Goal: Book appointment/travel/reservation

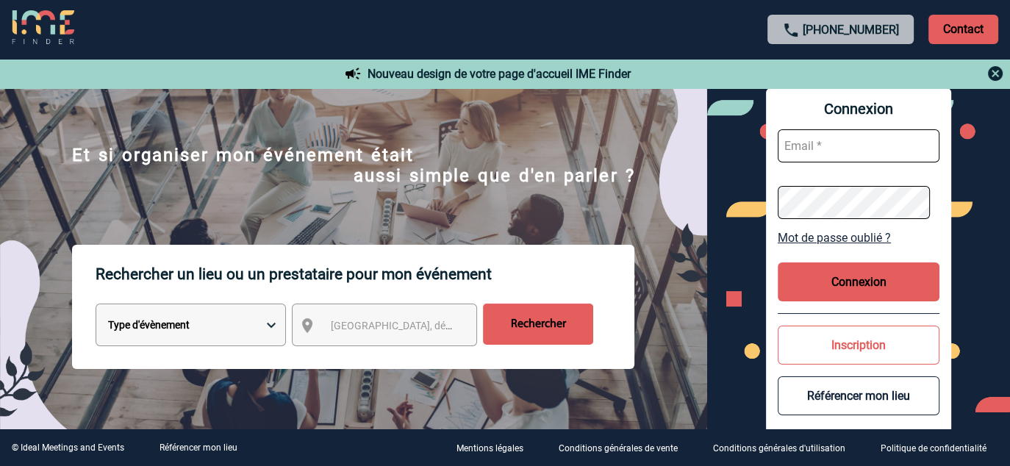
scroll to position [74, 0]
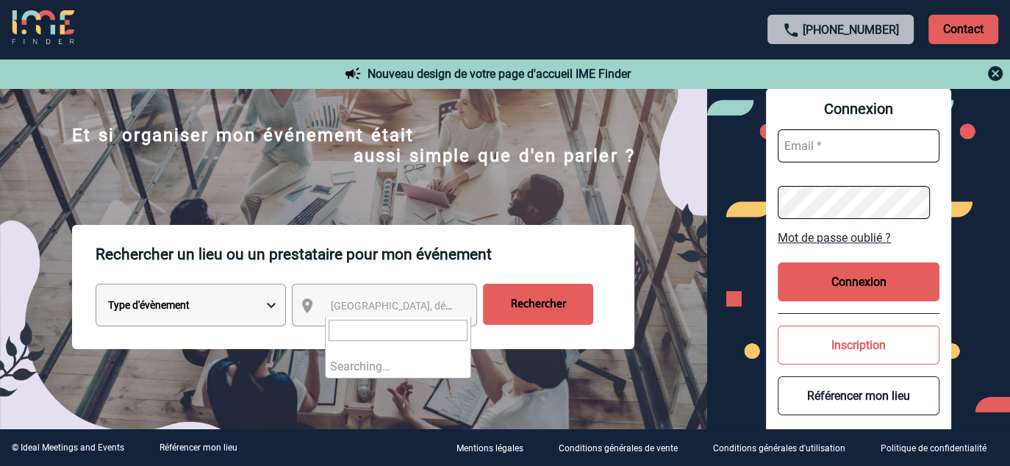
click at [403, 310] on span "[GEOGRAPHIC_DATA], département, région..." at bounding box center [433, 306] width 204 height 12
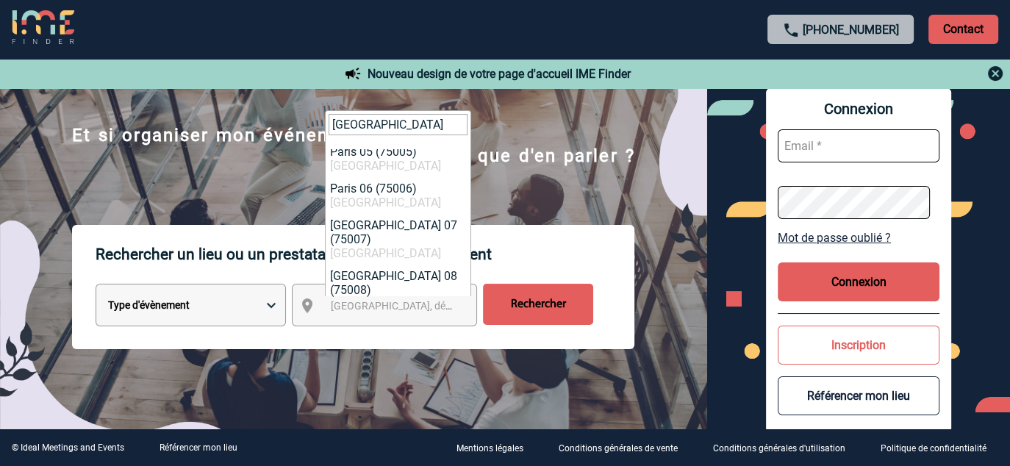
scroll to position [294, 0]
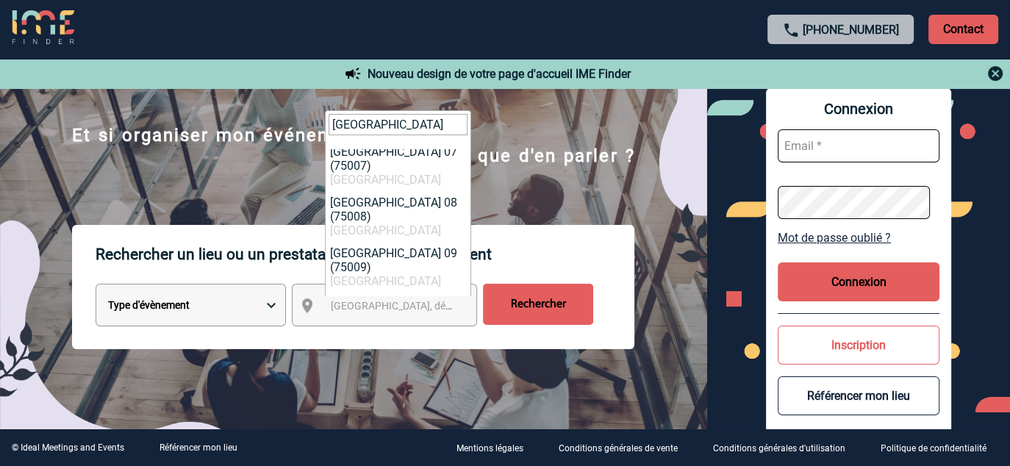
type input "Paris"
select select "17"
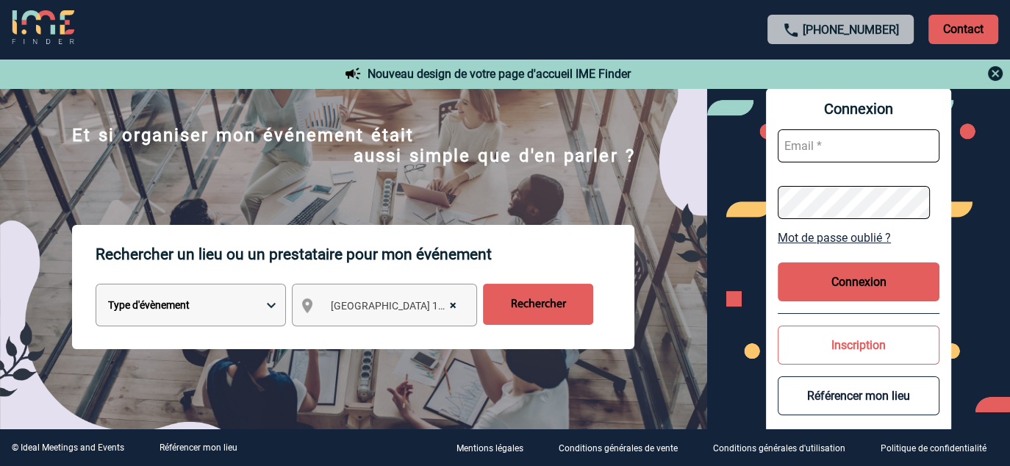
click at [35, 307] on div "Rechercher un lieu ou un prestataire pour mon événement Type d'évènement Sémina…" at bounding box center [353, 353] width 707 height 257
click at [159, 310] on select "Type d'évènement Séminaire avec nuitée Réunion Repas de groupe Team Building & …" at bounding box center [191, 305] width 190 height 43
select select "2"
click at [96, 285] on select "Type d'évènement Séminaire avec nuitée Réunion Repas de groupe Team Building & …" at bounding box center [191, 305] width 190 height 43
click at [548, 305] on input "Rechercher" at bounding box center [538, 304] width 110 height 41
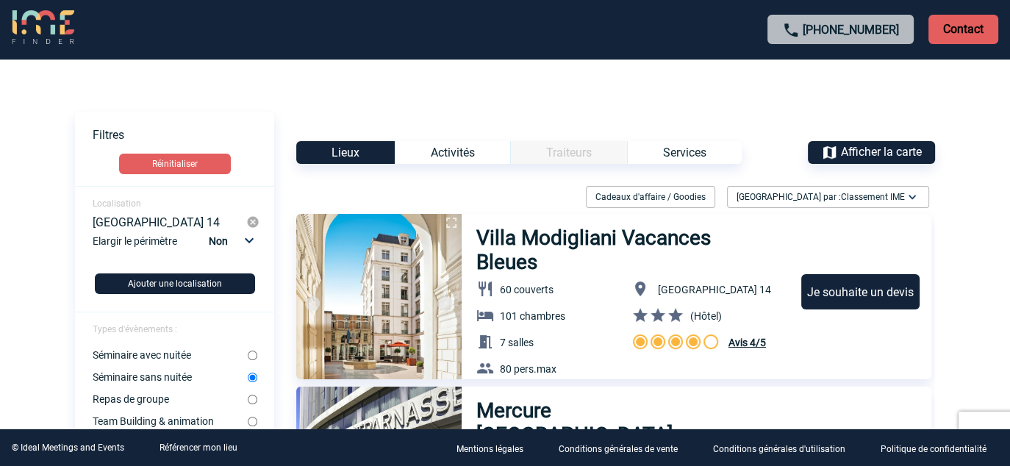
click at [689, 149] on div "Services" at bounding box center [684, 152] width 115 height 23
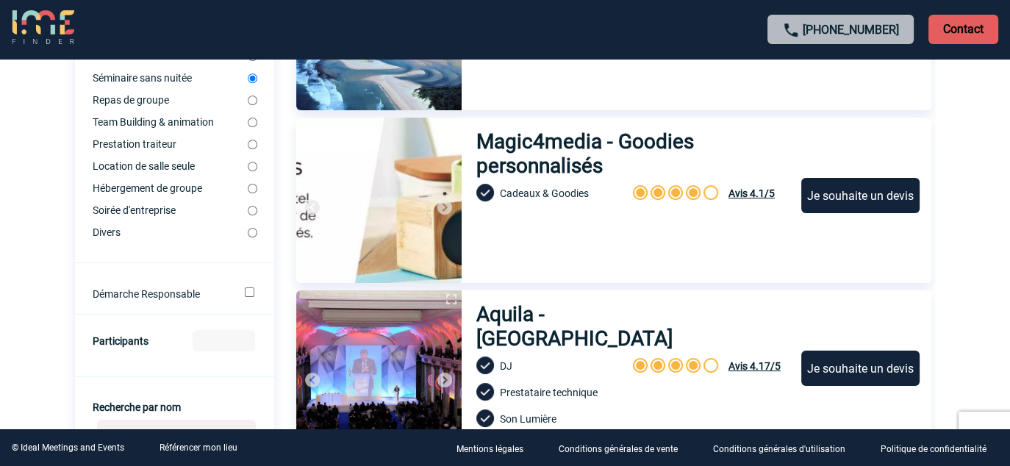
scroll to position [294, 0]
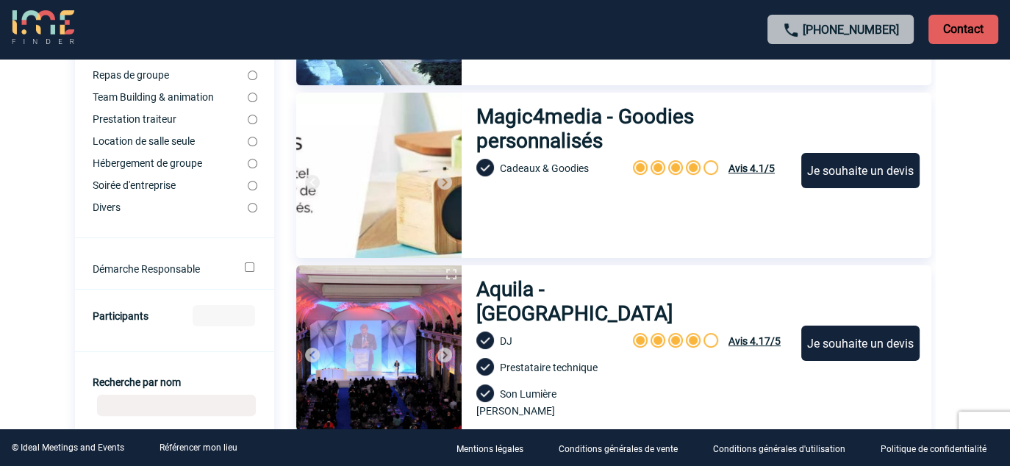
click at [221, 322] on input "Participants" at bounding box center [224, 315] width 63 height 21
click at [247, 319] on input "1" at bounding box center [224, 315] width 63 height 21
click at [248, 318] on input "2" at bounding box center [224, 315] width 63 height 21
click at [248, 318] on input "3" at bounding box center [224, 315] width 63 height 21
click at [248, 318] on input "4" at bounding box center [224, 315] width 63 height 21
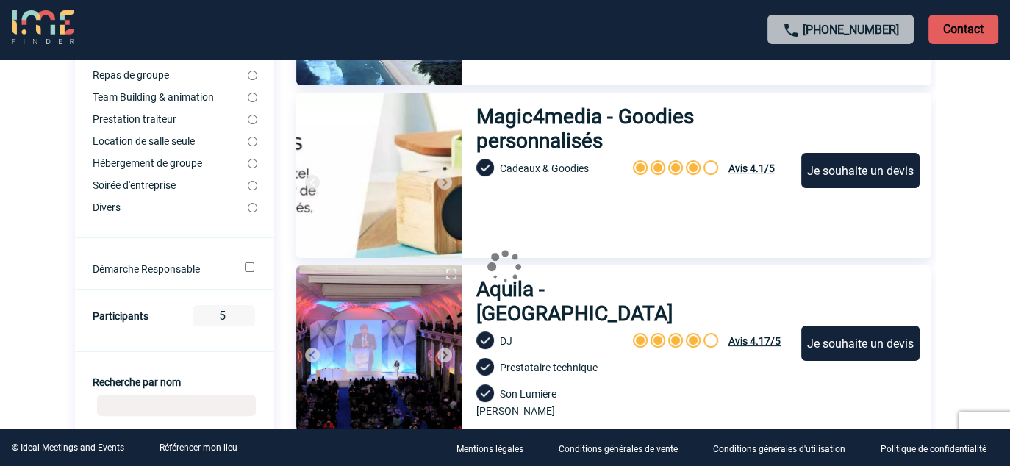
click at [248, 318] on input "5" at bounding box center [224, 315] width 63 height 21
click at [248, 318] on input "6" at bounding box center [224, 315] width 63 height 21
click at [248, 318] on input "28" at bounding box center [224, 315] width 63 height 21
click at [248, 318] on input "29" at bounding box center [224, 315] width 63 height 21
click at [248, 318] on input "30" at bounding box center [224, 315] width 63 height 21
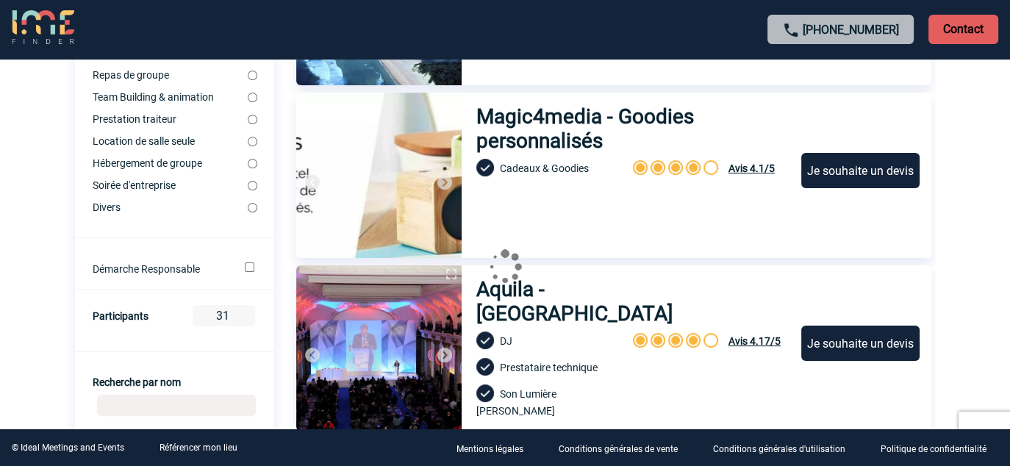
click at [248, 318] on input "31" at bounding box center [224, 315] width 63 height 21
click at [248, 318] on input "32" at bounding box center [224, 315] width 63 height 21
click at [248, 318] on input "34" at bounding box center [224, 315] width 63 height 21
click at [248, 318] on input "35" at bounding box center [224, 315] width 63 height 21
click at [248, 318] on input "37" at bounding box center [224, 315] width 63 height 21
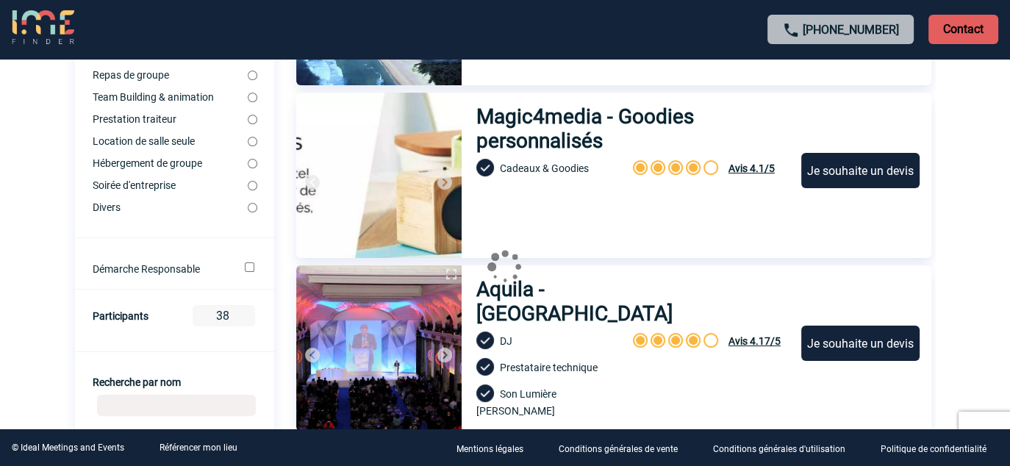
click at [248, 318] on input "38" at bounding box center [224, 315] width 63 height 21
click at [248, 318] on input "39" at bounding box center [224, 315] width 63 height 21
type input "40"
click at [248, 318] on input "40" at bounding box center [224, 315] width 63 height 21
click at [131, 357] on form "Localisation Paris 14 Ajouter une localisation Types d'évènements : Séminaire a…" at bounding box center [174, 333] width 199 height 882
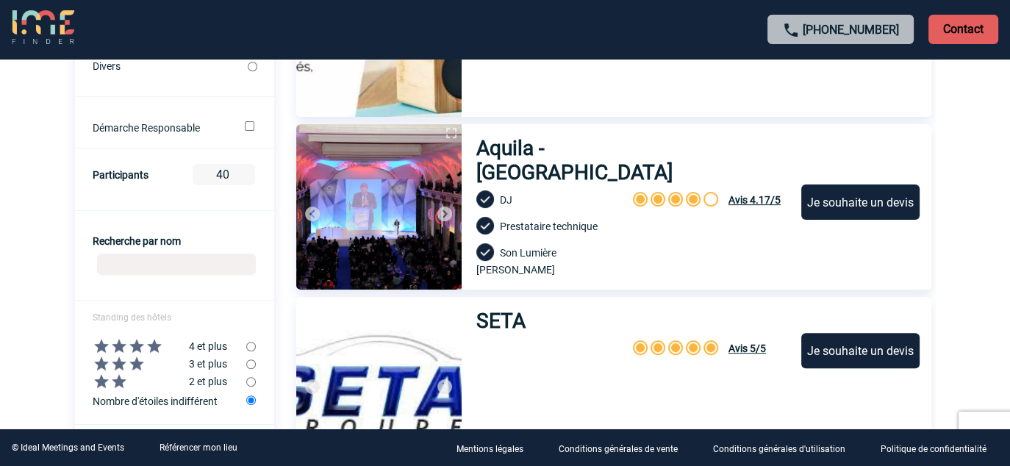
scroll to position [441, 0]
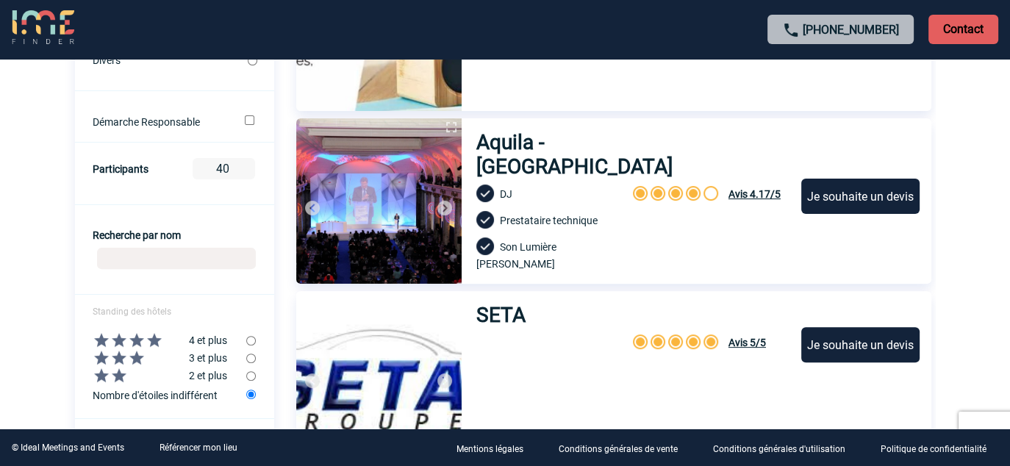
click at [250, 363] on input "radio" at bounding box center [251, 359] width 10 height 10
radio input "true"
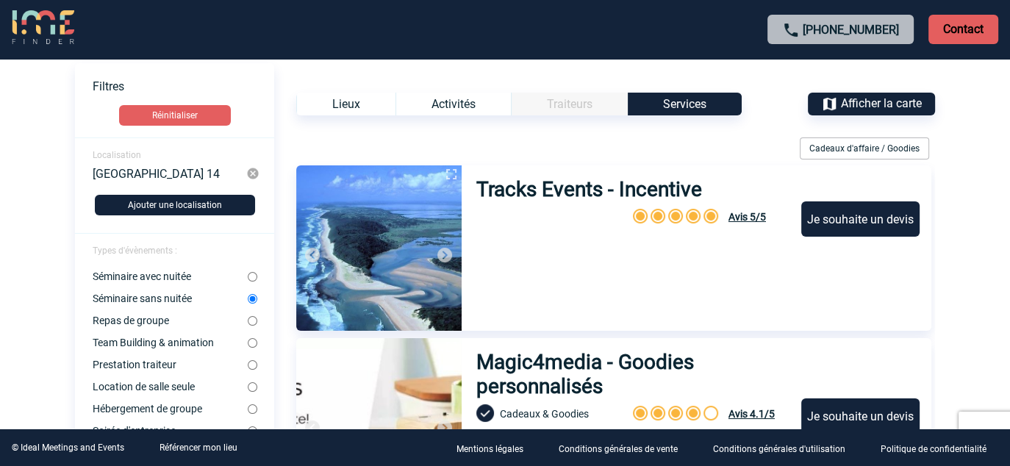
scroll to position [74, 0]
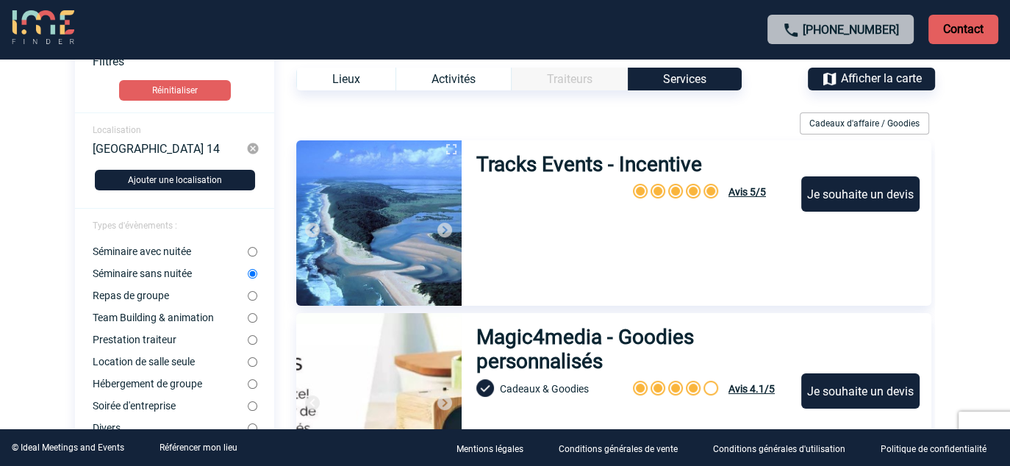
click at [251, 298] on input "Repas de groupe" at bounding box center [253, 296] width 10 height 10
radio input "true"
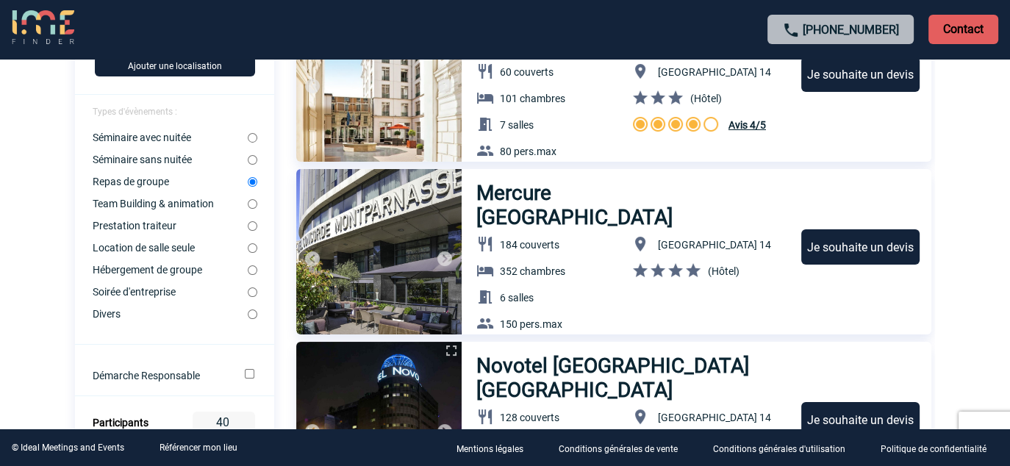
scroll to position [221, 0]
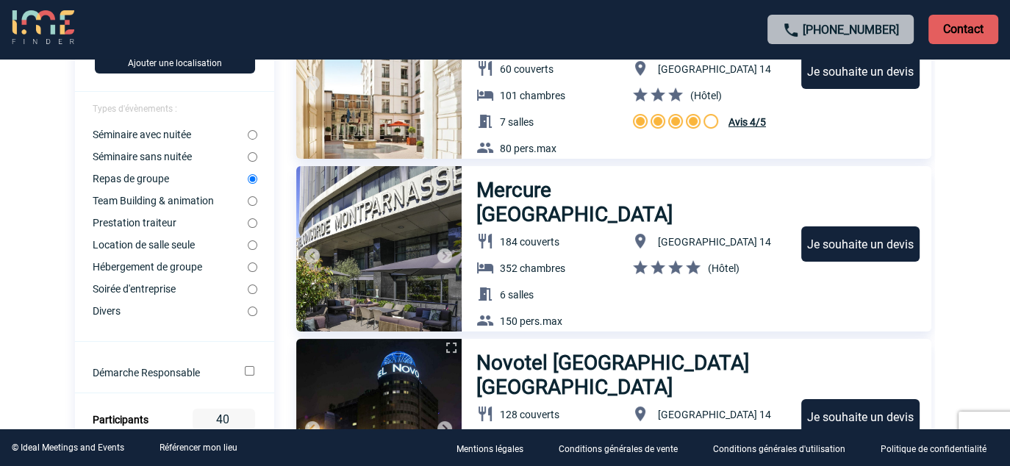
click at [441, 252] on img at bounding box center [445, 256] width 18 height 18
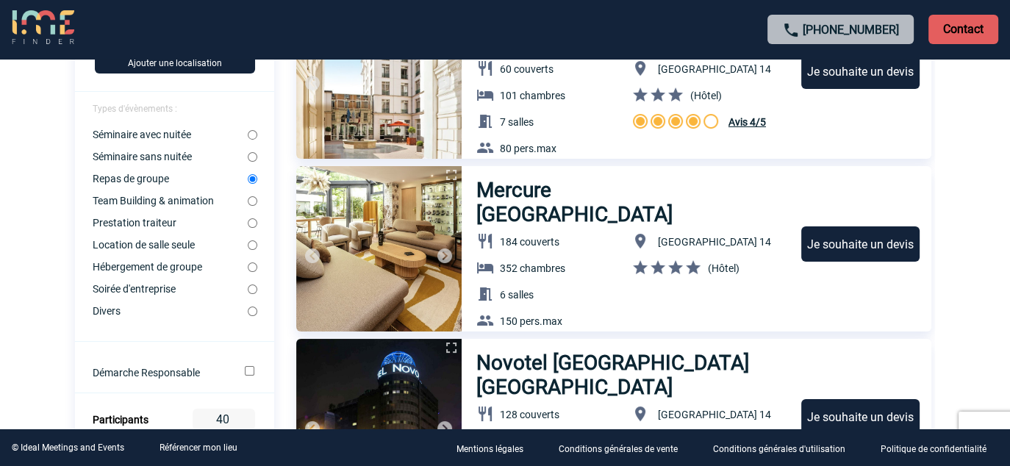
click at [441, 252] on img at bounding box center [445, 256] width 18 height 18
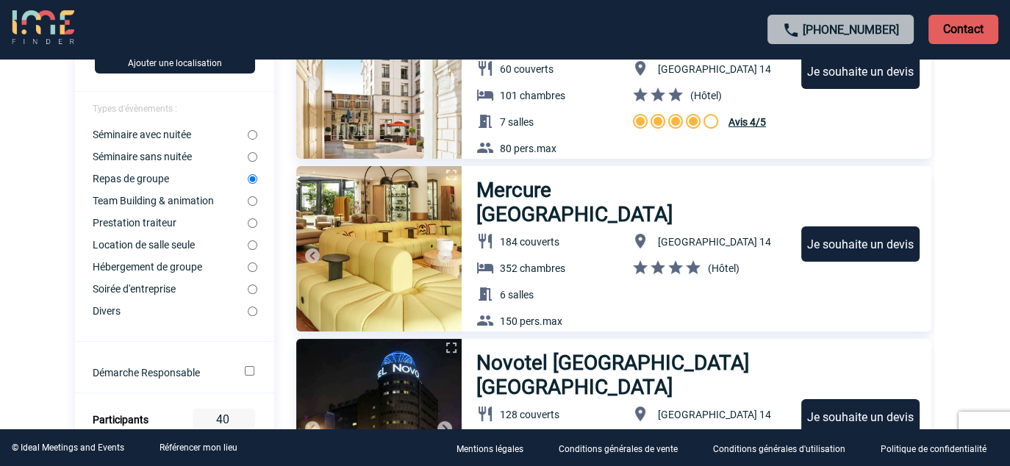
click at [441, 252] on img at bounding box center [445, 256] width 18 height 18
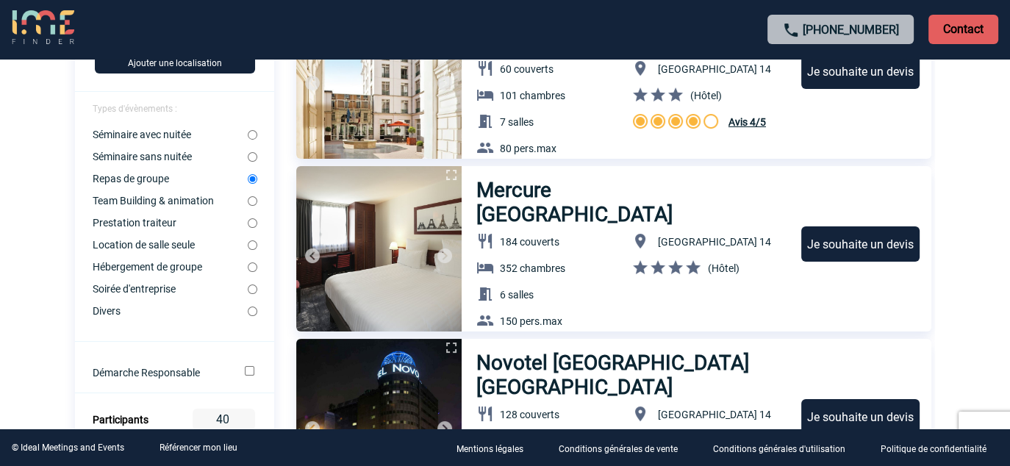
click at [441, 252] on img at bounding box center [445, 256] width 18 height 18
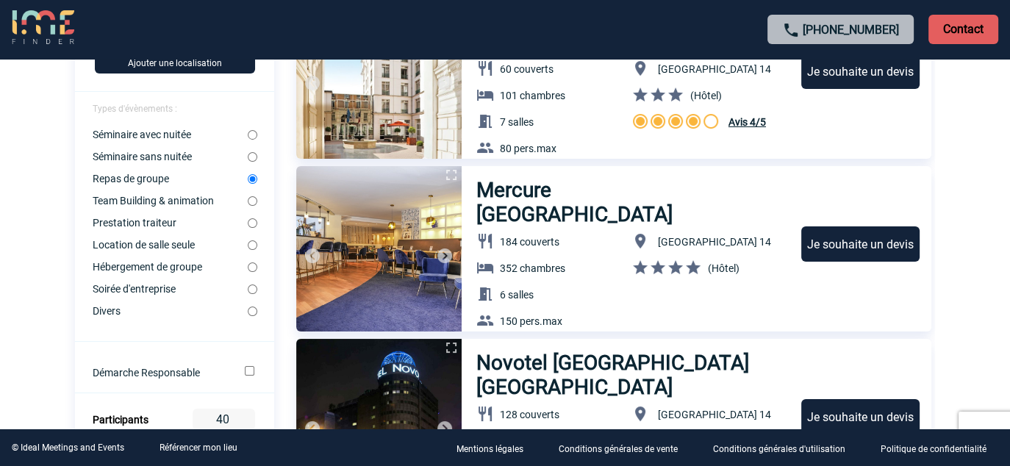
click at [442, 251] on img at bounding box center [445, 256] width 18 height 18
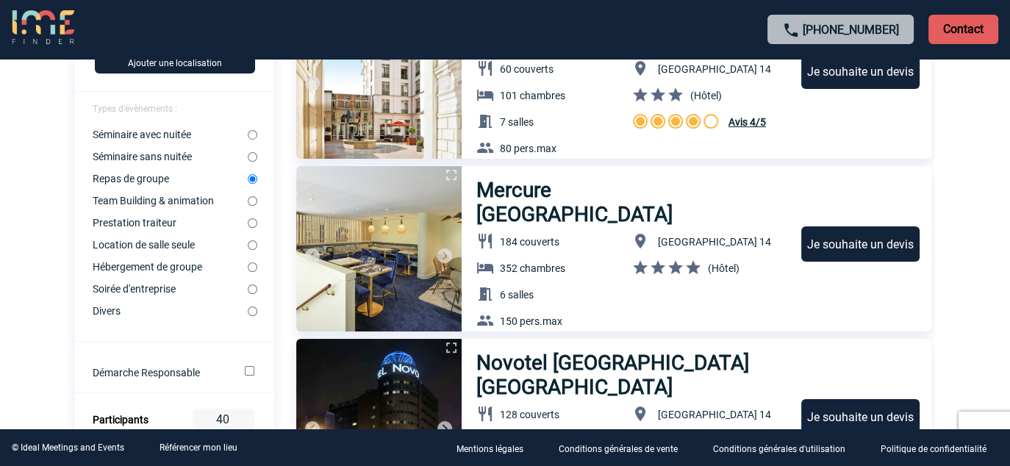
click at [442, 251] on img at bounding box center [445, 256] width 18 height 18
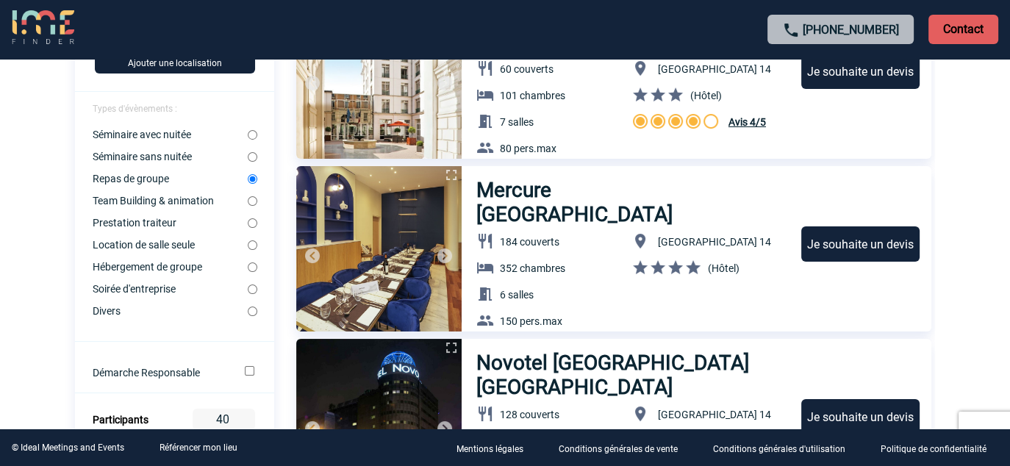
click at [251, 249] on input "Location de salle seule" at bounding box center [253, 245] width 10 height 10
radio input "true"
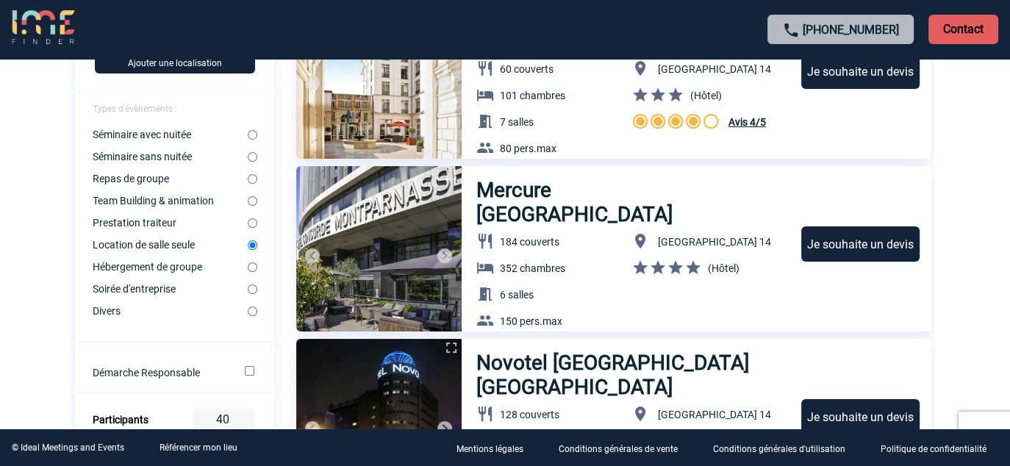
click at [255, 161] on input "Séminaire sans nuitée" at bounding box center [253, 157] width 10 height 10
radio input "true"
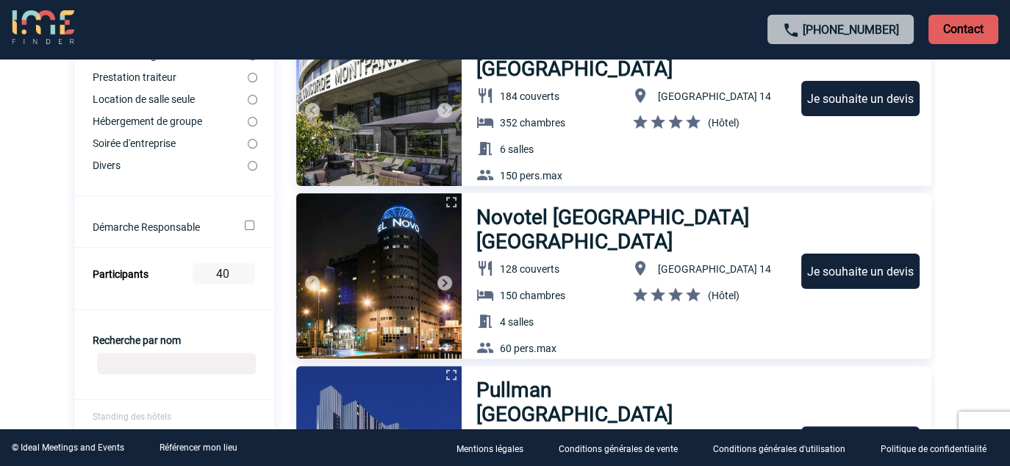
scroll to position [368, 0]
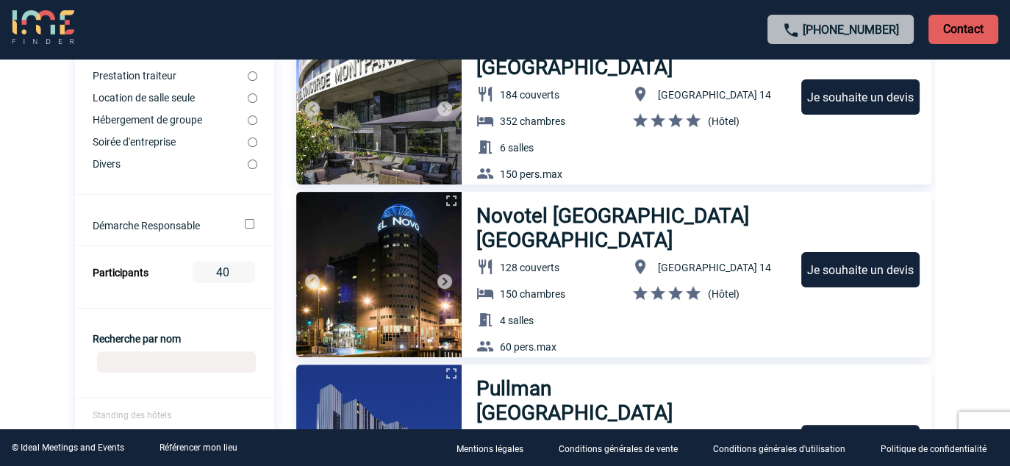
click at [248, 228] on input "Démarche Responsable" at bounding box center [250, 224] width 10 height 10
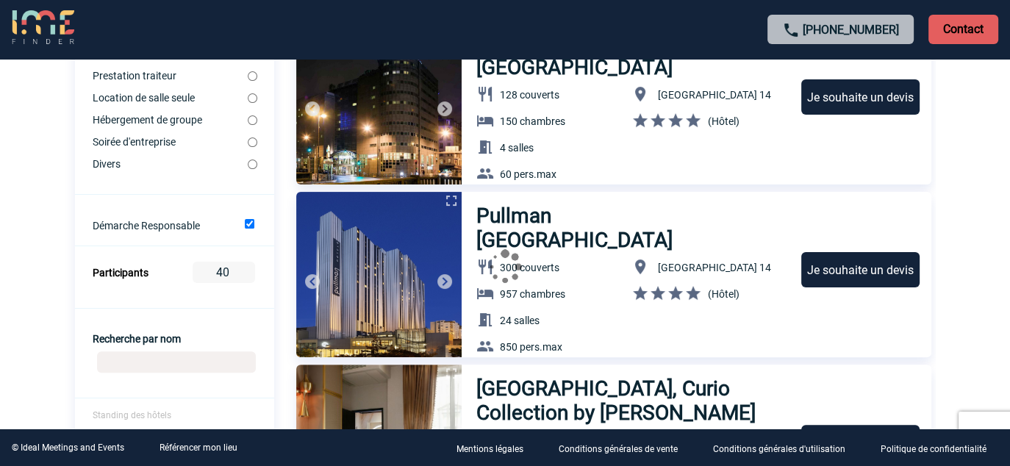
click at [248, 228] on input "Démarche Responsable" at bounding box center [250, 224] width 10 height 10
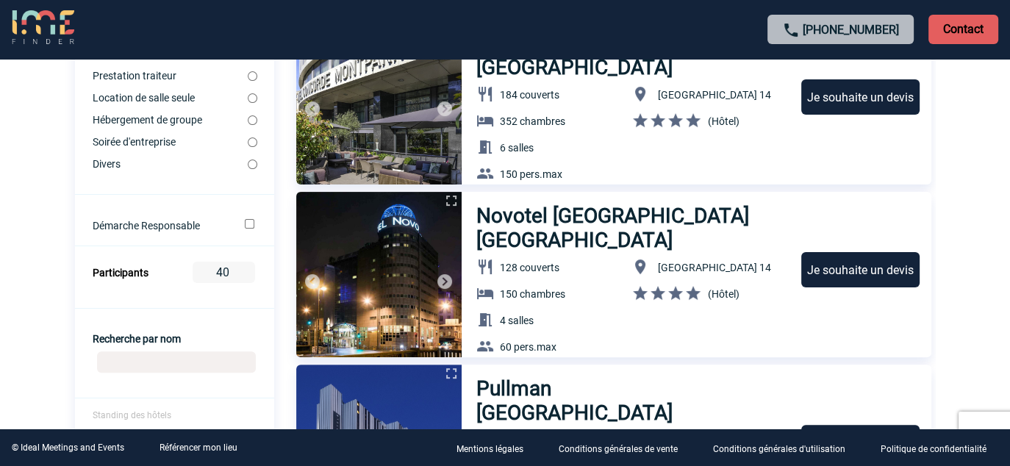
click at [249, 228] on input "Démarche Responsable" at bounding box center [250, 224] width 10 height 10
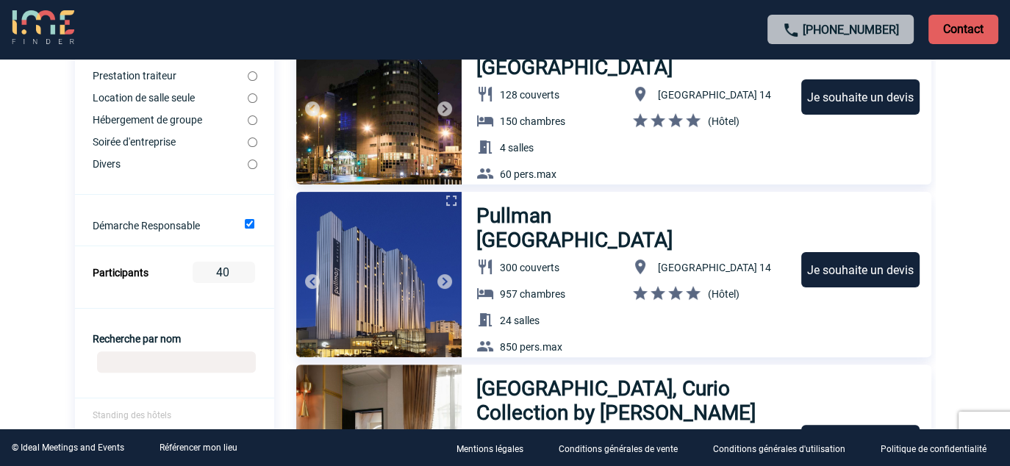
click at [254, 226] on input "Démarche Responsable" at bounding box center [250, 224] width 10 height 10
checkbox input "false"
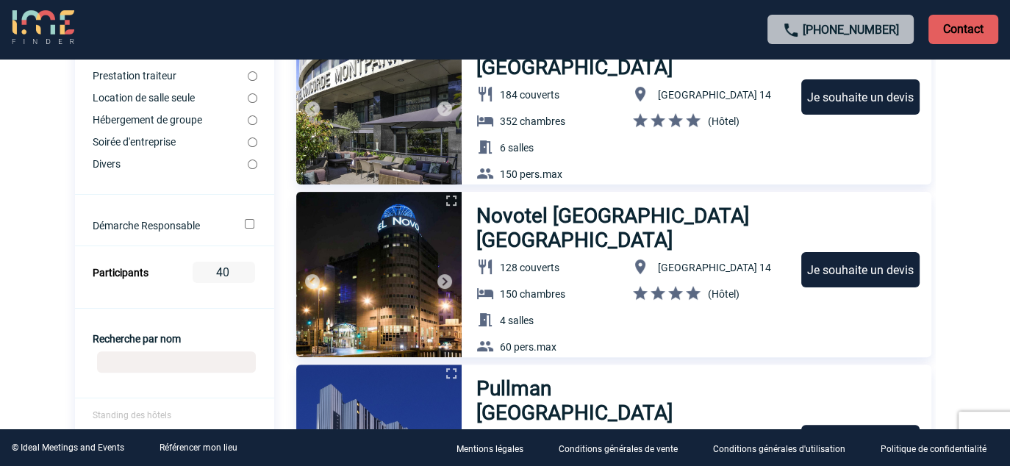
click at [866, 271] on div "Je souhaite un devis" at bounding box center [861, 269] width 118 height 35
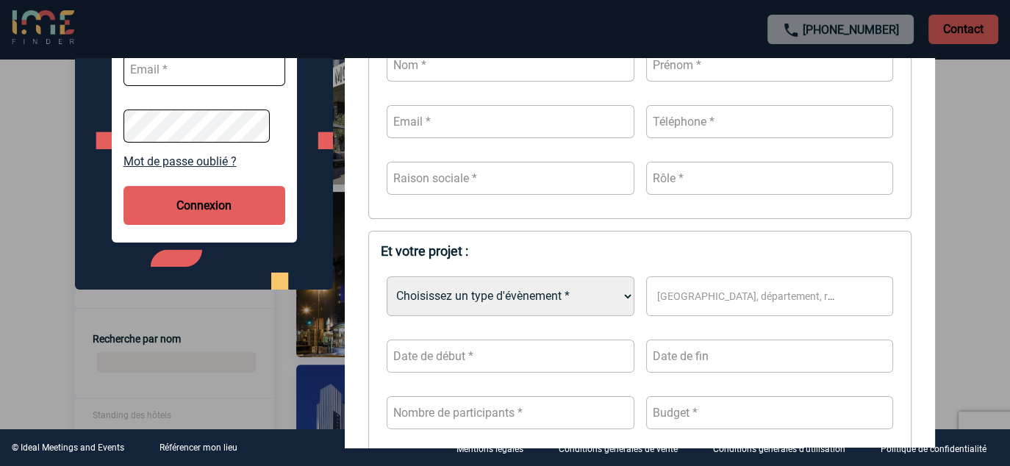
scroll to position [294, 0]
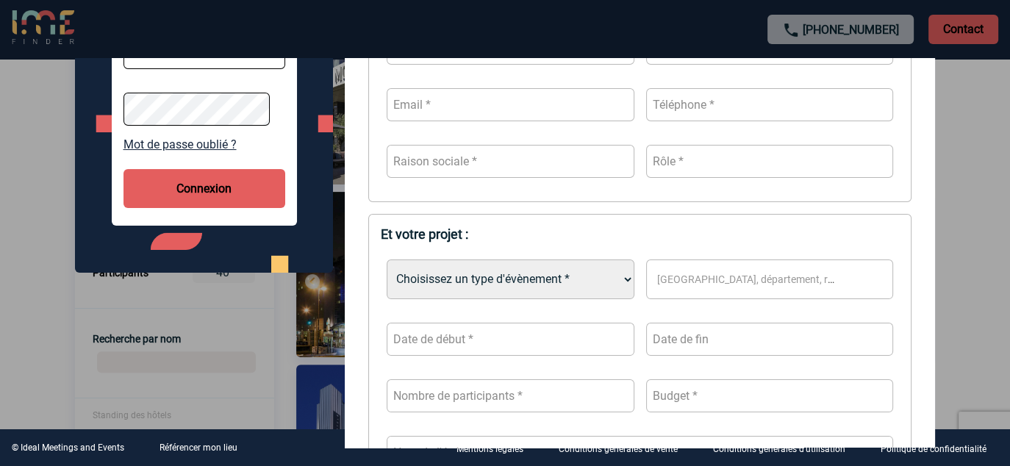
click at [616, 282] on select "Choisissez un type d'évènement * Séminaire avec nuitée Séminaire sans nuitée Re…" at bounding box center [511, 280] width 248 height 40
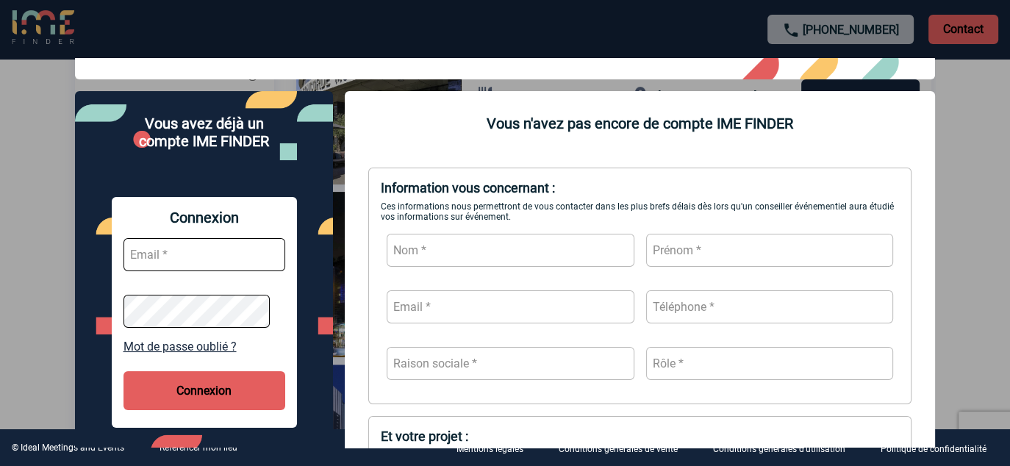
scroll to position [0, 0]
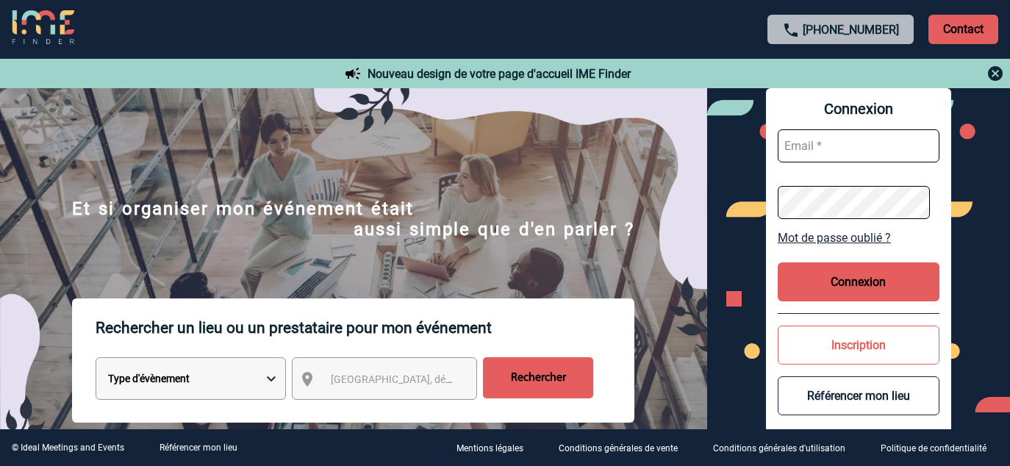
scroll to position [74, 0]
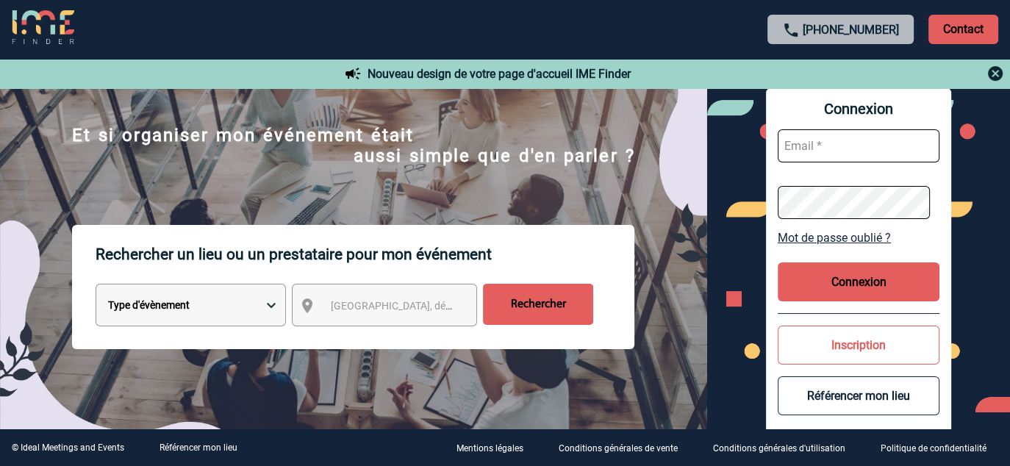
click at [845, 151] on input "text" at bounding box center [859, 145] width 162 height 33
type input "christine.hensel@sanofi.com"
click at [860, 346] on button "Inscription" at bounding box center [859, 345] width 162 height 39
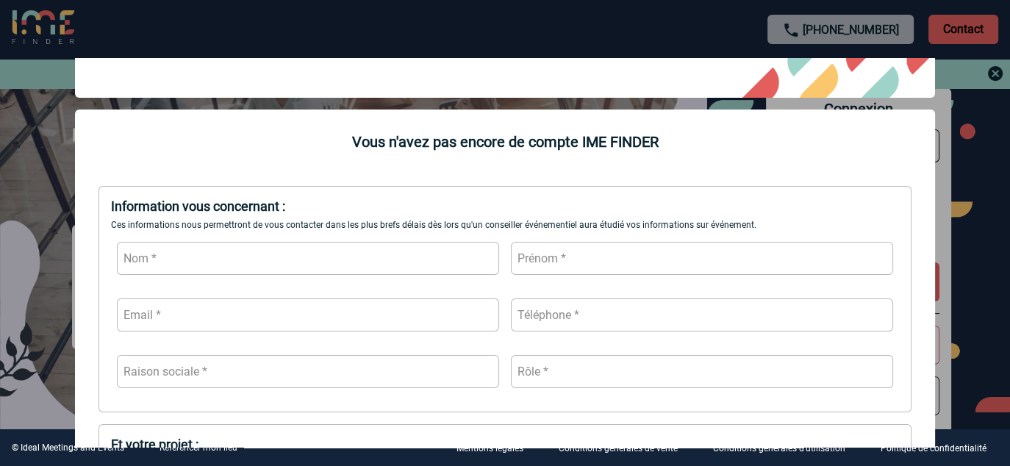
click at [340, 272] on input "text" at bounding box center [308, 258] width 382 height 33
type input "Hensel"
type input "Christine"
type input "christine.hensel@sanofi.com"
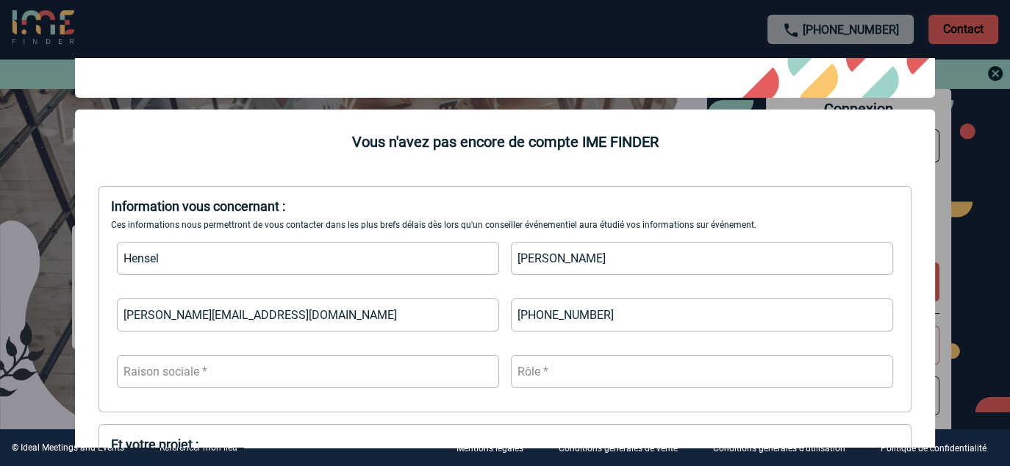
type input "+491736895635"
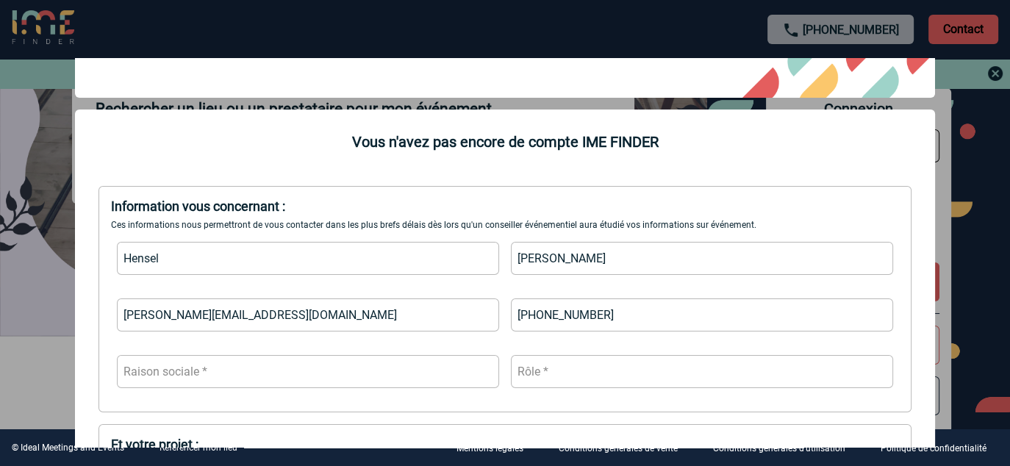
scroll to position [221, 0]
click at [634, 374] on input "text" at bounding box center [702, 371] width 382 height 33
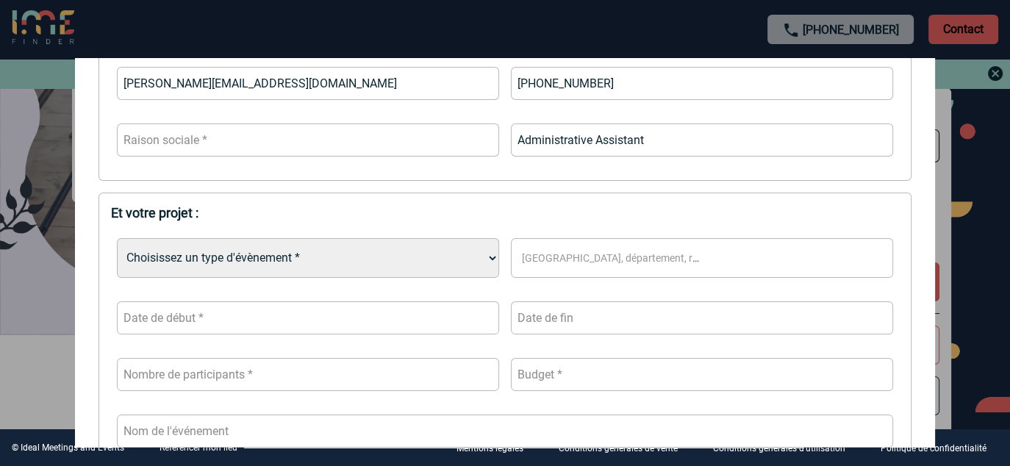
scroll to position [112, 0]
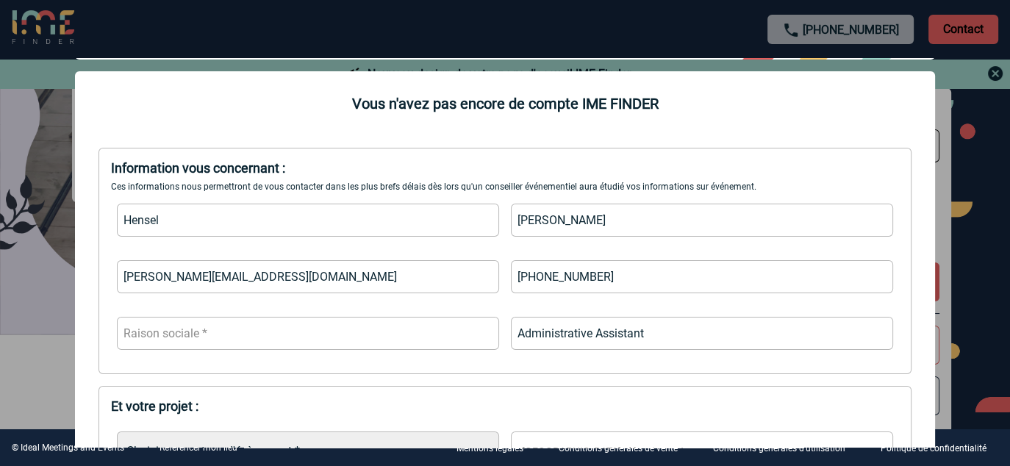
type input "Administrative Assistant"
click at [305, 324] on input "text" at bounding box center [308, 333] width 382 height 33
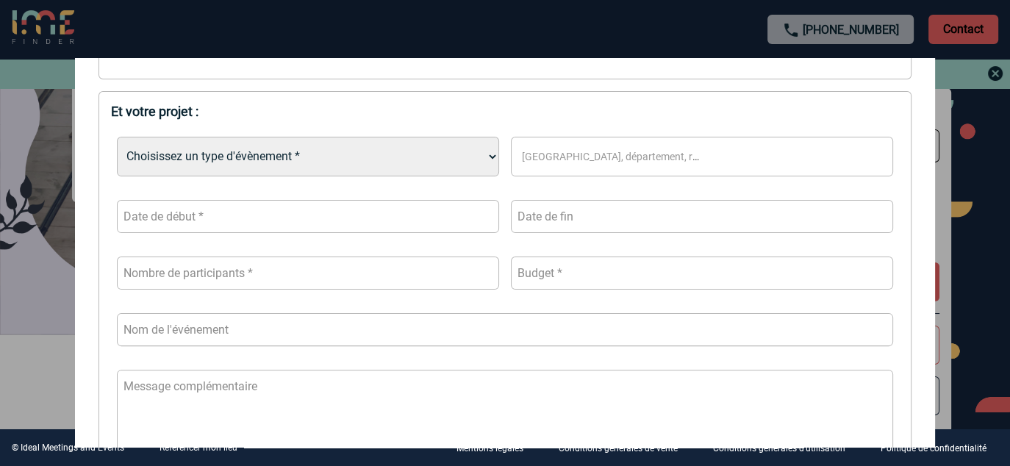
scroll to position [406, 0]
click at [187, 218] on input "text" at bounding box center [308, 217] width 382 height 33
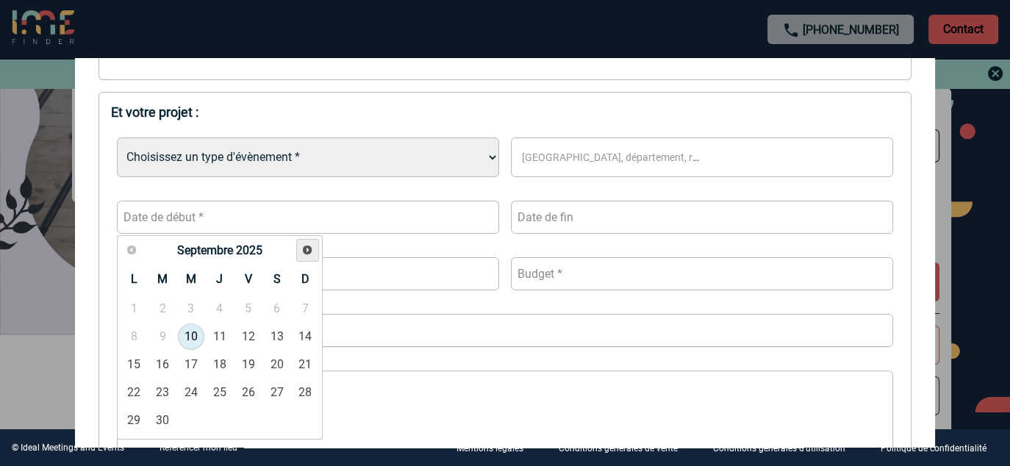
click at [309, 251] on span "Suivant" at bounding box center [308, 250] width 12 height 12
click at [309, 249] on span "Suivant" at bounding box center [308, 250] width 12 height 12
click at [126, 250] on span "Précédent" at bounding box center [132, 250] width 12 height 12
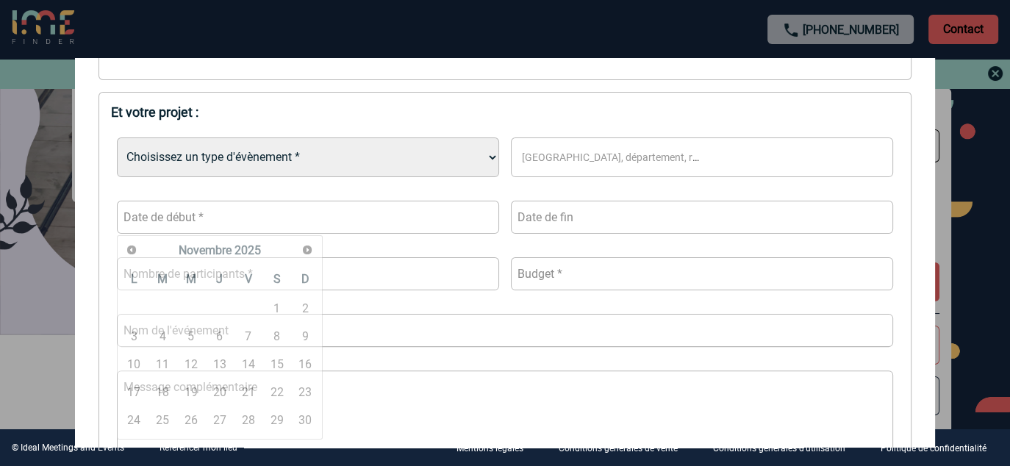
click at [181, 154] on select "Choisissez un type d'évènement * Séminaire avec nuitée Séminaire sans nuitée Re…" at bounding box center [308, 158] width 382 height 40
select select "2"
click at [117, 139] on select "Choisissez un type d'évènement * Séminaire avec nuitée Séminaire sans nuitée Re…" at bounding box center [308, 158] width 382 height 40
click at [580, 282] on input "number" at bounding box center [702, 273] width 382 height 33
click at [175, 273] on input "number" at bounding box center [308, 273] width 382 height 33
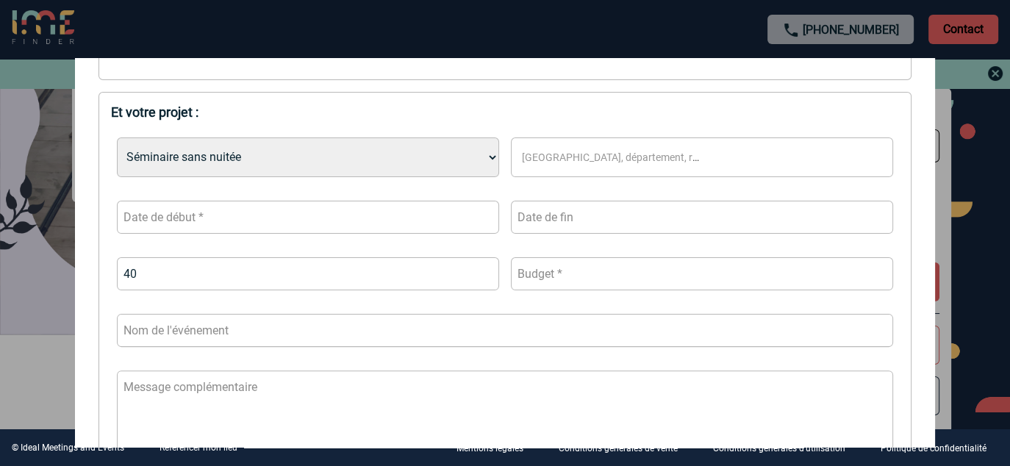
type input "40"
click at [283, 221] on input "text" at bounding box center [308, 217] width 382 height 33
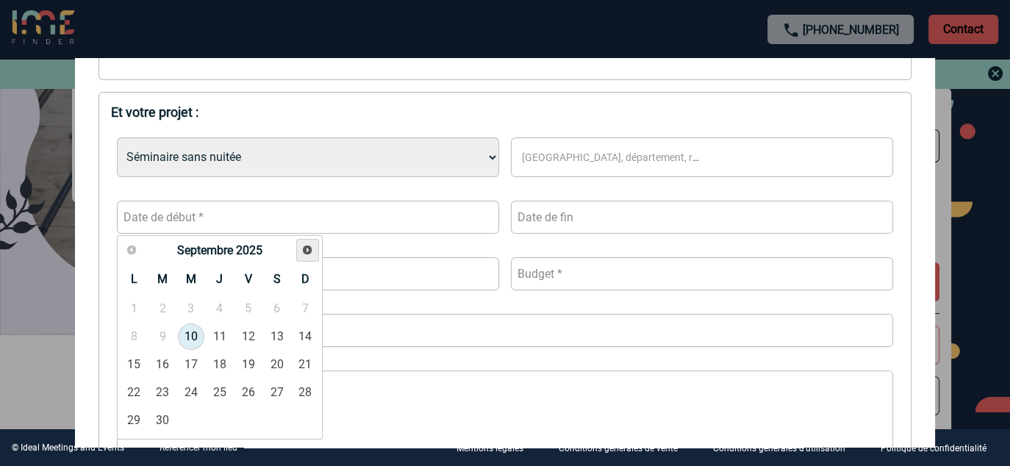
click at [307, 245] on span "Suivant" at bounding box center [308, 250] width 12 height 12
click at [185, 385] on link "19" at bounding box center [191, 392] width 27 height 26
type input "19-11-2025"
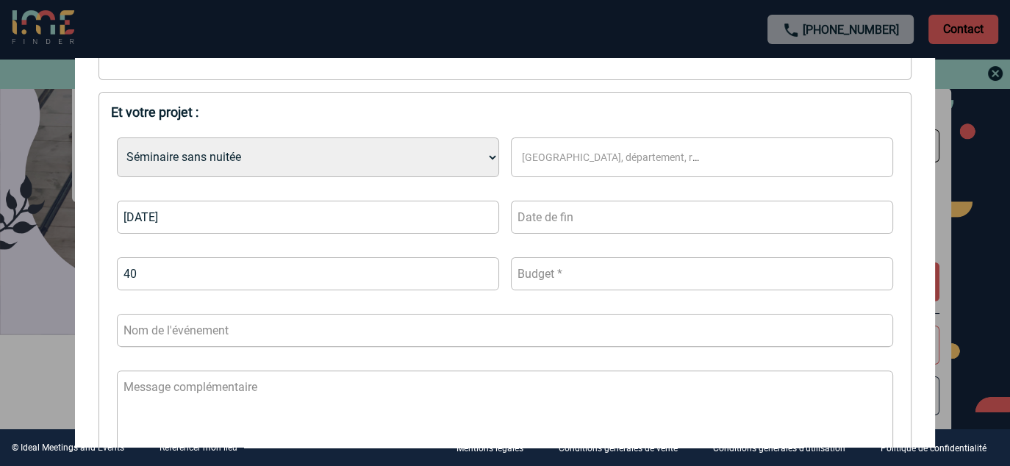
click at [524, 208] on input "text" at bounding box center [702, 217] width 382 height 33
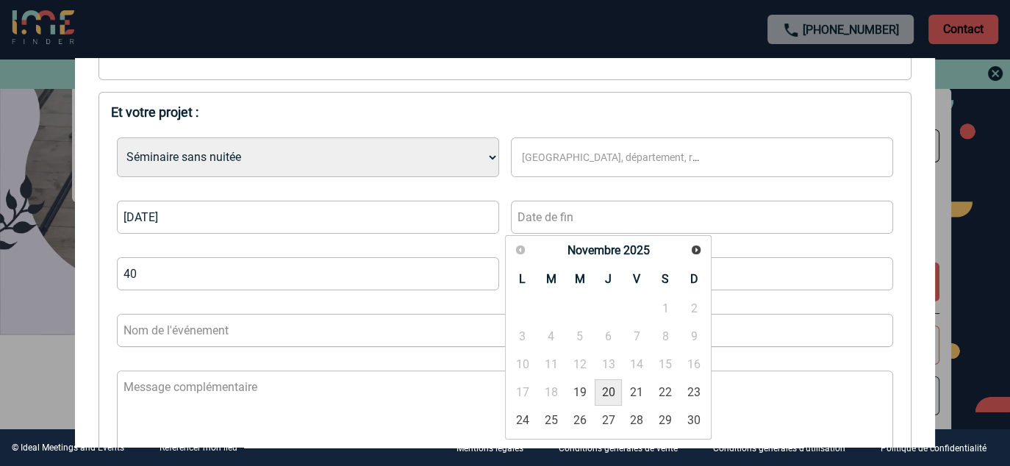
click at [615, 394] on link "20" at bounding box center [608, 392] width 27 height 26
type input "20-11-2025"
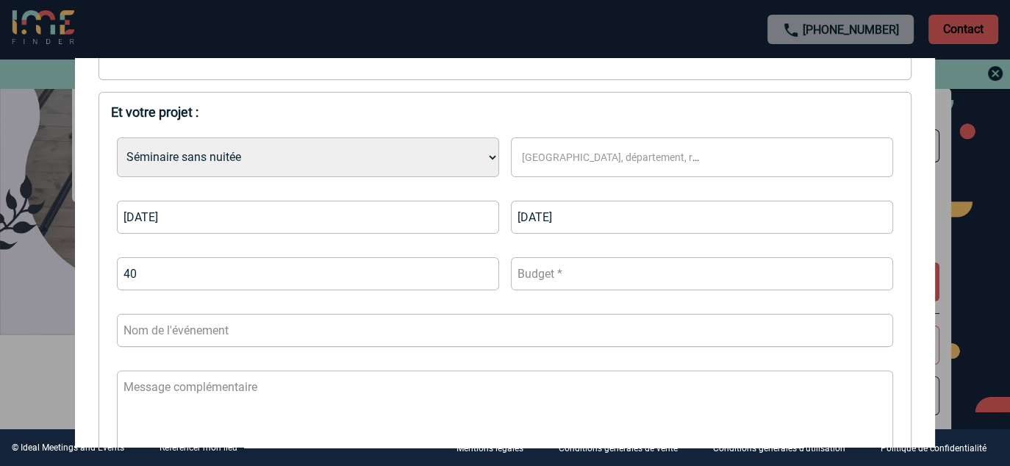
scroll to position [479, 0]
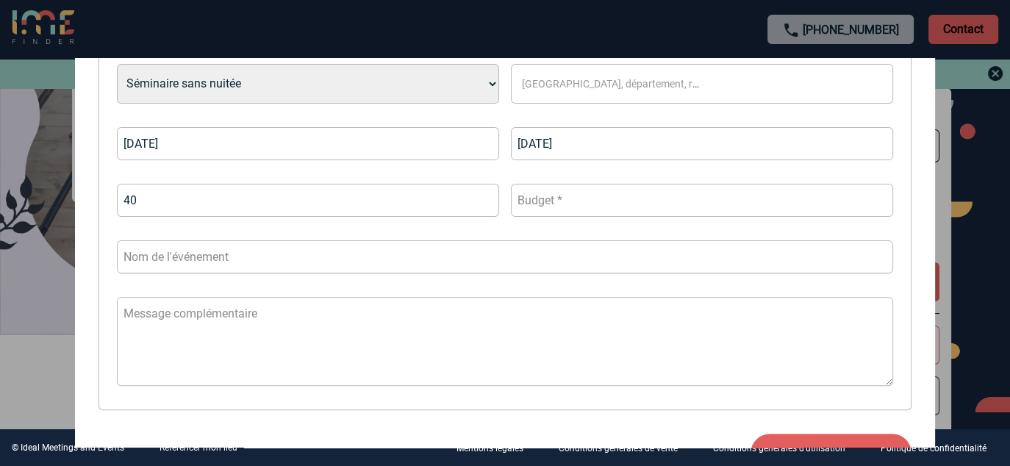
click at [204, 323] on textarea at bounding box center [505, 341] width 777 height 89
click at [204, 262] on input "text" at bounding box center [505, 256] width 777 height 33
click at [583, 29] on div at bounding box center [505, 233] width 1010 height 466
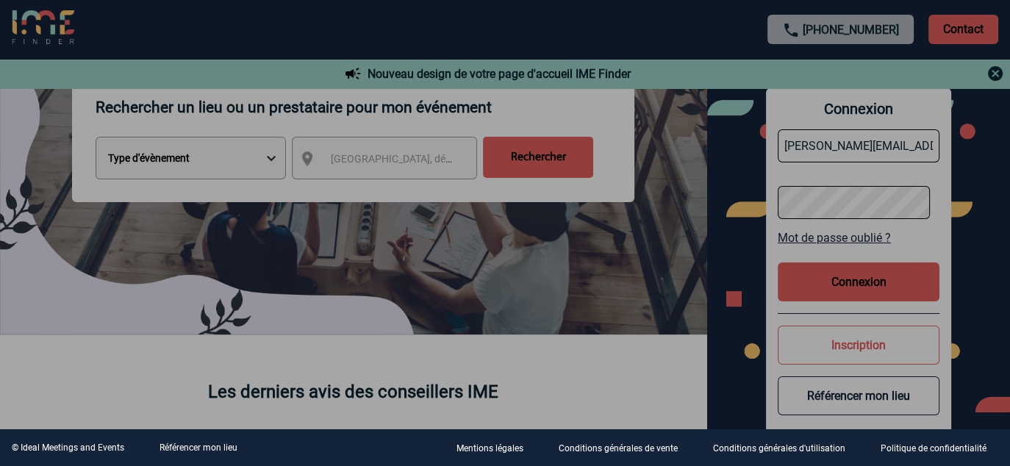
scroll to position [0, 0]
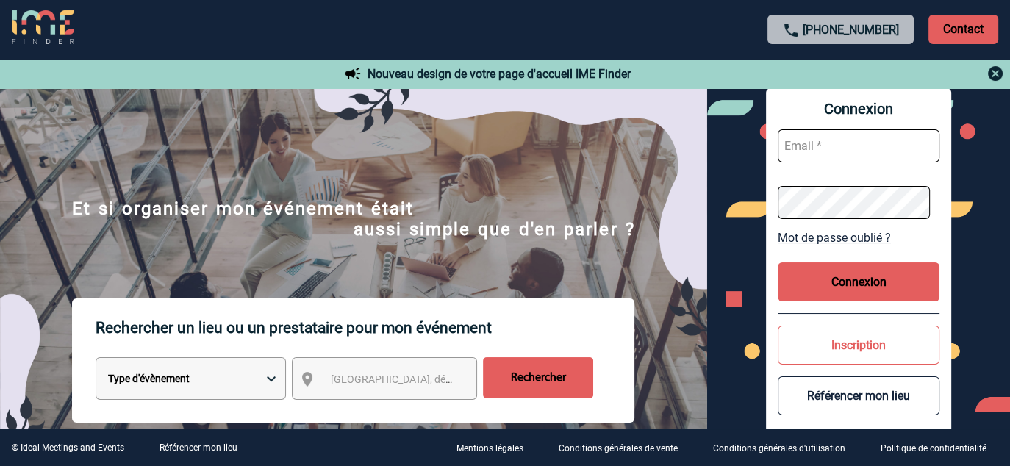
click at [997, 72] on img at bounding box center [996, 74] width 18 height 18
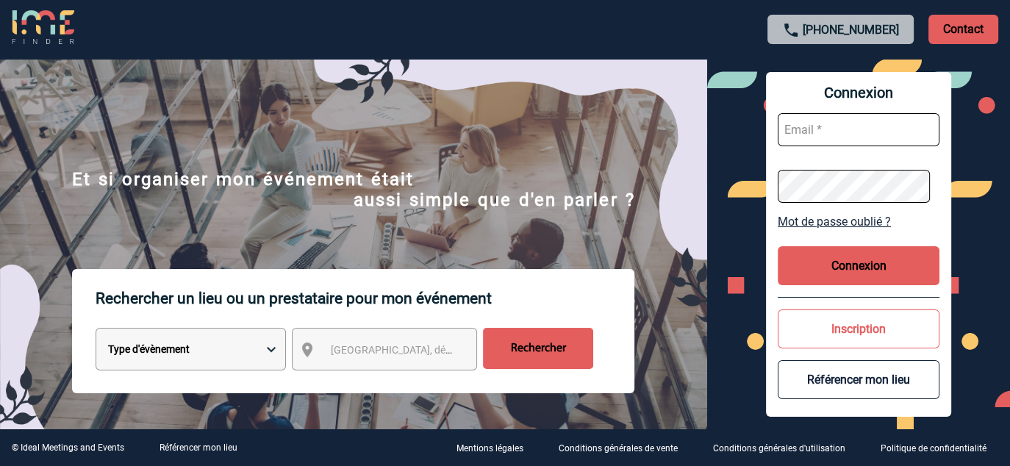
click at [868, 382] on button "Référencer mon lieu" at bounding box center [859, 379] width 162 height 39
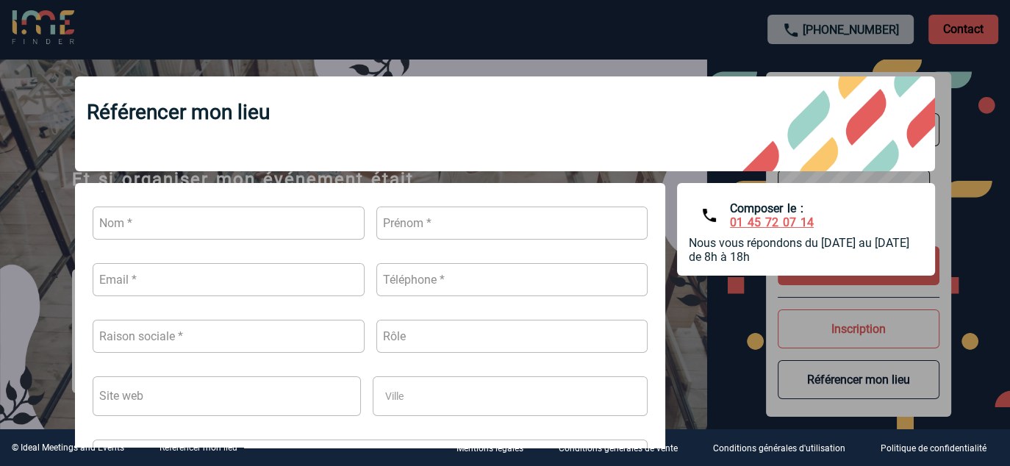
click at [518, 34] on div at bounding box center [505, 233] width 1010 height 466
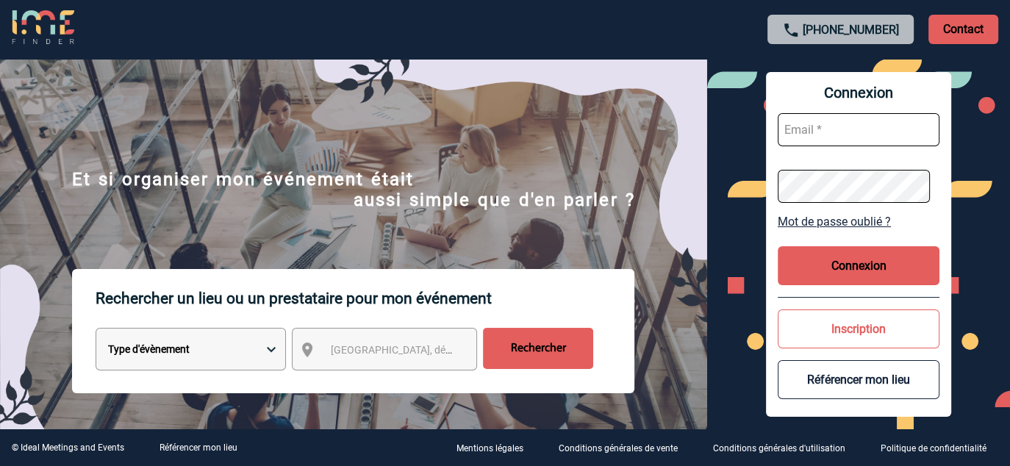
click at [791, 134] on input "text" at bounding box center [859, 129] width 162 height 33
click at [792, 129] on input "text" at bounding box center [859, 129] width 162 height 33
click at [724, 358] on div "Connexion Mot de passe oublié ? Connexion Inscription Référencer mon lieu" at bounding box center [858, 244] width 303 height 371
click at [385, 356] on span "[GEOGRAPHIC_DATA], département, région..." at bounding box center [433, 350] width 204 height 12
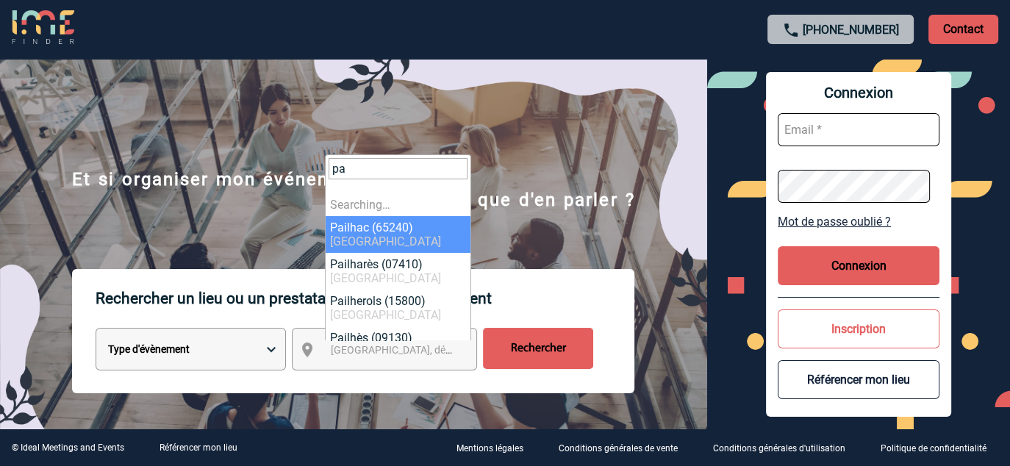
type input "p"
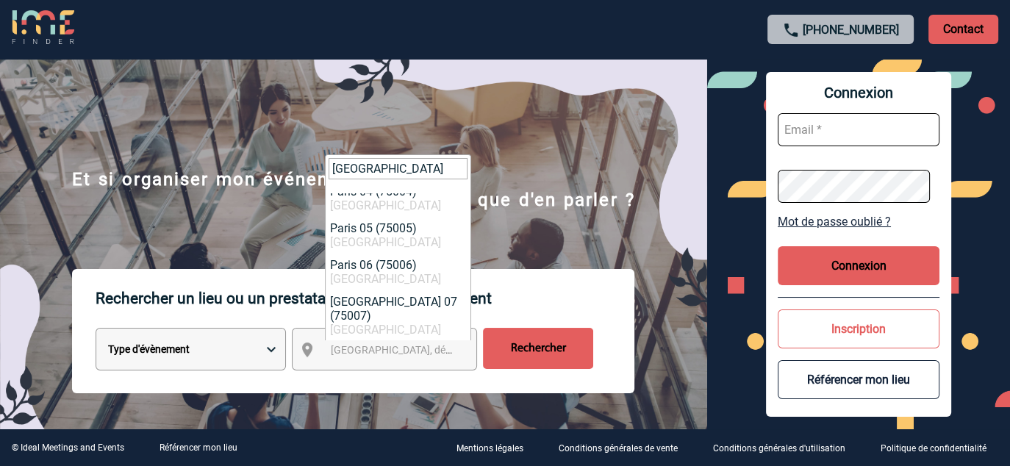
scroll to position [221, 0]
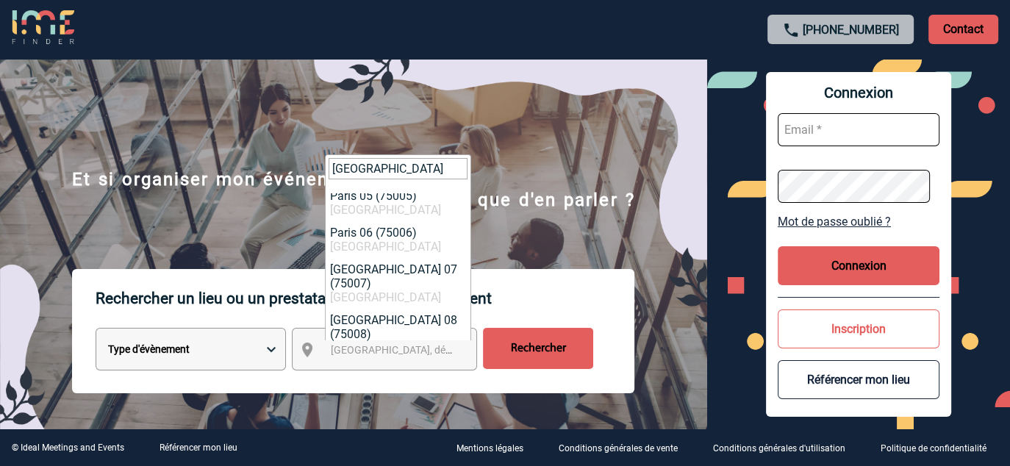
type input "Paris"
select select "17"
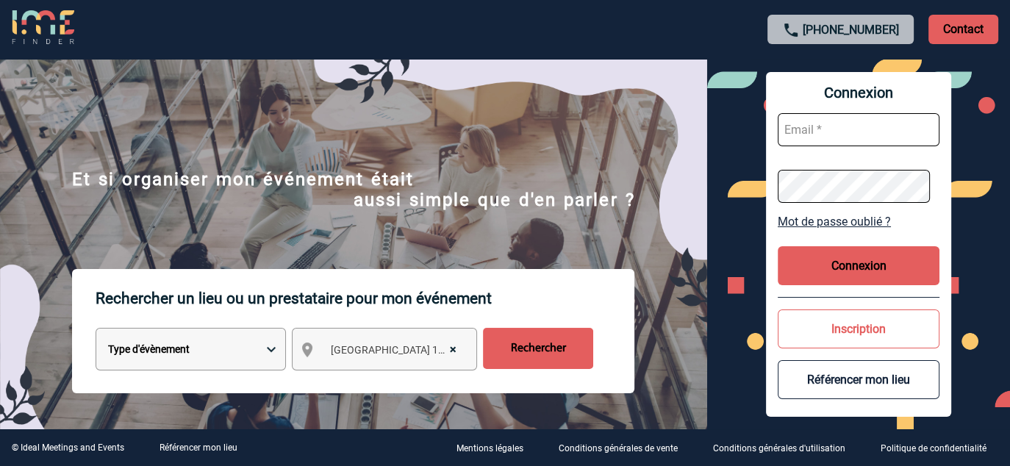
click at [199, 347] on select "Type d'évènement Séminaire avec nuitée Réunion Repas de groupe Team Building & …" at bounding box center [191, 349] width 190 height 43
click at [96, 329] on select "Type d'évènement Séminaire avec nuitée Réunion Repas de groupe Team Building & …" at bounding box center [191, 349] width 190 height 43
click at [161, 341] on select "Type d'évènement Séminaire avec nuitée Réunion Repas de groupe Team Building & …" at bounding box center [191, 349] width 190 height 43
click at [96, 329] on select "Type d'évènement Séminaire avec nuitée Réunion Repas de groupe Team Building & …" at bounding box center [191, 349] width 190 height 43
click at [261, 343] on select "Type d'évènement Séminaire avec nuitée Réunion Repas de groupe Team Building & …" at bounding box center [191, 349] width 190 height 43
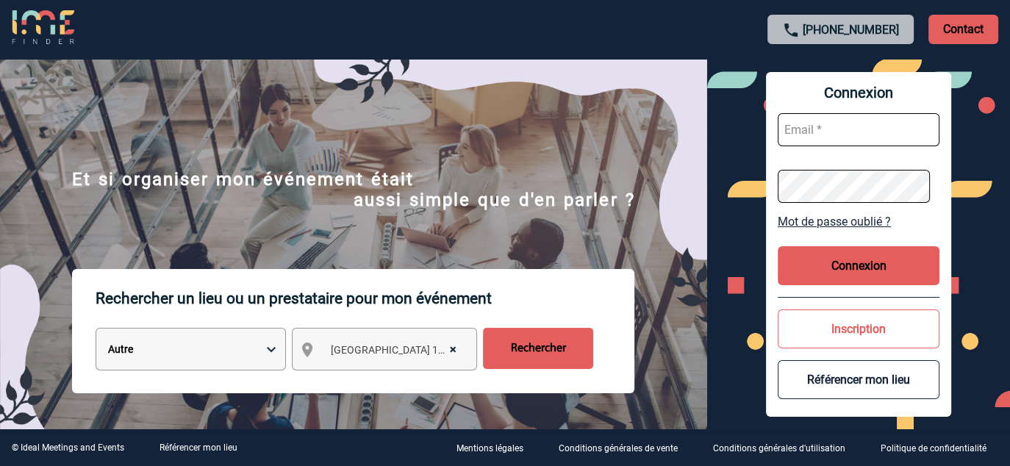
select select "2"
click at [96, 329] on select "Type d'évènement Séminaire avec nuitée Réunion Repas de groupe Team Building & …" at bounding box center [191, 349] width 190 height 43
click at [527, 347] on input "Rechercher" at bounding box center [538, 348] width 110 height 41
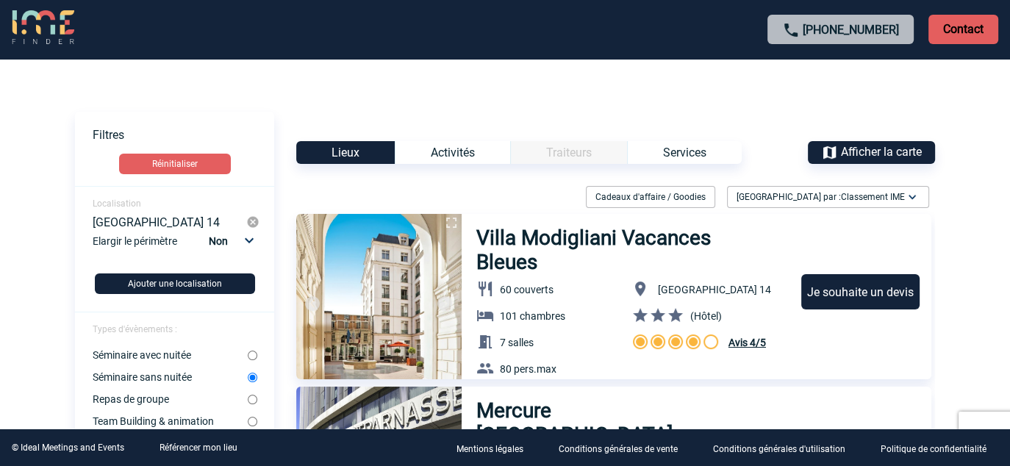
click at [248, 242] on select "Non 10km 20km 50km" at bounding box center [230, 241] width 50 height 19
click at [247, 243] on select "Non 10km 20km 50km" at bounding box center [230, 241] width 50 height 19
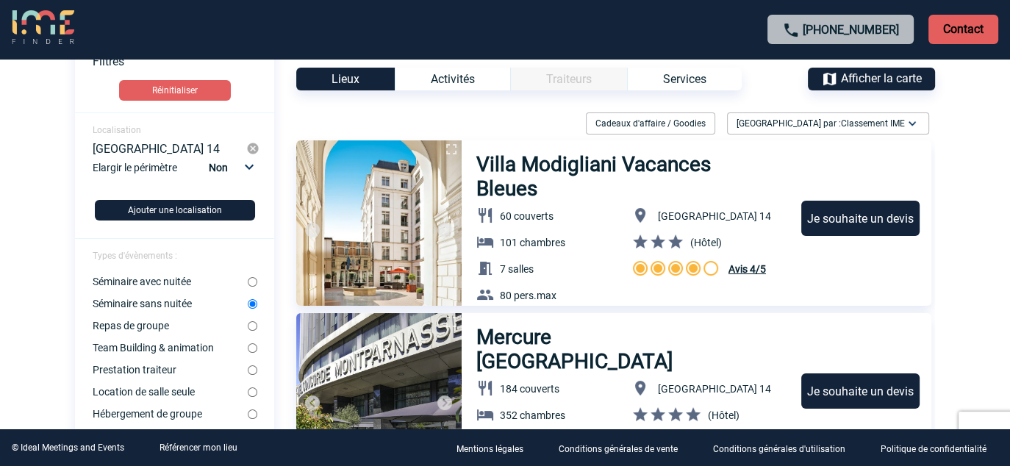
scroll to position [147, 0]
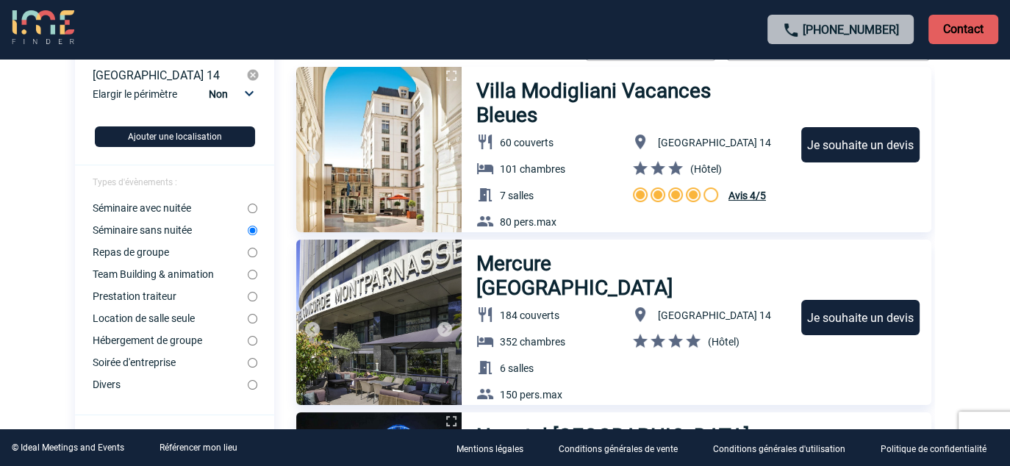
click at [254, 252] on input "Repas de groupe" at bounding box center [253, 253] width 10 height 10
radio input "true"
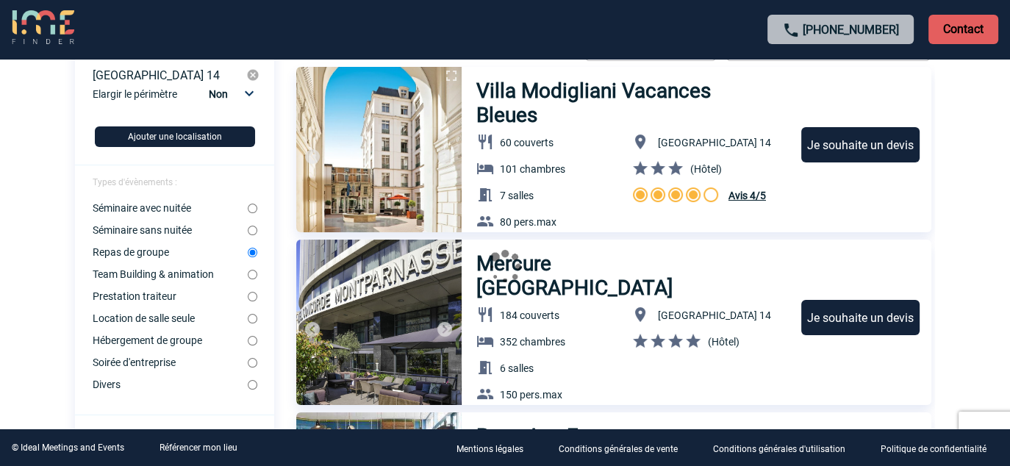
click at [254, 229] on input "Séminaire sans nuitée" at bounding box center [253, 231] width 10 height 10
radio input "true"
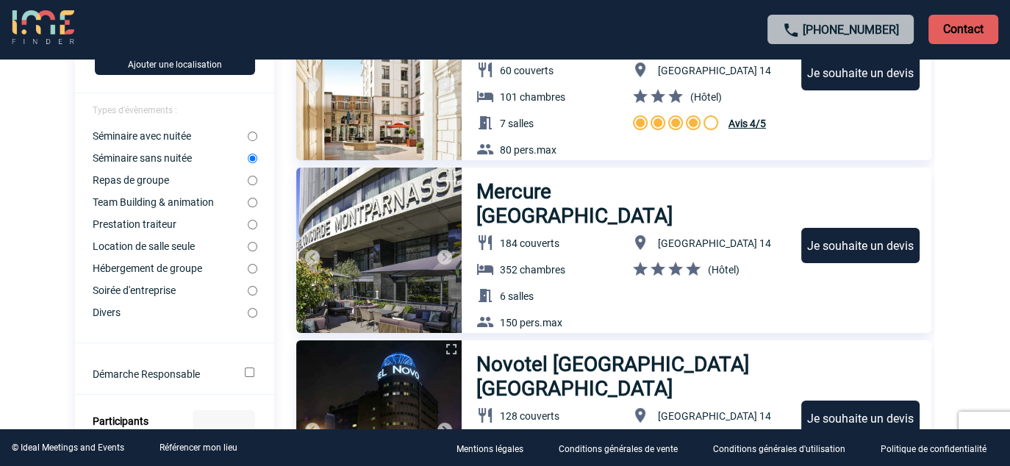
scroll to position [368, 0]
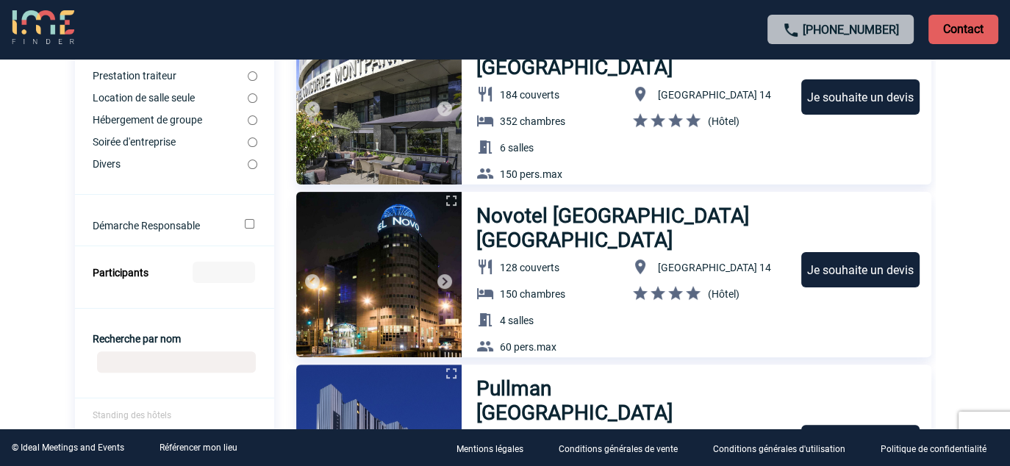
click at [210, 268] on input "Participants" at bounding box center [224, 272] width 63 height 21
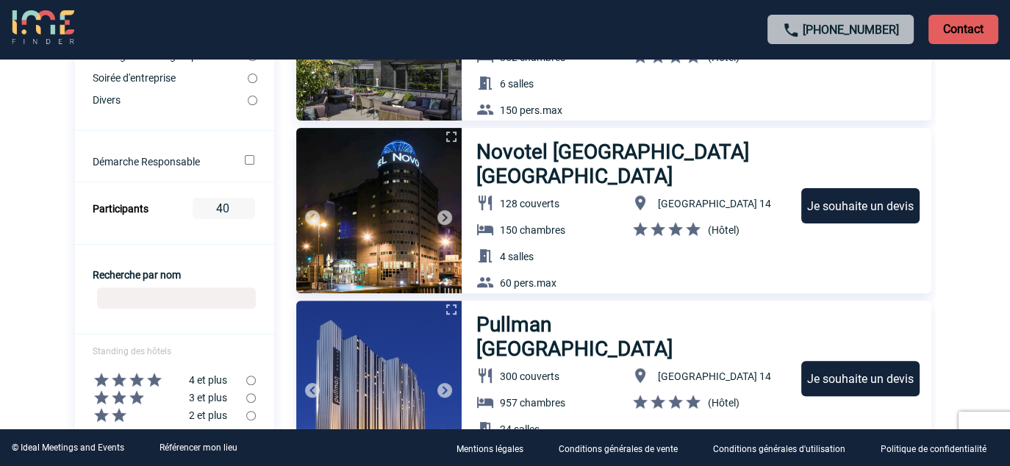
scroll to position [515, 0]
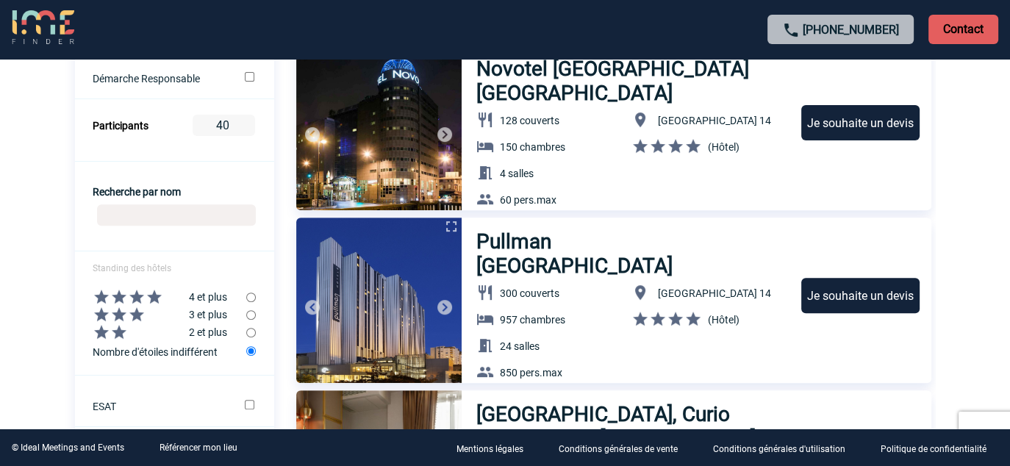
type input "40"
click at [251, 320] on input "radio" at bounding box center [251, 315] width 10 height 10
radio input "true"
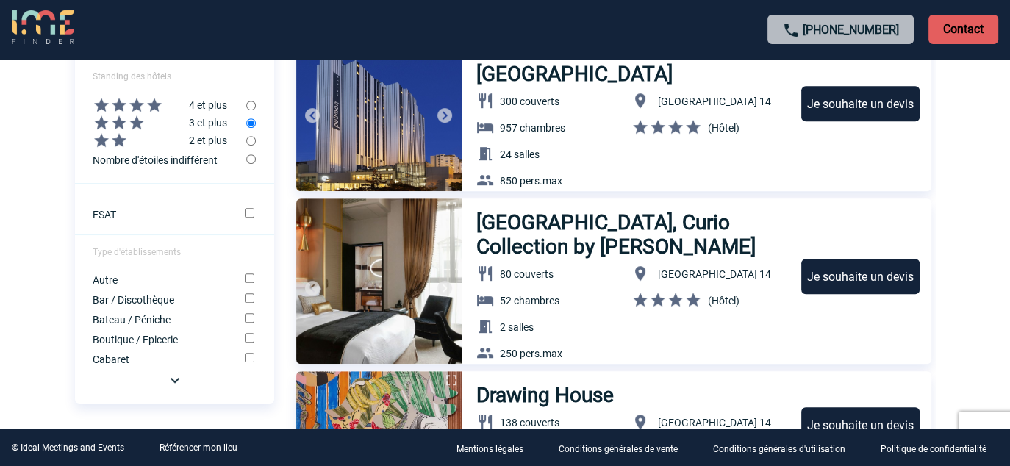
scroll to position [735, 0]
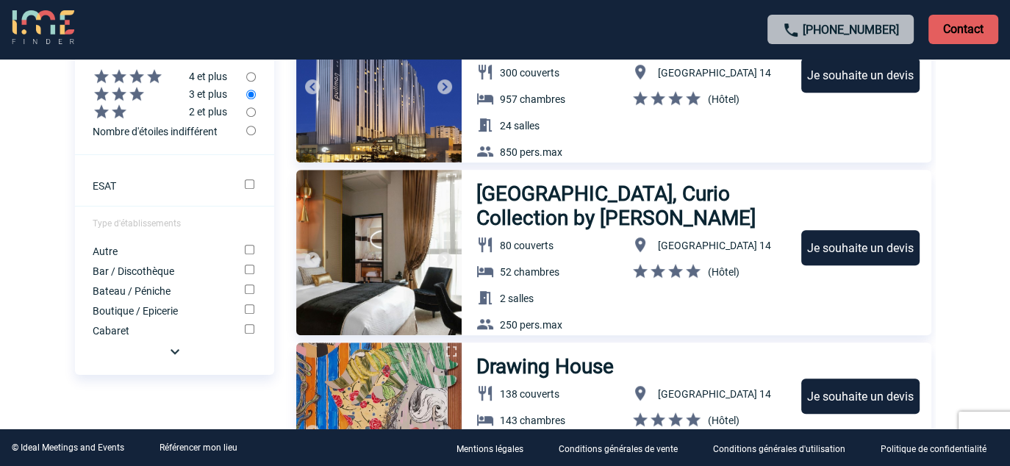
click at [179, 360] on img at bounding box center [175, 352] width 18 height 18
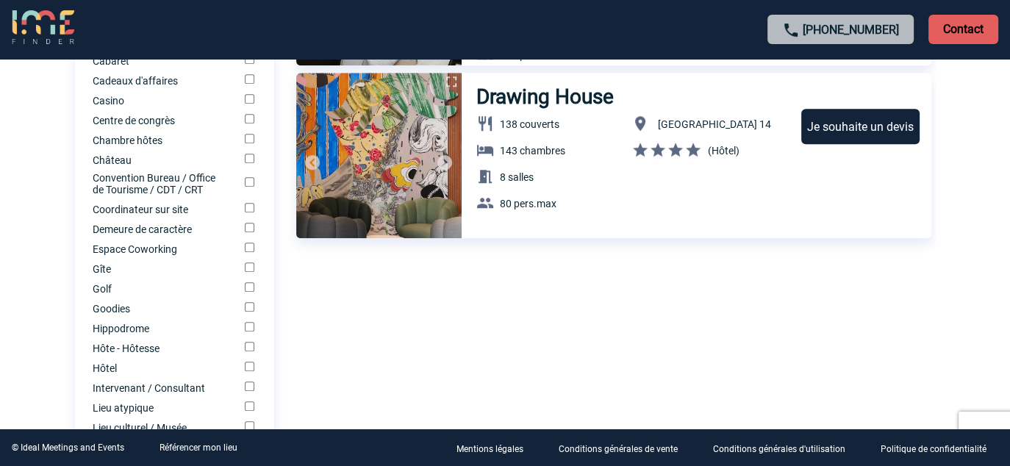
scroll to position [1030, 0]
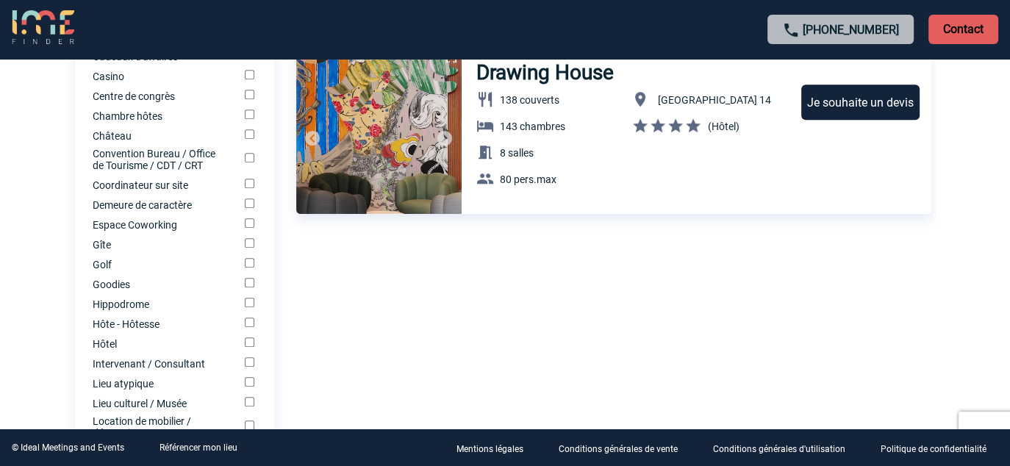
click at [250, 347] on input "Hôtel" at bounding box center [250, 343] width 10 height 10
checkbox input "true"
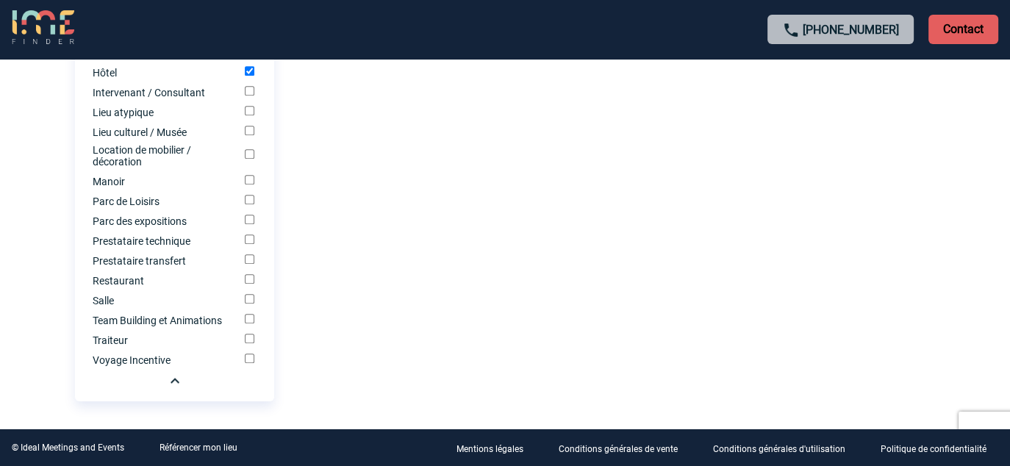
scroll to position [1324, 0]
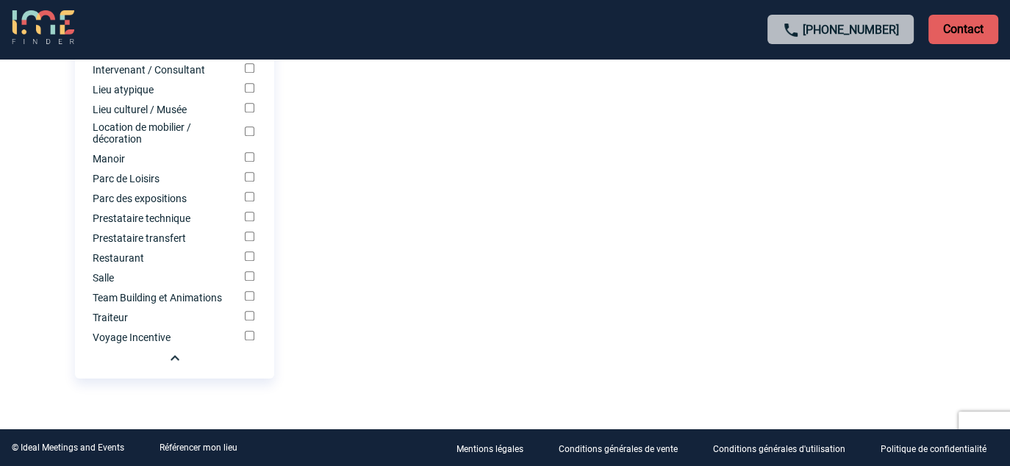
click at [252, 281] on input "Salle" at bounding box center [250, 276] width 10 height 10
checkbox input "true"
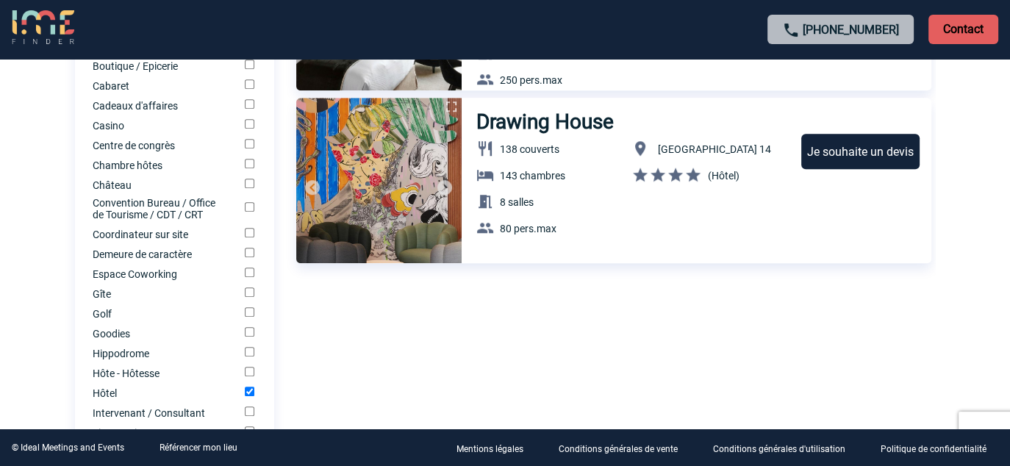
scroll to position [956, 0]
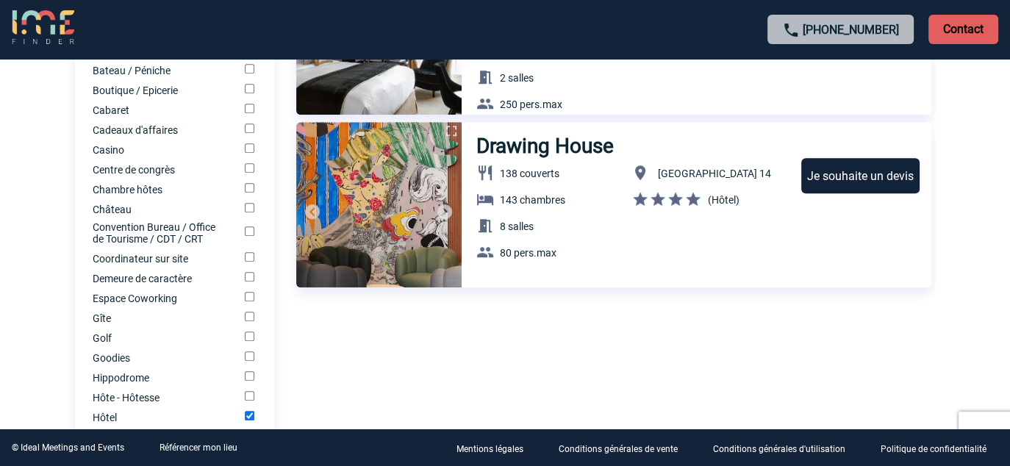
click at [251, 173] on input "Centre de congrès" at bounding box center [250, 168] width 10 height 10
checkbox input "true"
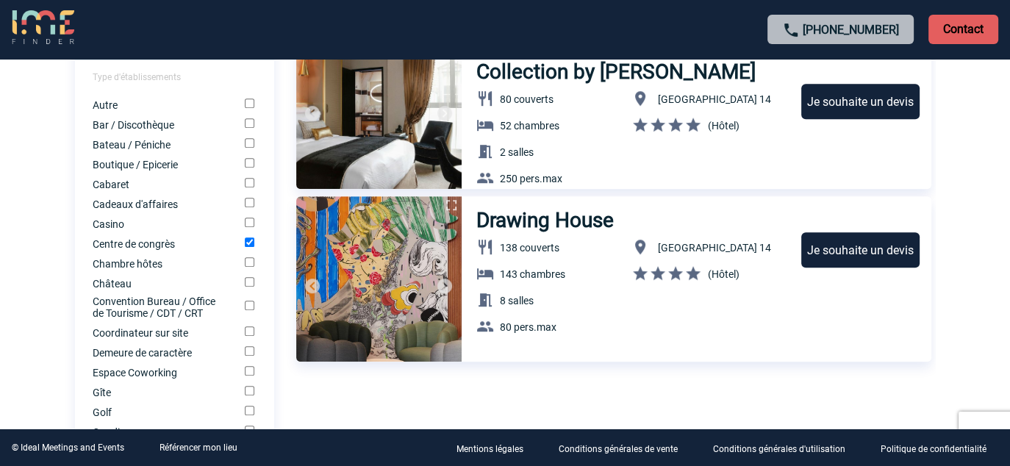
scroll to position [882, 0]
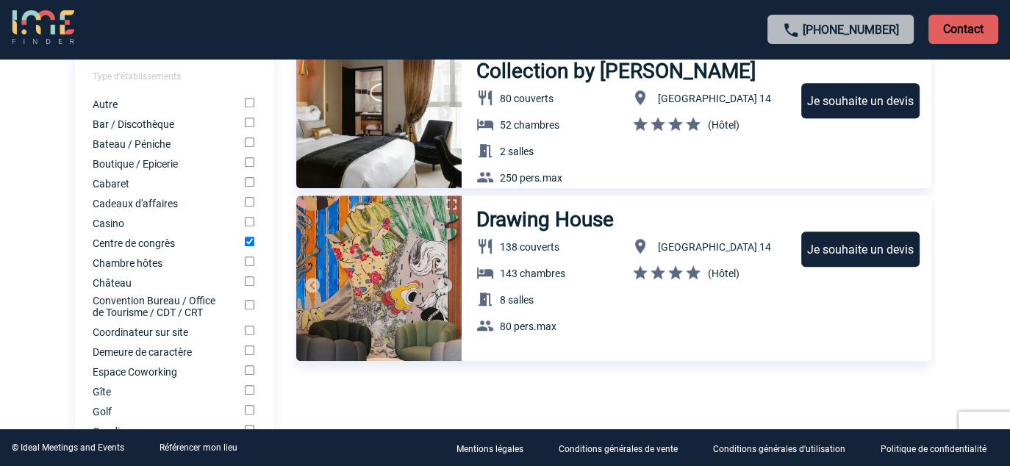
click at [246, 286] on input "Château" at bounding box center [250, 281] width 10 height 10
checkbox input "true"
click at [254, 335] on input "Coordinateur sur site" at bounding box center [250, 331] width 10 height 10
checkbox input "true"
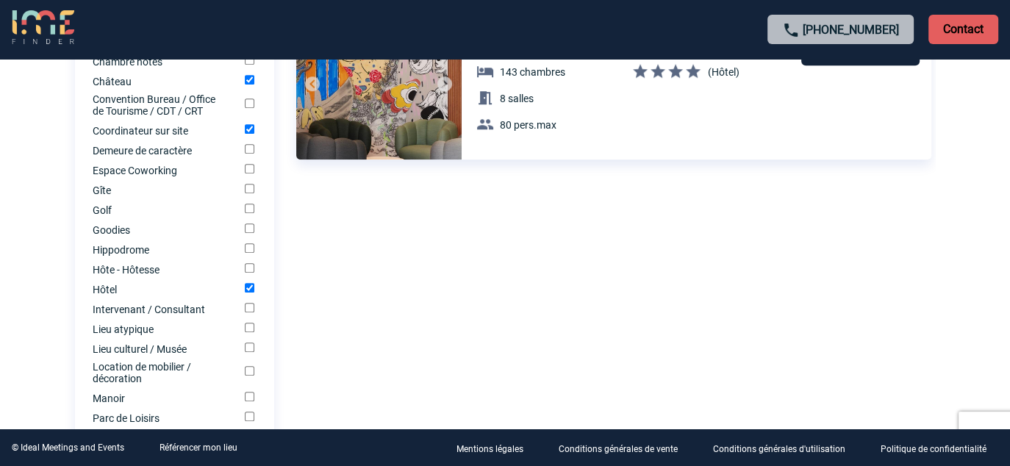
scroll to position [1177, 0]
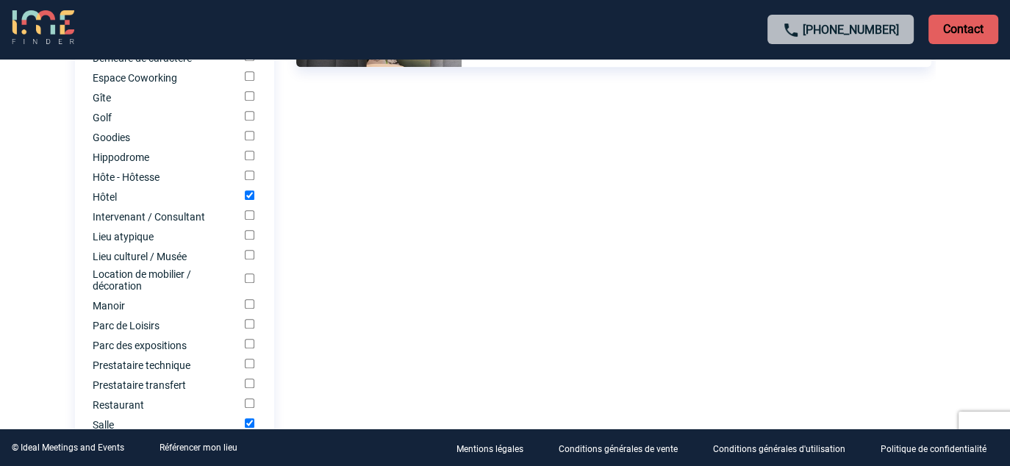
click at [251, 309] on input "Manoir" at bounding box center [250, 304] width 10 height 10
checkbox input "true"
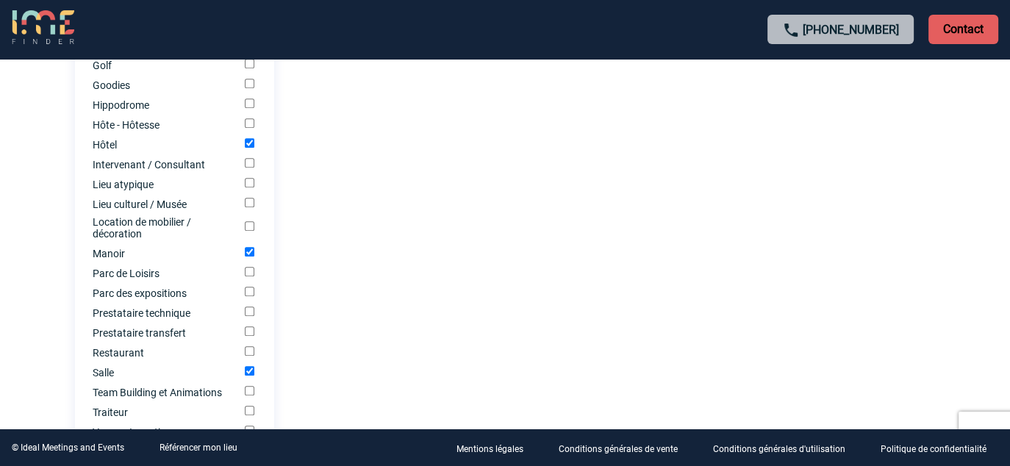
scroll to position [1250, 0]
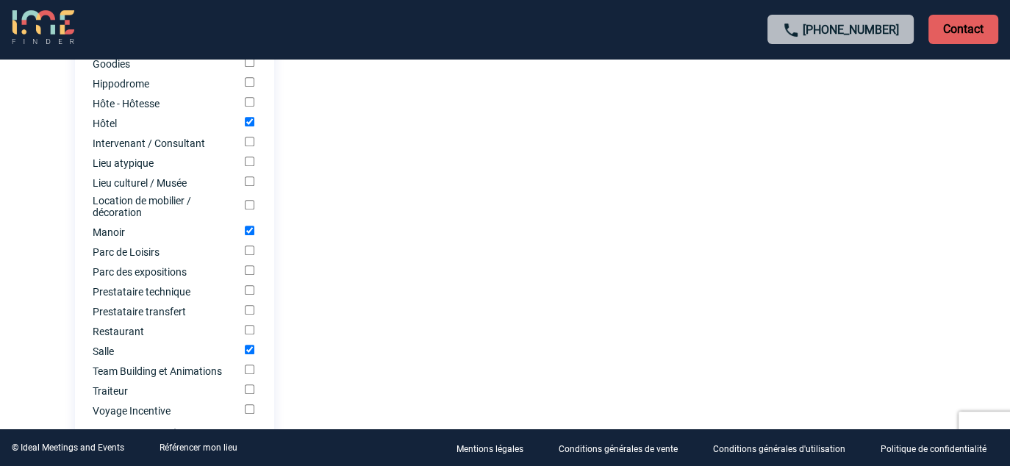
click at [250, 295] on input "Prestataire technique" at bounding box center [250, 290] width 10 height 10
checkbox input "true"
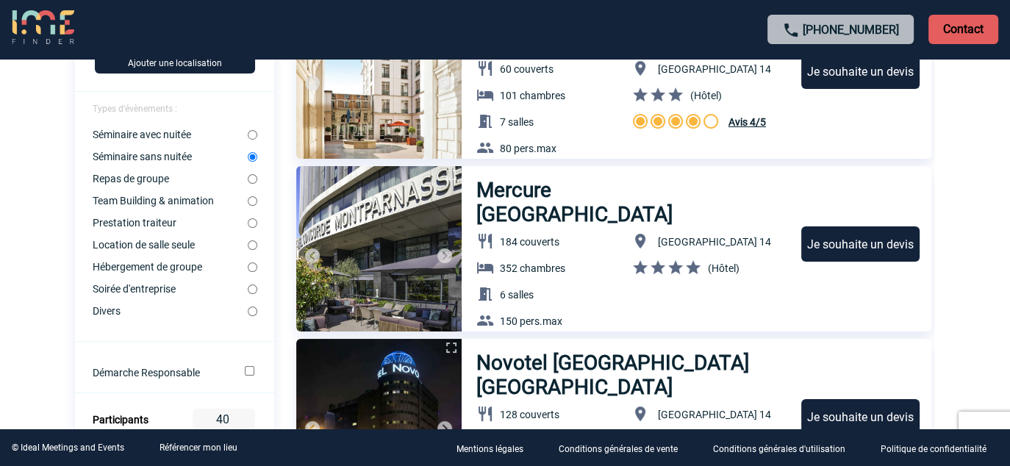
scroll to position [368, 0]
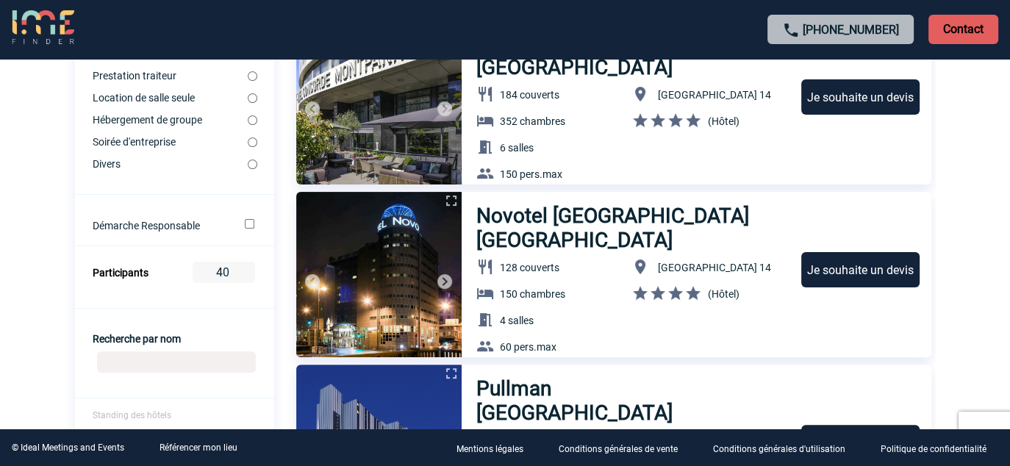
click at [443, 106] on img at bounding box center [445, 109] width 18 height 18
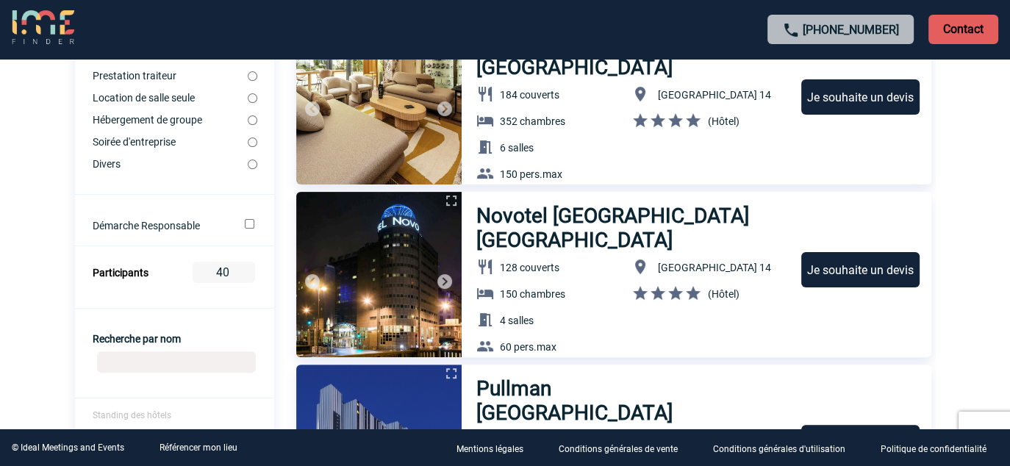
scroll to position [294, 0]
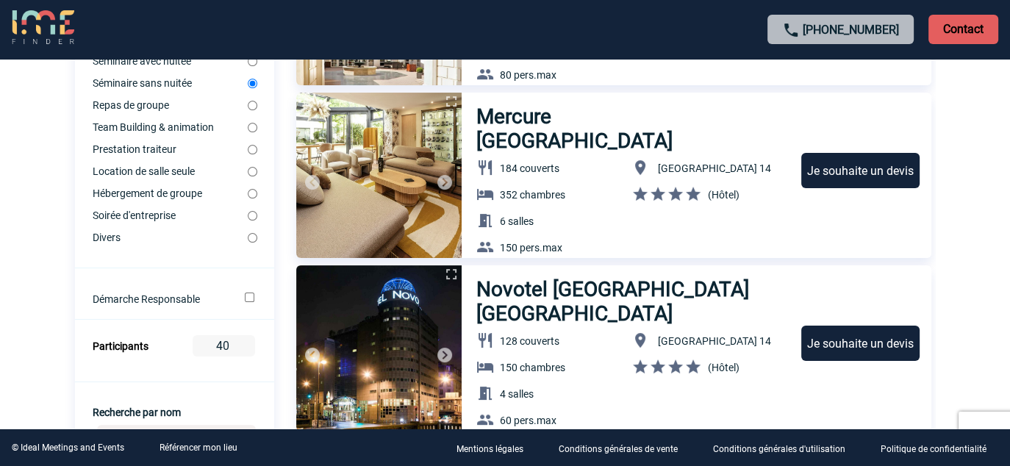
click at [446, 176] on img at bounding box center [445, 183] width 18 height 18
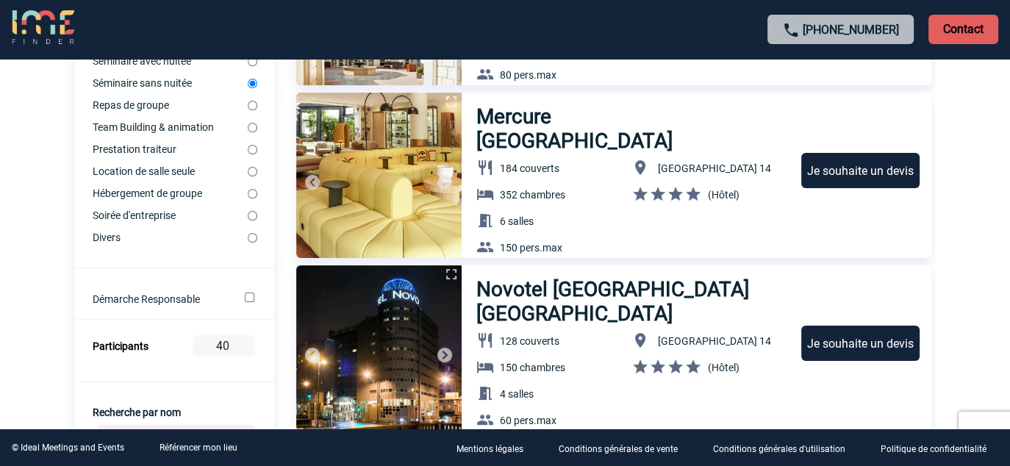
click at [447, 176] on img at bounding box center [445, 183] width 18 height 18
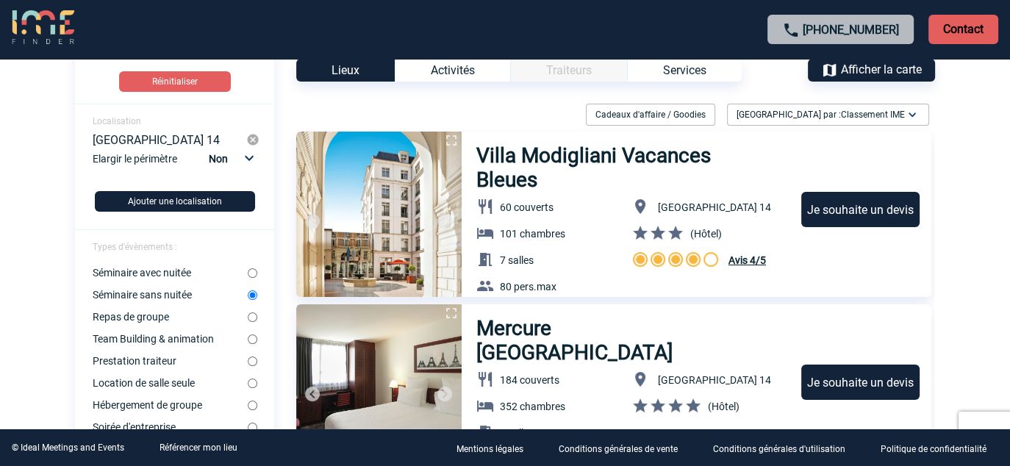
scroll to position [74, 0]
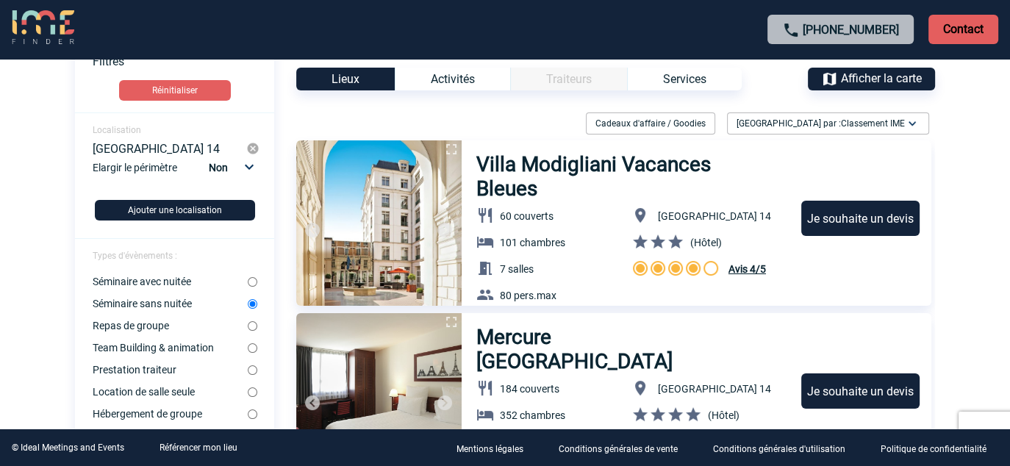
click at [448, 76] on div "Activités" at bounding box center [452, 79] width 115 height 23
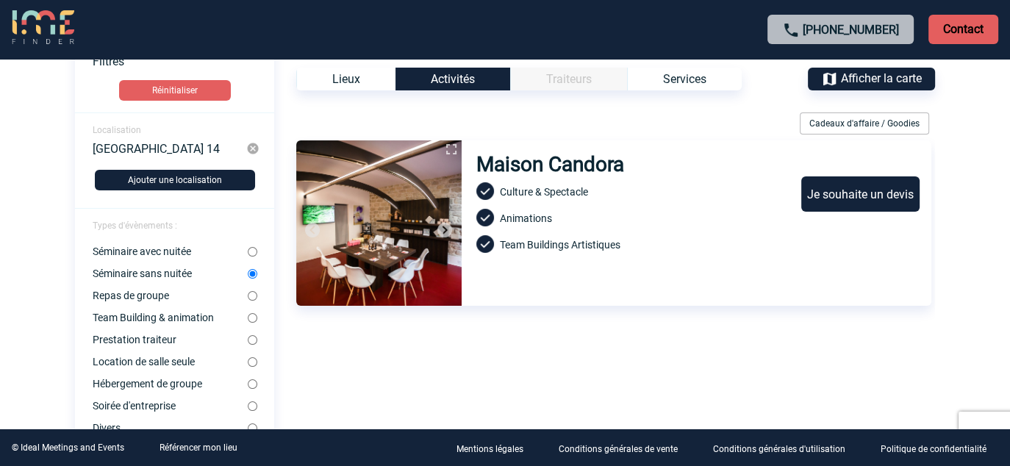
click at [342, 78] on div "Lieux" at bounding box center [345, 79] width 99 height 23
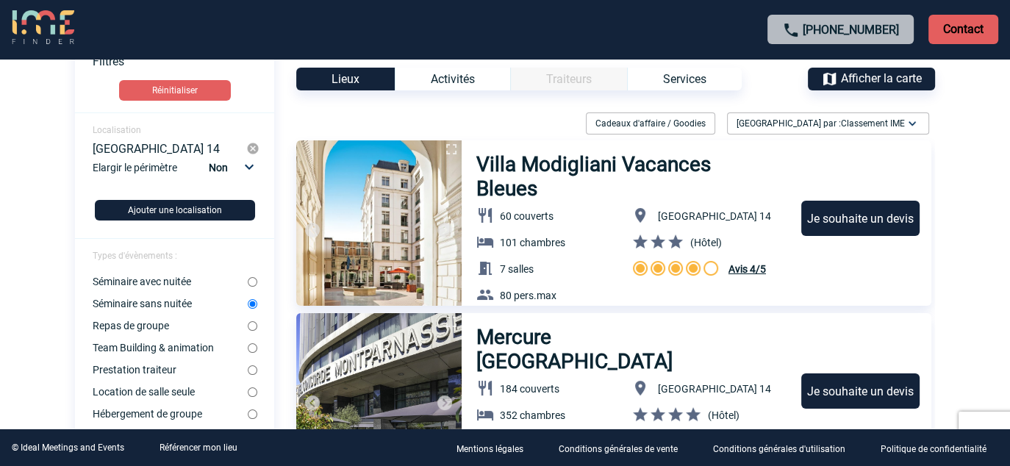
click at [693, 71] on div "Services" at bounding box center [684, 79] width 115 height 23
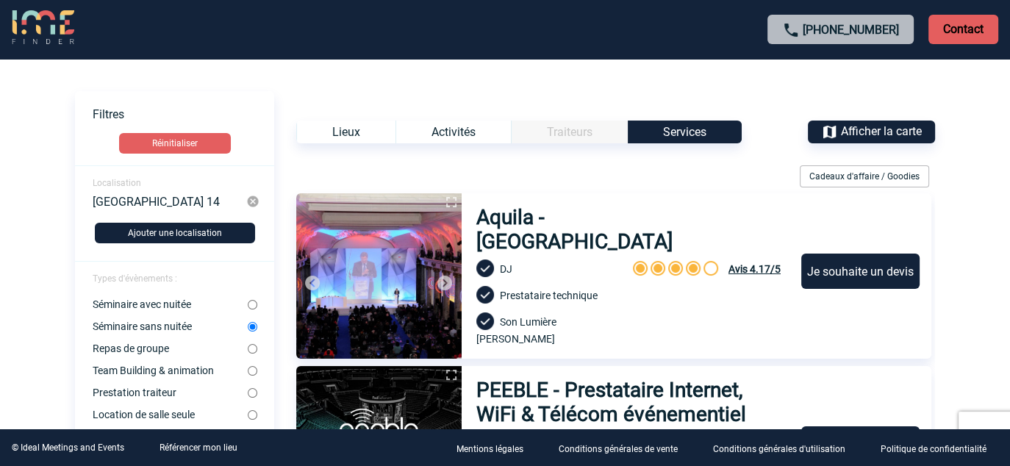
scroll to position [0, 0]
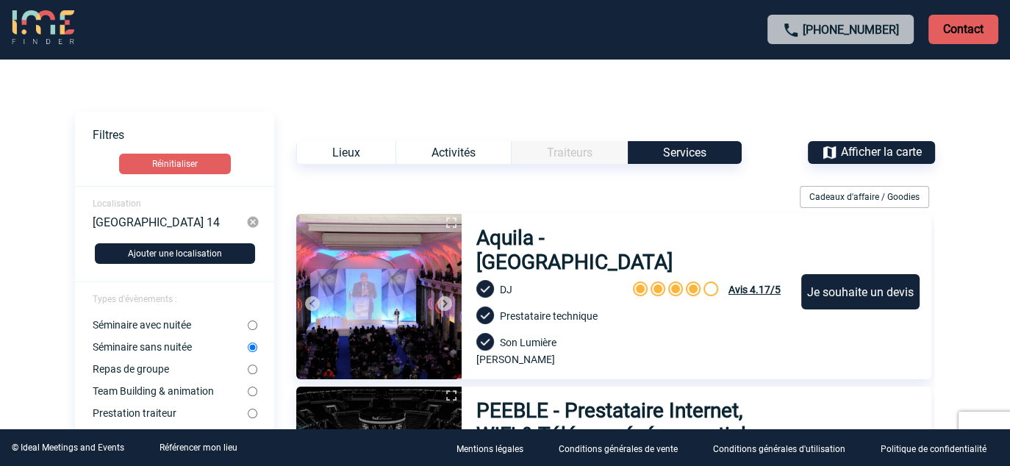
click at [368, 149] on div "Lieux" at bounding box center [345, 152] width 99 height 23
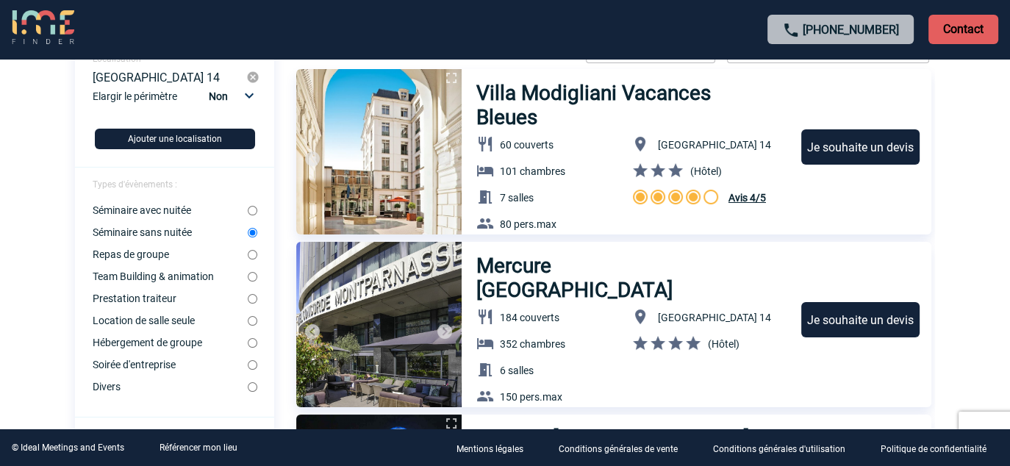
scroll to position [147, 0]
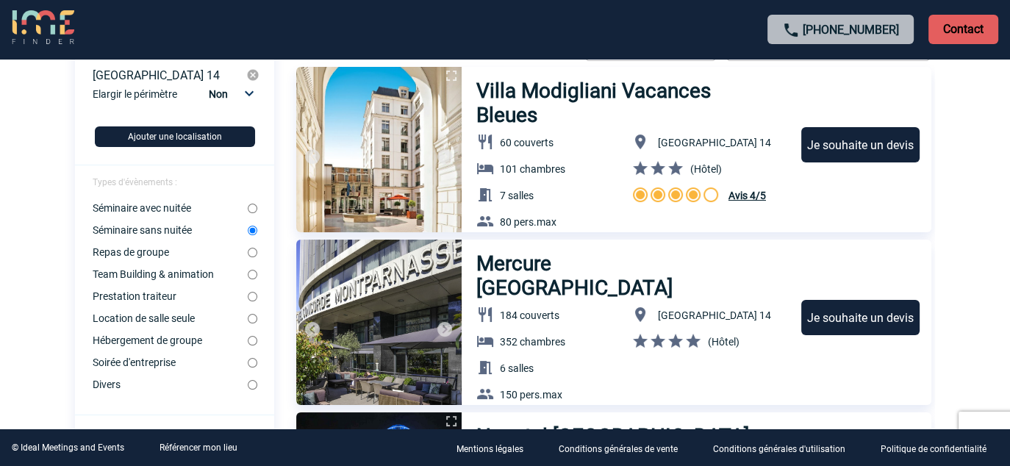
click at [442, 325] on img at bounding box center [445, 330] width 18 height 18
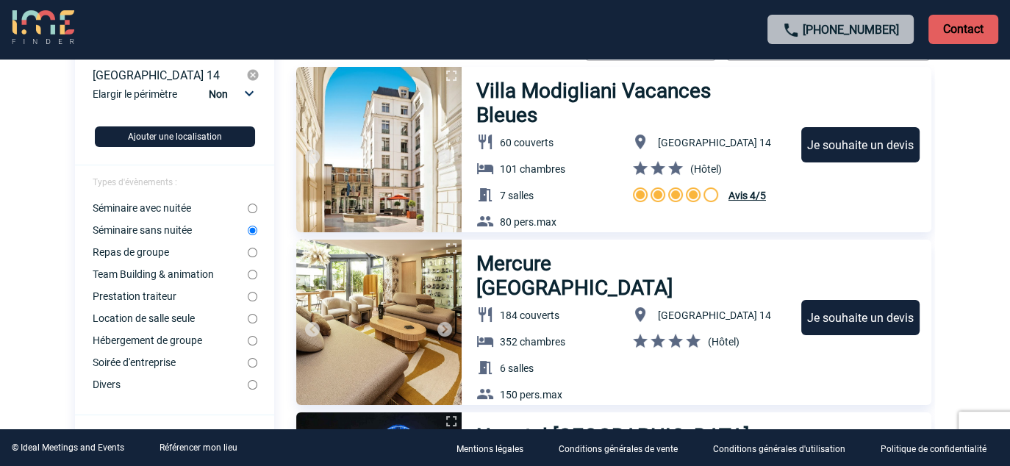
click at [442, 325] on img at bounding box center [445, 330] width 18 height 18
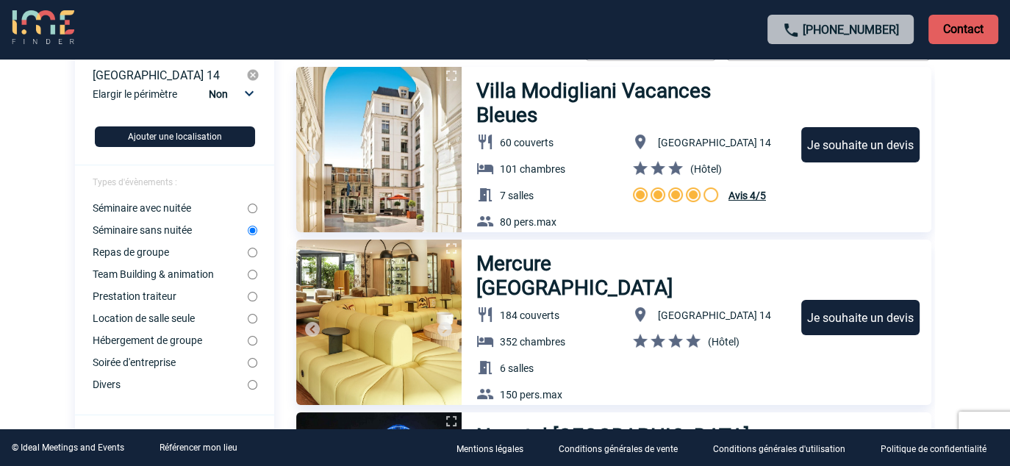
click at [442, 325] on img at bounding box center [445, 330] width 18 height 18
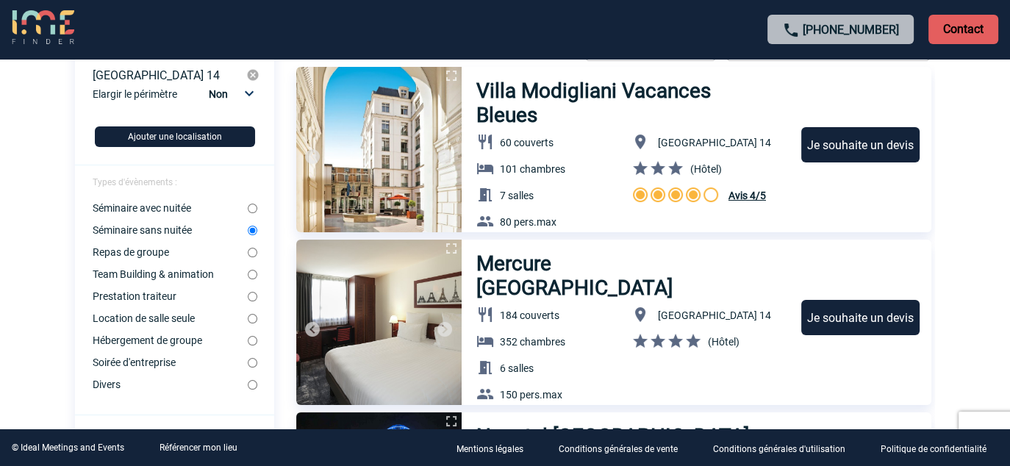
click at [442, 325] on img at bounding box center [445, 330] width 18 height 18
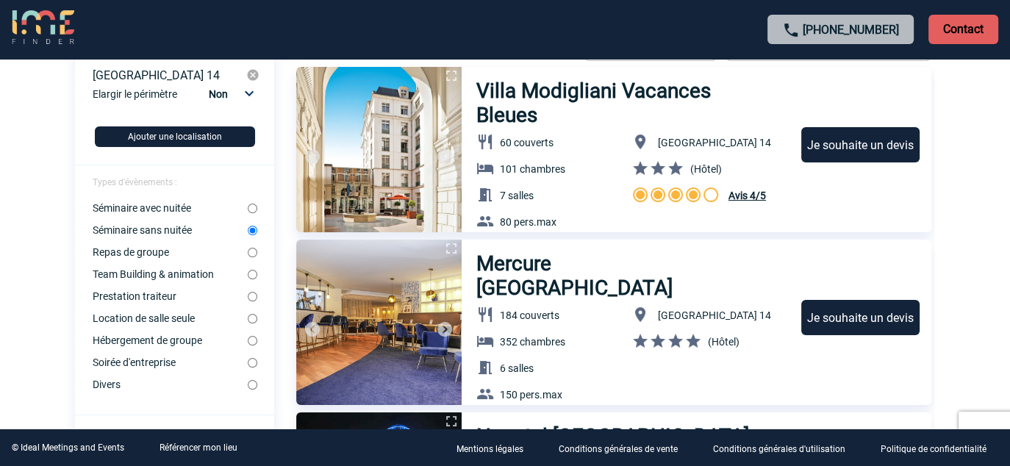
click at [442, 325] on img at bounding box center [445, 330] width 18 height 18
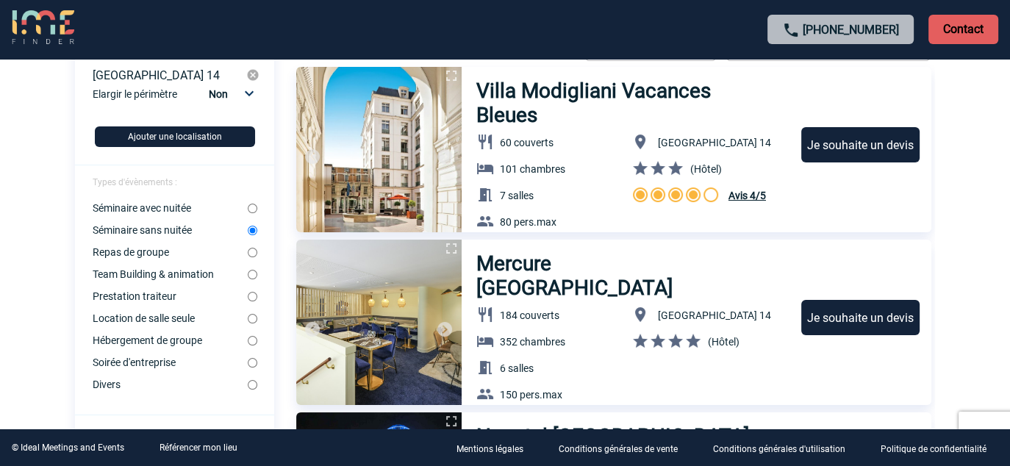
click at [442, 325] on img at bounding box center [445, 330] width 18 height 18
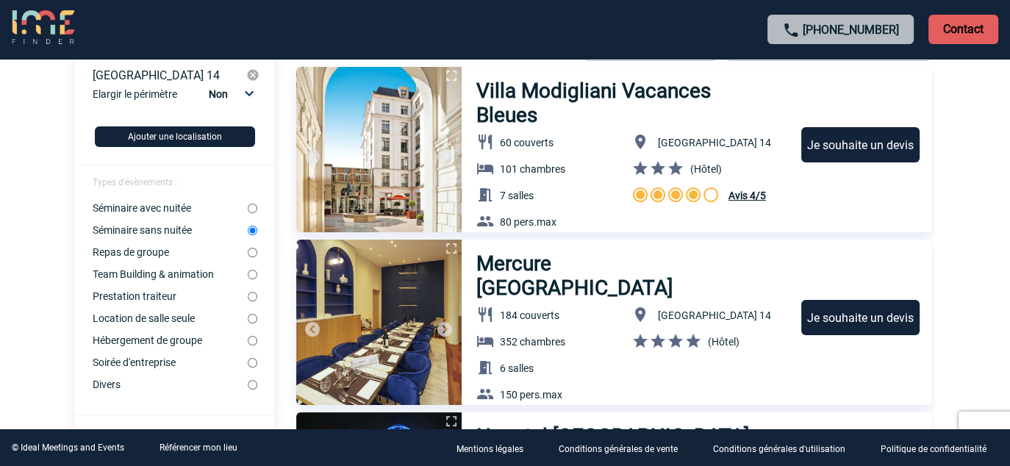
click at [442, 325] on img at bounding box center [445, 330] width 18 height 18
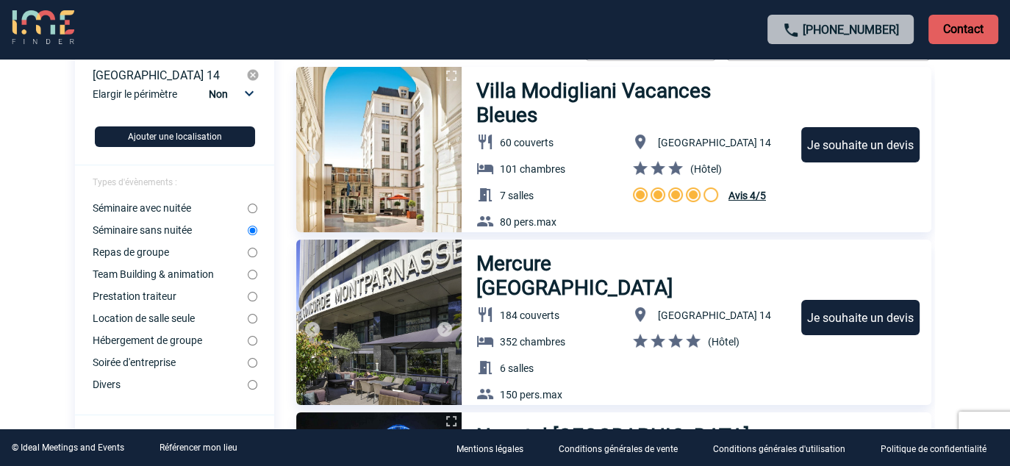
click at [442, 325] on img at bounding box center [445, 330] width 18 height 18
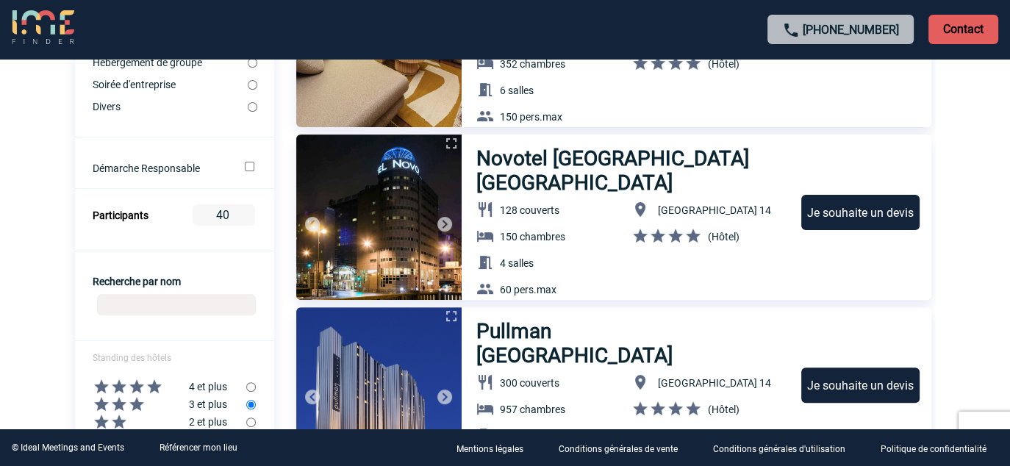
scroll to position [441, 0]
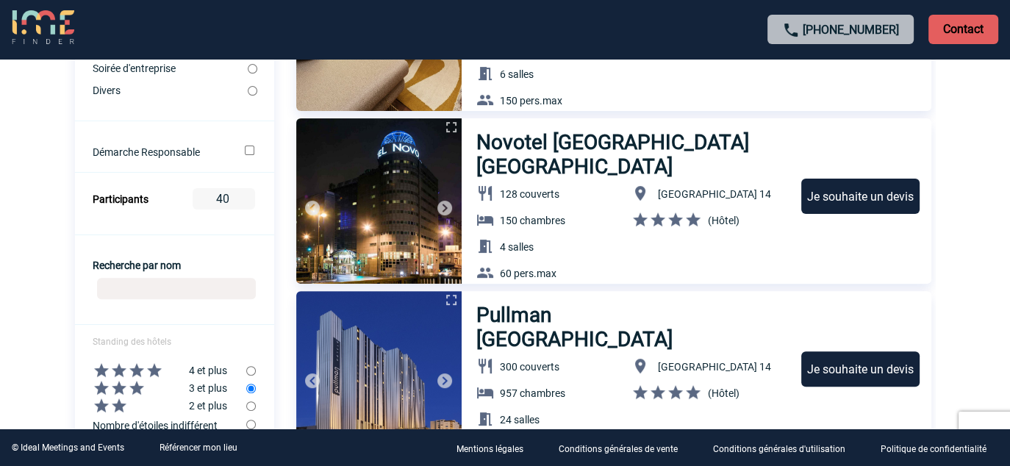
click at [445, 206] on img at bounding box center [445, 208] width 18 height 18
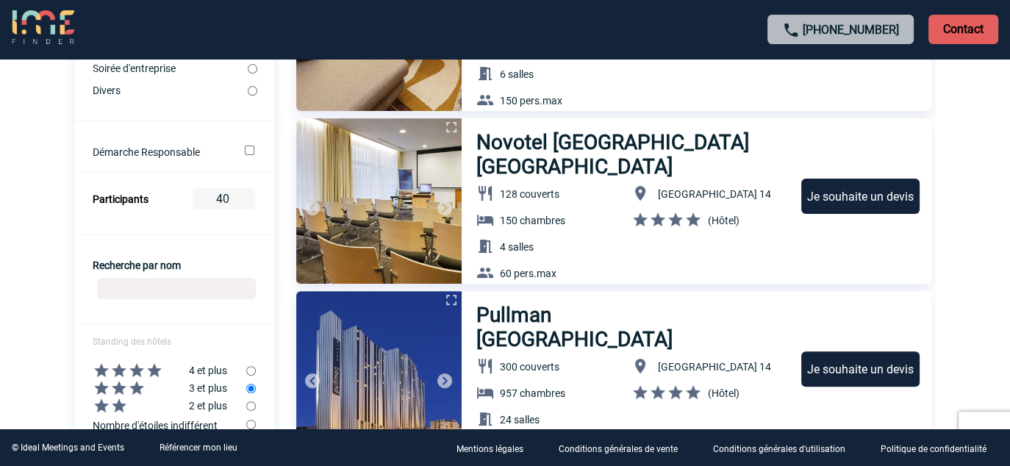
click at [445, 206] on img at bounding box center [445, 208] width 18 height 18
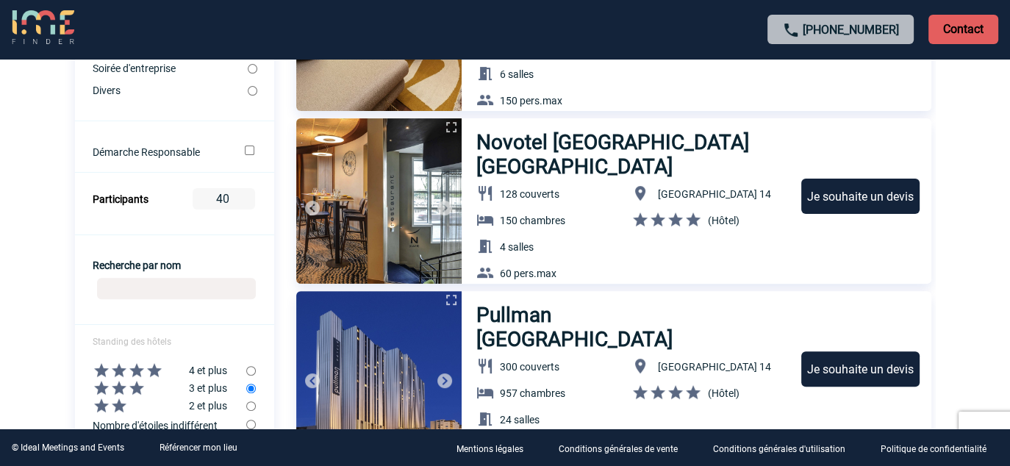
click at [445, 206] on img at bounding box center [445, 208] width 18 height 18
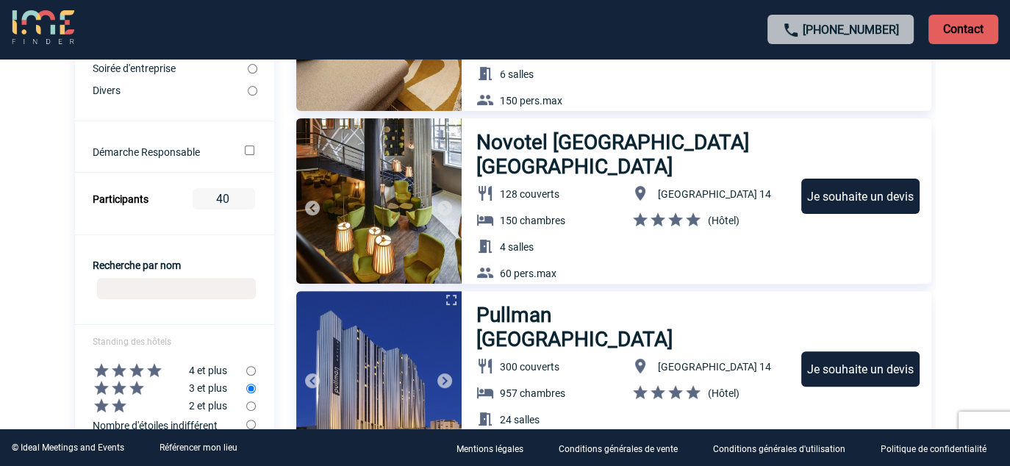
click at [445, 206] on img at bounding box center [445, 208] width 18 height 18
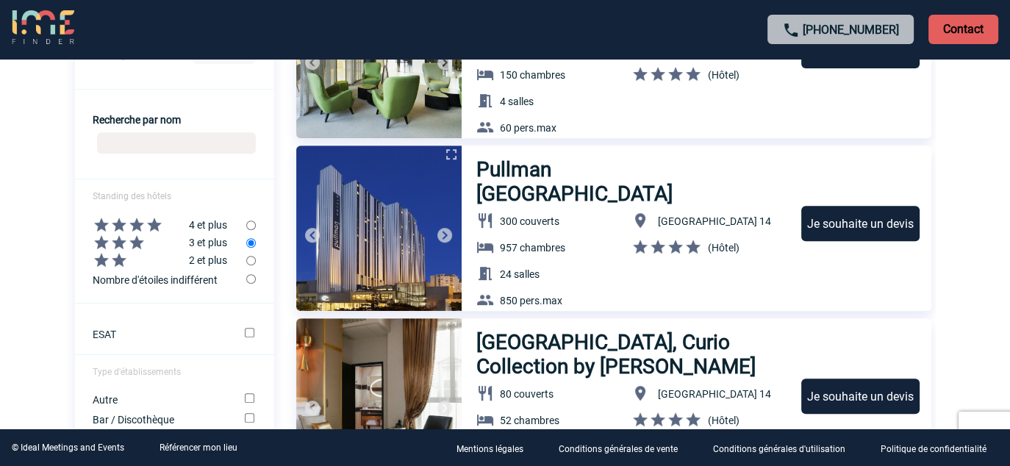
scroll to position [588, 0]
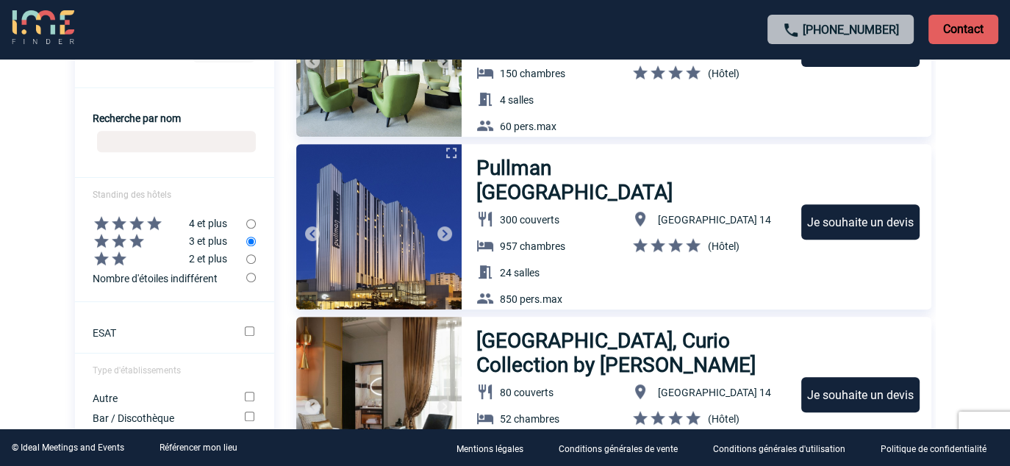
click at [446, 229] on img at bounding box center [445, 234] width 18 height 18
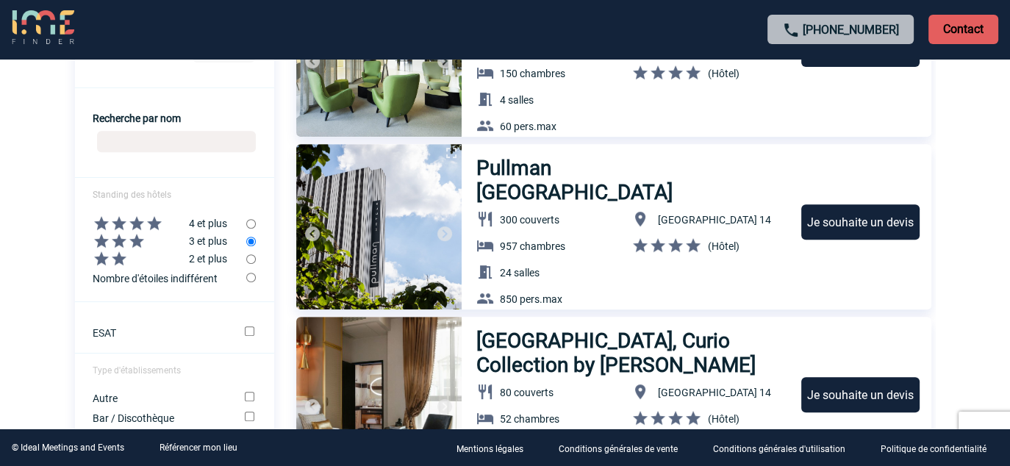
click at [446, 233] on img at bounding box center [445, 234] width 18 height 18
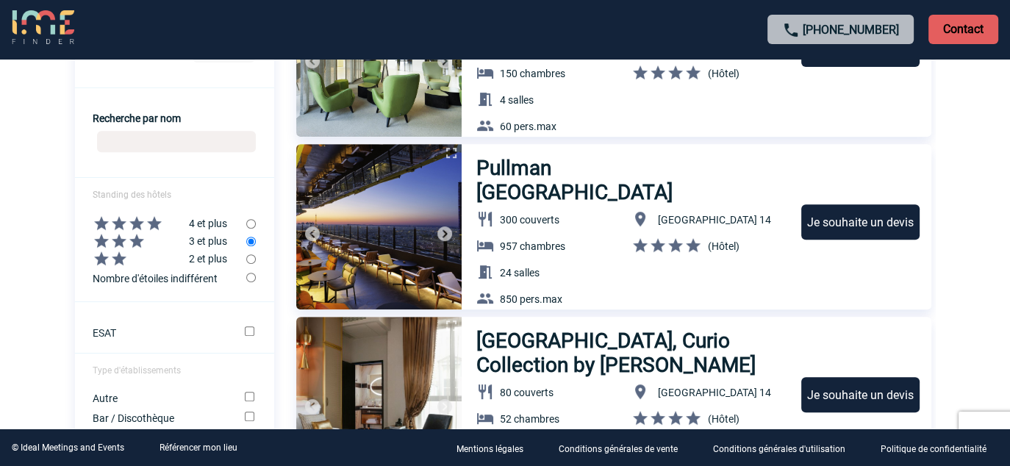
click at [446, 233] on img at bounding box center [445, 234] width 18 height 18
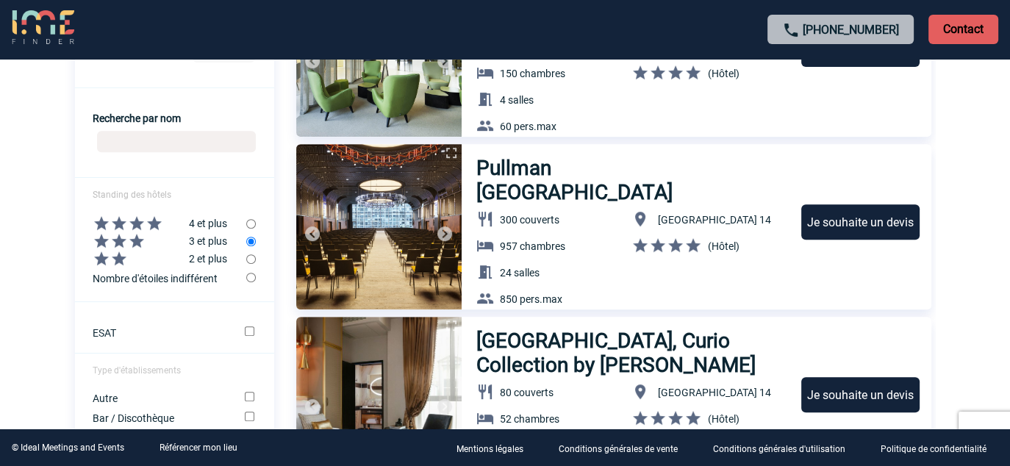
click at [446, 233] on img at bounding box center [445, 234] width 18 height 18
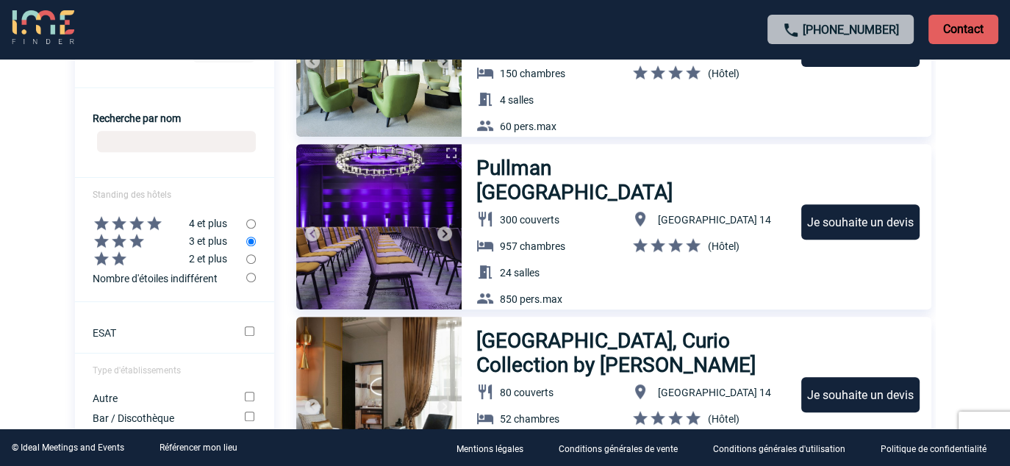
click at [446, 234] on img at bounding box center [445, 234] width 18 height 18
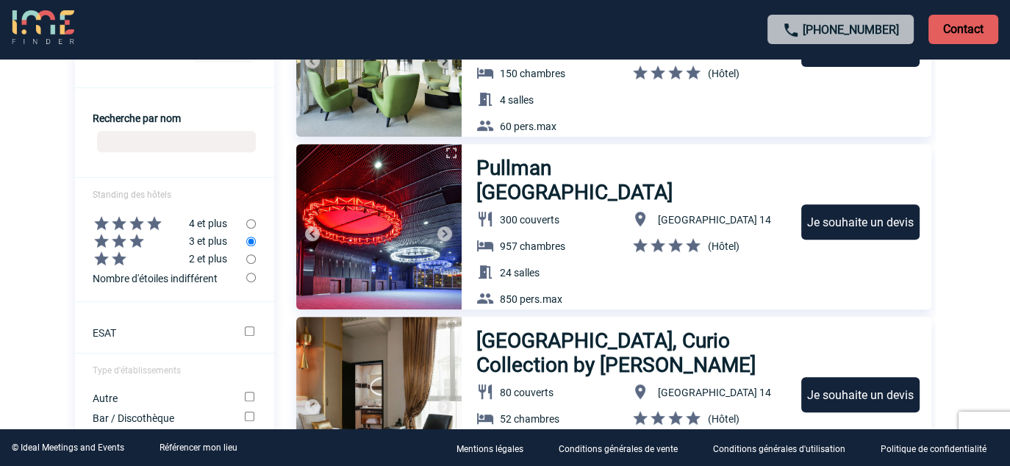
click at [446, 234] on img at bounding box center [445, 234] width 18 height 18
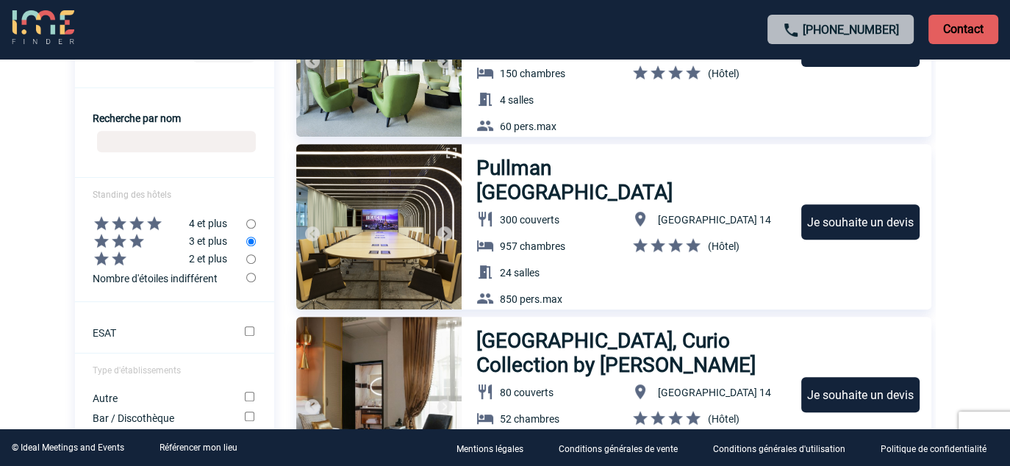
click at [446, 234] on img at bounding box center [445, 234] width 18 height 18
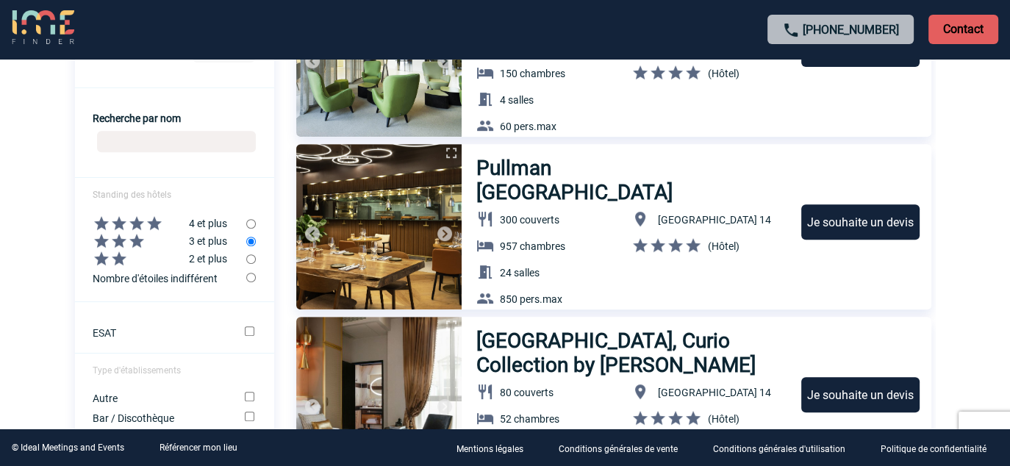
click at [444, 235] on img at bounding box center [445, 234] width 18 height 18
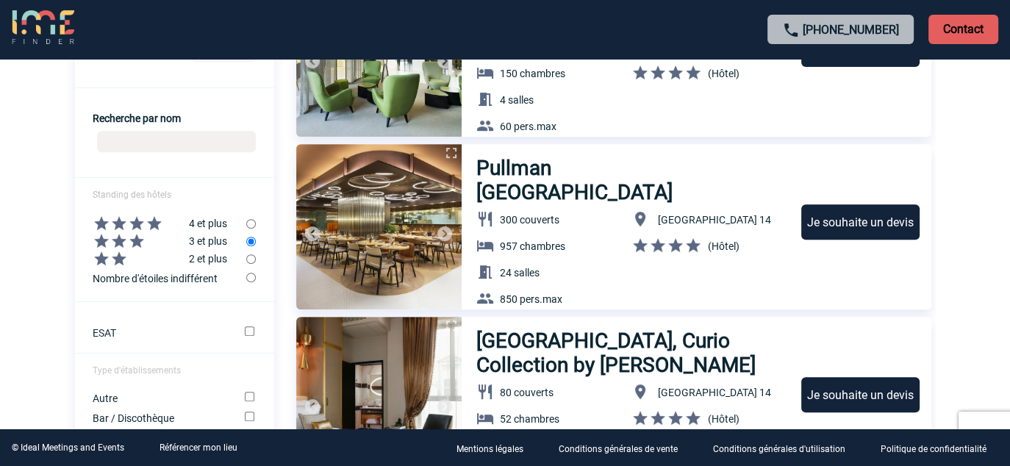
click at [444, 235] on img at bounding box center [445, 234] width 18 height 18
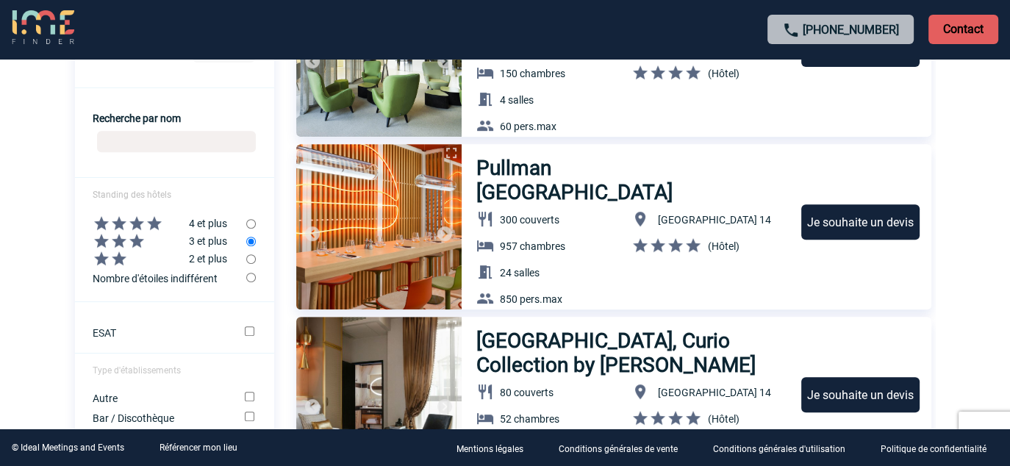
click at [444, 235] on img at bounding box center [445, 234] width 18 height 18
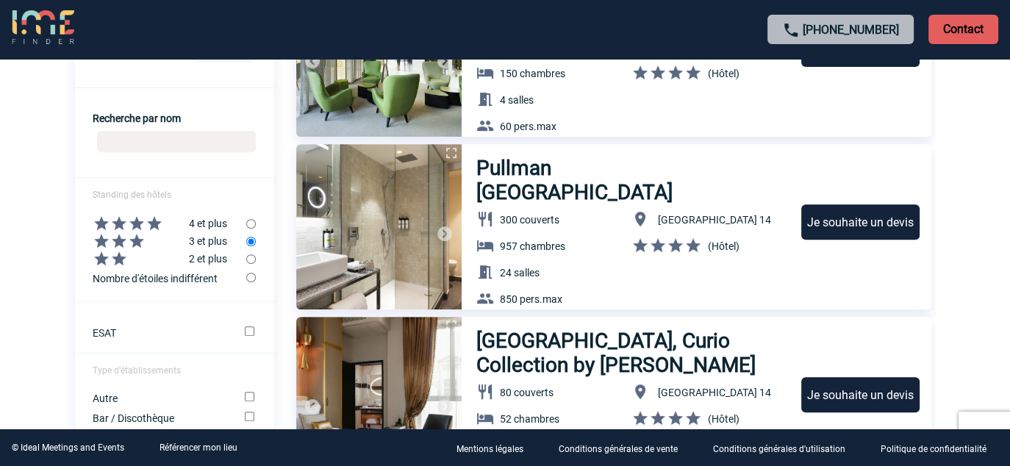
click at [444, 235] on img at bounding box center [445, 234] width 18 height 18
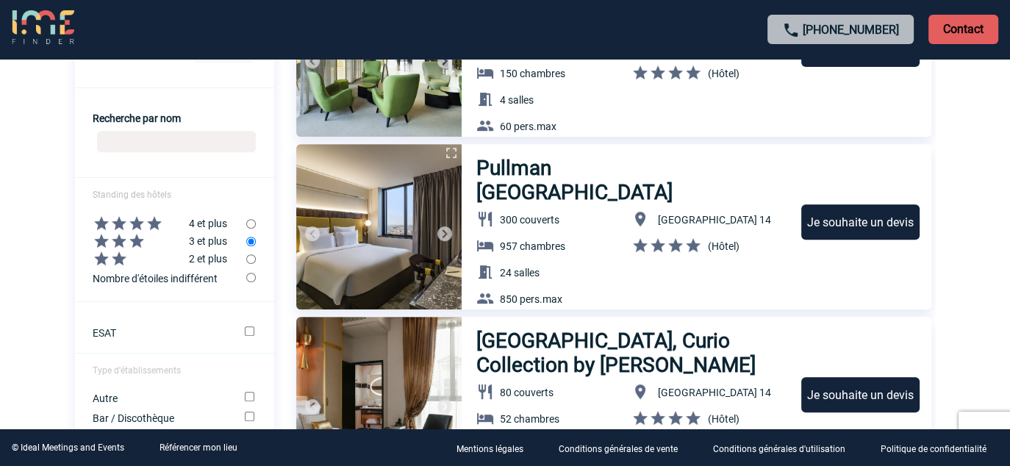
click at [445, 231] on img at bounding box center [445, 234] width 18 height 18
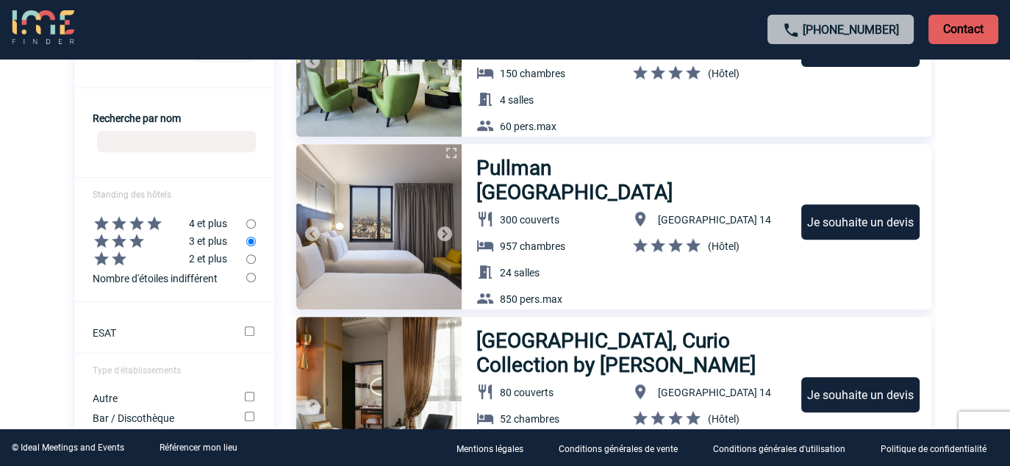
click at [445, 231] on img at bounding box center [445, 234] width 18 height 18
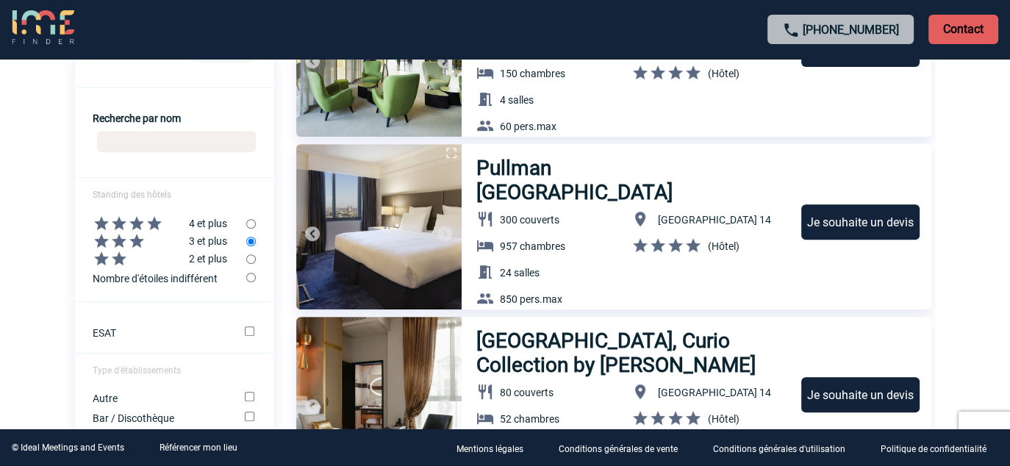
click at [445, 231] on img at bounding box center [445, 234] width 18 height 18
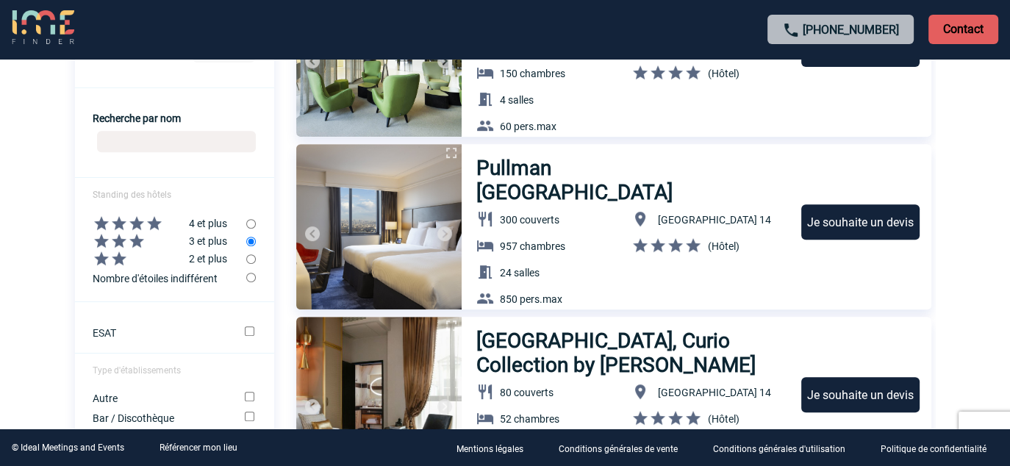
click at [445, 231] on img at bounding box center [445, 234] width 18 height 18
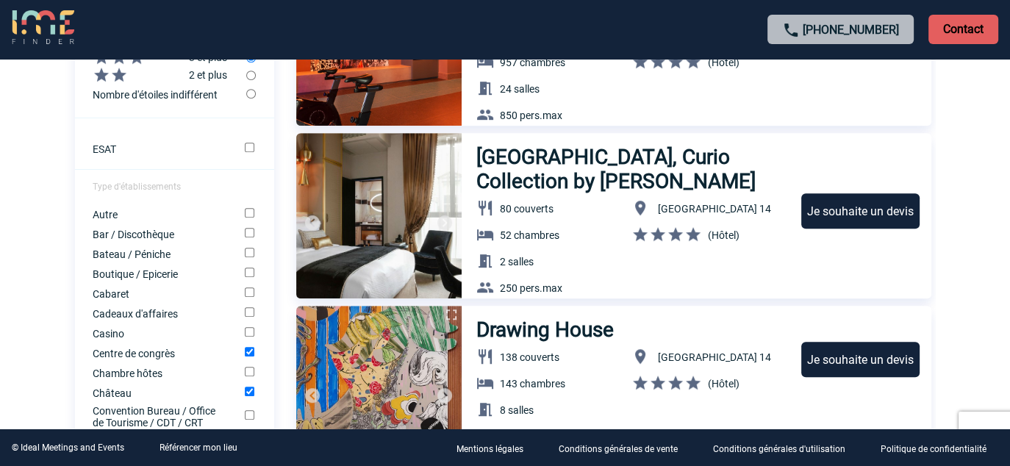
scroll to position [809, 0]
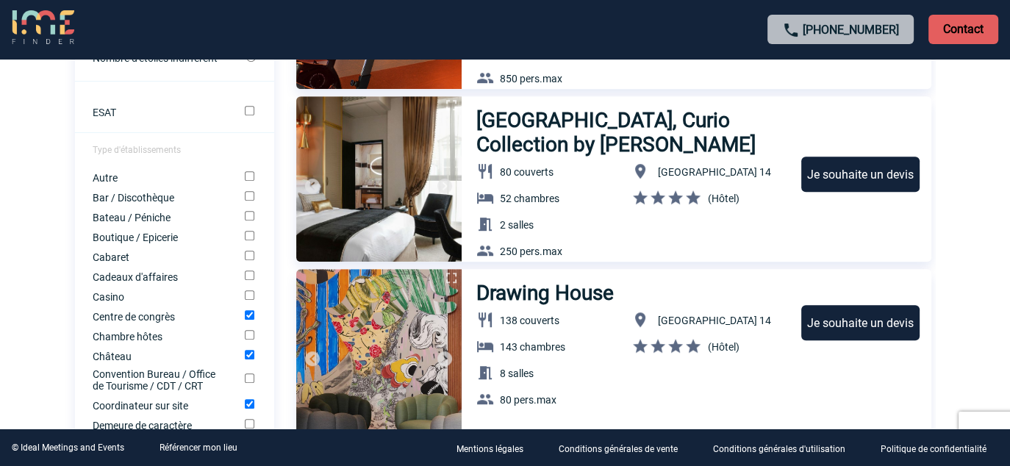
click at [438, 182] on img at bounding box center [445, 186] width 18 height 18
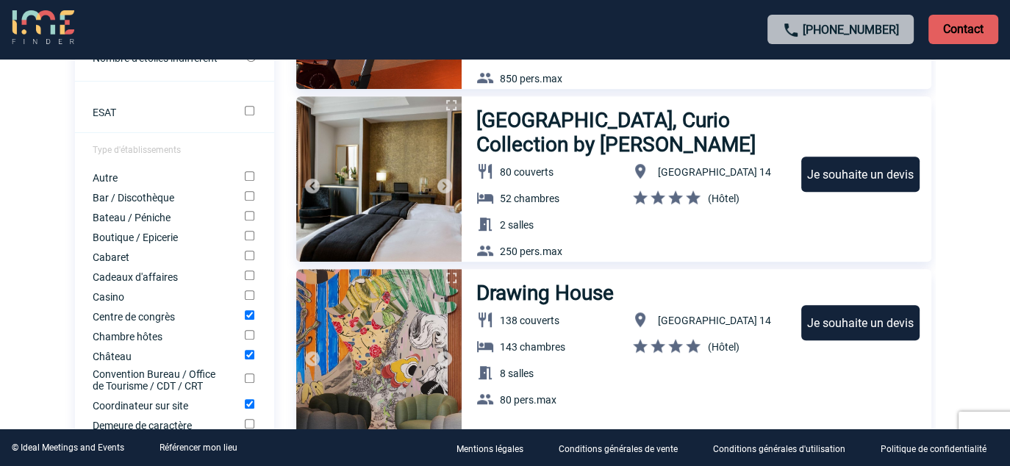
click at [438, 182] on img at bounding box center [445, 186] width 18 height 18
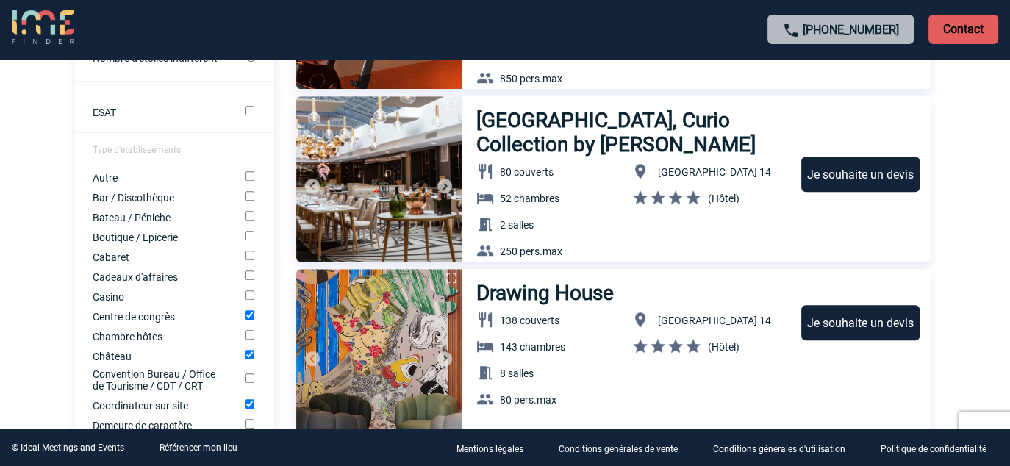
click at [439, 182] on img at bounding box center [445, 186] width 18 height 18
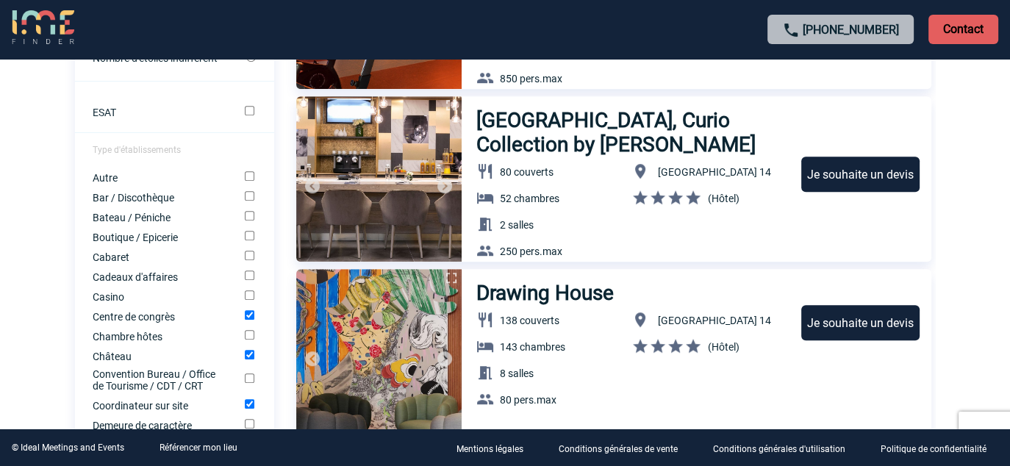
click at [439, 182] on img at bounding box center [445, 186] width 18 height 18
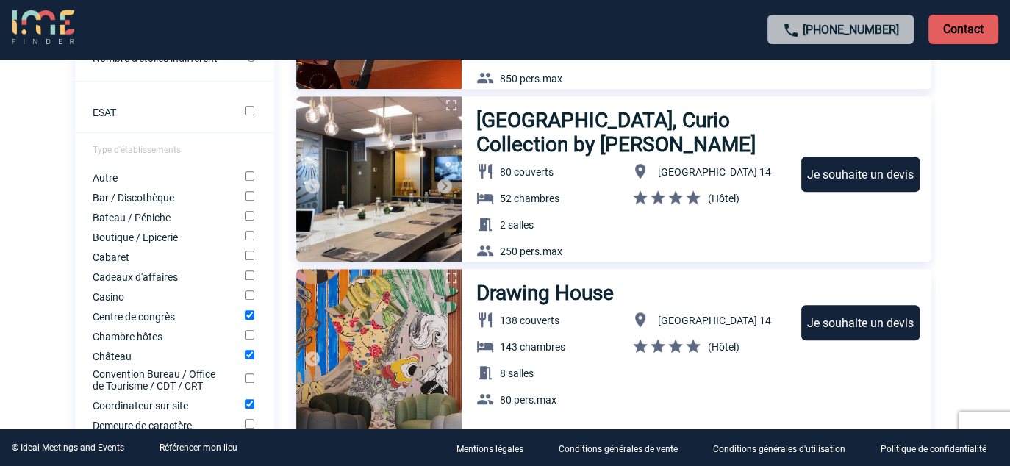
click at [439, 182] on img at bounding box center [445, 186] width 18 height 18
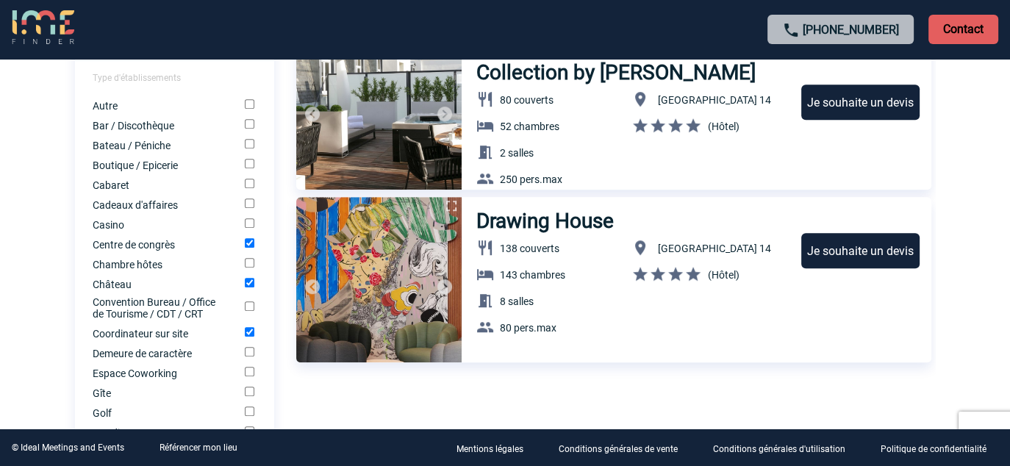
scroll to position [956, 0]
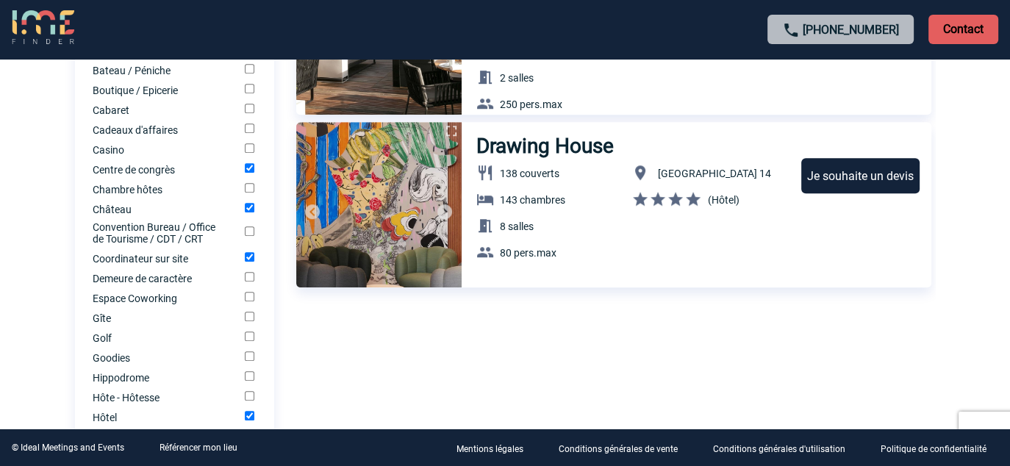
click at [440, 207] on img at bounding box center [445, 212] width 18 height 18
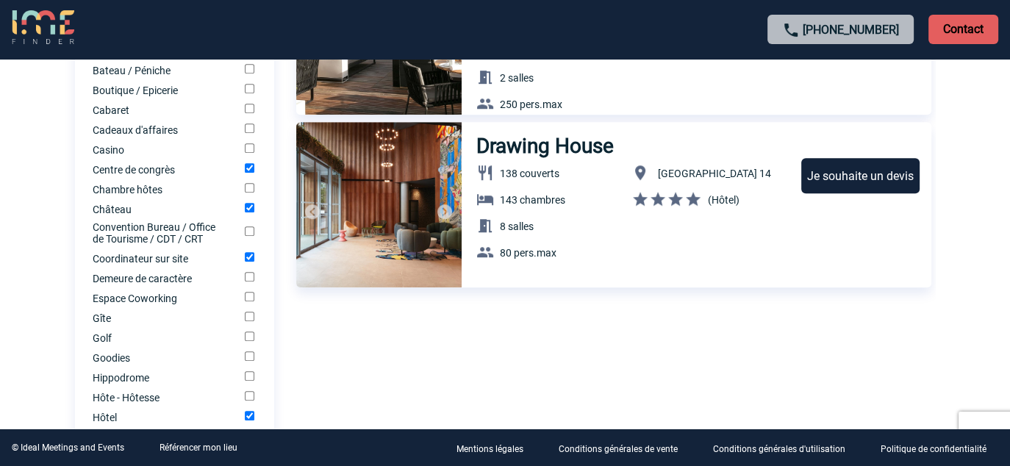
click at [442, 207] on img at bounding box center [445, 212] width 18 height 18
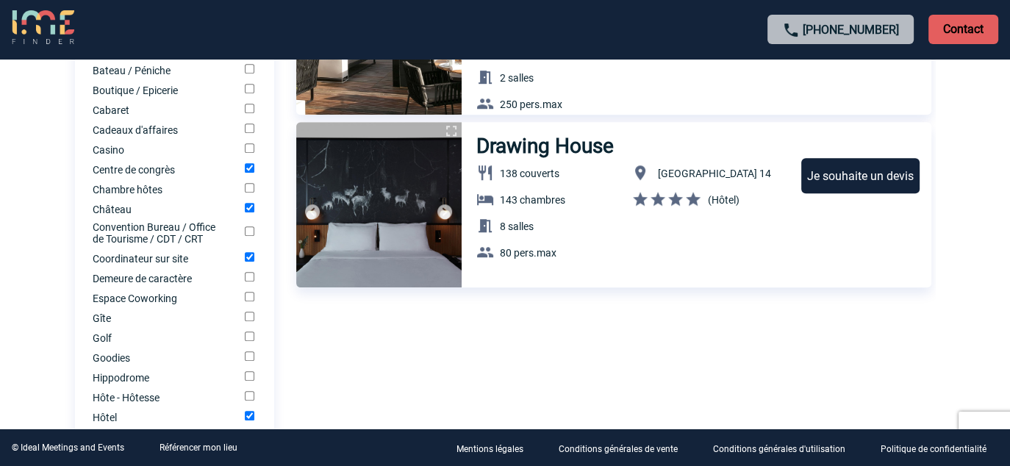
click at [443, 208] on img at bounding box center [445, 212] width 18 height 18
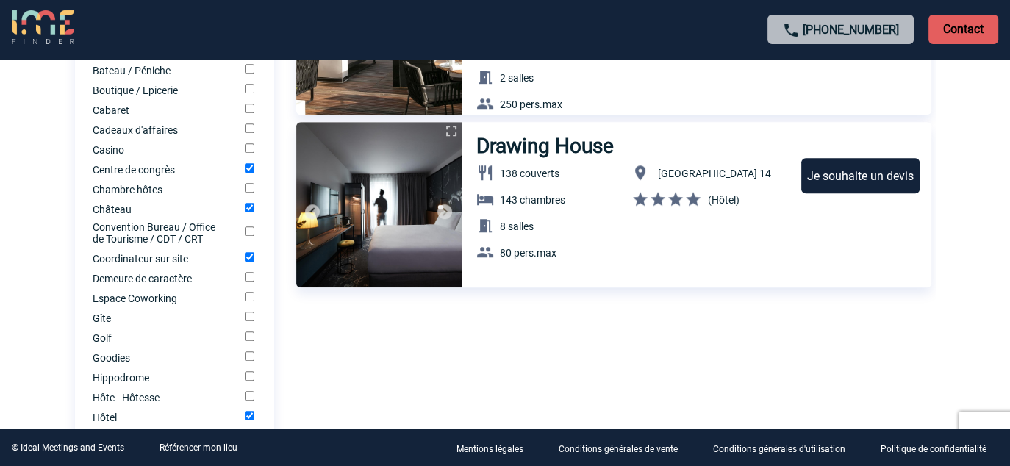
click at [443, 208] on img at bounding box center [445, 212] width 18 height 18
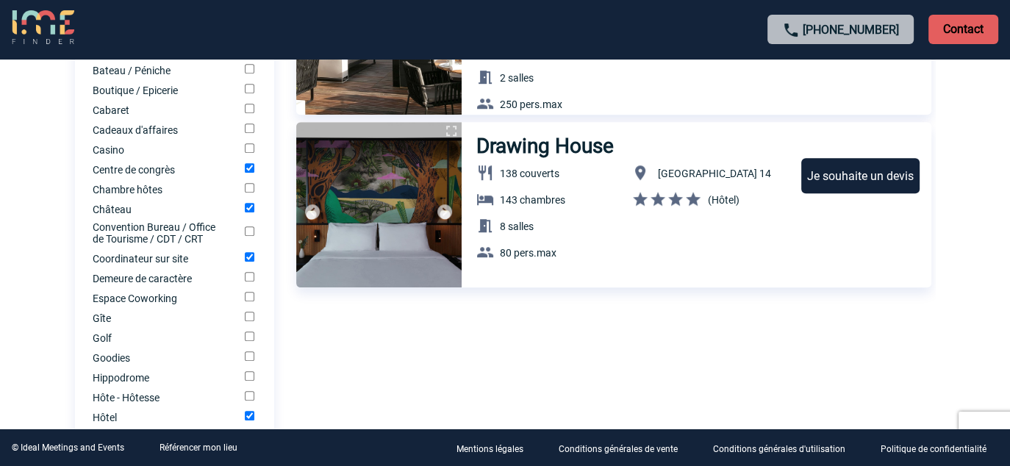
click at [443, 210] on img at bounding box center [445, 212] width 18 height 18
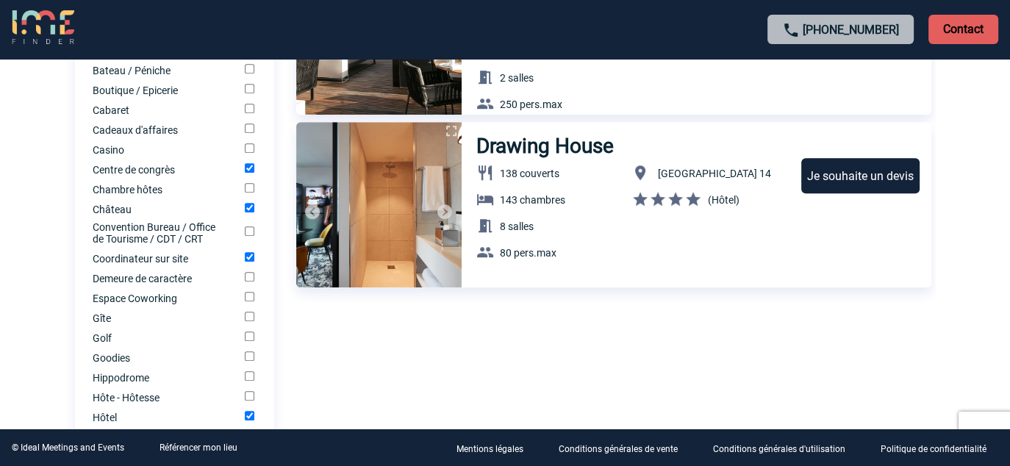
click at [443, 210] on img at bounding box center [445, 212] width 18 height 18
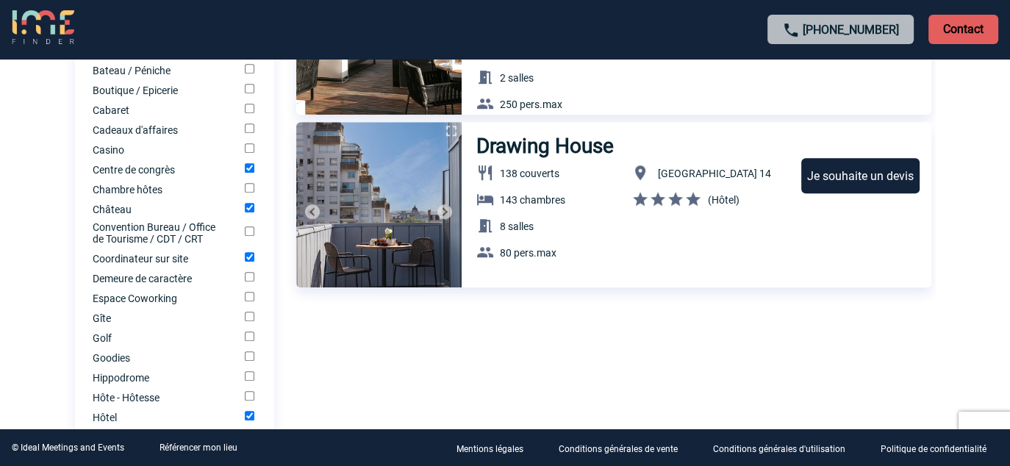
click at [443, 210] on img at bounding box center [445, 212] width 18 height 18
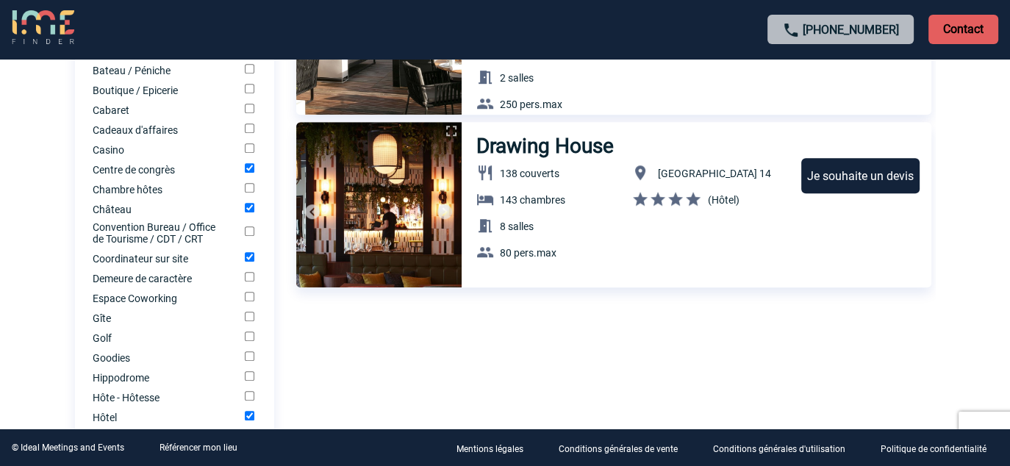
click at [443, 210] on img at bounding box center [445, 212] width 18 height 18
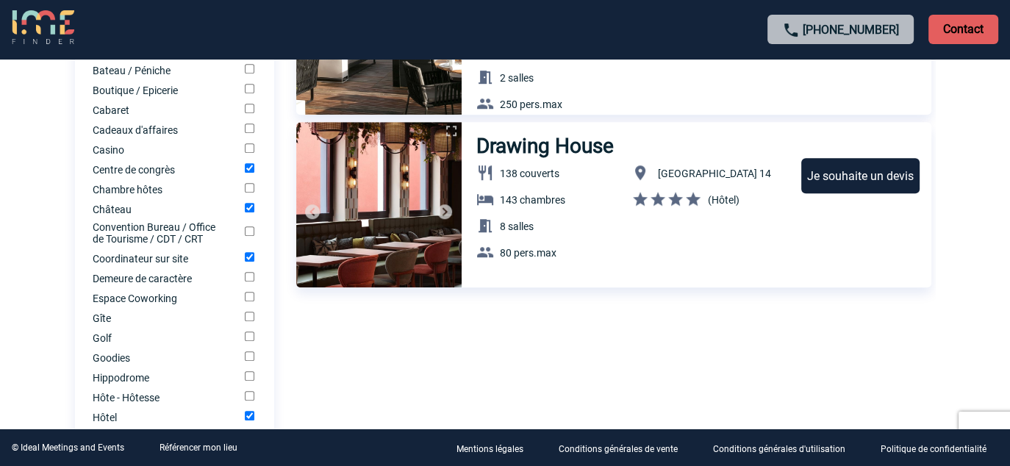
click at [443, 210] on img at bounding box center [445, 212] width 18 height 18
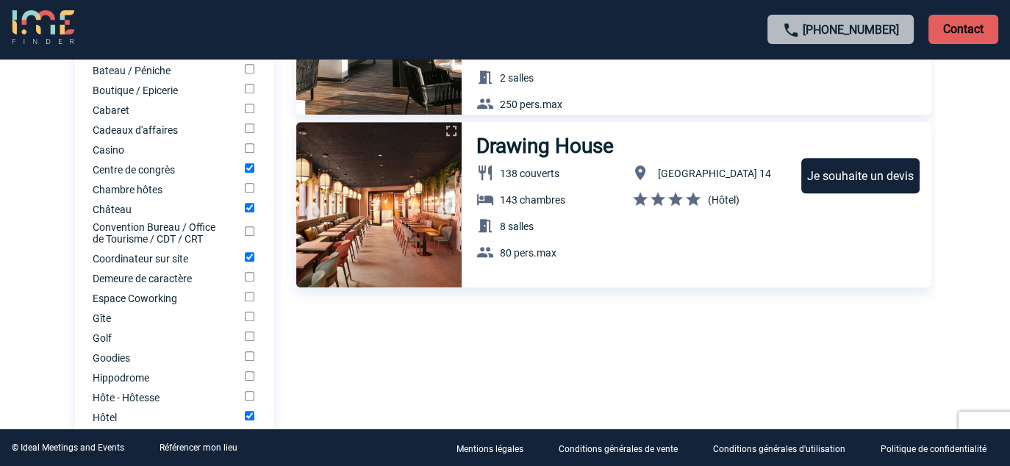
click at [443, 210] on img at bounding box center [445, 212] width 18 height 18
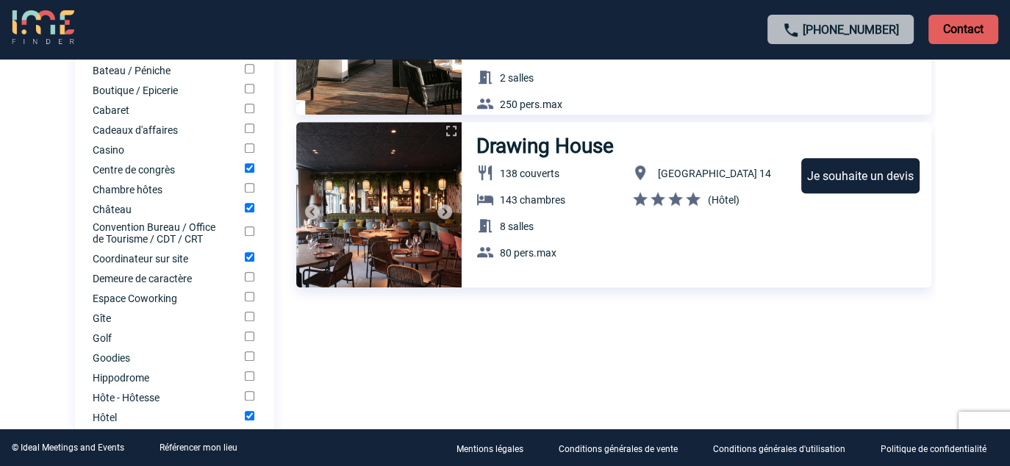
click at [444, 210] on img at bounding box center [445, 212] width 18 height 18
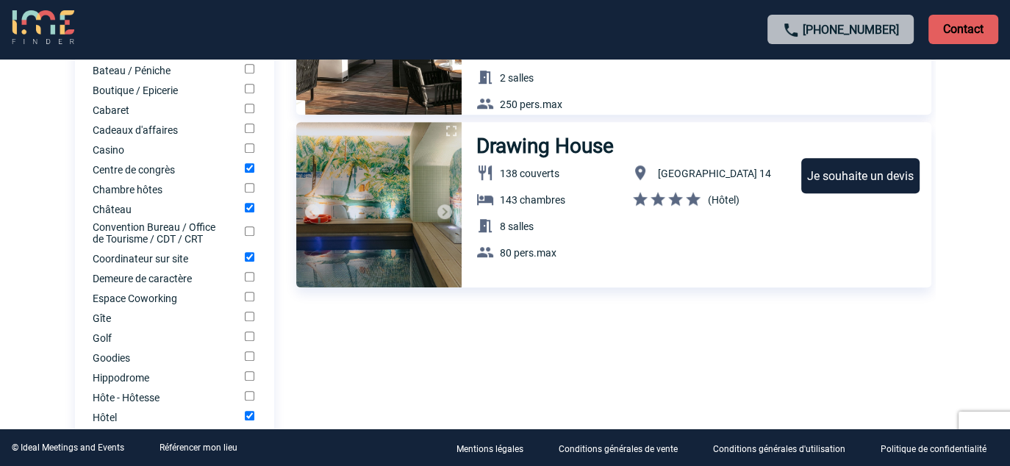
click at [444, 210] on img at bounding box center [445, 212] width 18 height 18
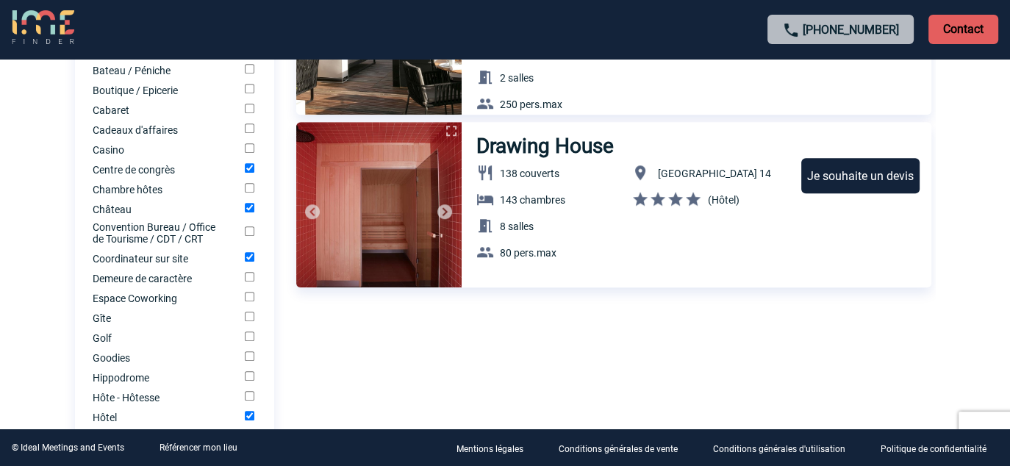
click at [444, 210] on img at bounding box center [445, 212] width 18 height 18
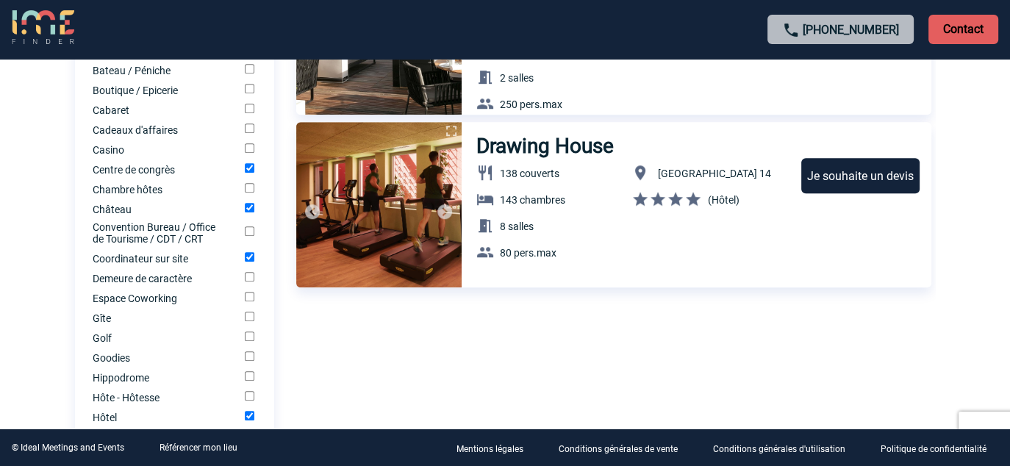
click at [444, 210] on img at bounding box center [445, 212] width 18 height 18
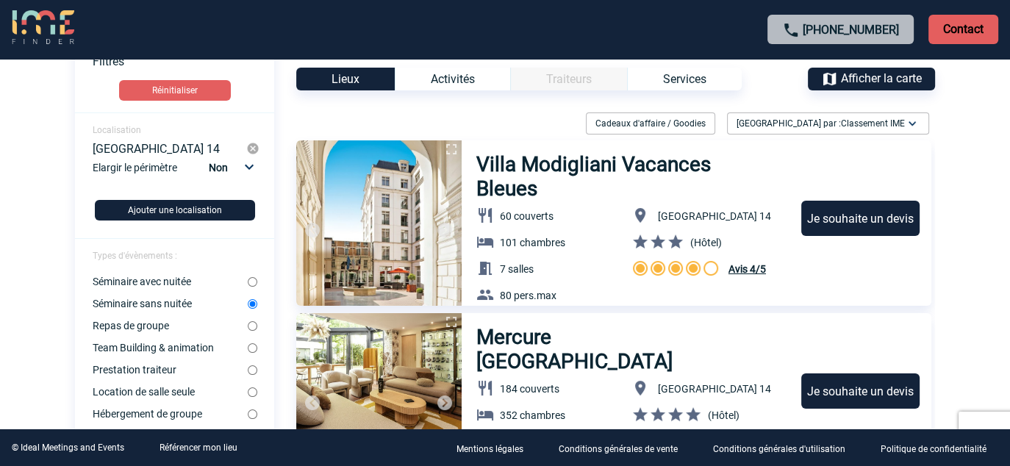
scroll to position [0, 0]
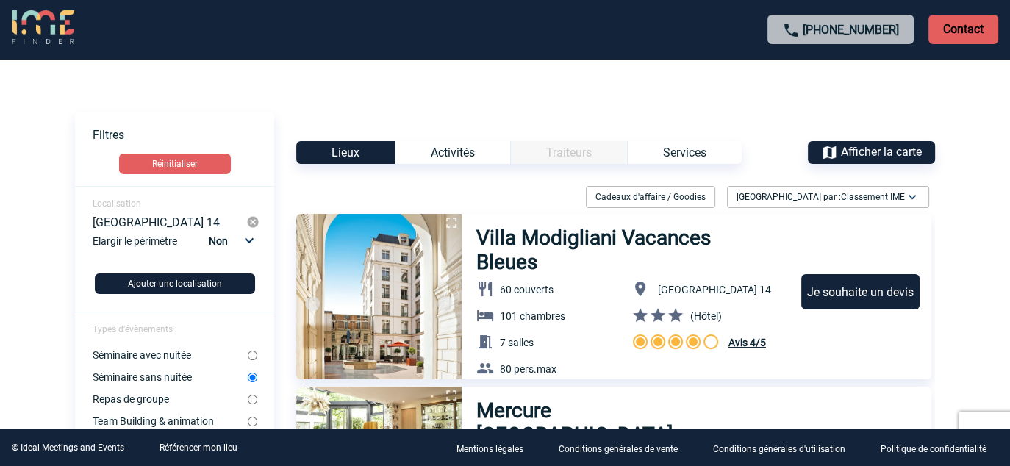
click at [250, 225] on img at bounding box center [252, 221] width 13 height 13
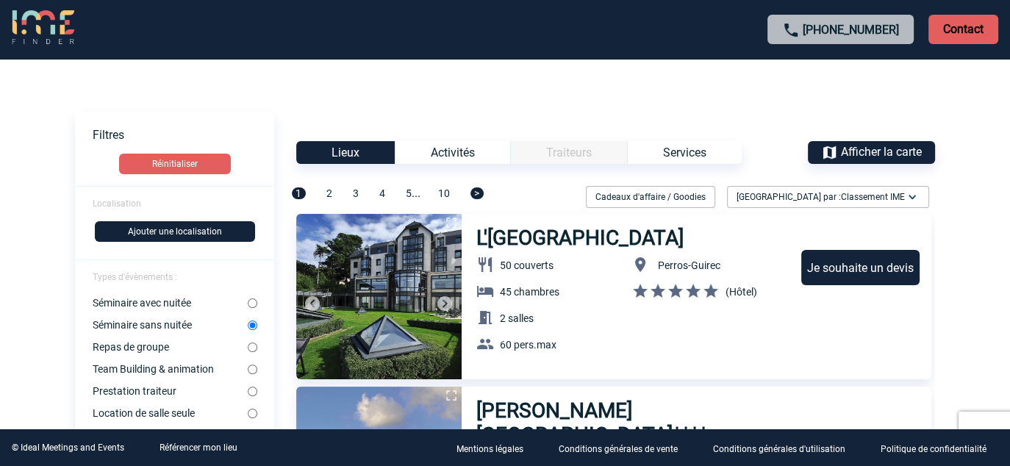
click at [179, 233] on button "Ajouter une localisation" at bounding box center [175, 231] width 160 height 21
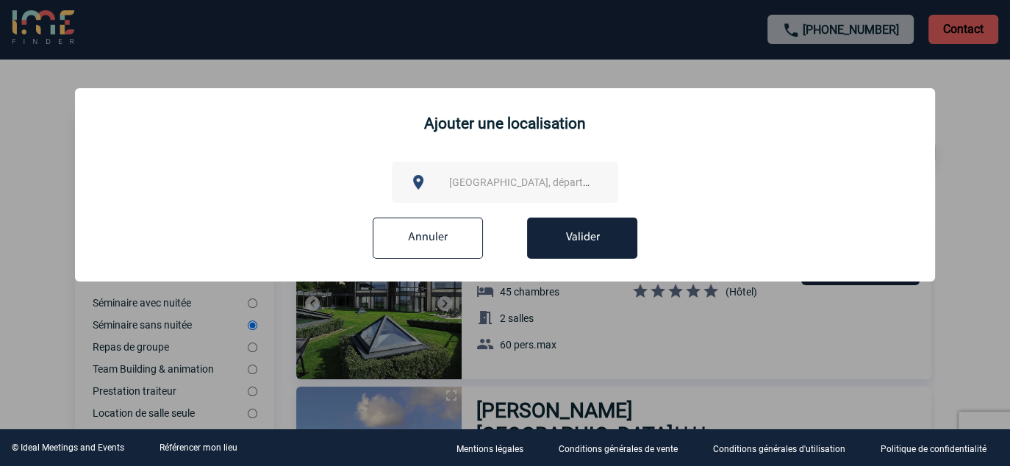
click at [395, 239] on input "Annuler" at bounding box center [428, 238] width 110 height 41
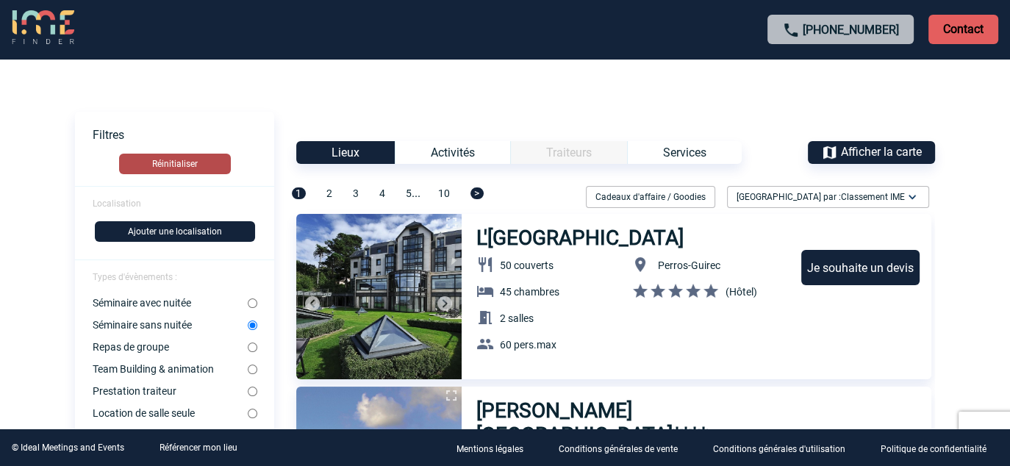
click at [207, 163] on button "Réinitialiser" at bounding box center [175, 164] width 112 height 21
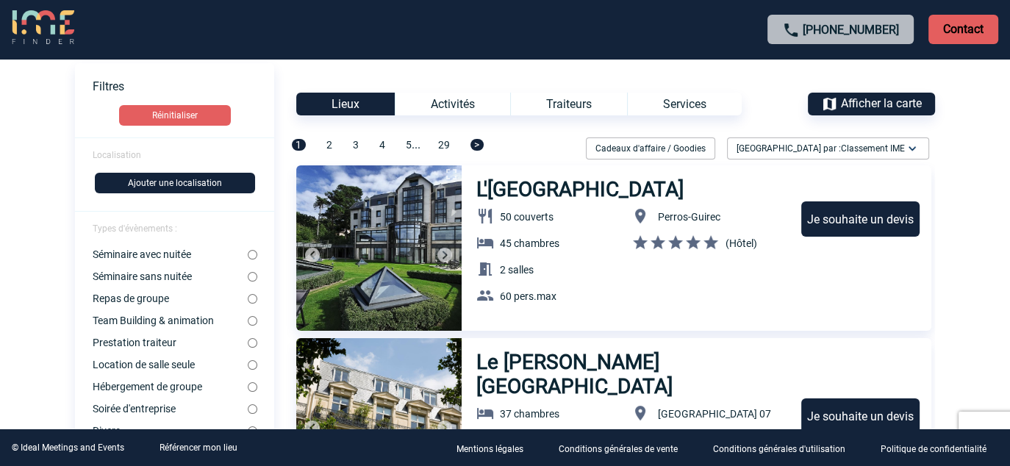
scroll to position [74, 0]
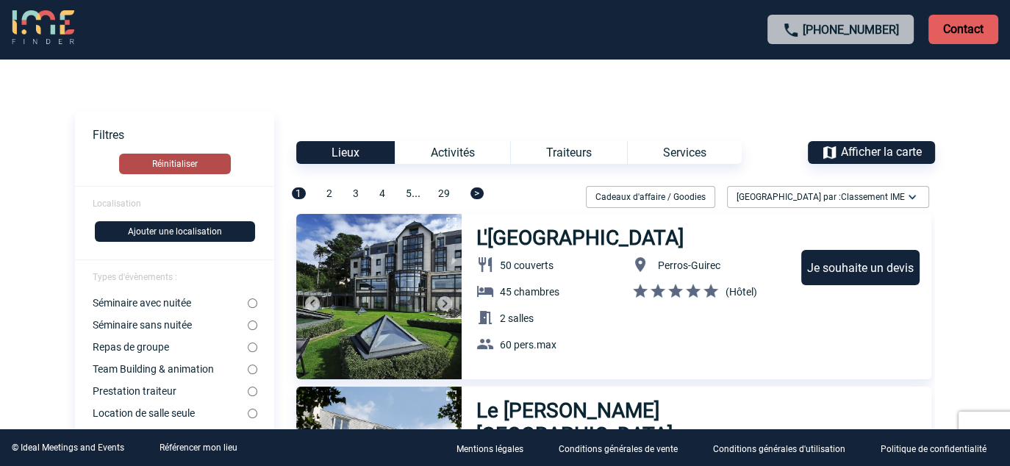
click at [187, 171] on button "Réinitialiser" at bounding box center [175, 164] width 112 height 21
click at [213, 238] on button "Ajouter une localisation" at bounding box center [175, 231] width 160 height 21
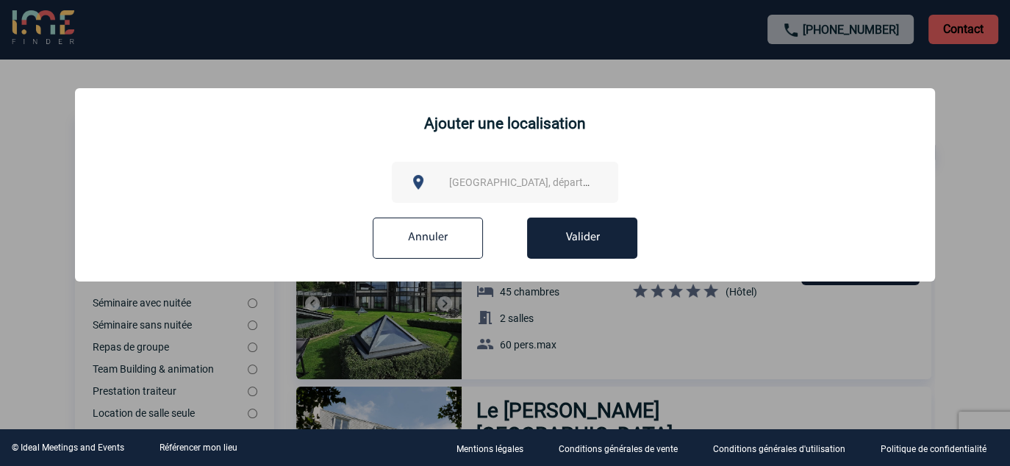
click at [435, 243] on input "Annuler" at bounding box center [428, 238] width 110 height 41
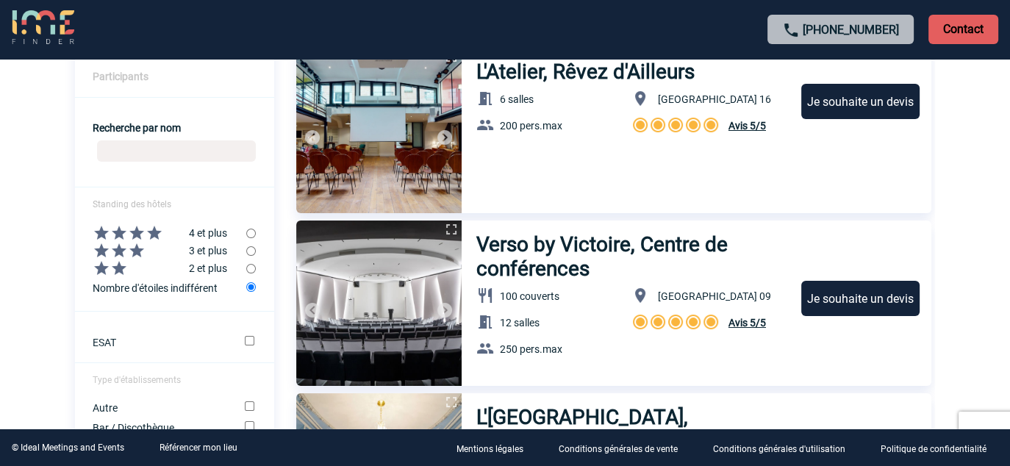
scroll to position [662, 0]
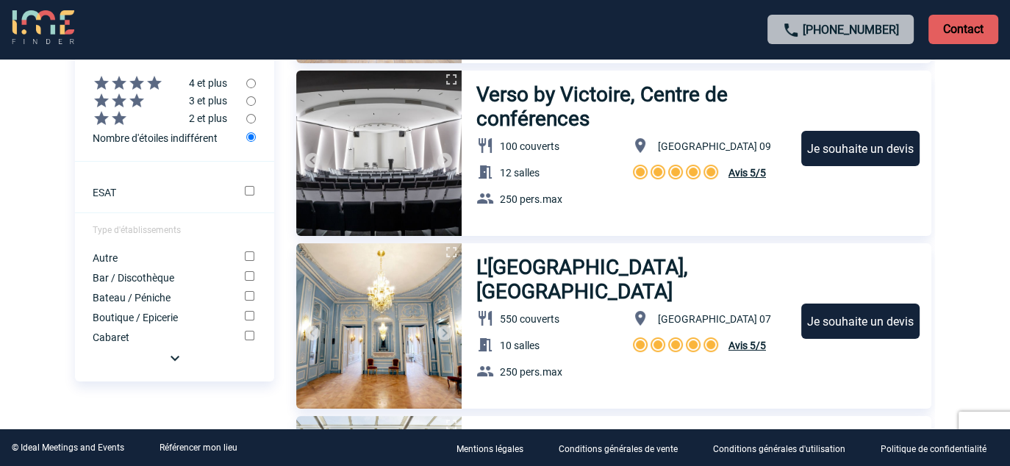
click at [254, 106] on input "radio" at bounding box center [251, 101] width 10 height 10
radio input "true"
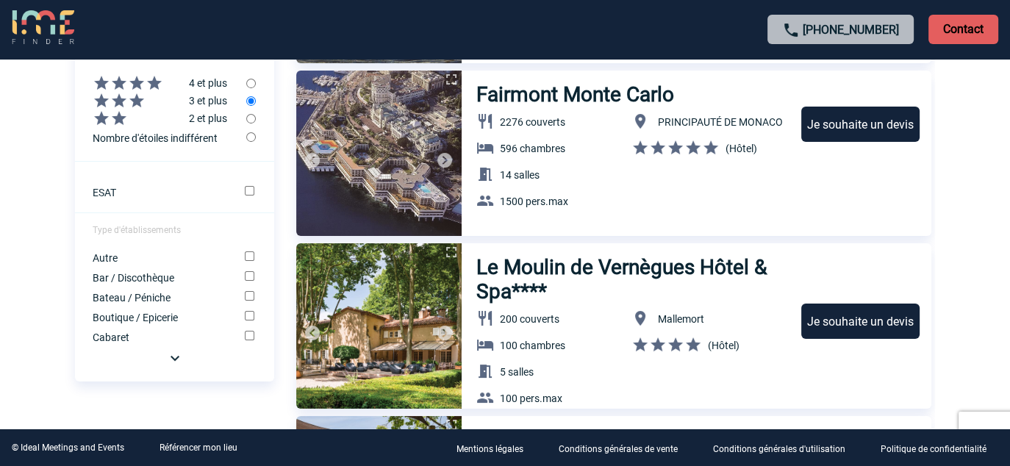
click at [177, 367] on img at bounding box center [175, 358] width 18 height 18
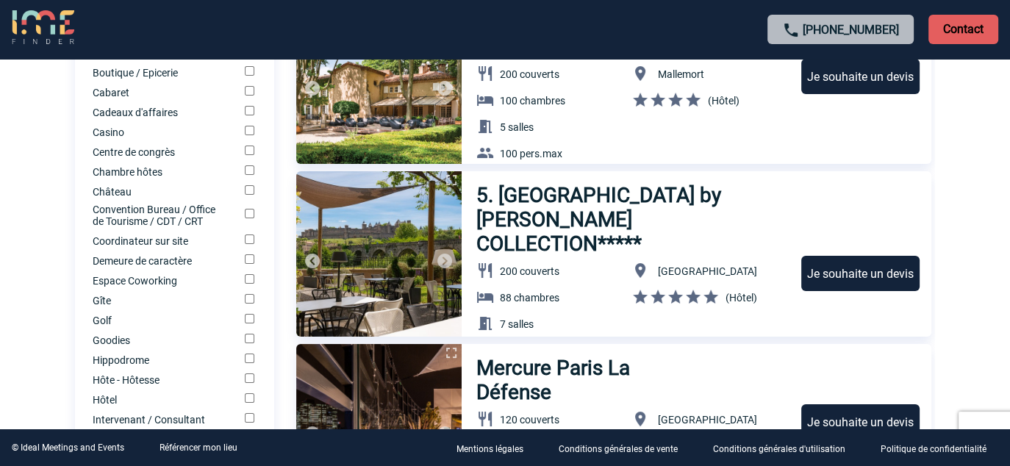
scroll to position [882, 0]
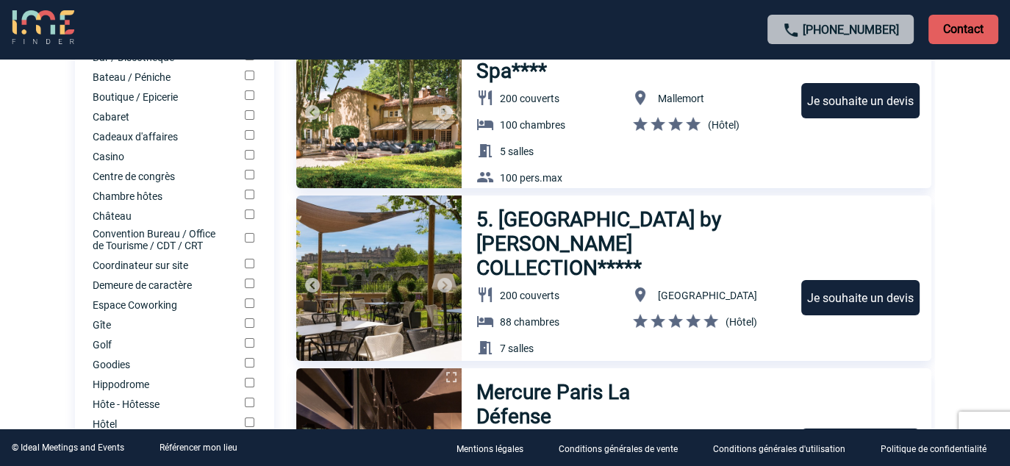
click at [249, 179] on input "Centre de congrès" at bounding box center [250, 175] width 10 height 10
checkbox input "true"
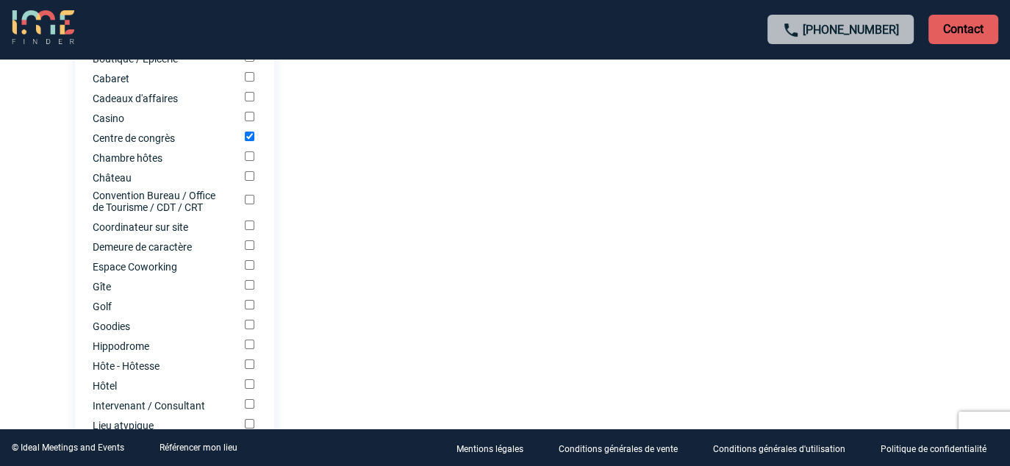
scroll to position [956, 0]
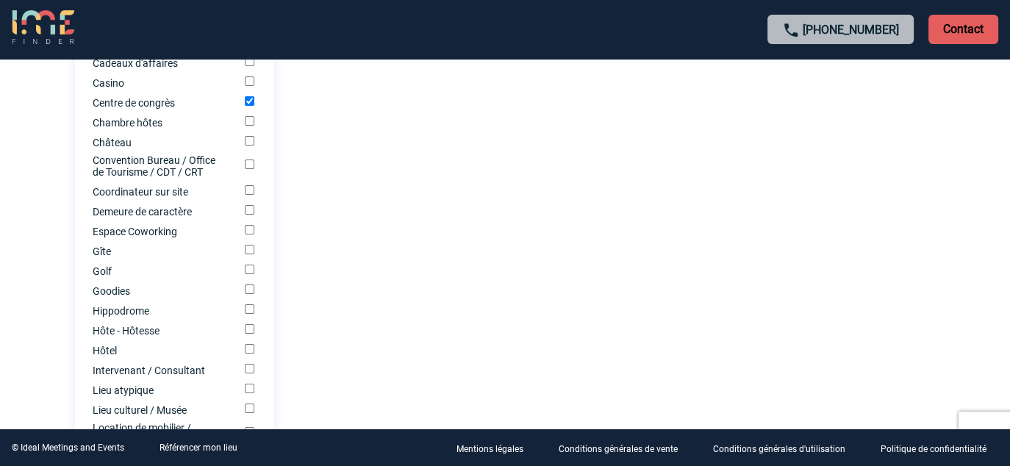
click at [249, 354] on input "Hôtel" at bounding box center [250, 349] width 10 height 10
checkbox input "true"
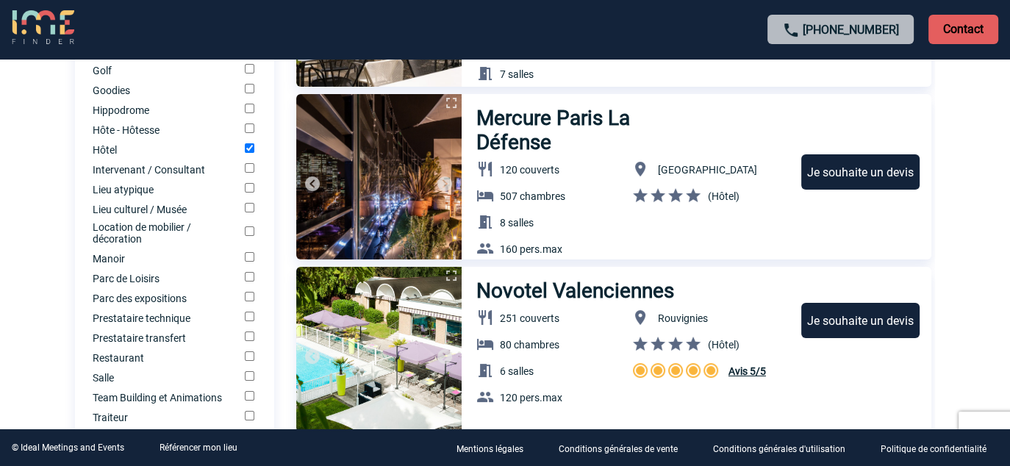
scroll to position [1177, 0]
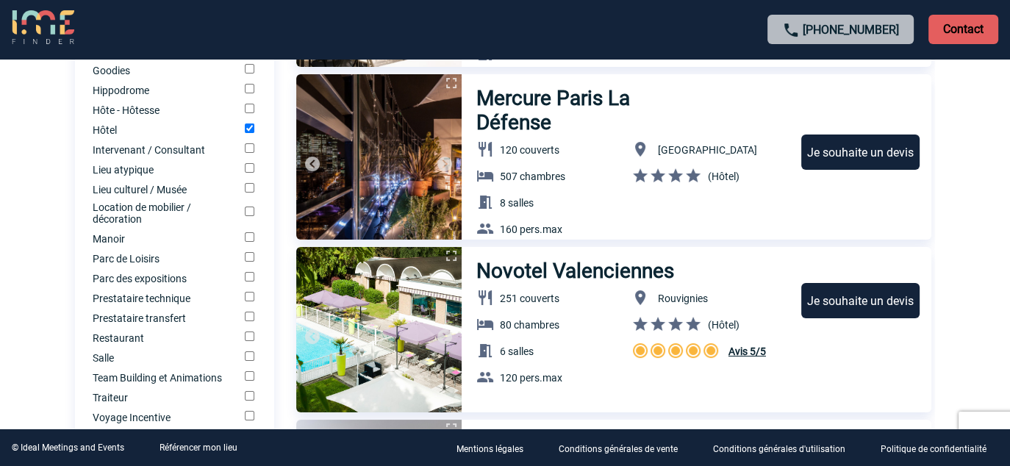
click at [248, 302] on input "Prestataire technique" at bounding box center [250, 297] width 10 height 10
checkbox input "true"
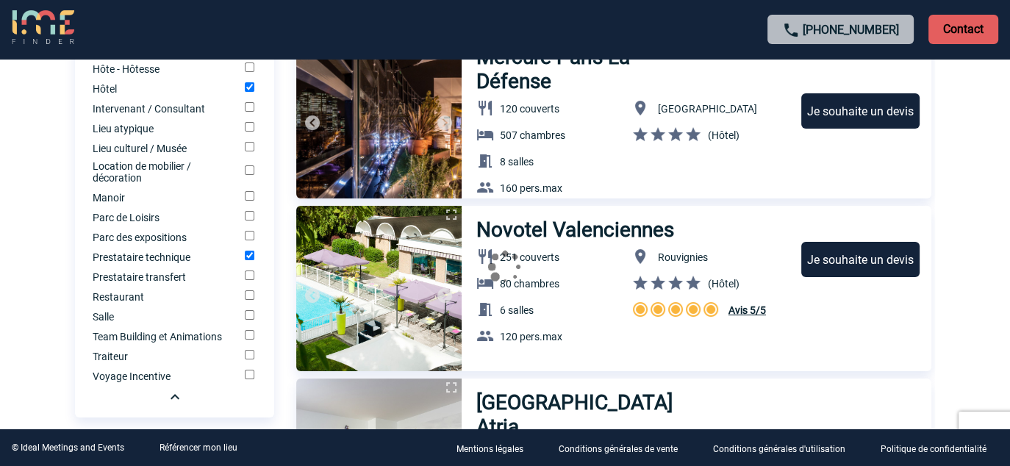
scroll to position [1324, 0]
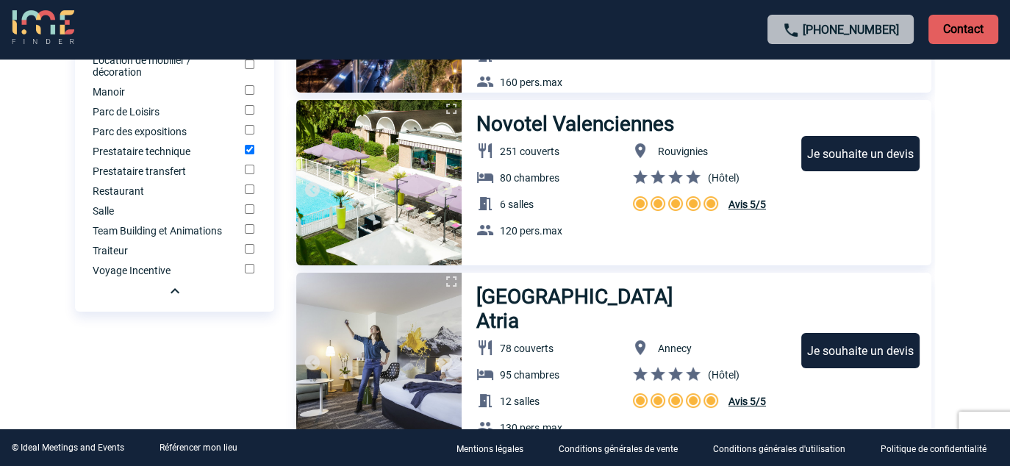
click at [253, 214] on input "Salle" at bounding box center [250, 209] width 10 height 10
checkbox input "true"
click at [252, 194] on input "Restaurant" at bounding box center [250, 190] width 10 height 10
checkbox input "true"
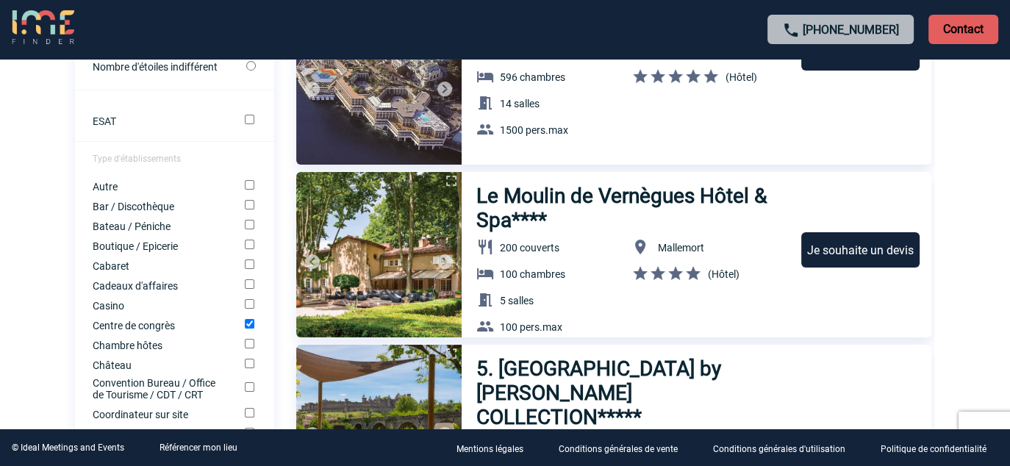
scroll to position [735, 0]
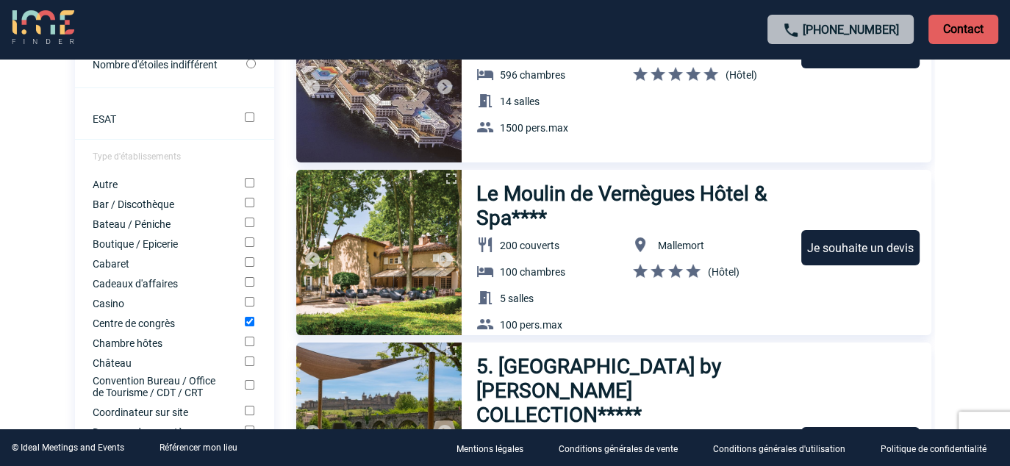
click at [250, 122] on input "ESAT" at bounding box center [250, 118] width 10 height 10
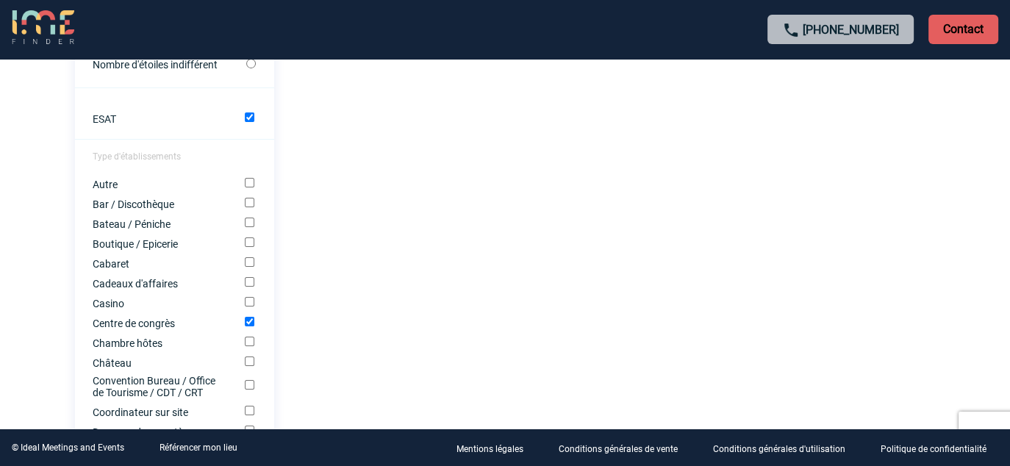
click at [251, 122] on input "ESAT" at bounding box center [250, 118] width 10 height 10
checkbox input "false"
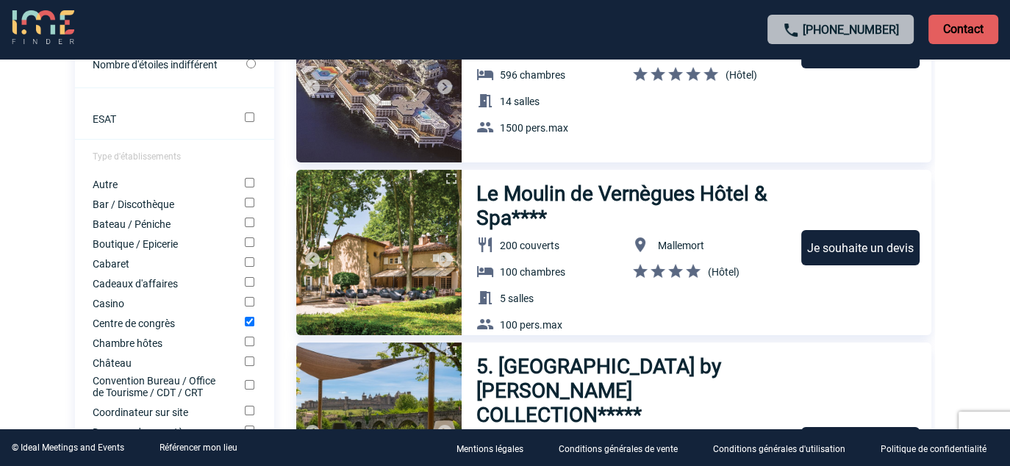
click at [249, 366] on input "Château" at bounding box center [250, 362] width 10 height 10
checkbox input "true"
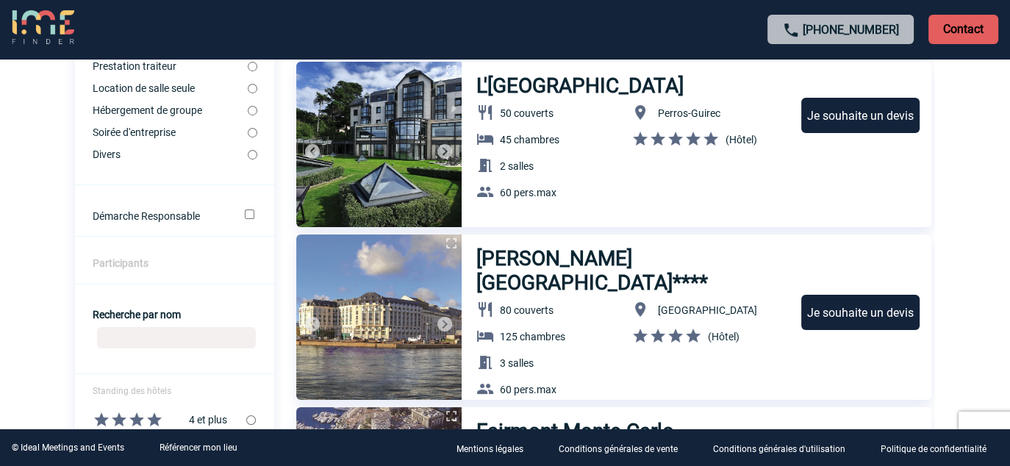
scroll to position [74, 0]
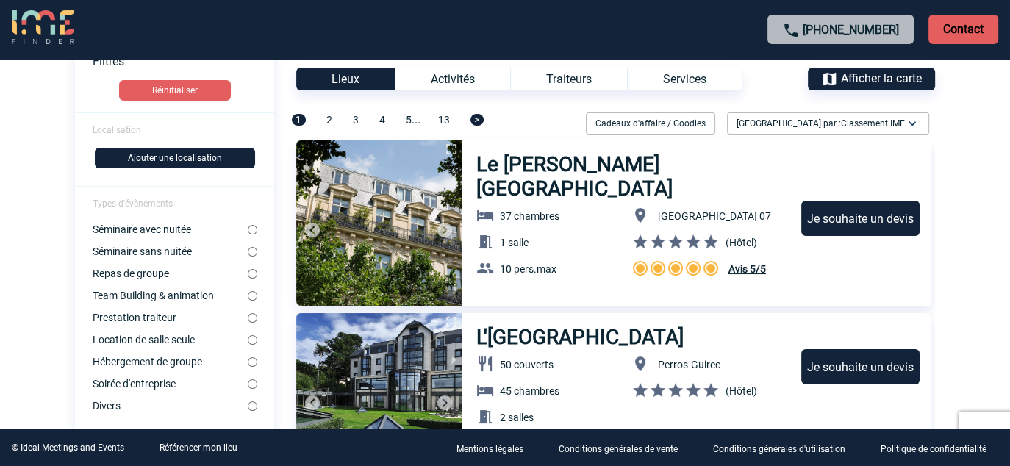
click at [327, 121] on span "2" at bounding box center [330, 120] width 6 height 12
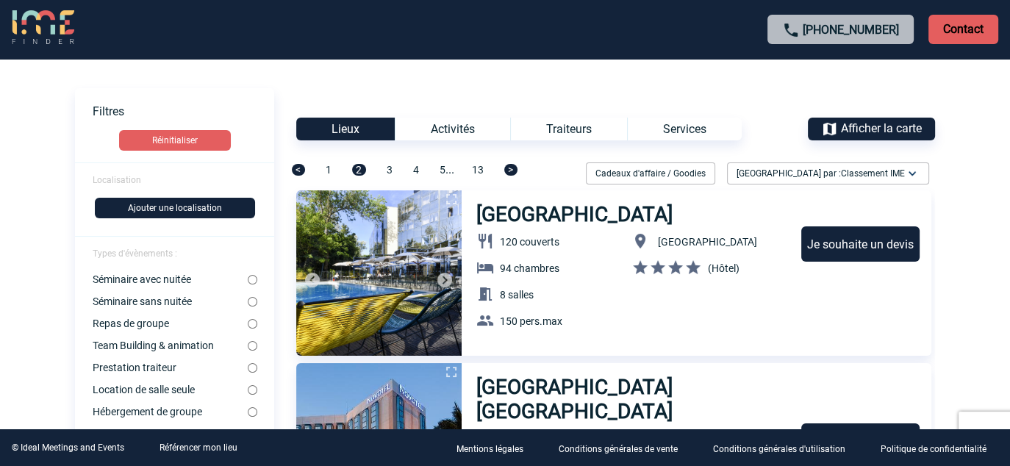
scroll to position [0, 0]
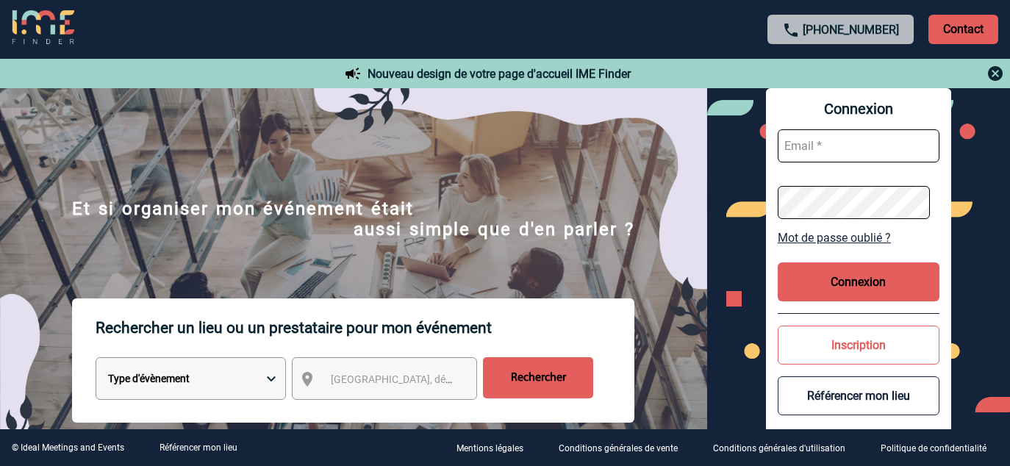
scroll to position [29, 0]
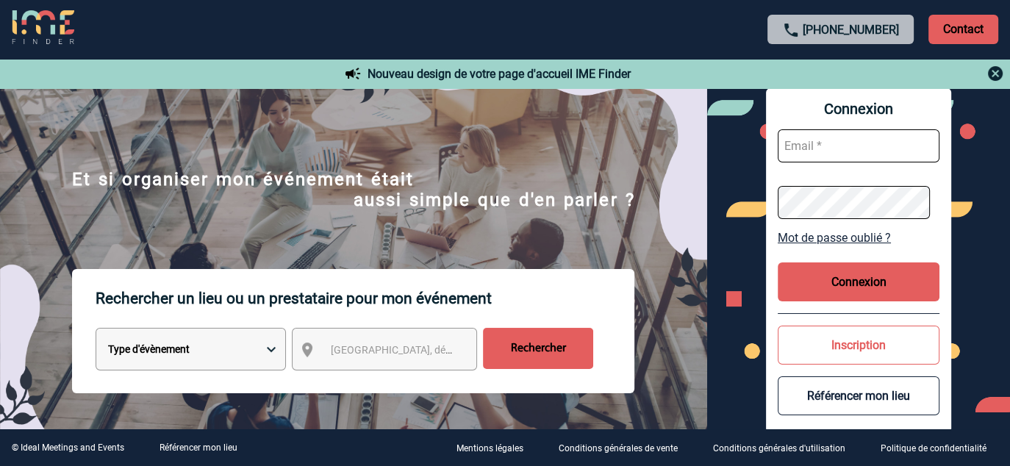
click at [360, 353] on span "[GEOGRAPHIC_DATA], département, région..." at bounding box center [433, 350] width 204 height 12
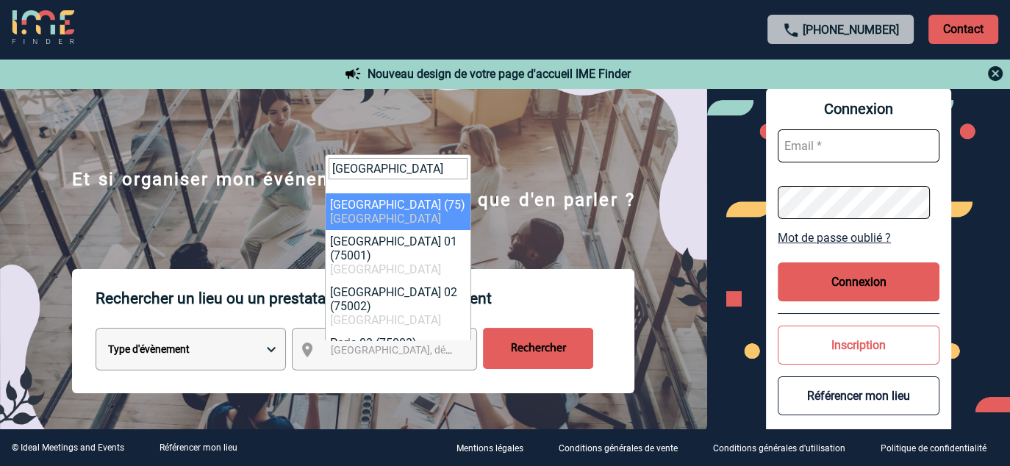
type input "[GEOGRAPHIC_DATA]"
select select "3"
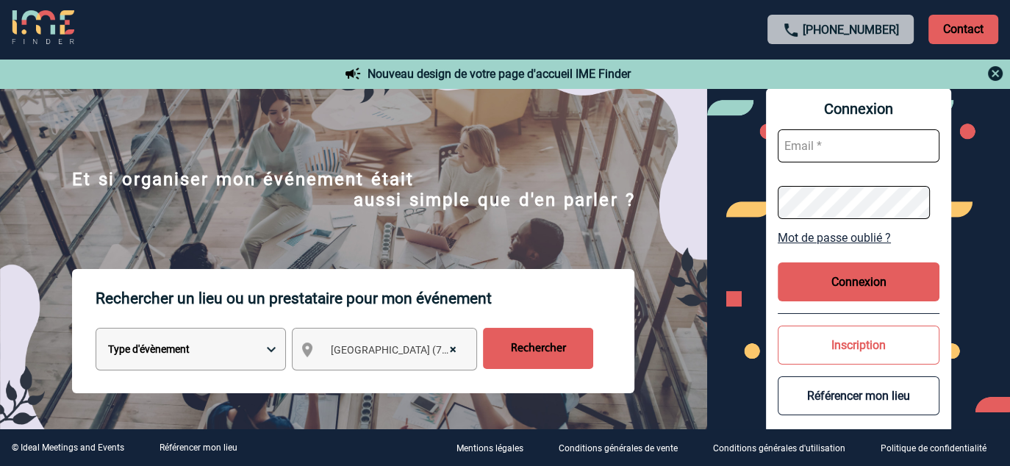
click at [246, 348] on select "Type d'évènement Séminaire avec nuitée Réunion Repas de groupe Team Building & …" at bounding box center [191, 349] width 190 height 43
select select "2"
click at [96, 329] on select "Type d'évènement Séminaire avec nuitée Réunion Repas de groupe Team Building & …" at bounding box center [191, 349] width 190 height 43
click at [534, 350] on input "Rechercher" at bounding box center [538, 348] width 110 height 41
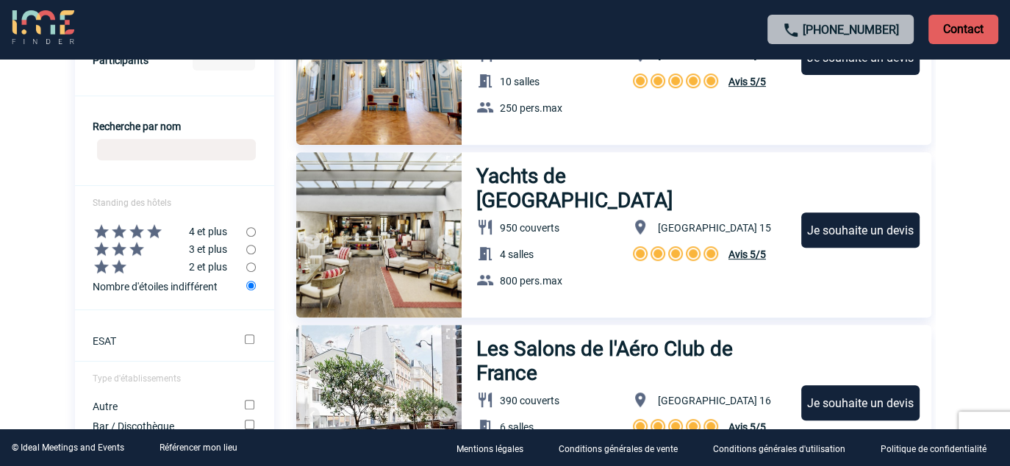
scroll to position [588, 0]
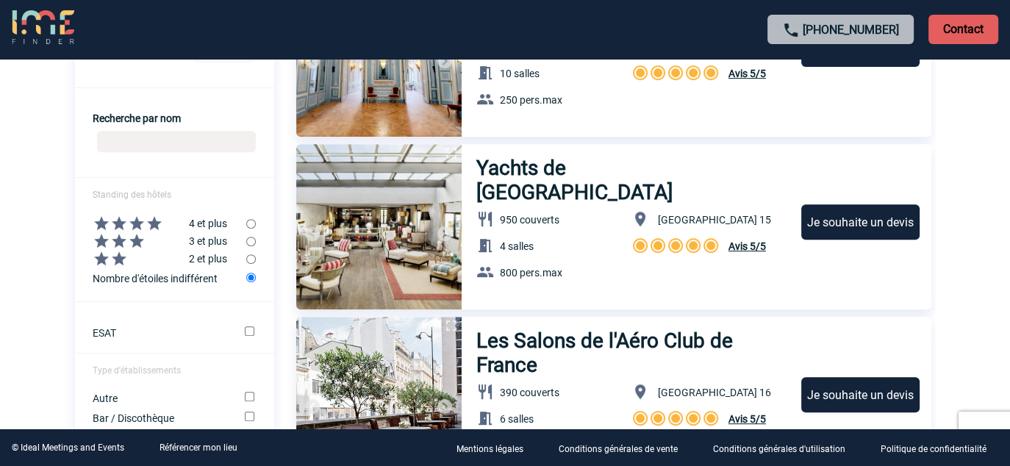
click at [253, 246] on input "radio" at bounding box center [251, 242] width 10 height 10
radio input "true"
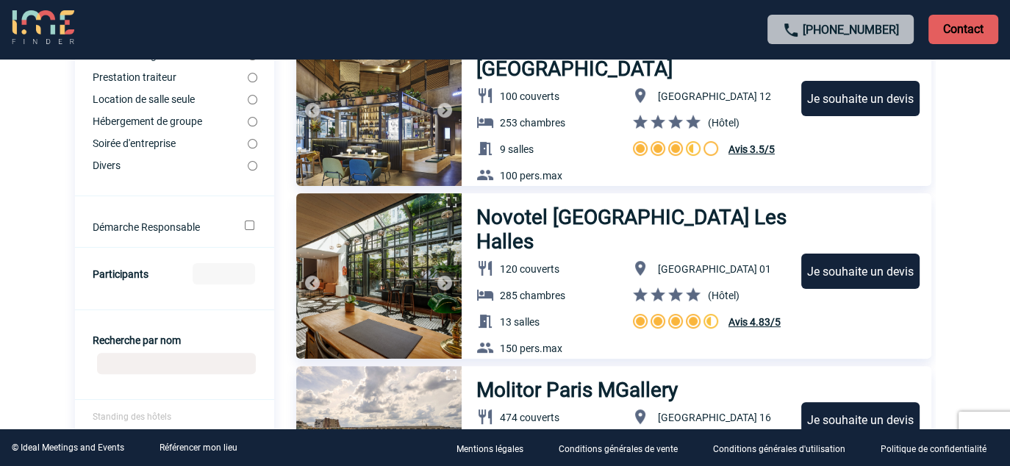
scroll to position [368, 0]
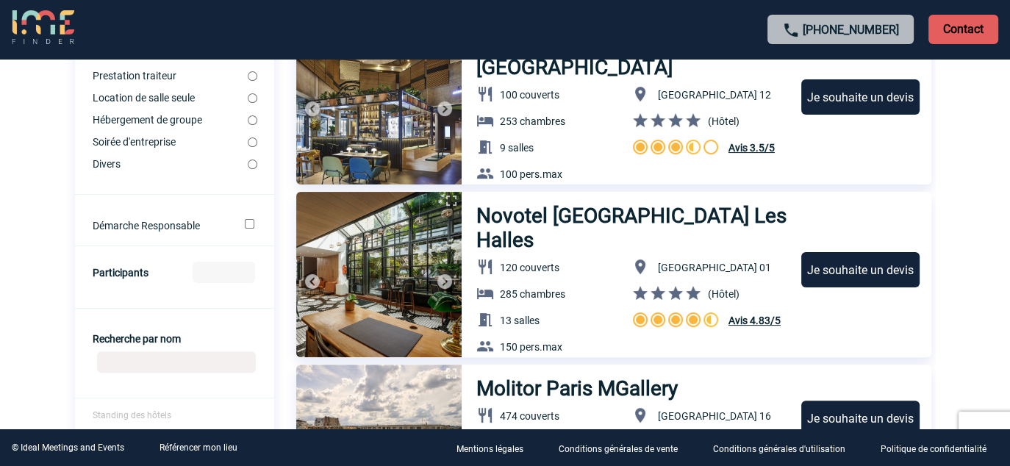
click at [236, 279] on input "Participants" at bounding box center [224, 272] width 63 height 21
type input "40"
click at [218, 340] on form "Localisation [GEOGRAPHIC_DATA] Elargir le périmètre Non 10km 20km 50km Types d'…" at bounding box center [174, 274] width 199 height 913
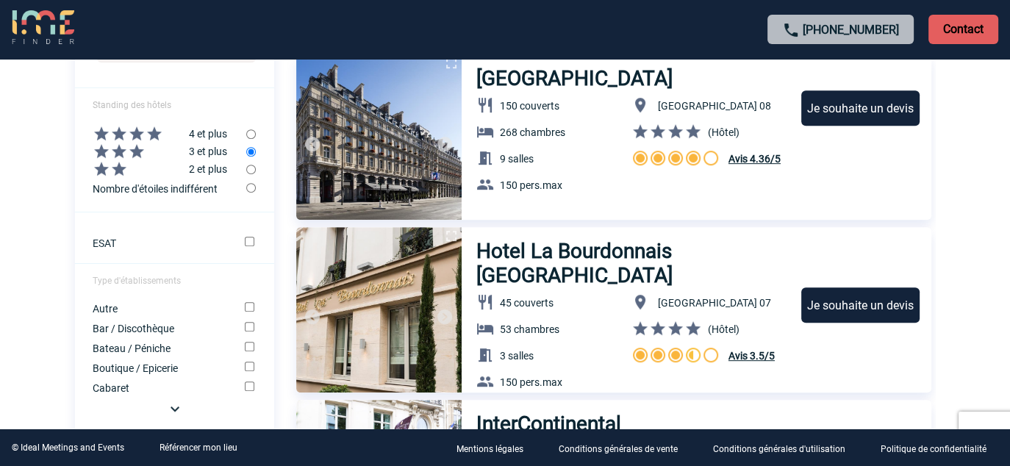
scroll to position [735, 0]
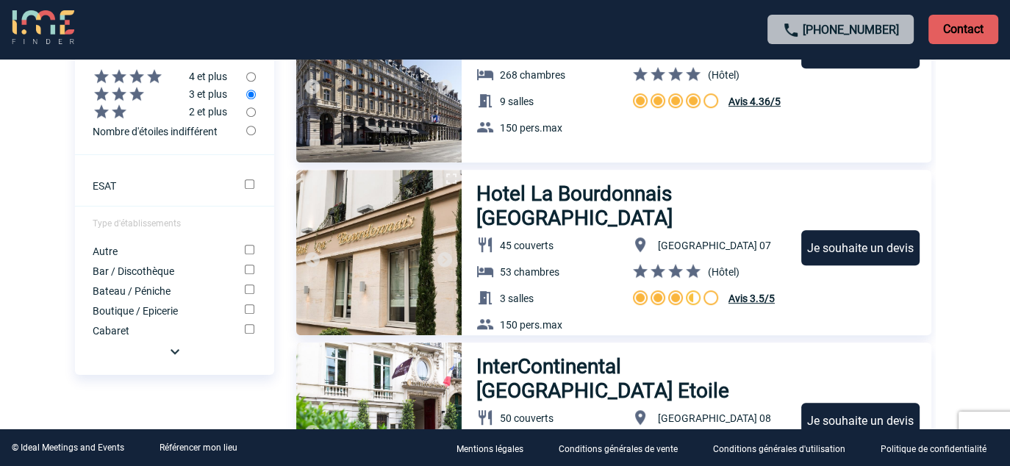
click at [179, 360] on img at bounding box center [175, 352] width 18 height 18
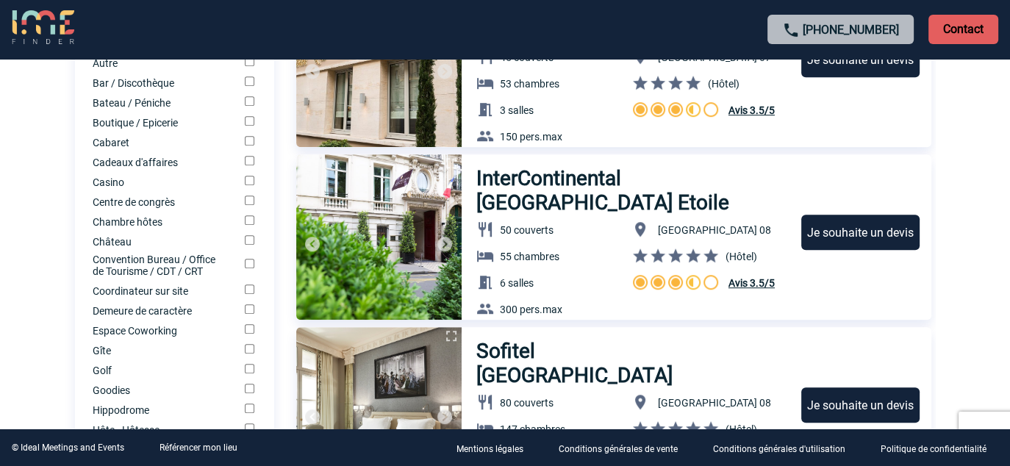
scroll to position [956, 0]
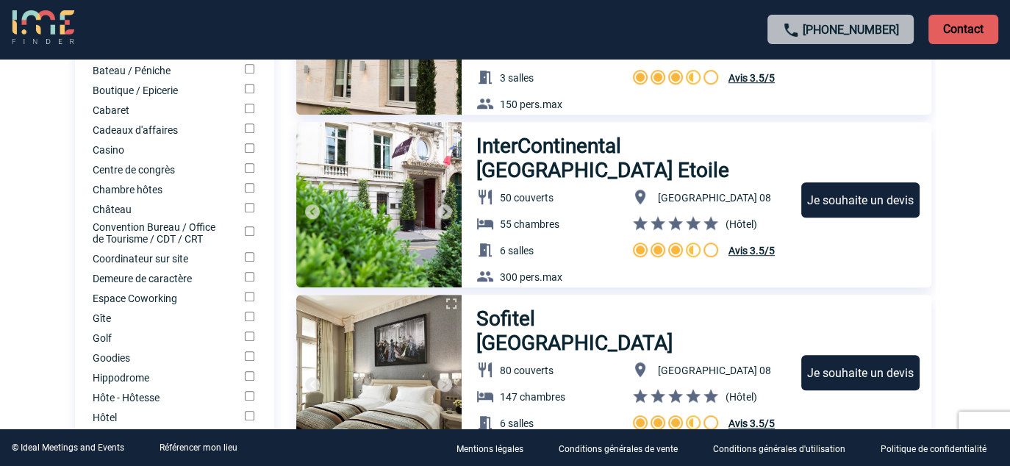
click at [250, 173] on input "Centre de congrès" at bounding box center [250, 168] width 10 height 10
checkbox input "true"
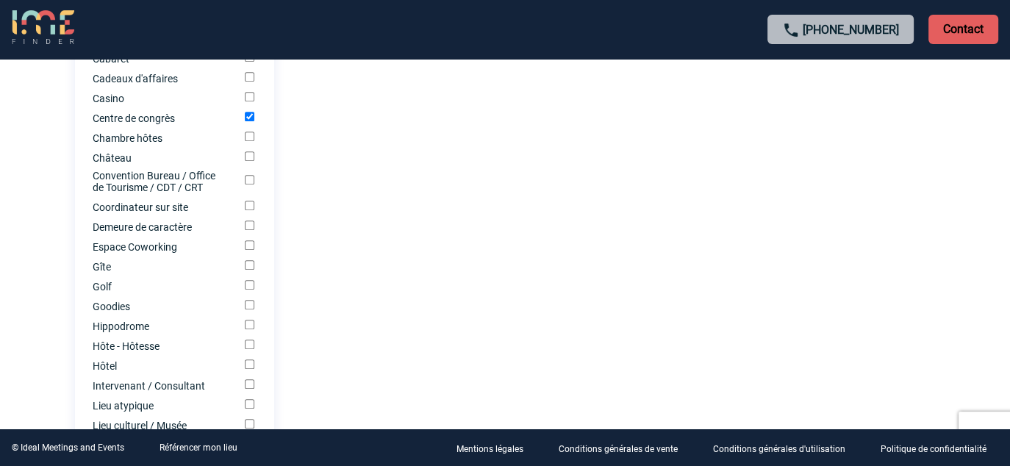
scroll to position [1030, 0]
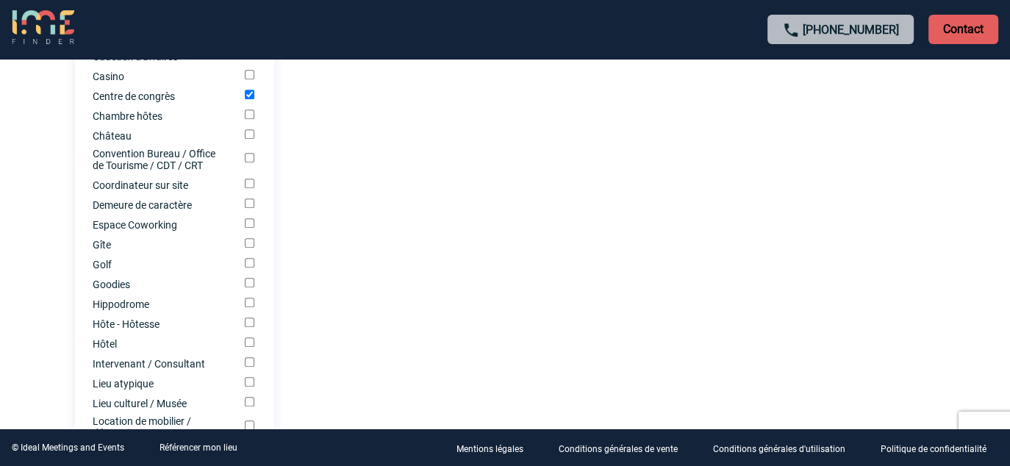
click at [246, 347] on input "Hôtel" at bounding box center [250, 343] width 10 height 10
checkbox input "true"
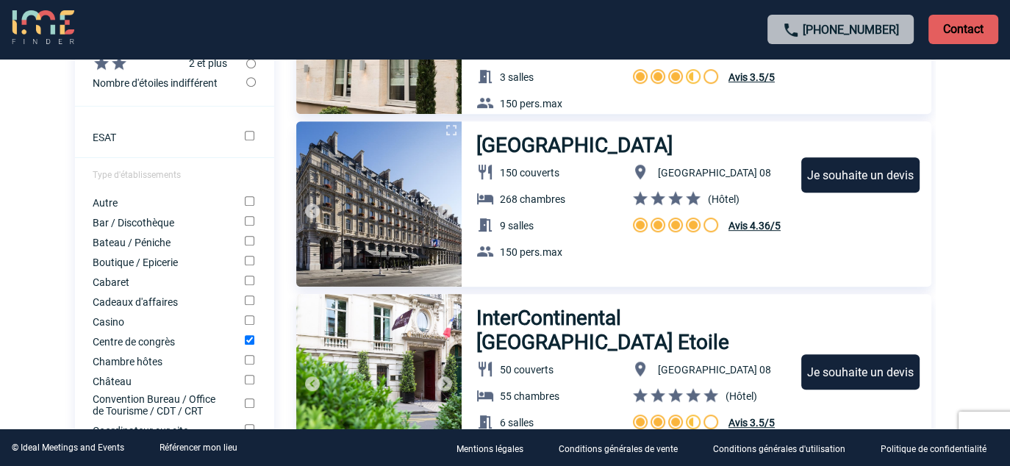
scroll to position [809, 0]
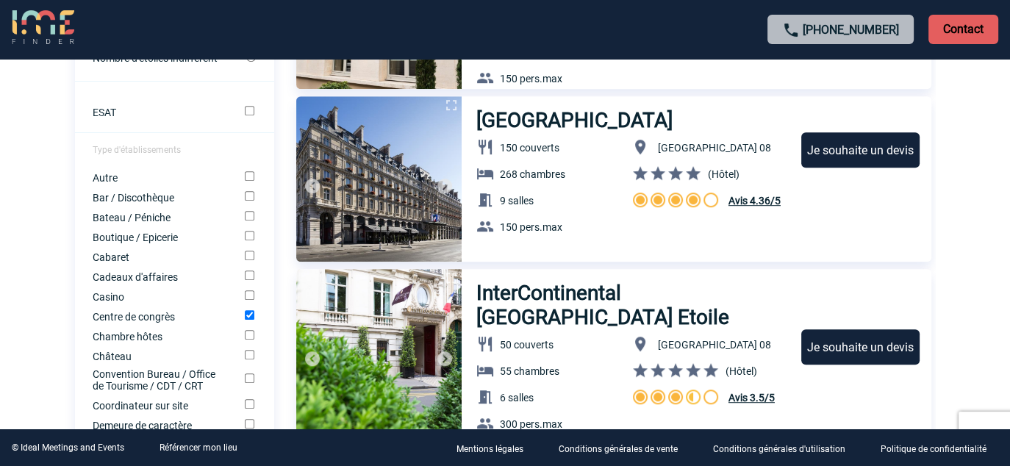
click at [248, 360] on input "Château" at bounding box center [250, 355] width 10 height 10
checkbox input "true"
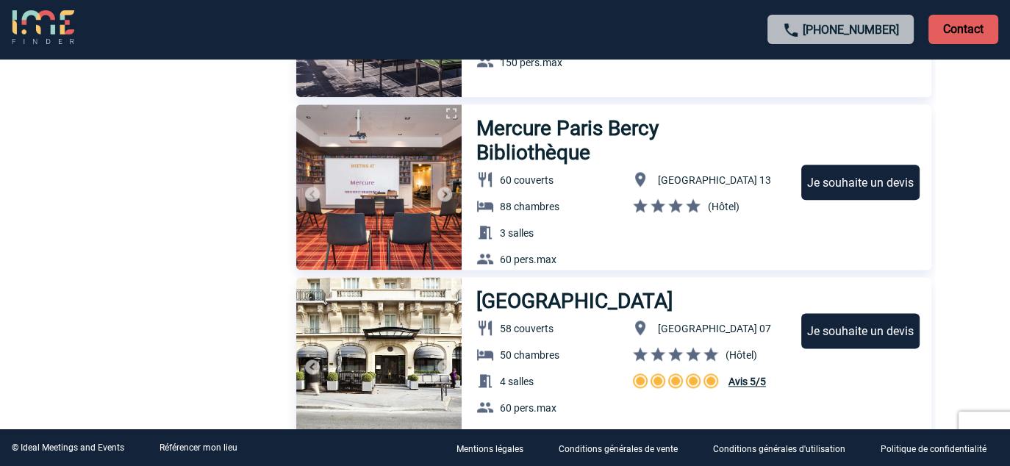
scroll to position [1838, 0]
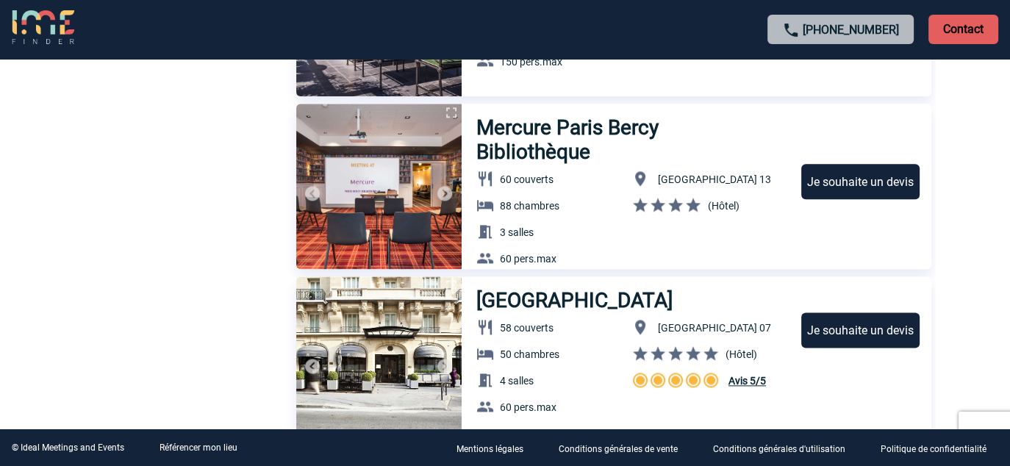
click at [443, 190] on img at bounding box center [445, 194] width 18 height 18
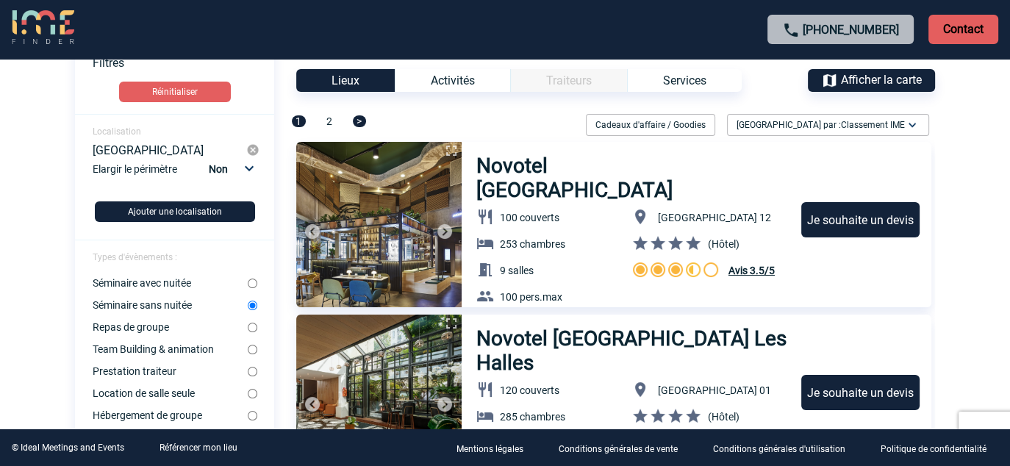
scroll to position [147, 0]
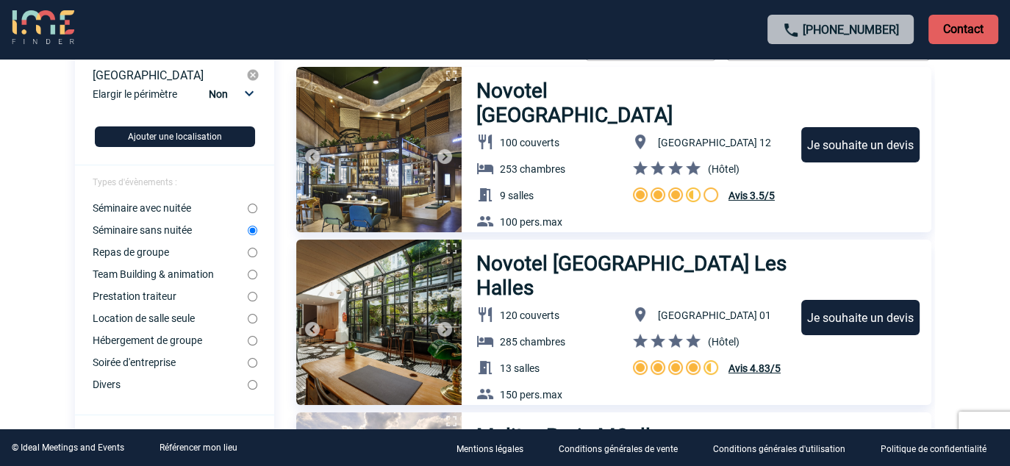
click at [444, 155] on img at bounding box center [445, 157] width 18 height 18
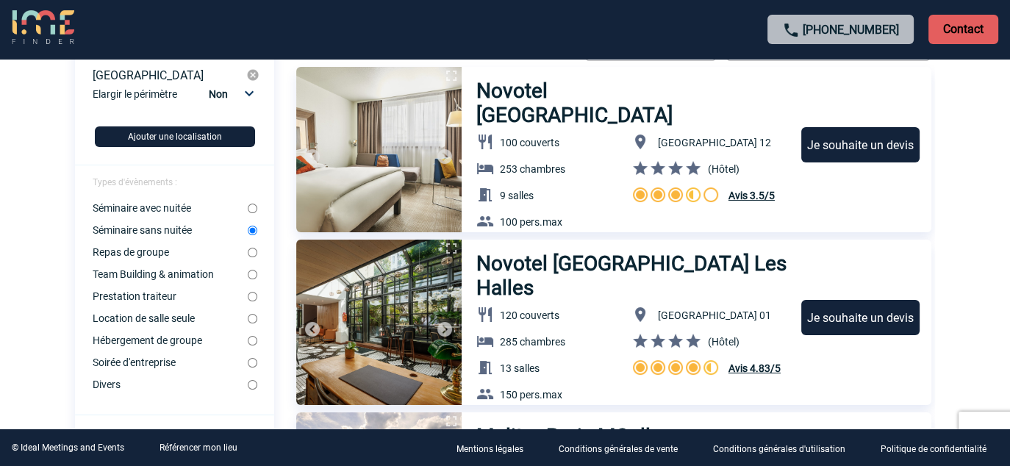
click at [444, 154] on img at bounding box center [445, 157] width 18 height 18
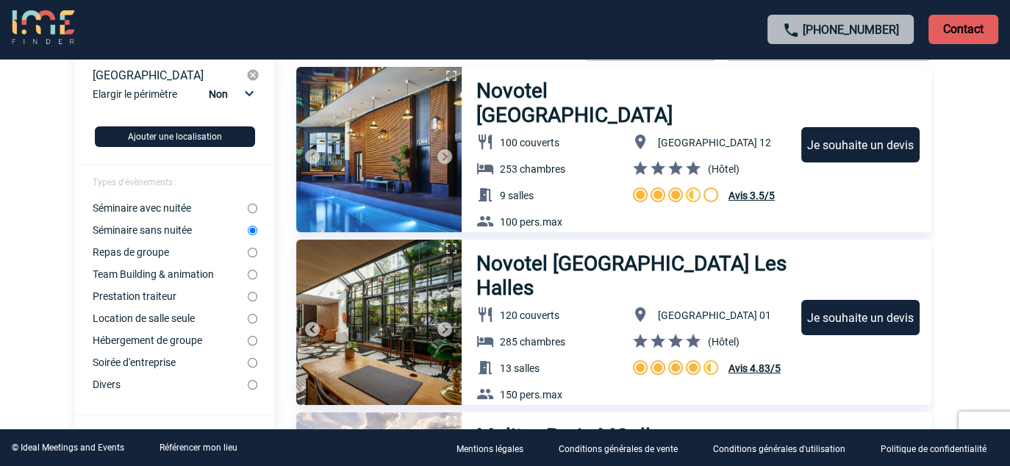
click at [444, 154] on img at bounding box center [445, 157] width 18 height 18
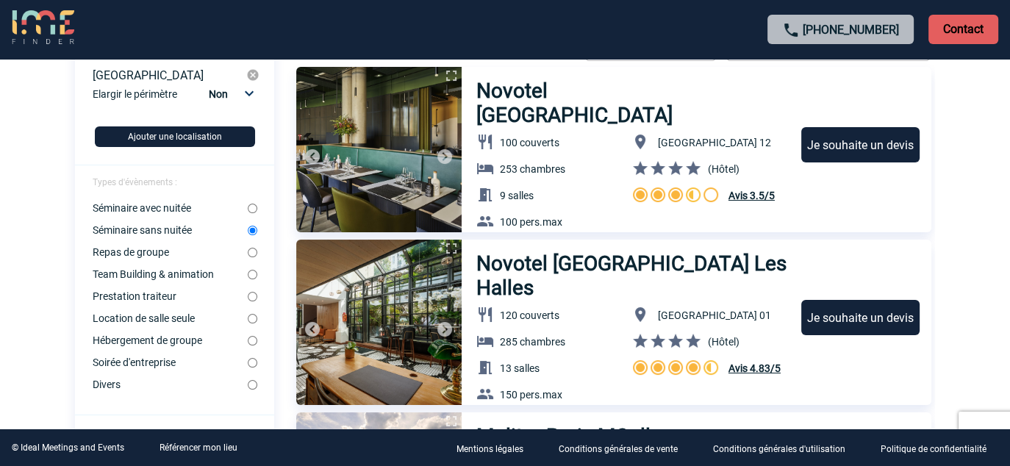
click at [444, 154] on img at bounding box center [445, 157] width 18 height 18
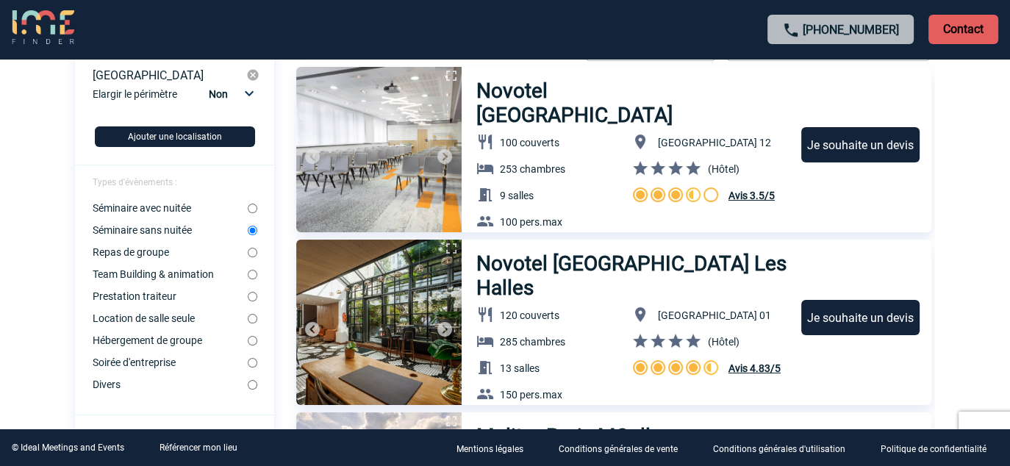
click at [444, 154] on img at bounding box center [445, 157] width 18 height 18
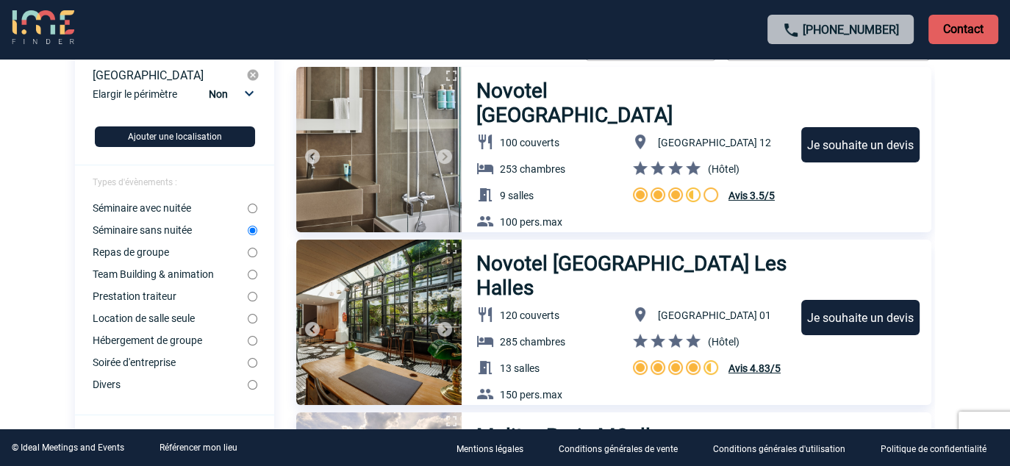
click at [444, 154] on img at bounding box center [445, 157] width 18 height 18
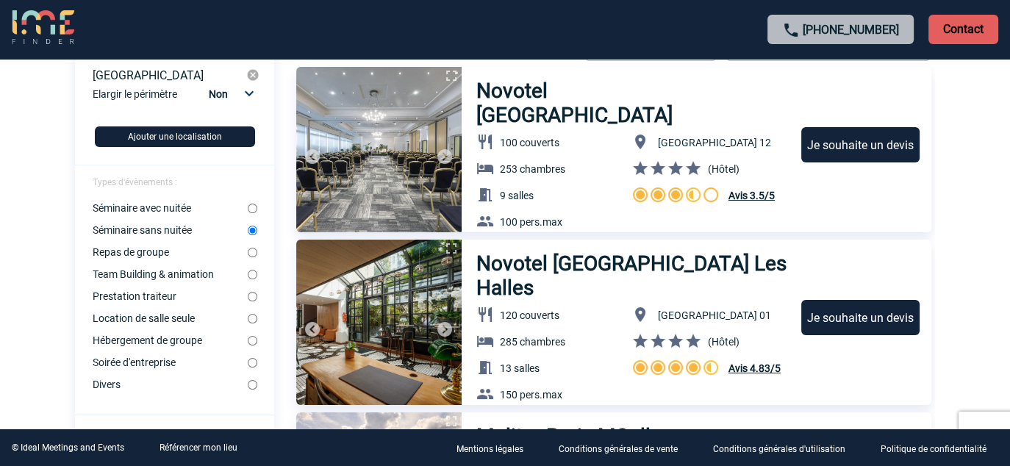
click at [444, 157] on img at bounding box center [445, 157] width 18 height 18
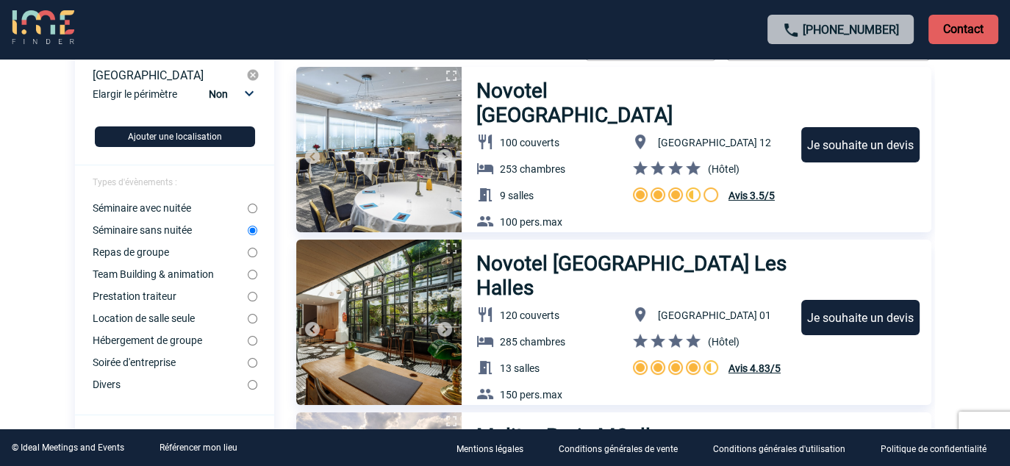
click at [444, 157] on img at bounding box center [445, 157] width 18 height 18
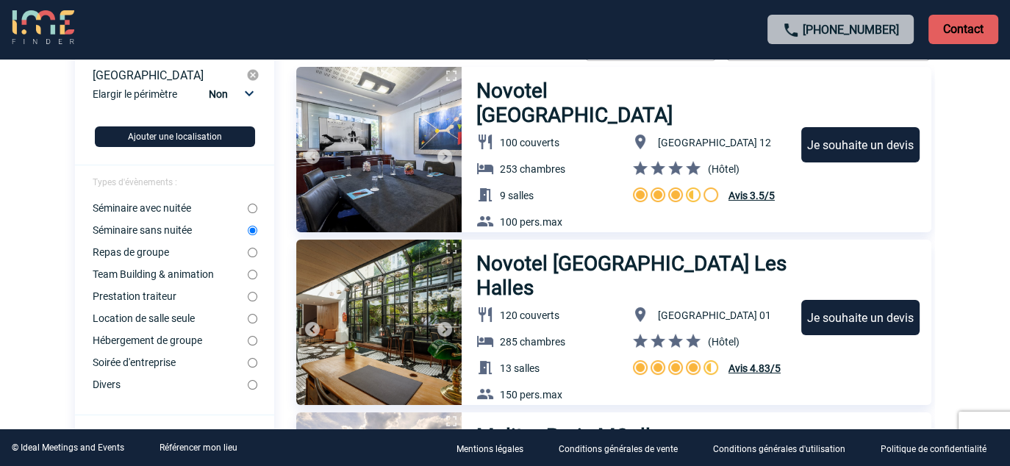
click at [444, 157] on img at bounding box center [445, 157] width 18 height 18
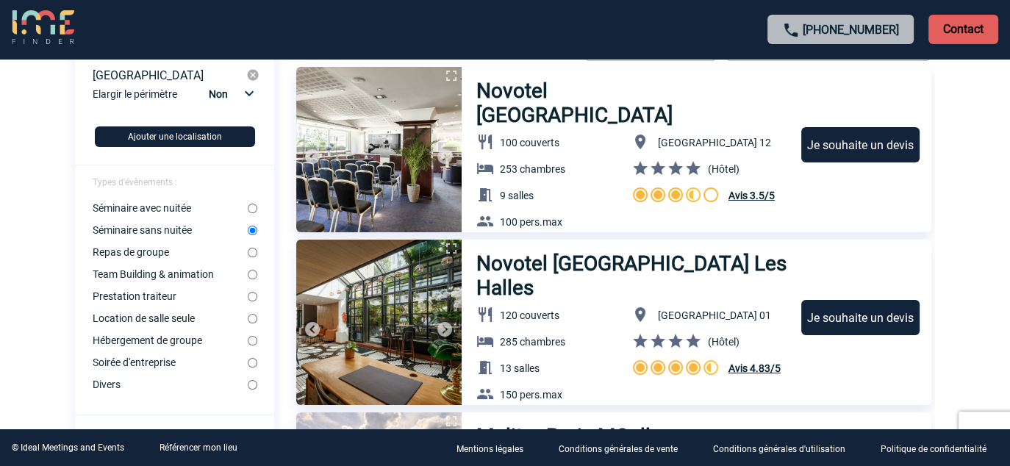
click at [446, 331] on img at bounding box center [445, 330] width 18 height 18
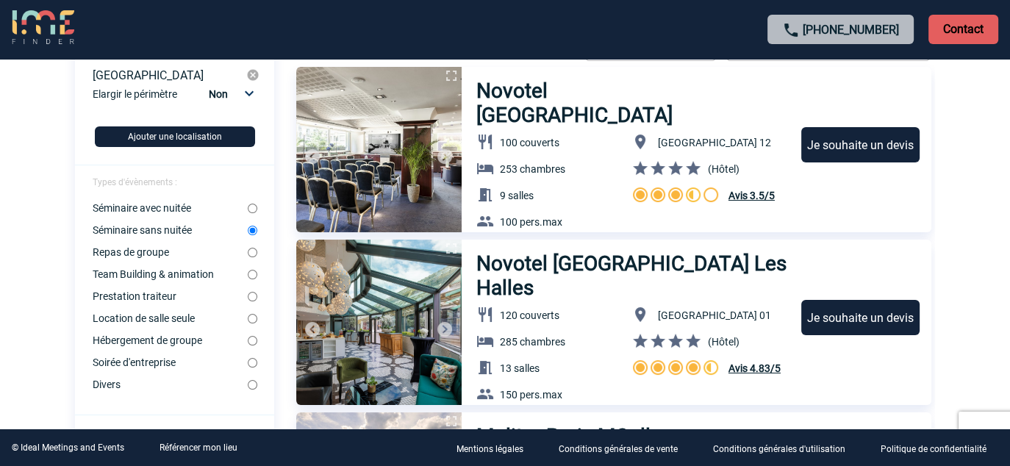
click at [446, 331] on img at bounding box center [445, 330] width 18 height 18
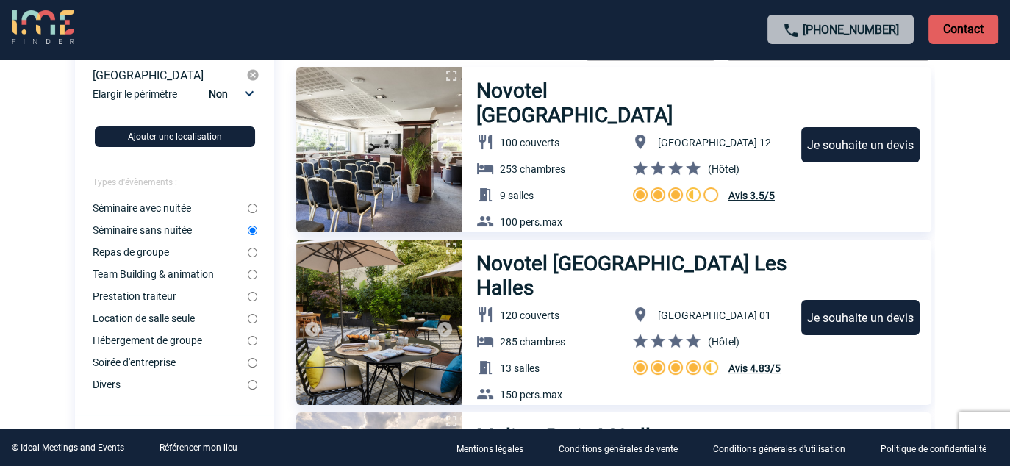
click at [446, 331] on img at bounding box center [445, 330] width 18 height 18
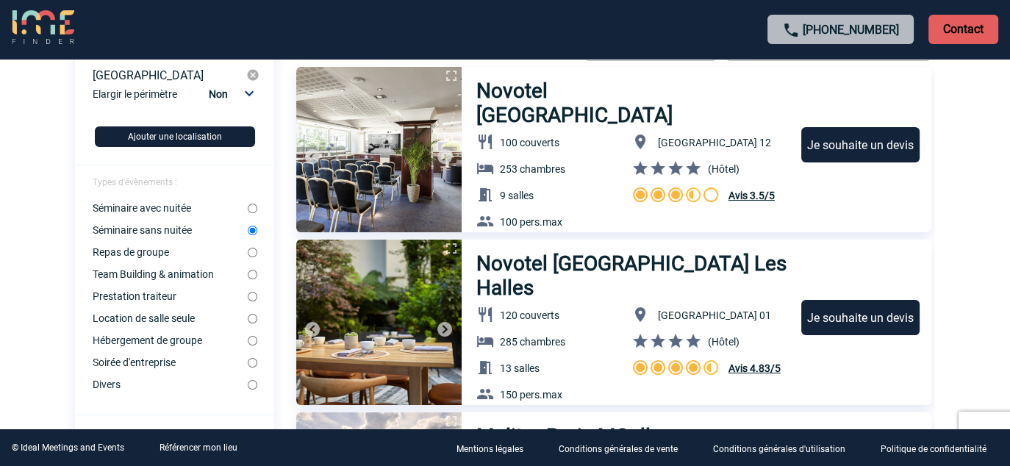
click at [446, 331] on img at bounding box center [445, 330] width 18 height 18
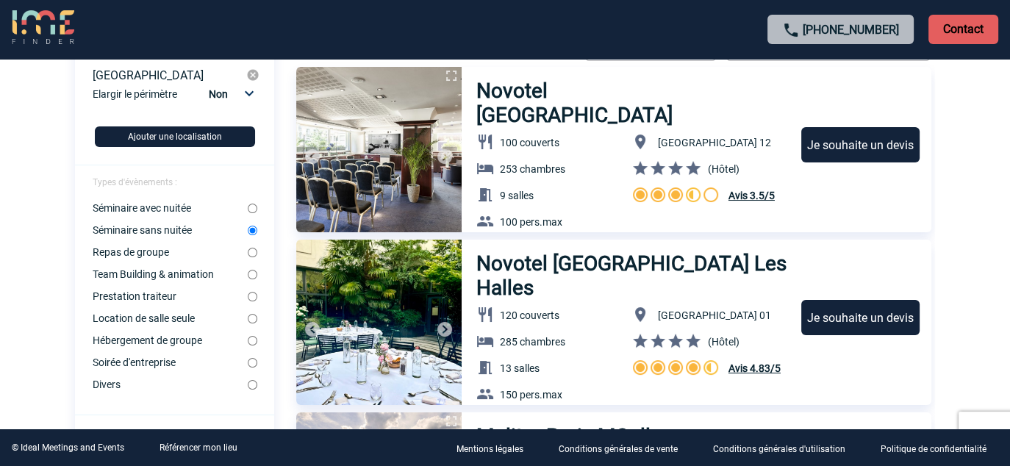
click at [446, 331] on img at bounding box center [445, 330] width 18 height 18
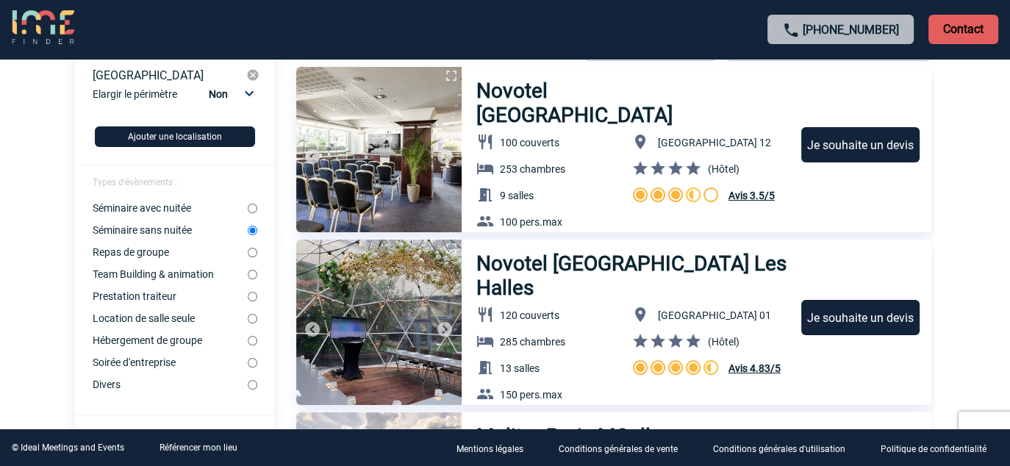
click at [446, 331] on img at bounding box center [445, 330] width 18 height 18
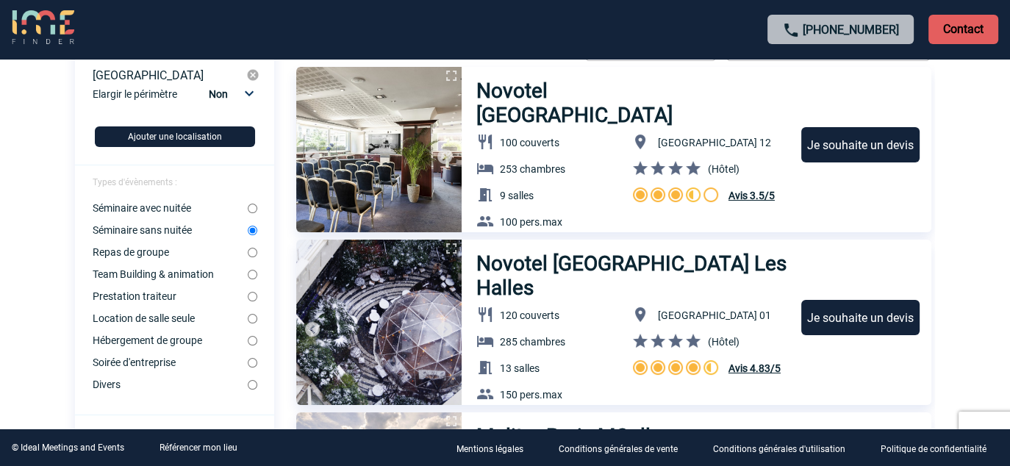
click at [446, 329] on img at bounding box center [445, 330] width 18 height 18
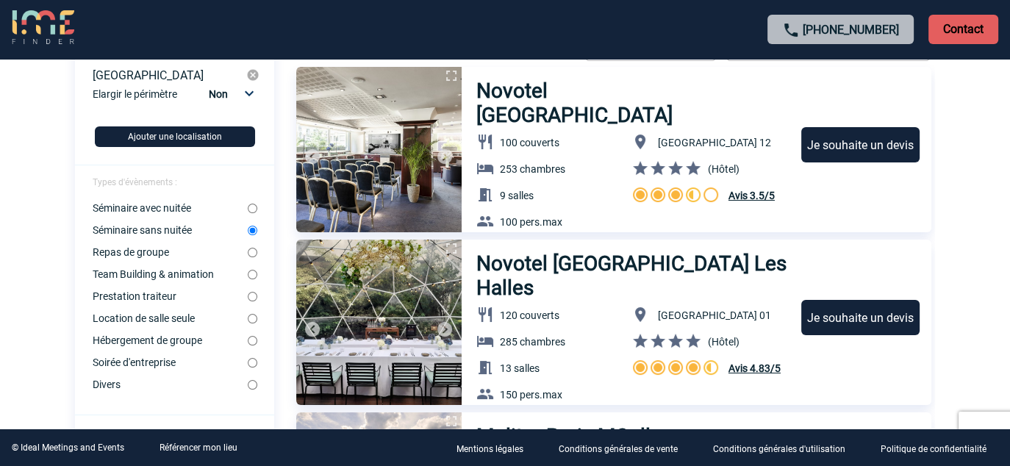
click at [313, 325] on img at bounding box center [313, 330] width 18 height 18
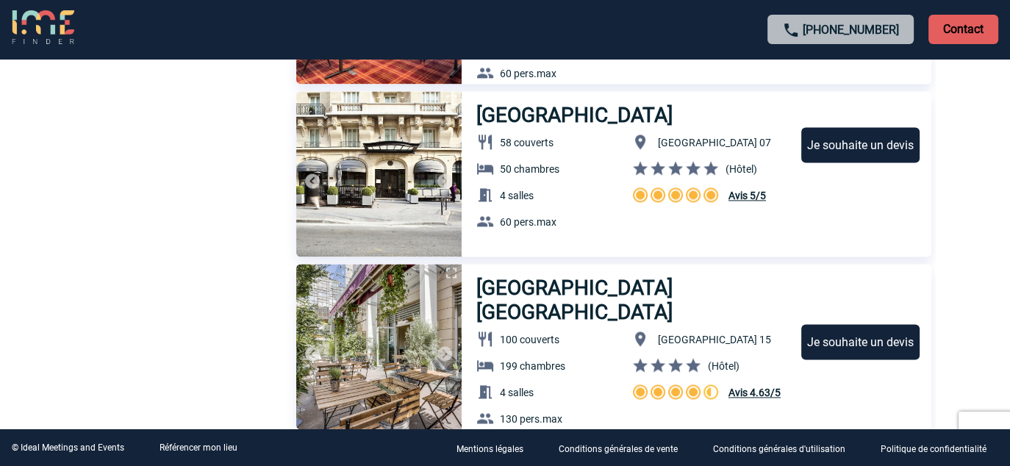
scroll to position [2059, 0]
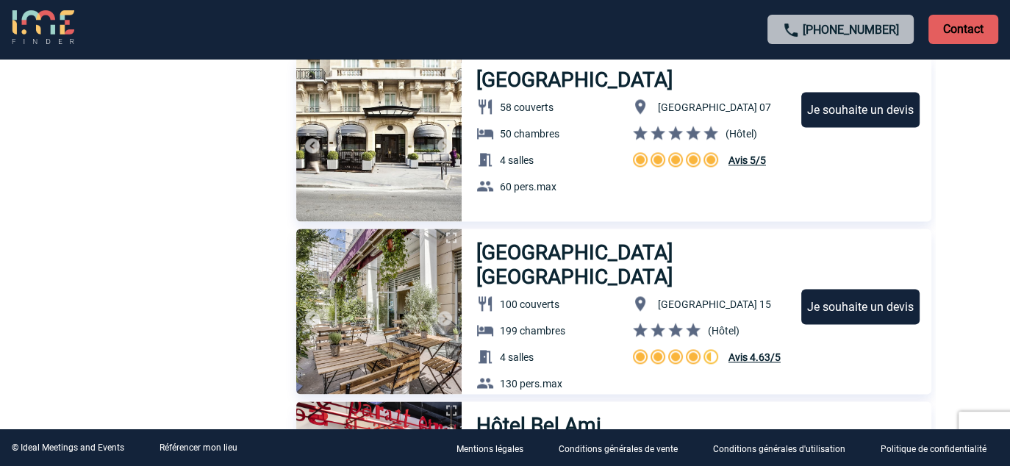
click at [448, 321] on img at bounding box center [445, 319] width 18 height 18
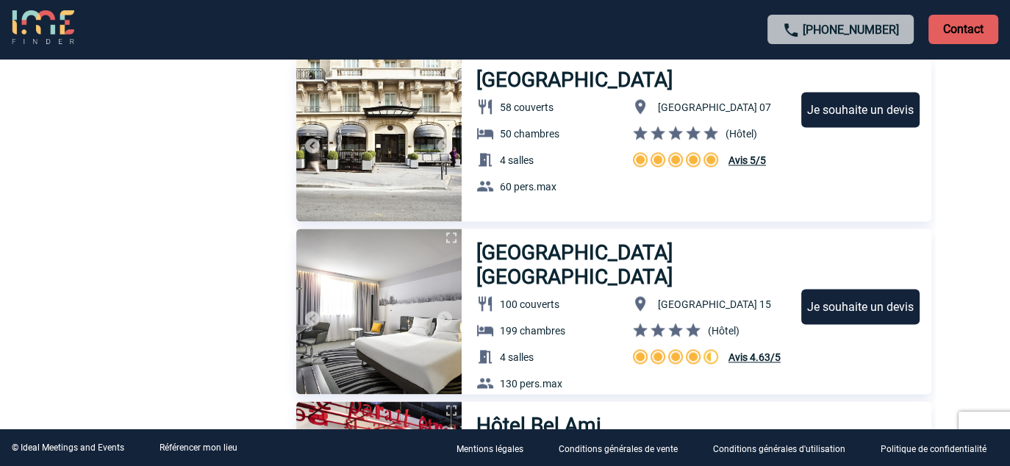
click at [448, 316] on img at bounding box center [445, 319] width 18 height 18
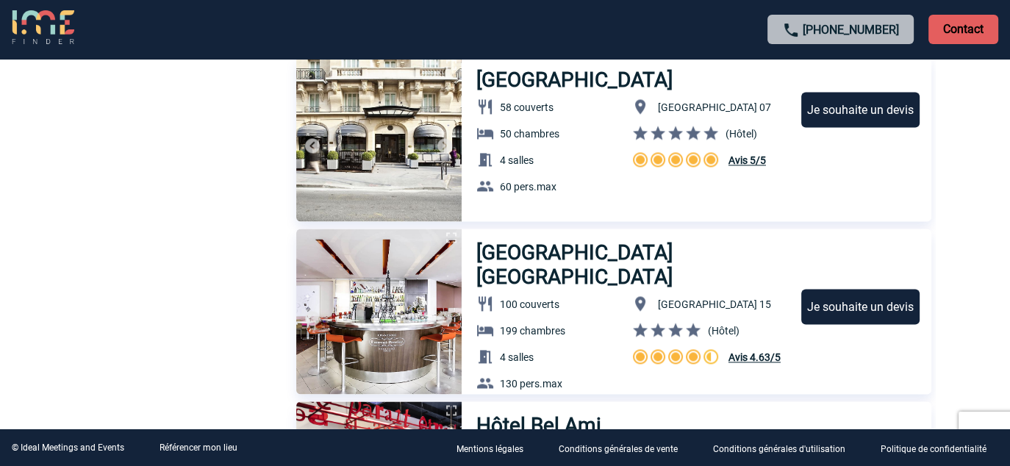
click at [446, 317] on img at bounding box center [445, 319] width 18 height 18
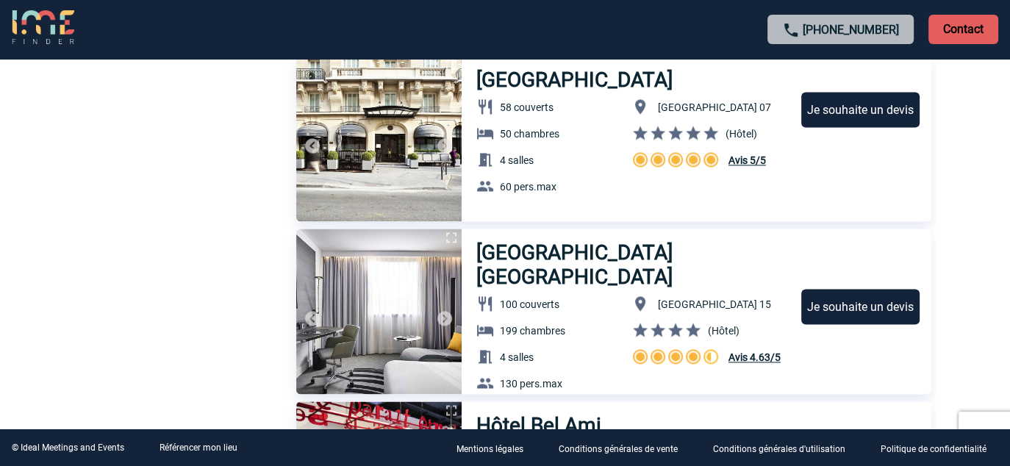
click at [446, 317] on img at bounding box center [445, 319] width 18 height 18
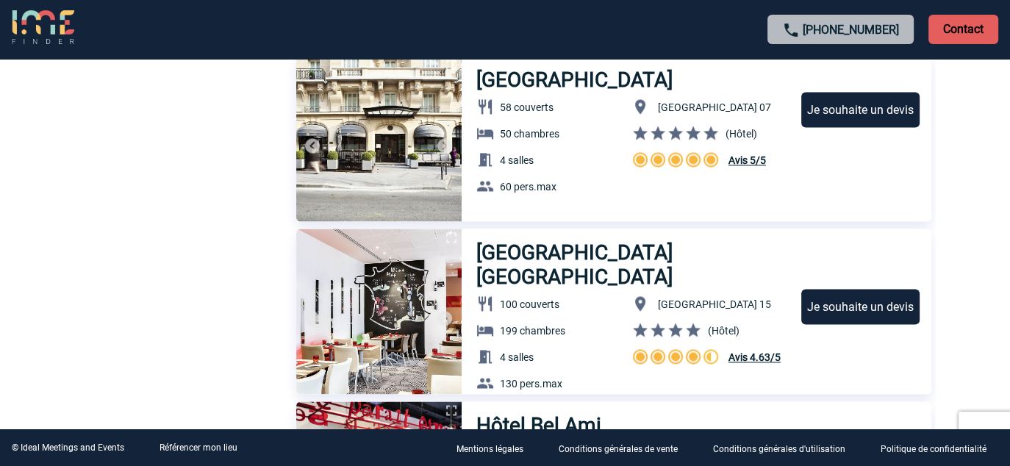
click at [446, 317] on img at bounding box center [445, 319] width 18 height 18
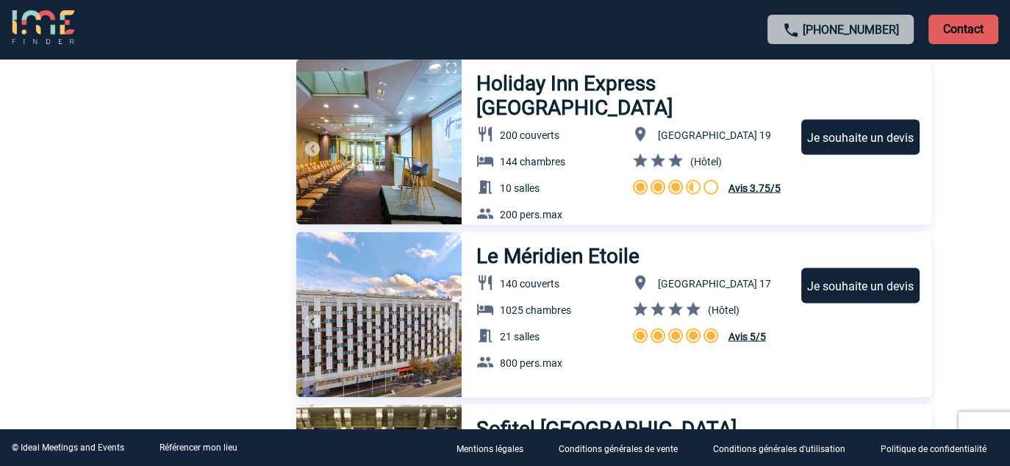
scroll to position [2941, 0]
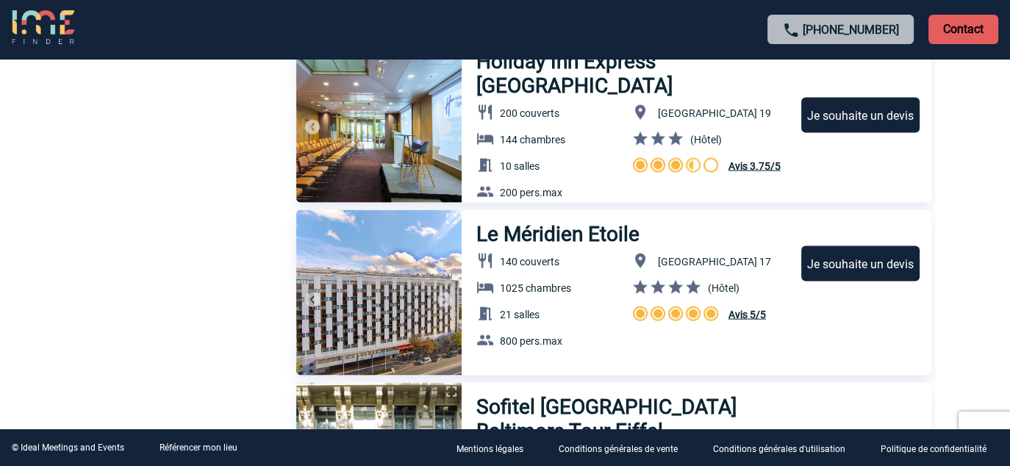
click at [444, 301] on img at bounding box center [445, 300] width 18 height 18
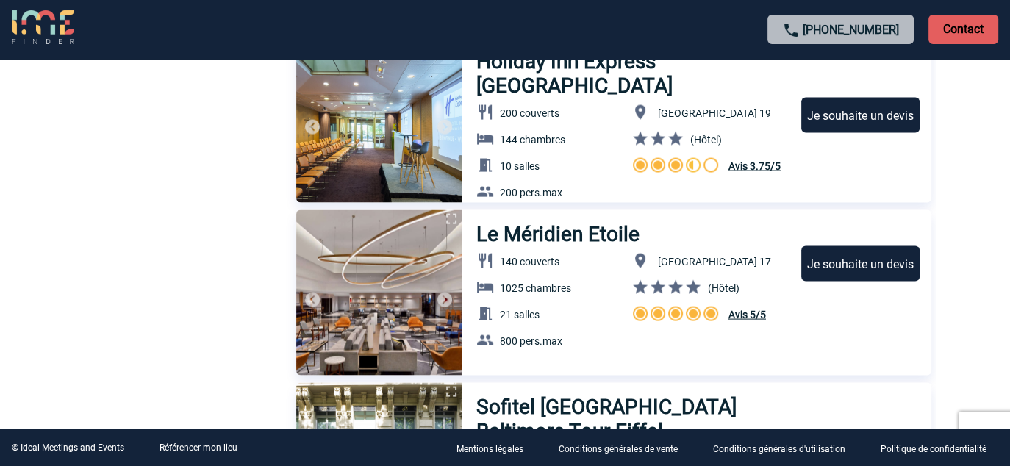
click at [444, 301] on img at bounding box center [445, 300] width 18 height 18
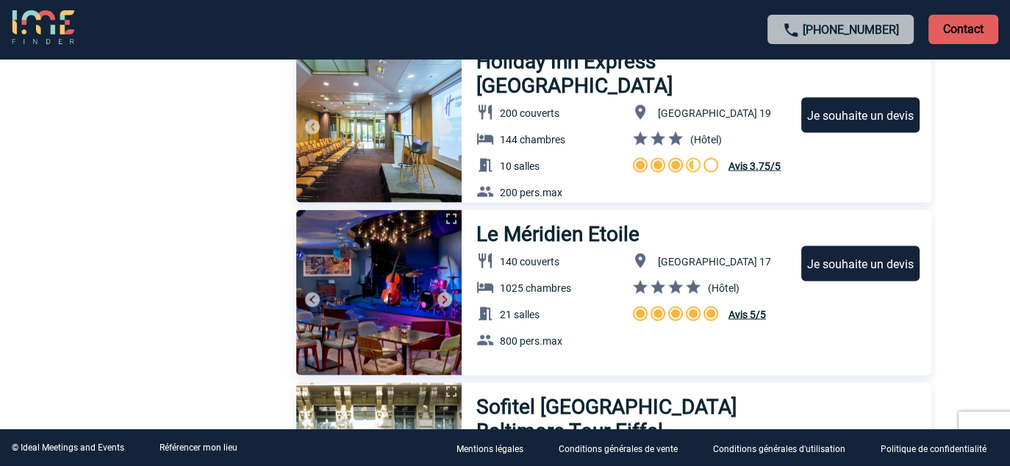
click at [444, 301] on img at bounding box center [445, 300] width 18 height 18
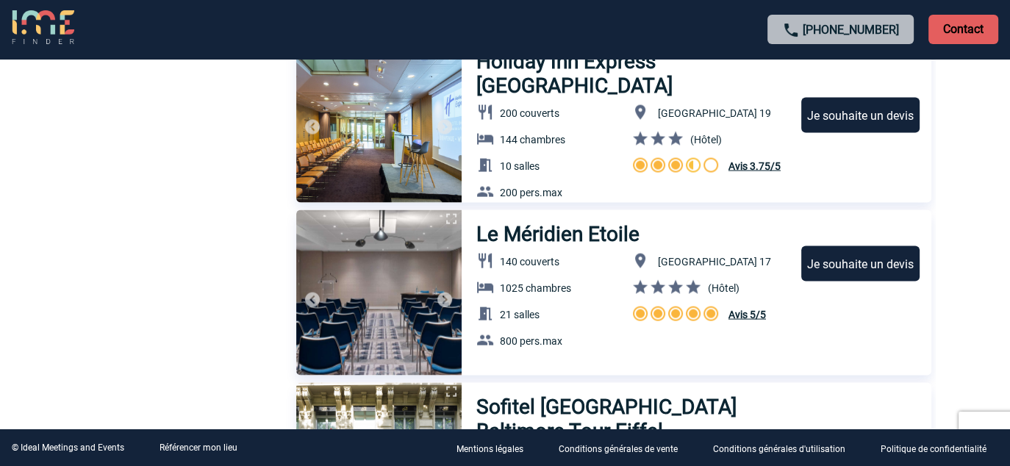
click at [444, 301] on img at bounding box center [445, 300] width 18 height 18
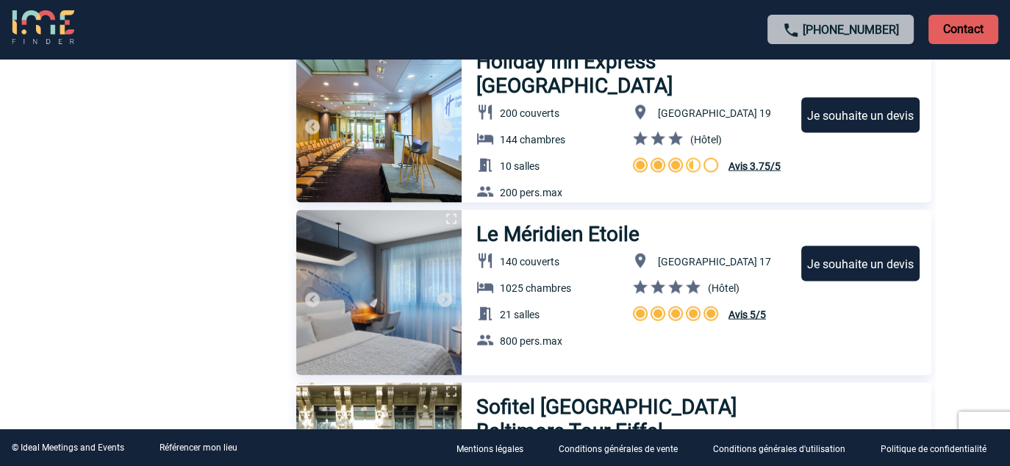
click at [444, 301] on img at bounding box center [445, 300] width 18 height 18
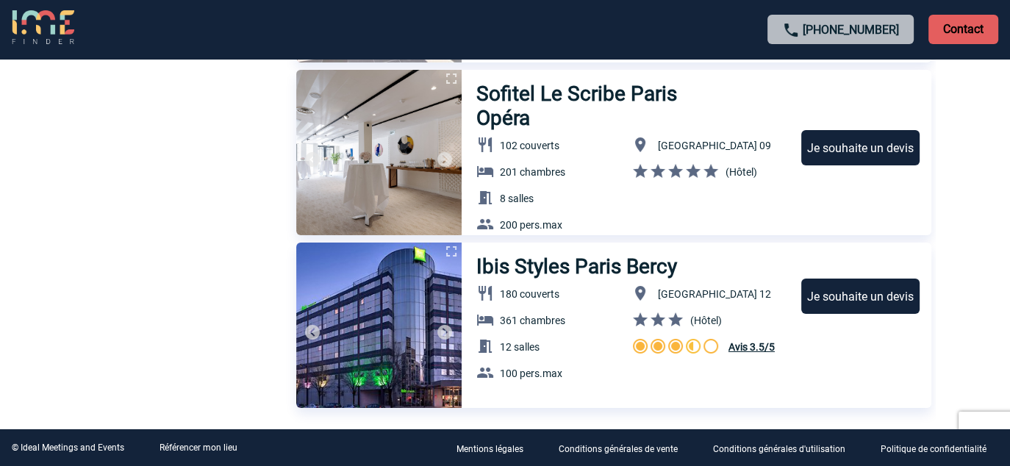
scroll to position [5050, 0]
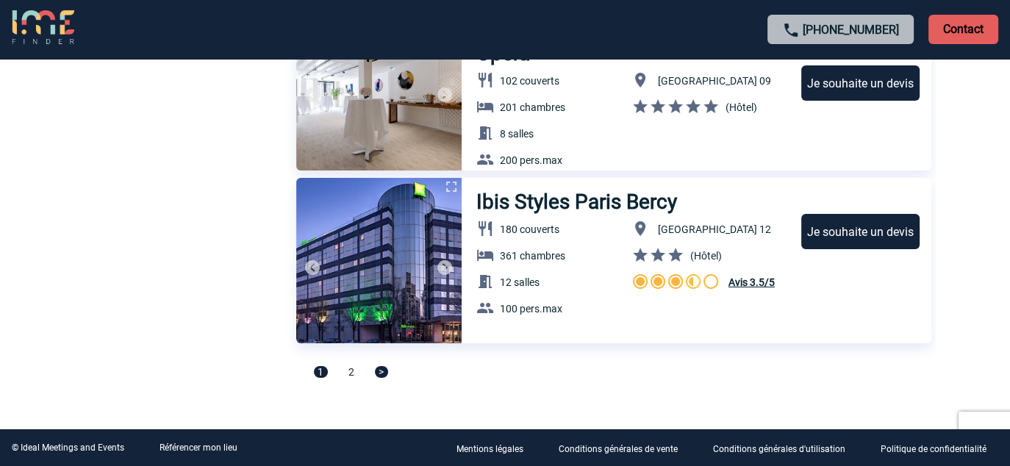
click at [381, 372] on span ">" at bounding box center [381, 372] width 13 height 12
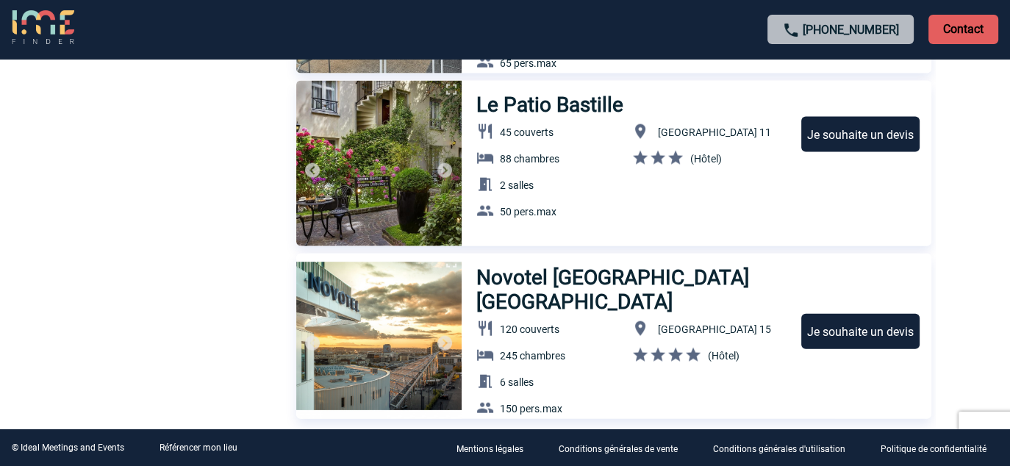
scroll to position [3102, 0]
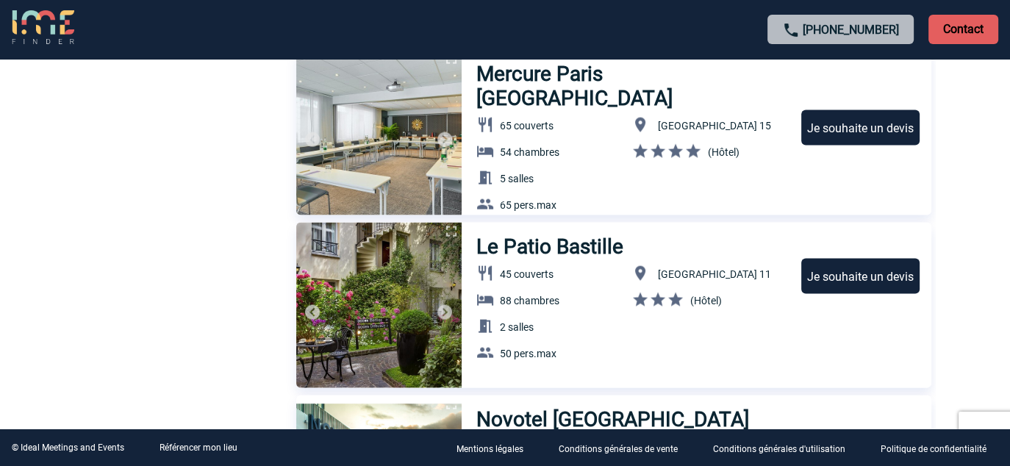
click at [437, 307] on img at bounding box center [445, 313] width 18 height 18
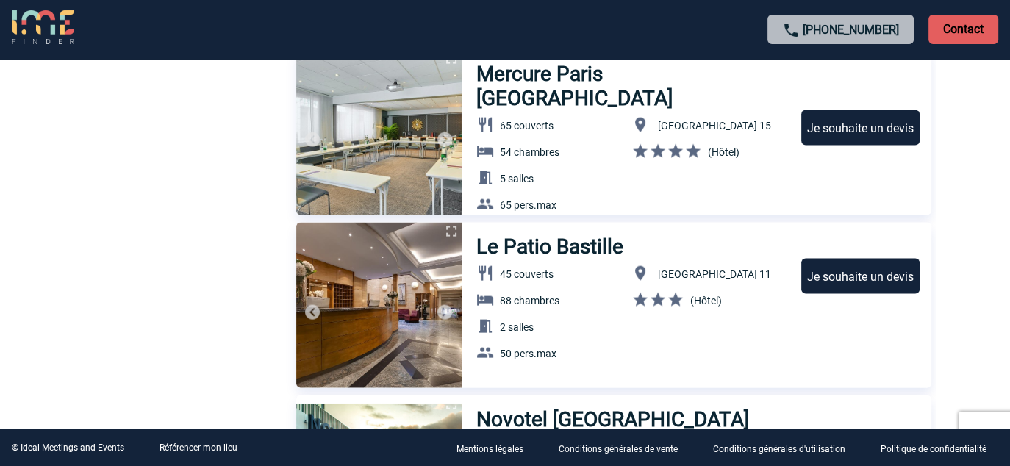
click at [437, 307] on img at bounding box center [445, 313] width 18 height 18
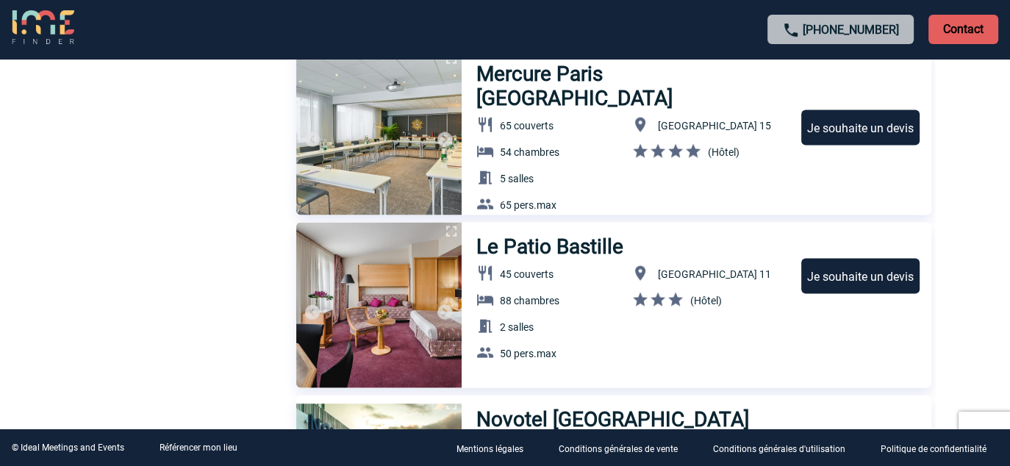
click at [443, 311] on img at bounding box center [445, 313] width 18 height 18
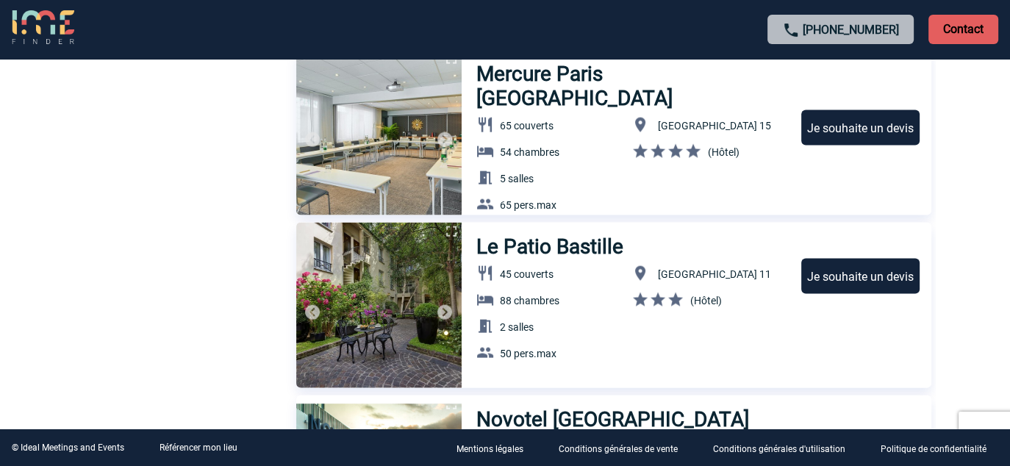
click at [443, 310] on img at bounding box center [445, 313] width 18 height 18
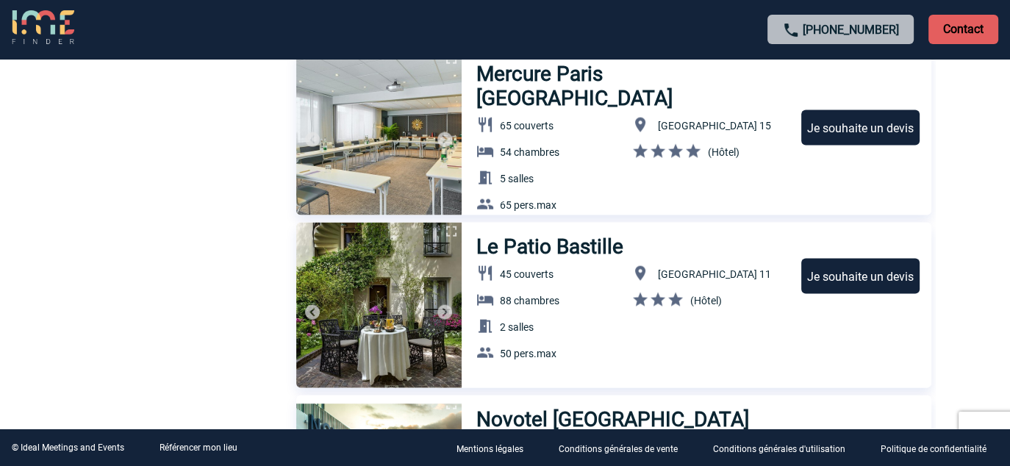
click at [443, 310] on img at bounding box center [445, 313] width 18 height 18
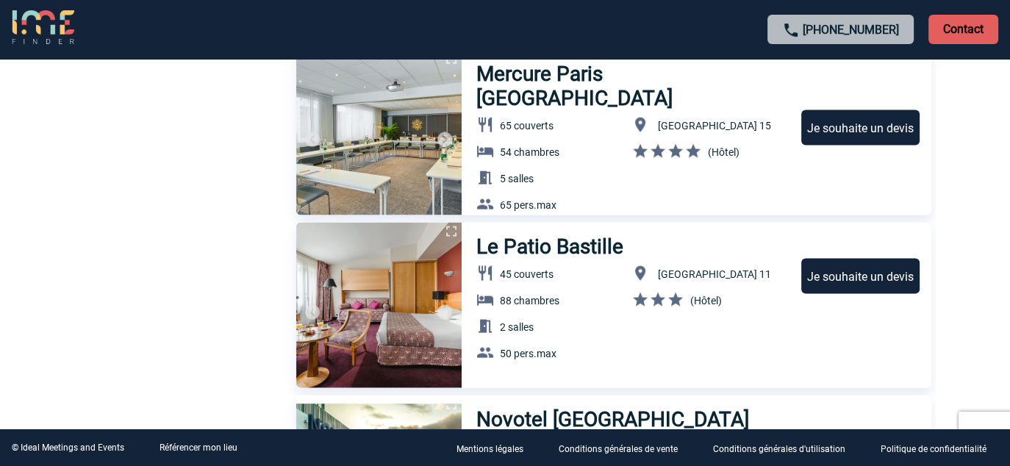
click at [443, 310] on img at bounding box center [445, 313] width 18 height 18
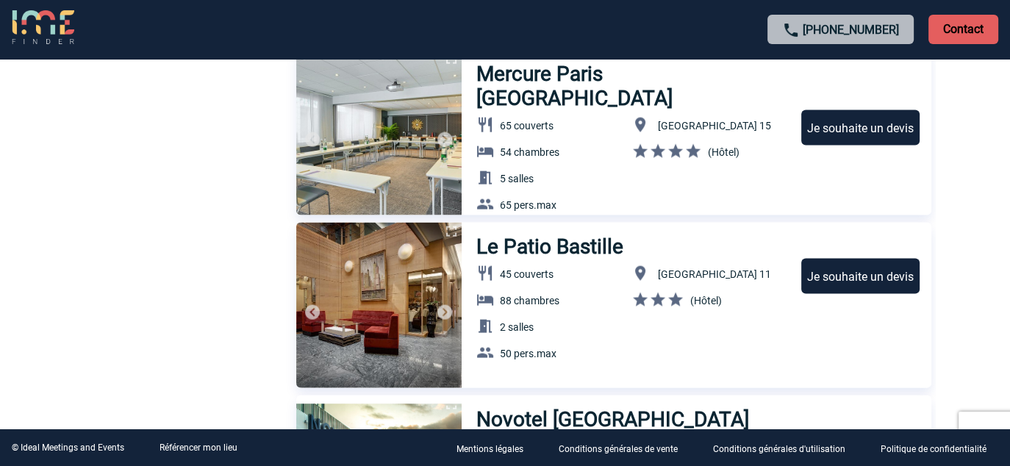
click at [443, 310] on img at bounding box center [445, 313] width 18 height 18
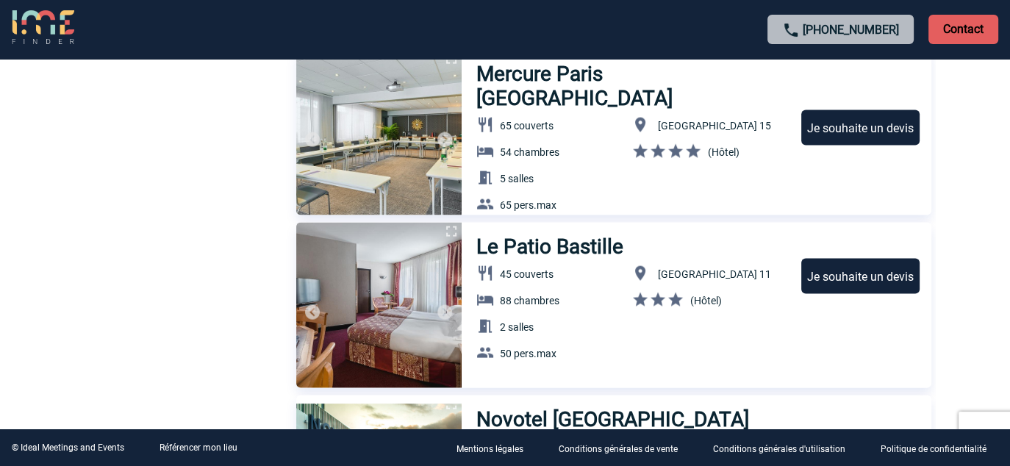
click at [443, 310] on img at bounding box center [445, 313] width 18 height 18
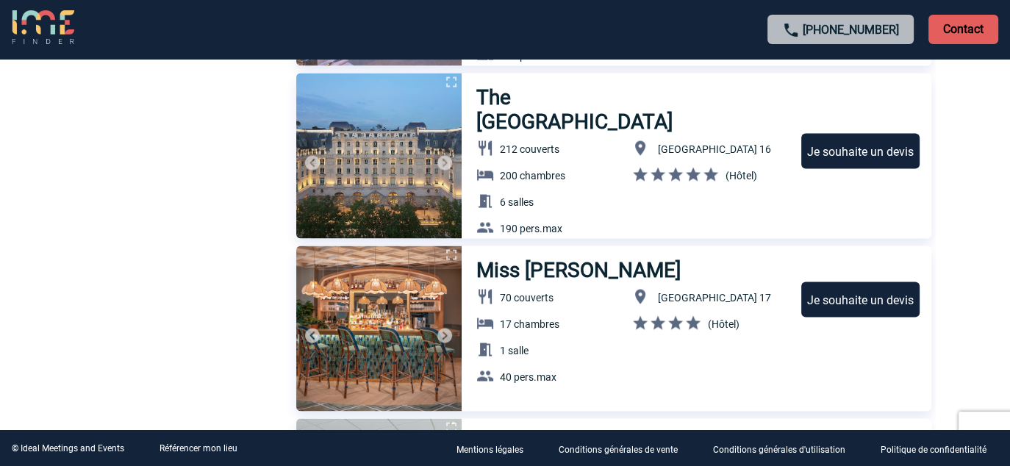
scroll to position [2661, 0]
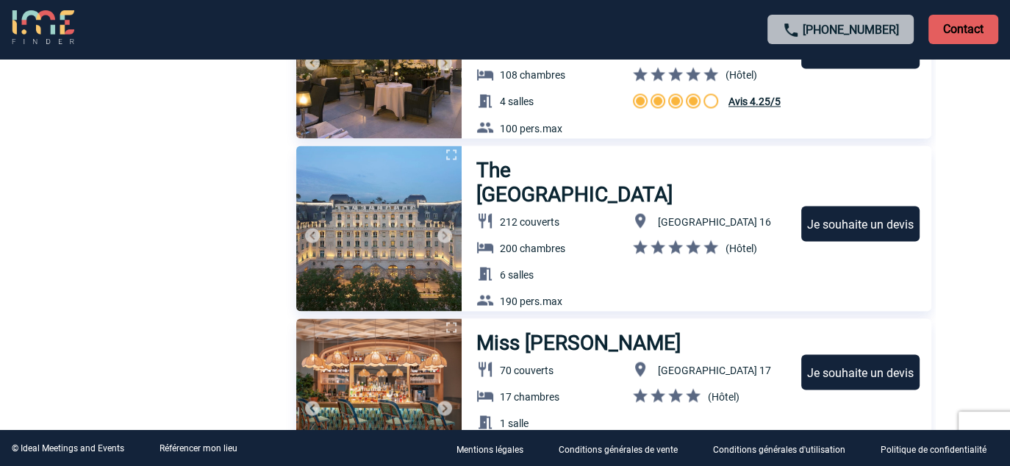
click at [446, 234] on img at bounding box center [445, 235] width 18 height 18
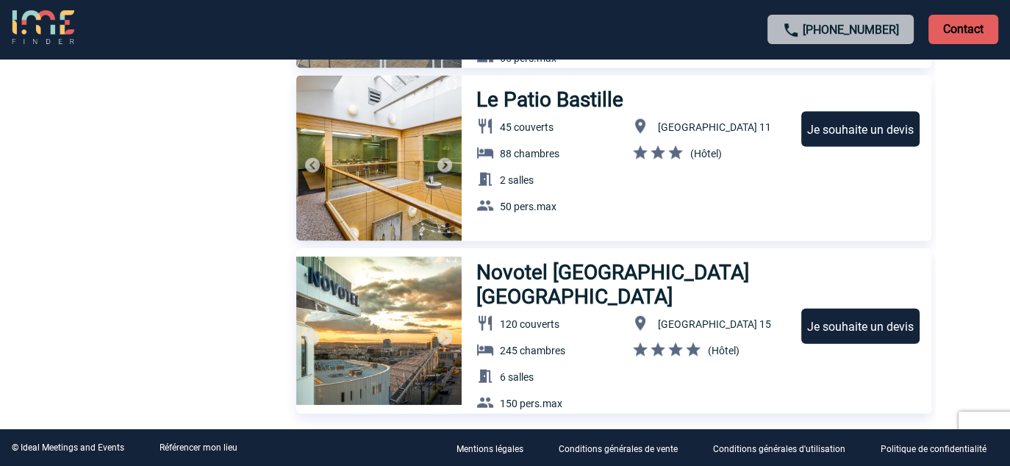
scroll to position [3322, 0]
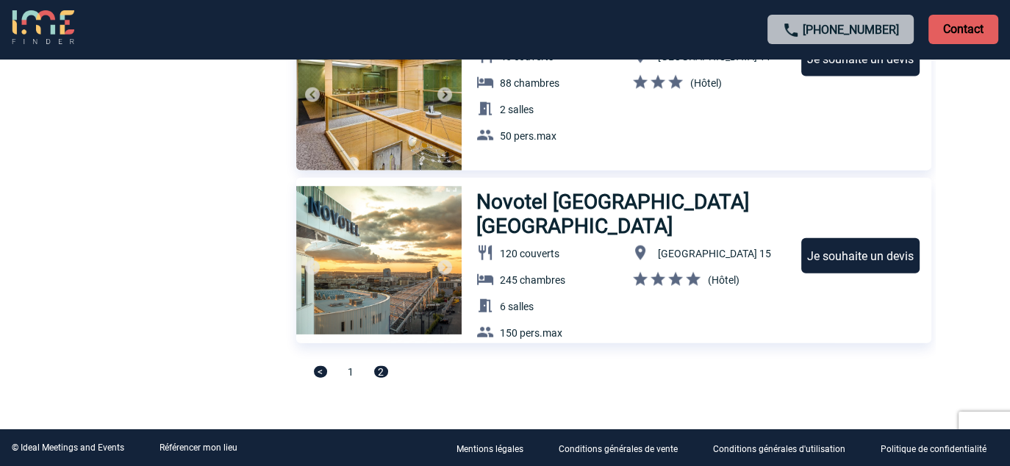
click at [444, 266] on img at bounding box center [445, 268] width 18 height 18
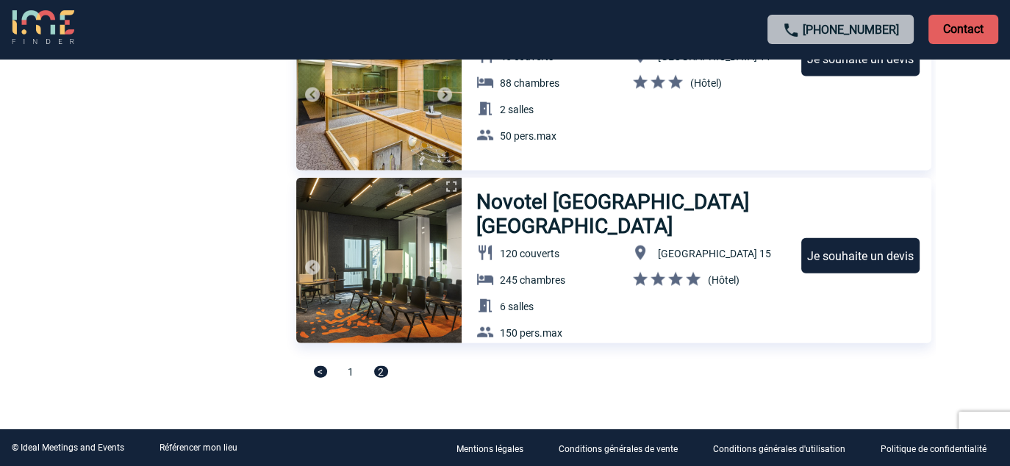
click at [444, 266] on img at bounding box center [445, 268] width 18 height 18
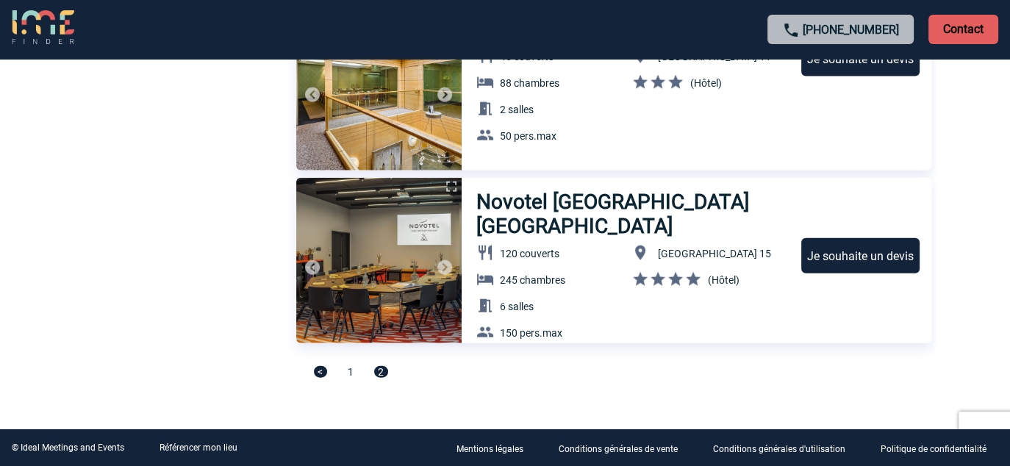
click at [444, 266] on img at bounding box center [445, 268] width 18 height 18
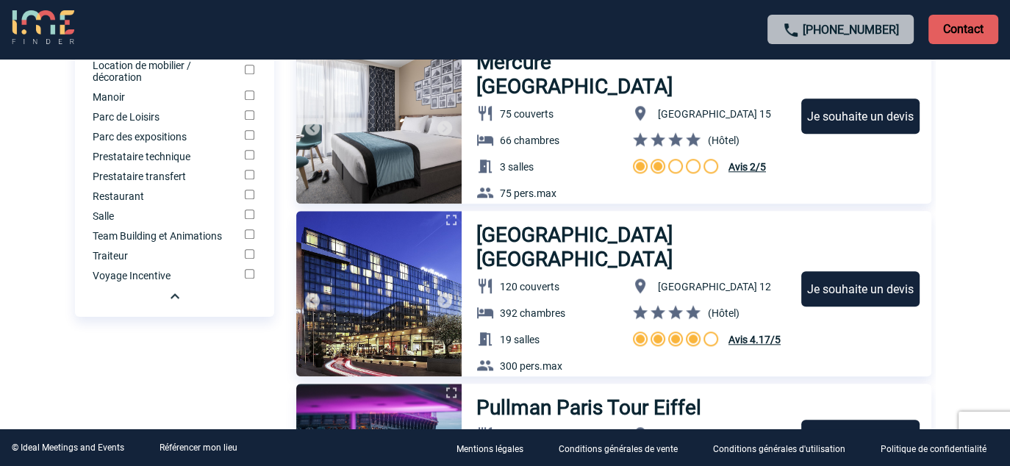
scroll to position [1410, 0]
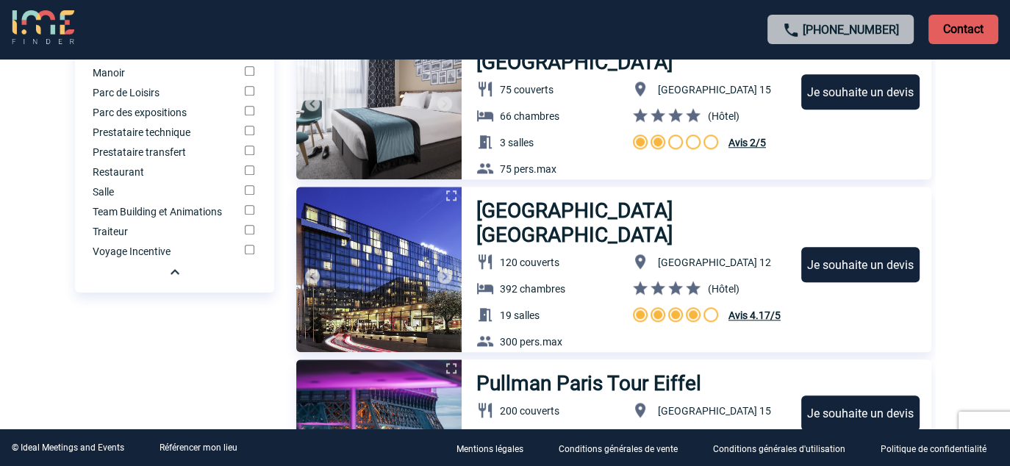
click at [444, 276] on img at bounding box center [445, 277] width 18 height 18
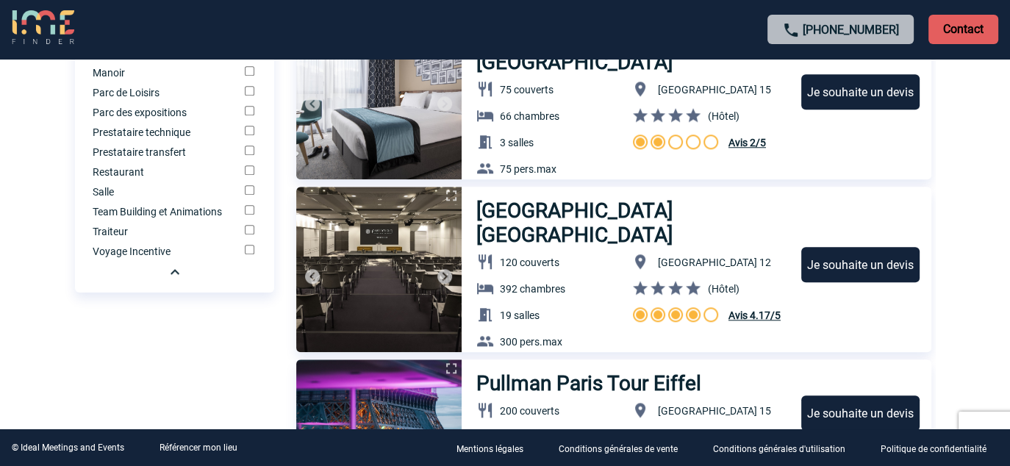
click at [444, 276] on img at bounding box center [445, 277] width 18 height 18
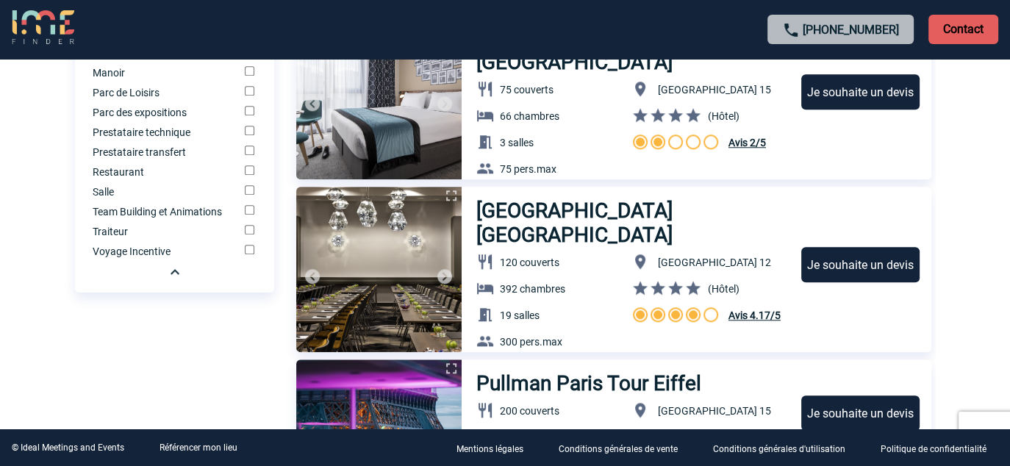
click at [444, 276] on img at bounding box center [445, 277] width 18 height 18
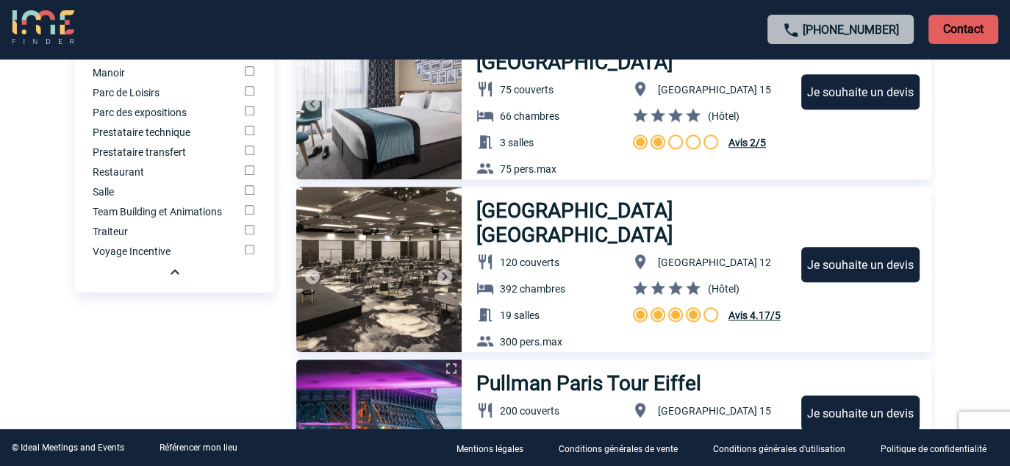
click at [609, 212] on h3 "Pullman Paris Centre Bercy" at bounding box center [632, 223] width 311 height 49
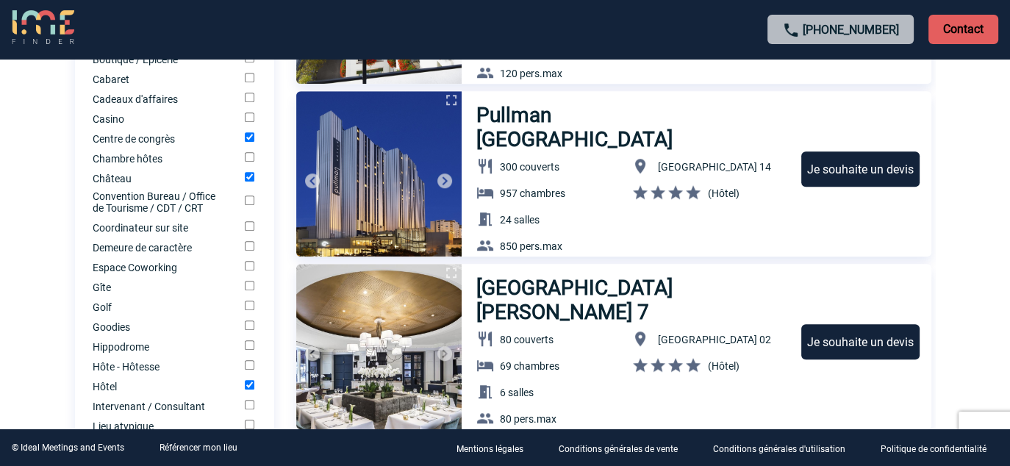
scroll to position [527, 0]
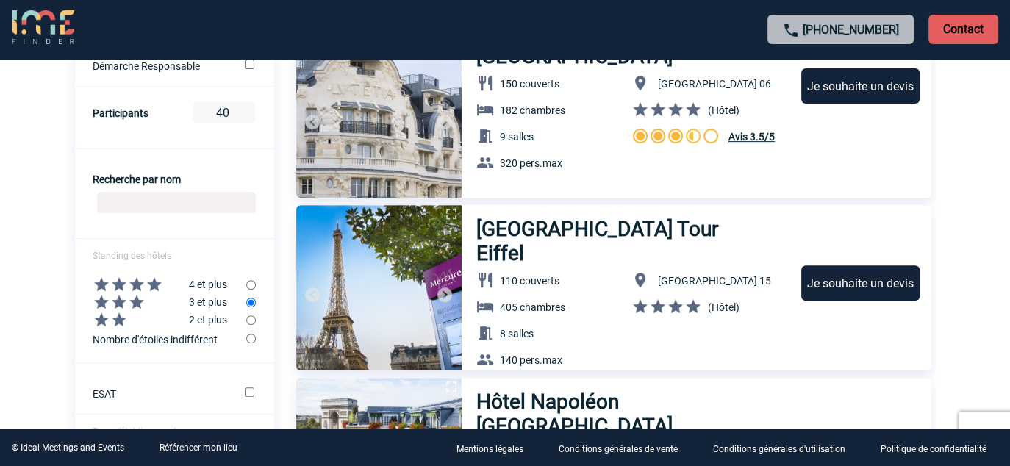
click at [536, 229] on h3 "[GEOGRAPHIC_DATA] Tour Eiffel" at bounding box center [622, 241] width 291 height 49
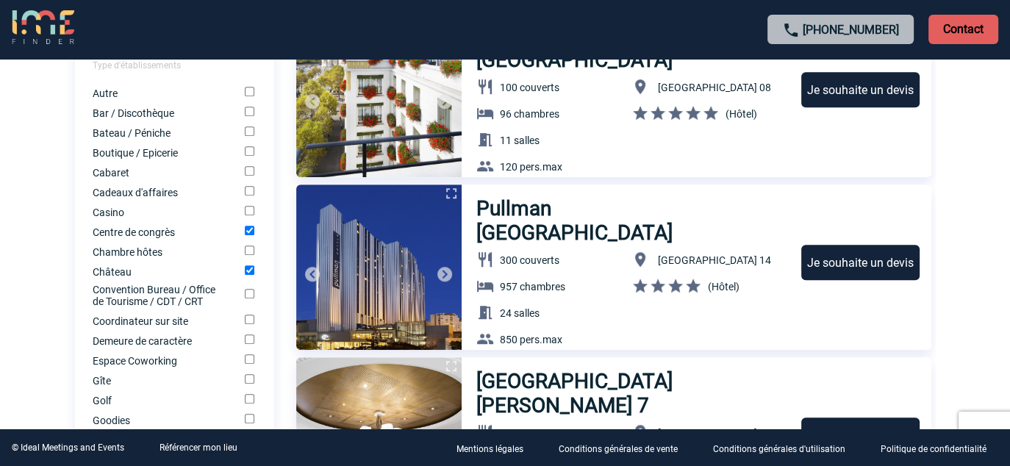
scroll to position [896, 0]
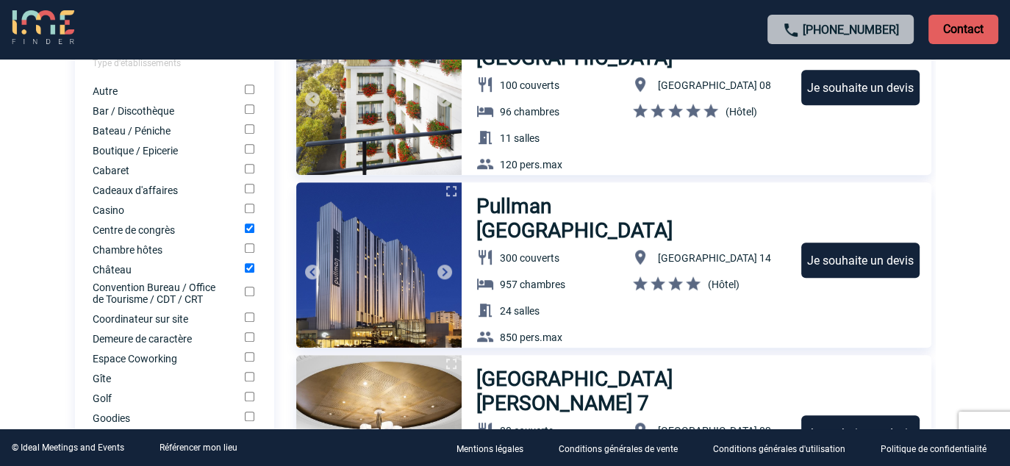
click at [438, 271] on img at bounding box center [445, 272] width 18 height 18
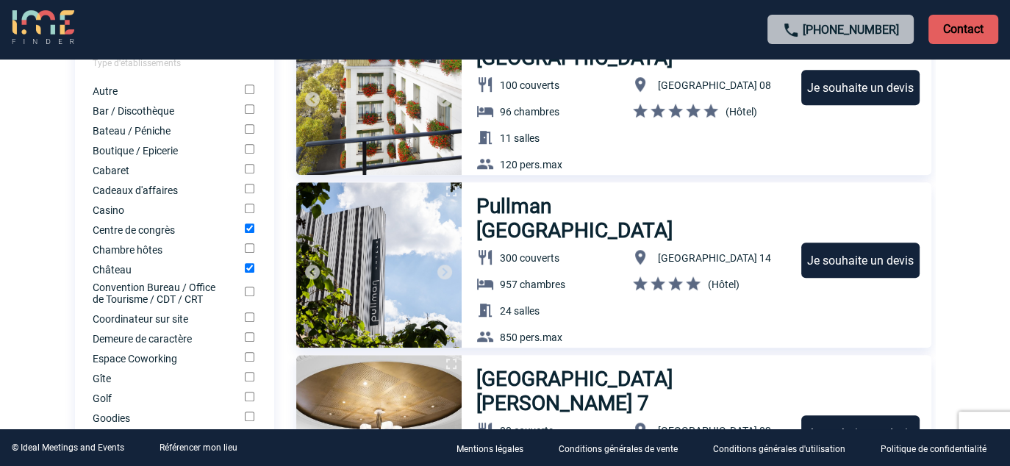
click at [438, 271] on img at bounding box center [445, 272] width 18 height 18
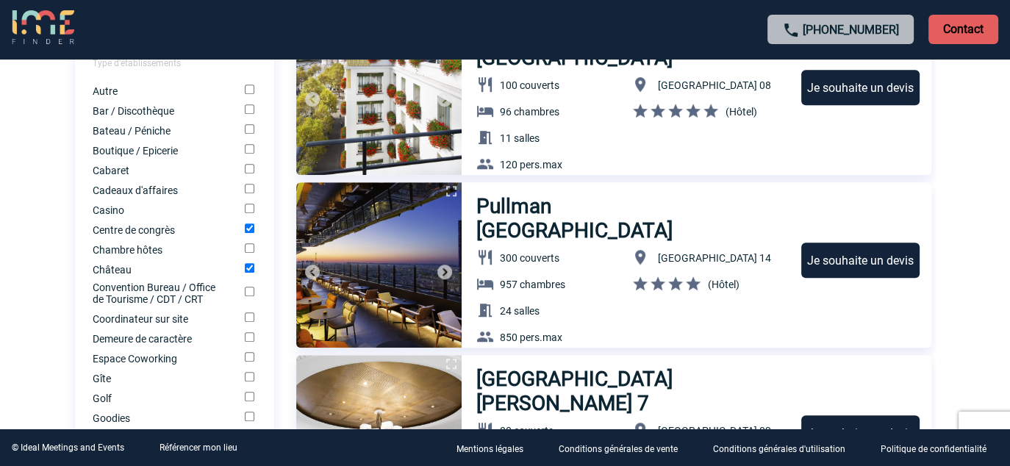
click at [438, 271] on img at bounding box center [445, 272] width 18 height 18
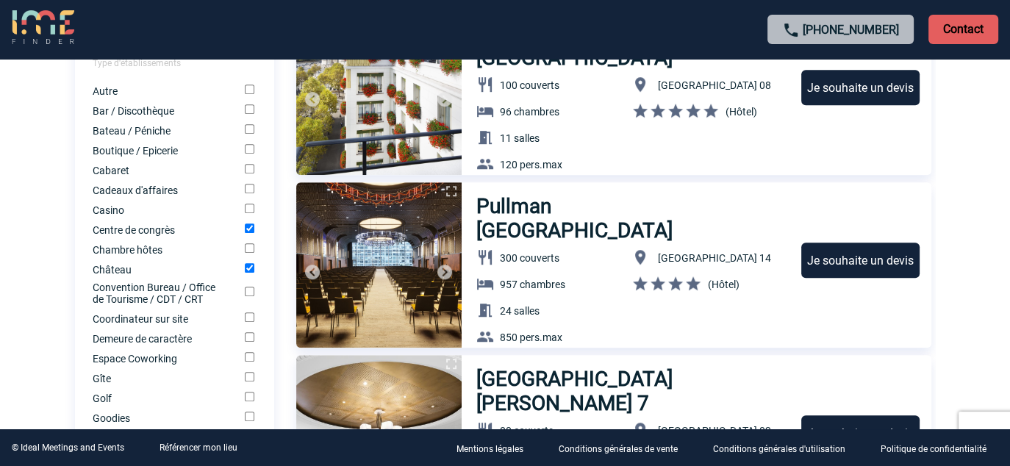
click at [440, 271] on img at bounding box center [445, 272] width 18 height 18
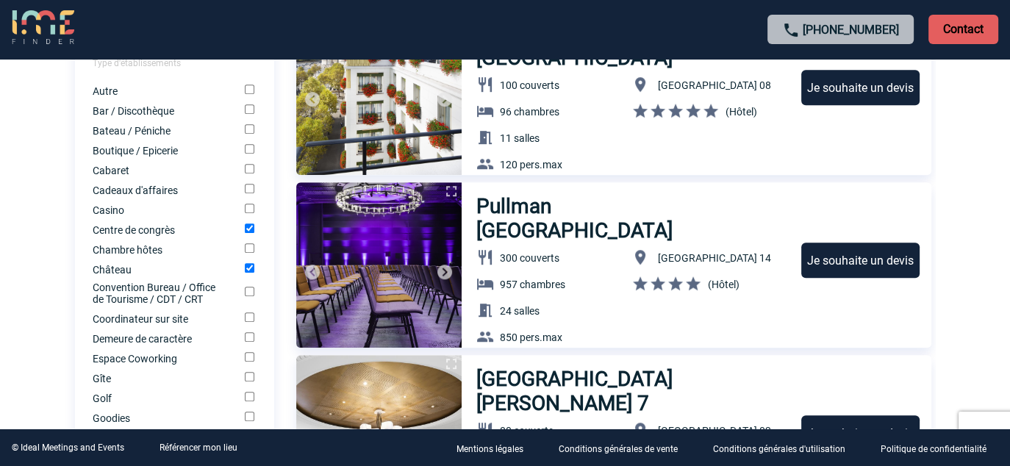
click at [440, 271] on img at bounding box center [445, 272] width 18 height 18
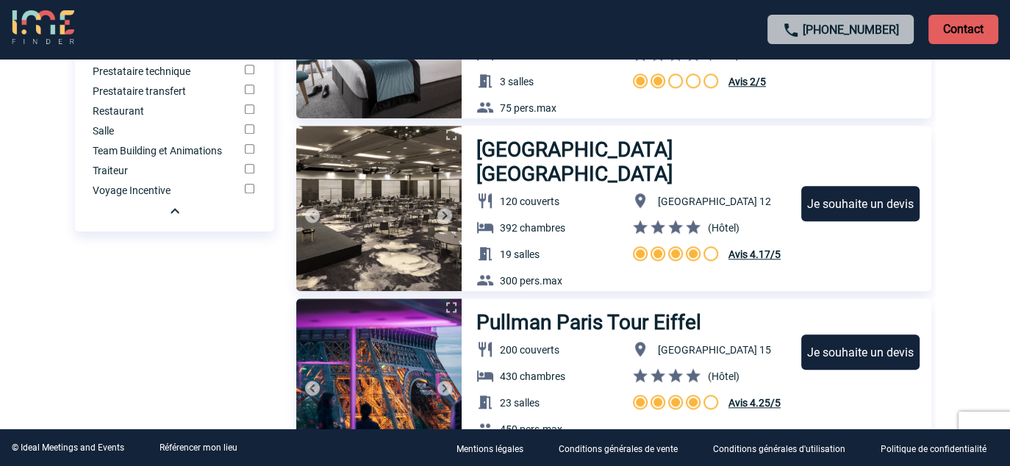
scroll to position [1263, 0]
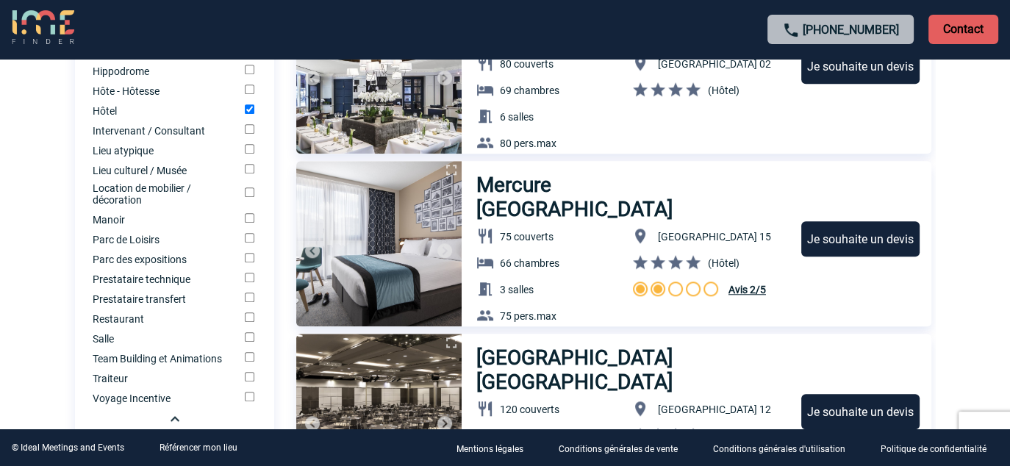
click at [446, 243] on img at bounding box center [445, 251] width 18 height 18
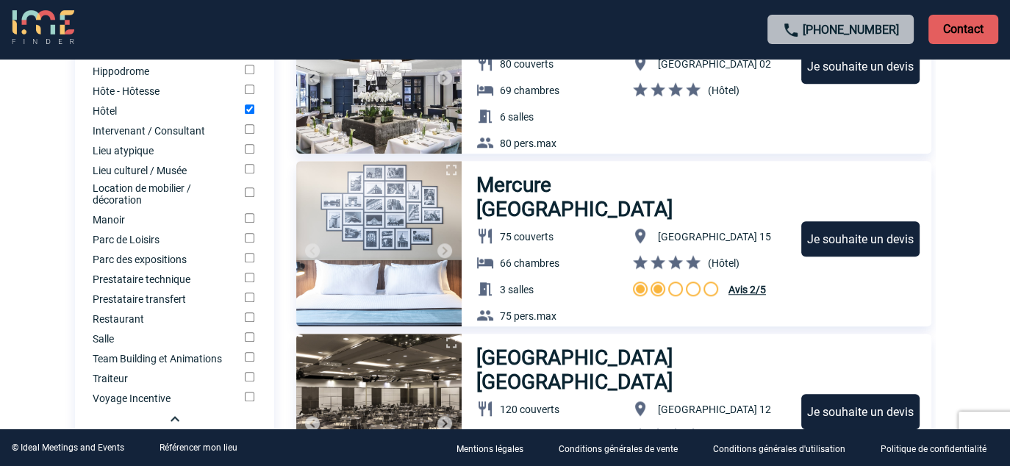
click at [446, 243] on img at bounding box center [445, 251] width 18 height 18
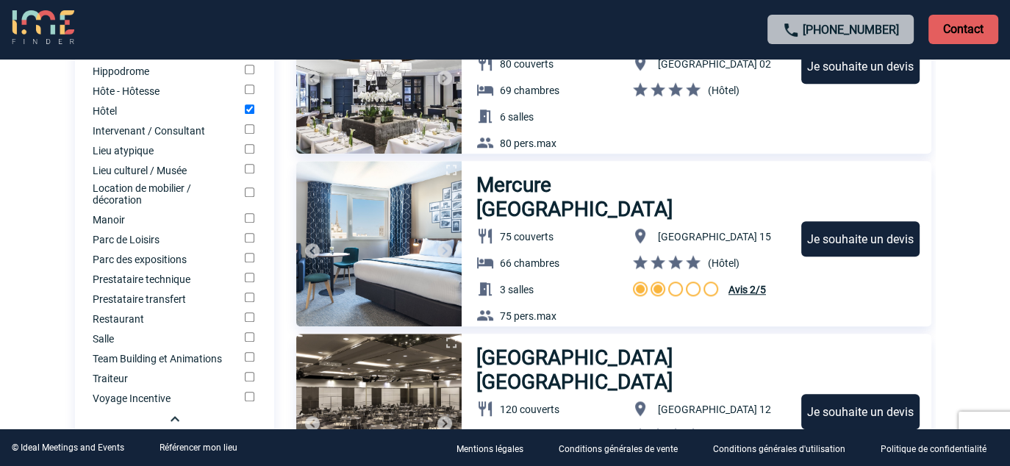
click at [446, 243] on img at bounding box center [445, 251] width 18 height 18
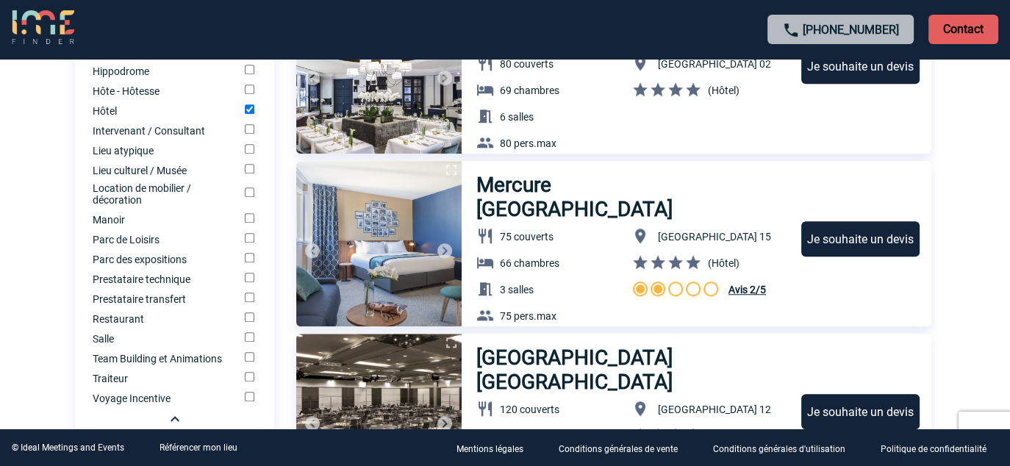
click at [446, 243] on img at bounding box center [445, 251] width 18 height 18
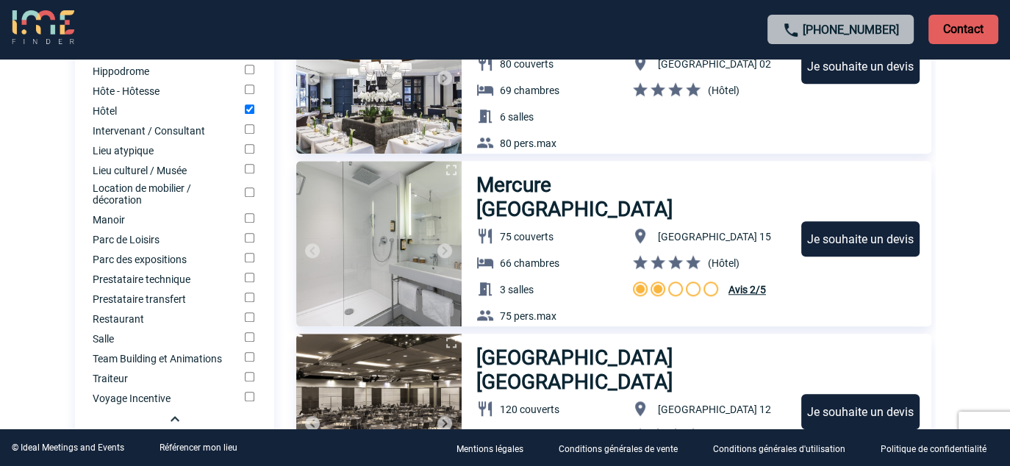
click at [446, 243] on img at bounding box center [445, 251] width 18 height 18
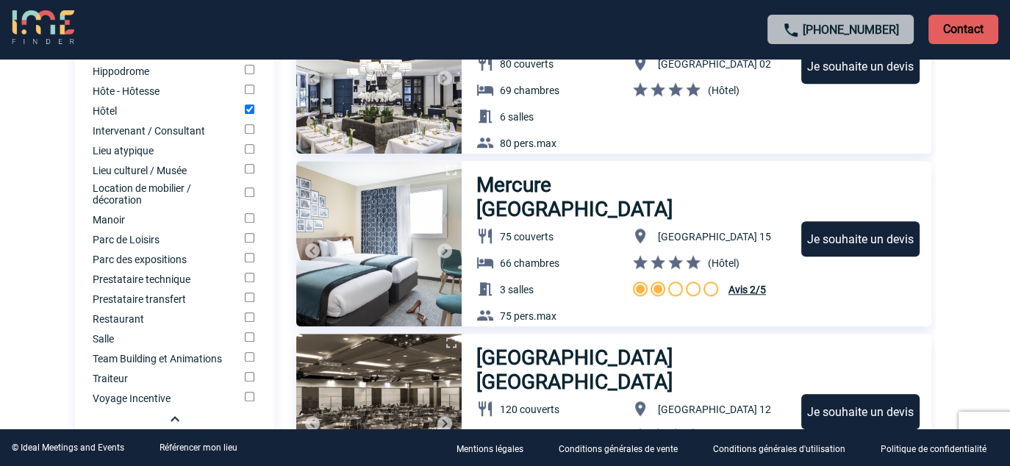
click at [446, 243] on img at bounding box center [445, 251] width 18 height 18
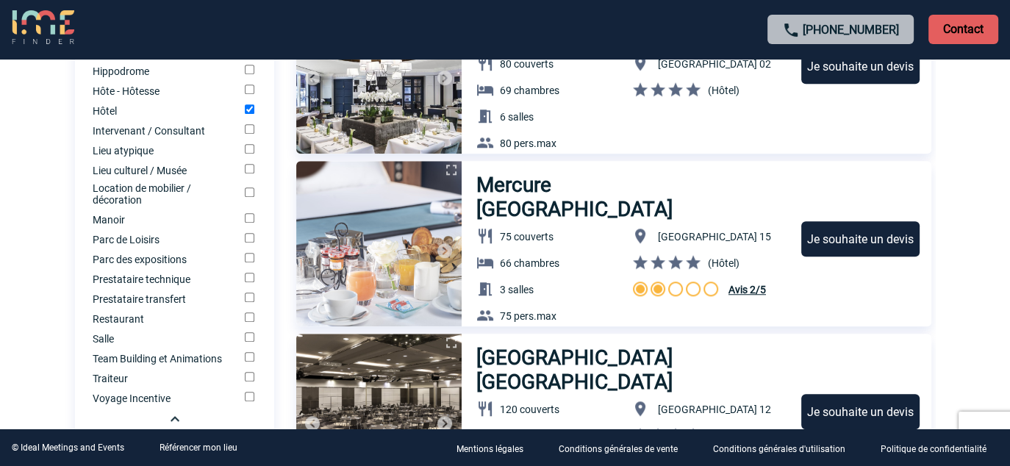
click at [446, 243] on img at bounding box center [445, 251] width 18 height 18
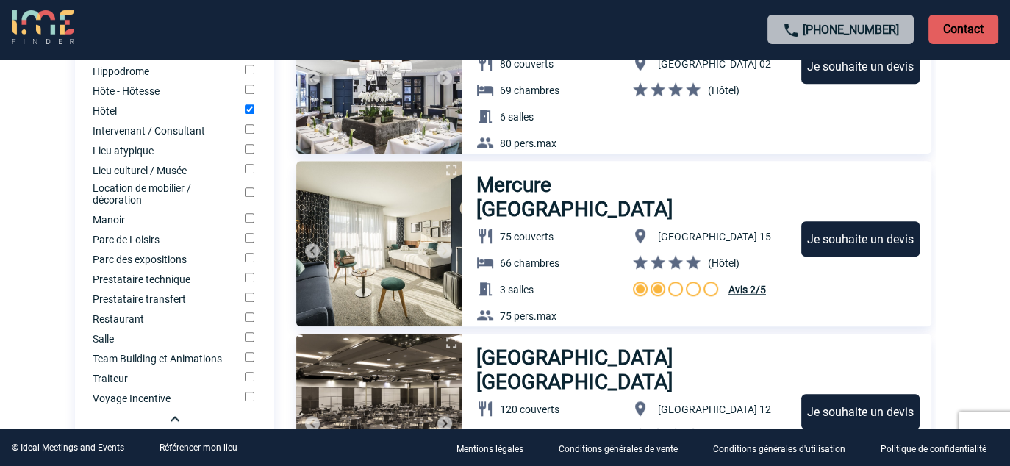
click at [446, 243] on img at bounding box center [445, 251] width 18 height 18
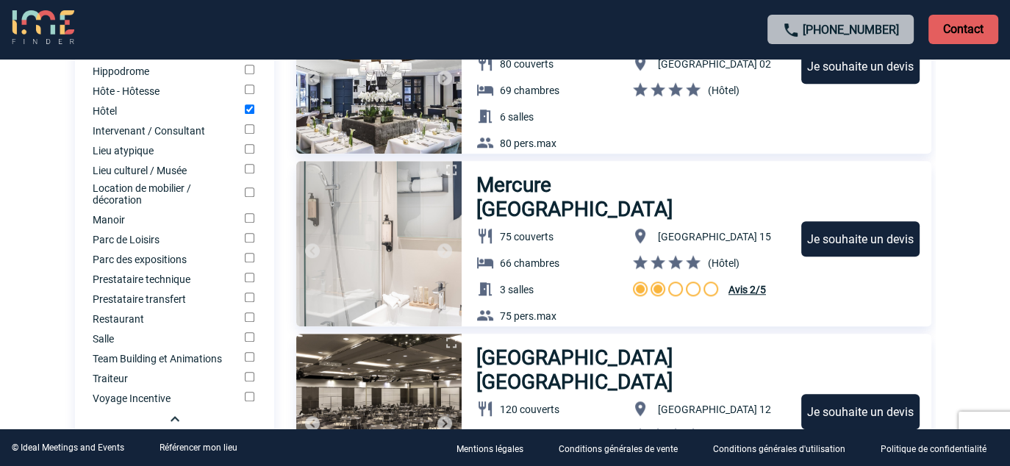
click at [446, 243] on img at bounding box center [445, 251] width 18 height 18
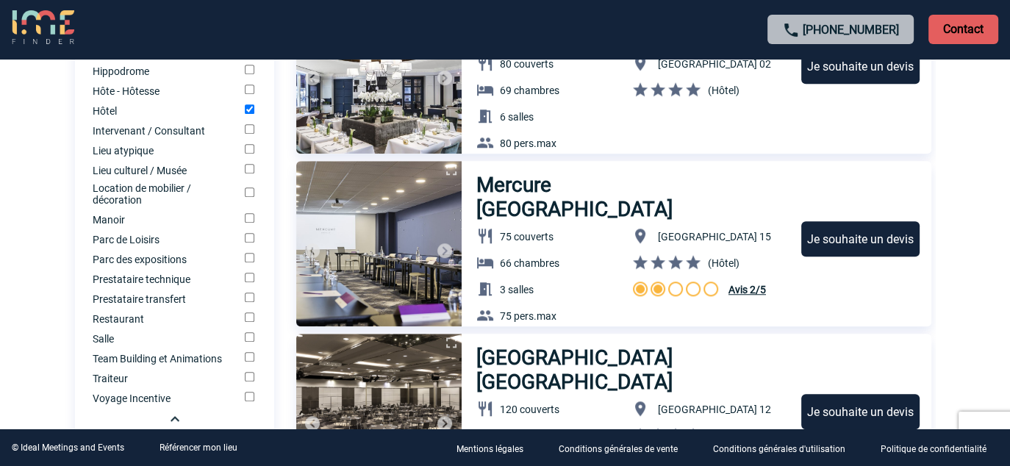
click at [440, 248] on img at bounding box center [445, 251] width 18 height 18
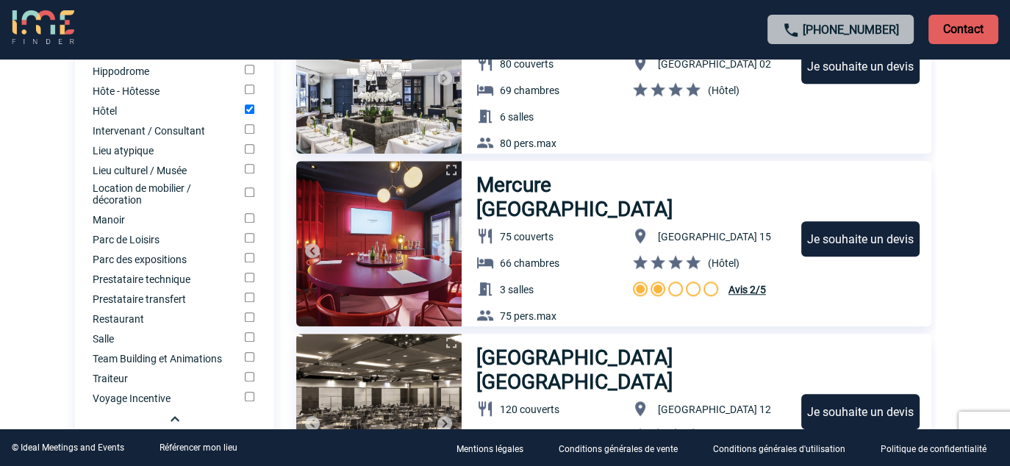
click at [440, 248] on img at bounding box center [445, 251] width 18 height 18
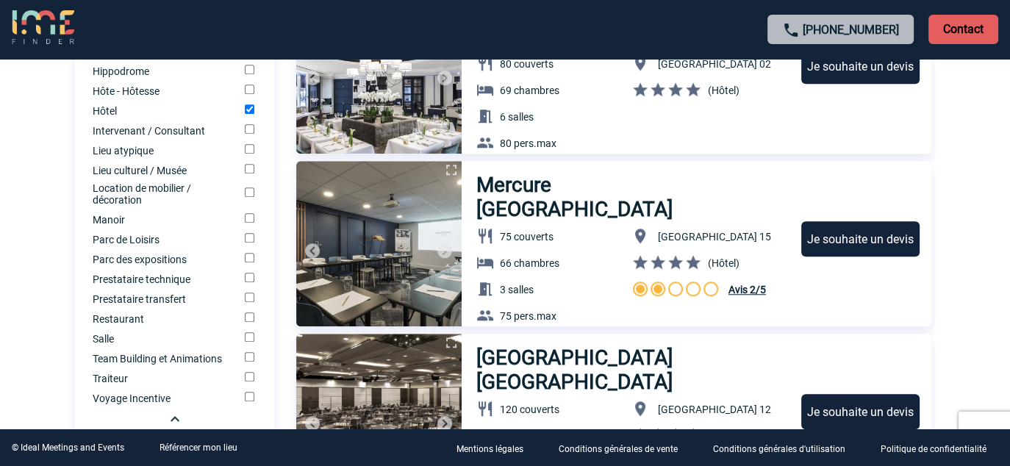
click at [440, 248] on img at bounding box center [445, 251] width 18 height 18
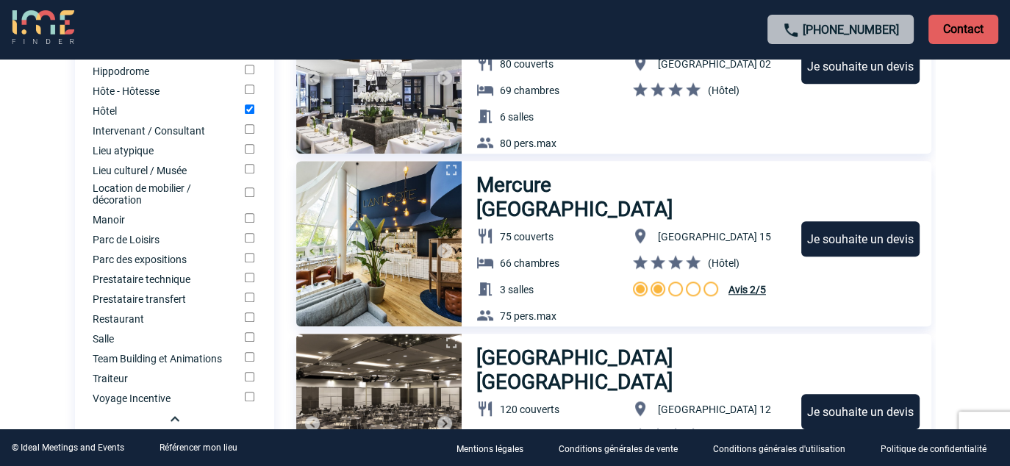
click at [440, 248] on img at bounding box center [445, 251] width 18 height 18
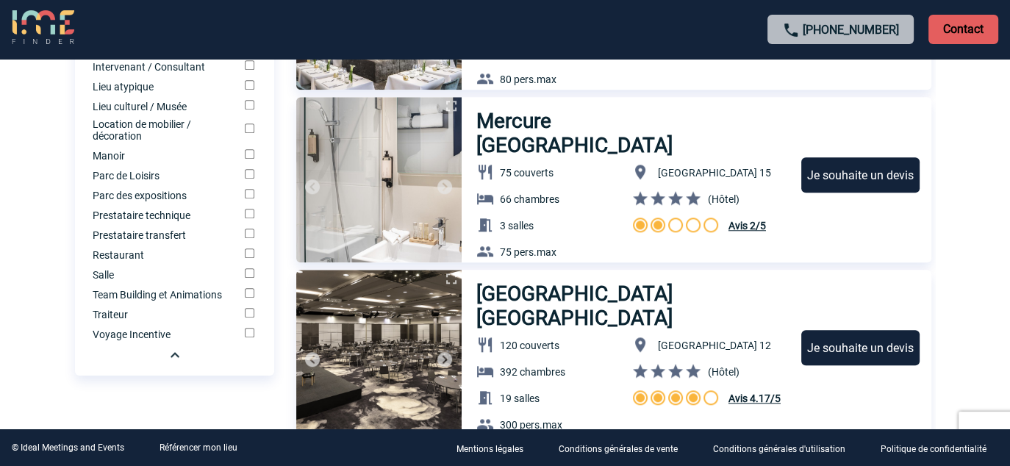
scroll to position [1410, 0]
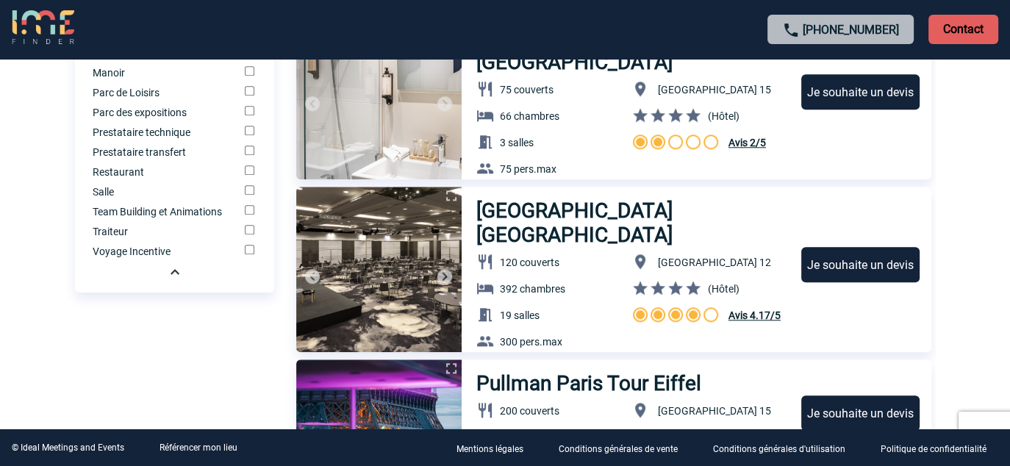
click at [444, 275] on img at bounding box center [445, 277] width 18 height 18
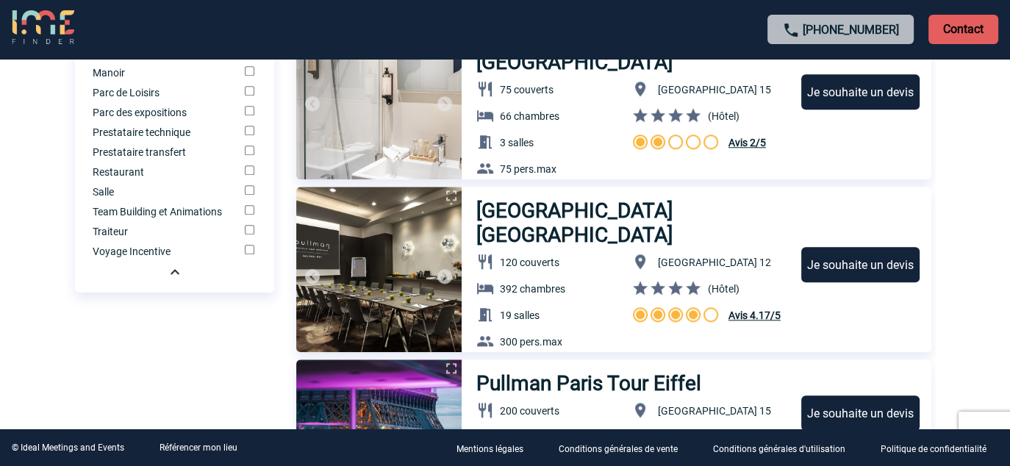
click at [444, 275] on img at bounding box center [445, 277] width 18 height 18
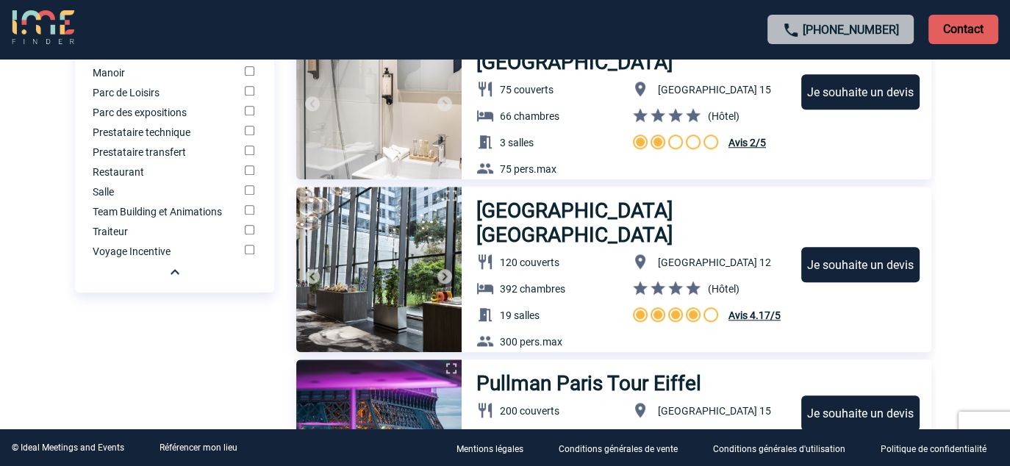
click at [444, 275] on img at bounding box center [445, 277] width 18 height 18
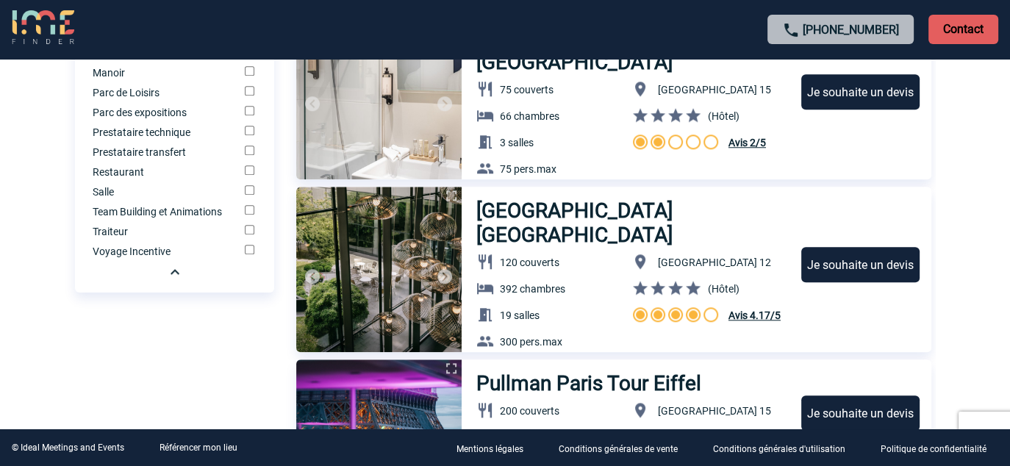
click at [444, 275] on img at bounding box center [445, 277] width 18 height 18
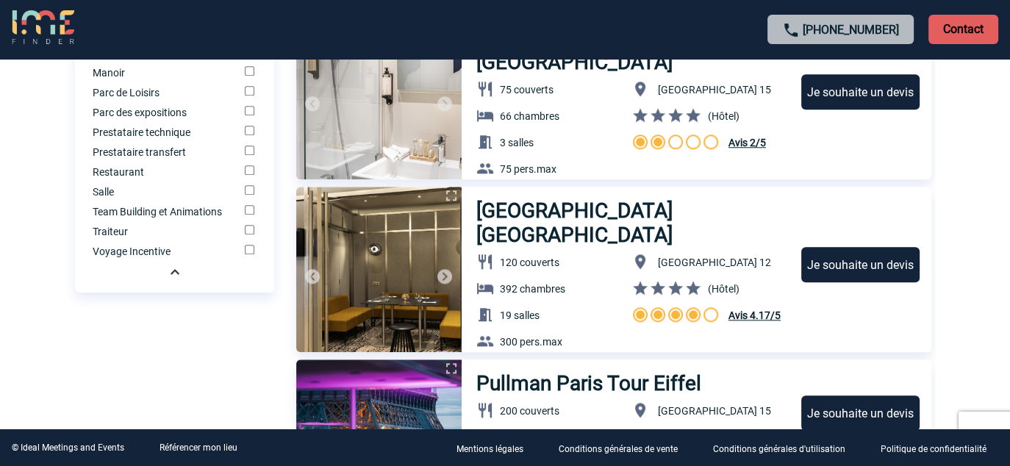
click at [443, 276] on img at bounding box center [445, 277] width 18 height 18
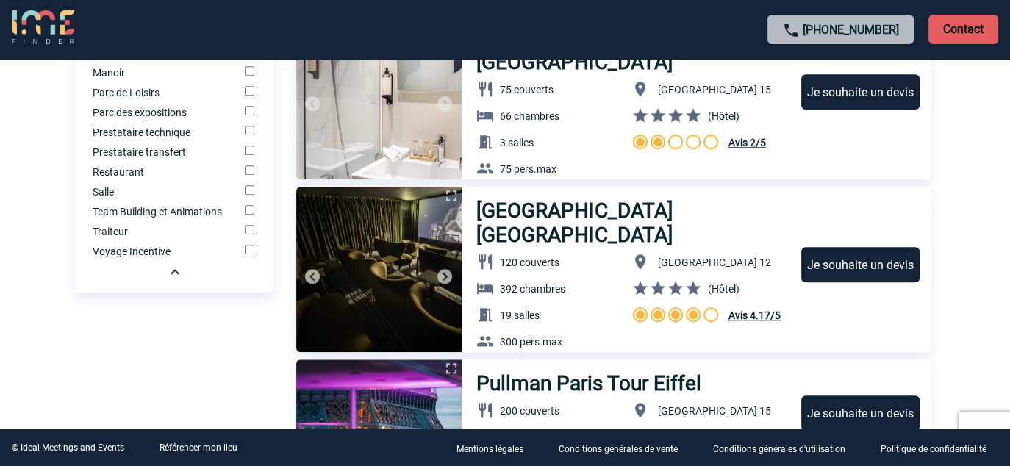
click at [443, 276] on img at bounding box center [445, 277] width 18 height 18
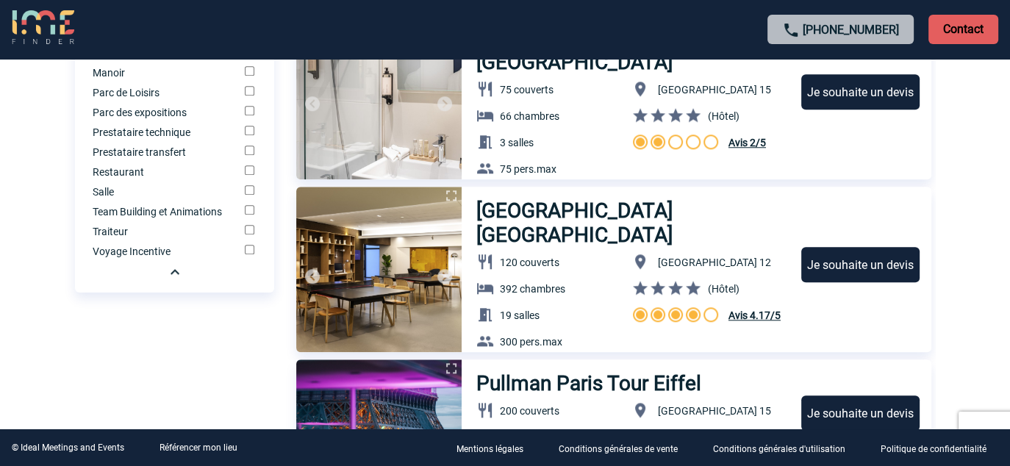
click at [446, 271] on img at bounding box center [445, 277] width 18 height 18
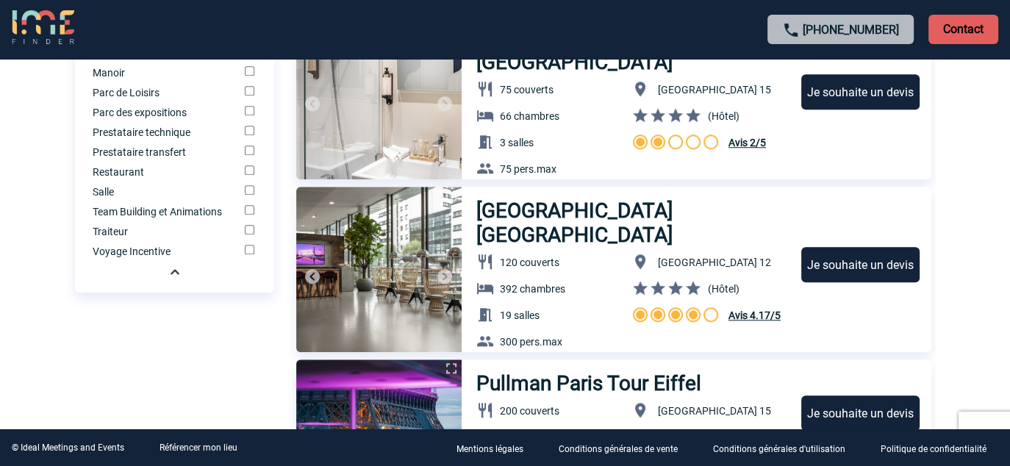
click at [446, 271] on img at bounding box center [445, 277] width 18 height 18
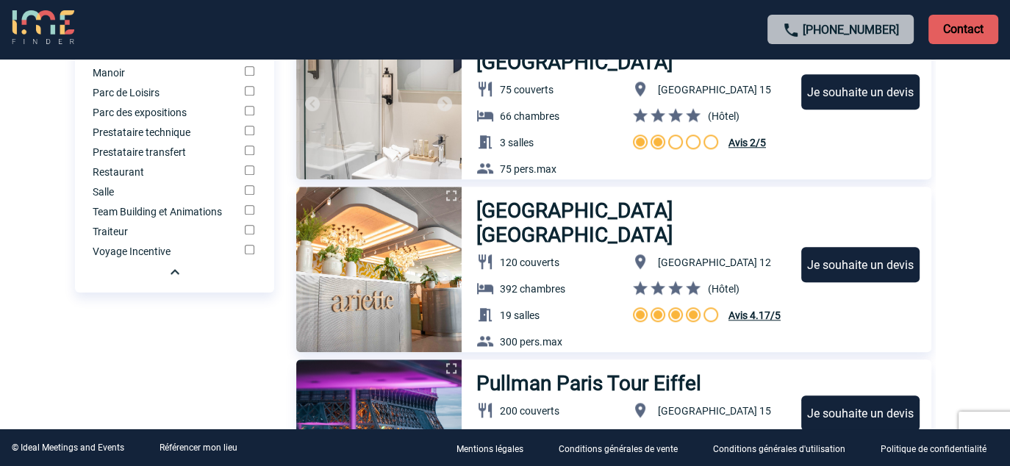
click at [446, 271] on img at bounding box center [445, 277] width 18 height 18
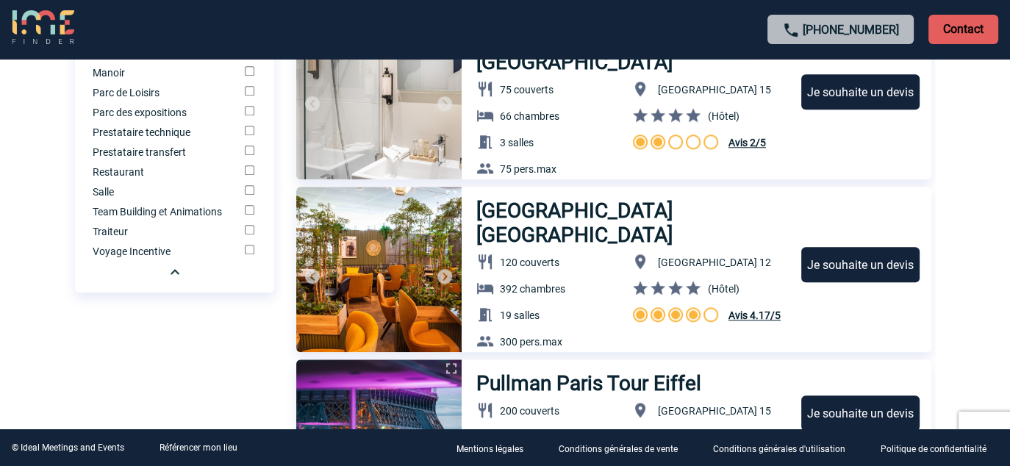
click at [446, 270] on img at bounding box center [445, 277] width 18 height 18
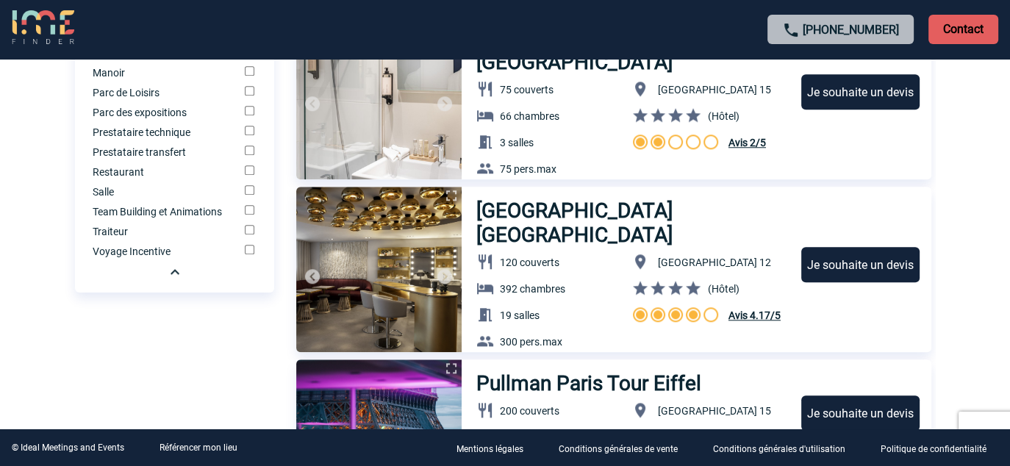
click at [446, 270] on img at bounding box center [445, 277] width 18 height 18
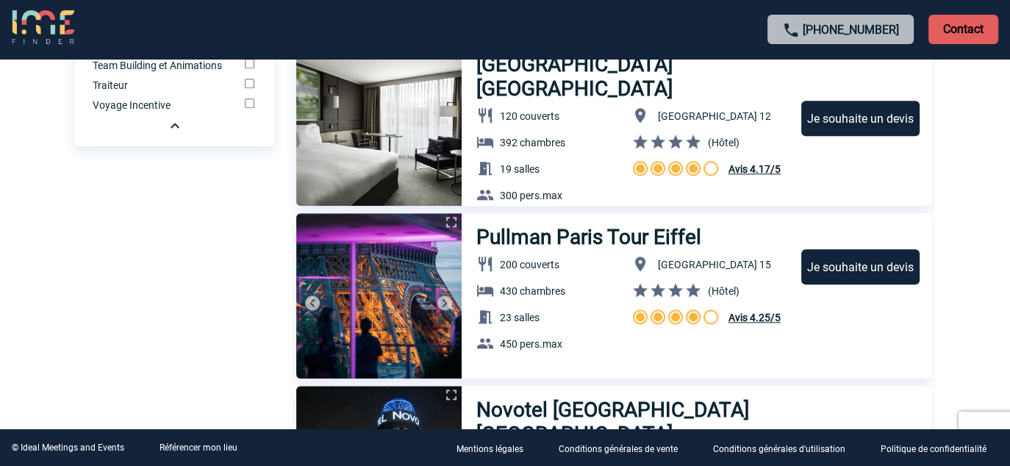
scroll to position [1557, 0]
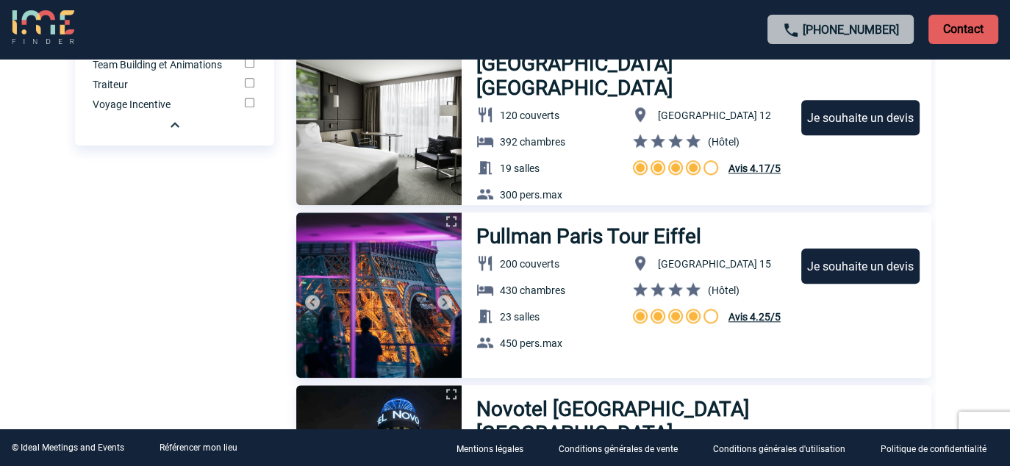
click at [446, 302] on img at bounding box center [445, 302] width 18 height 18
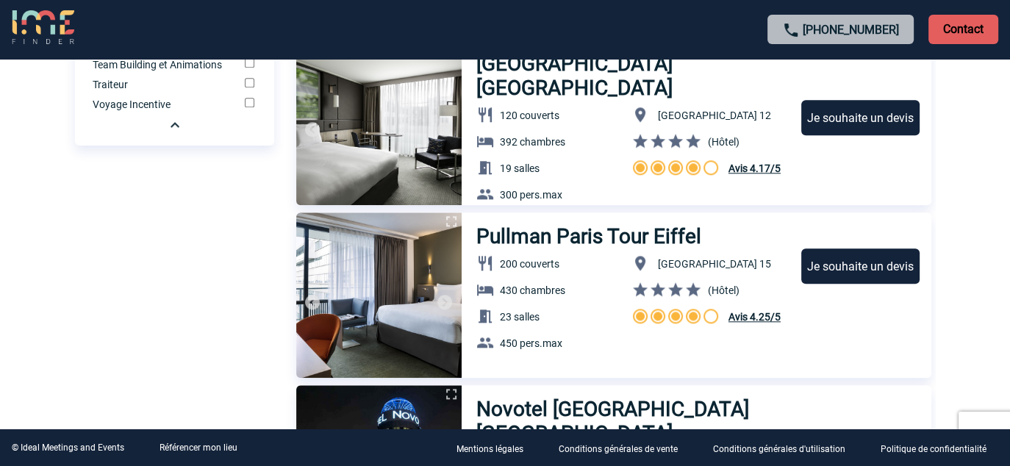
click at [446, 302] on img at bounding box center [445, 302] width 18 height 18
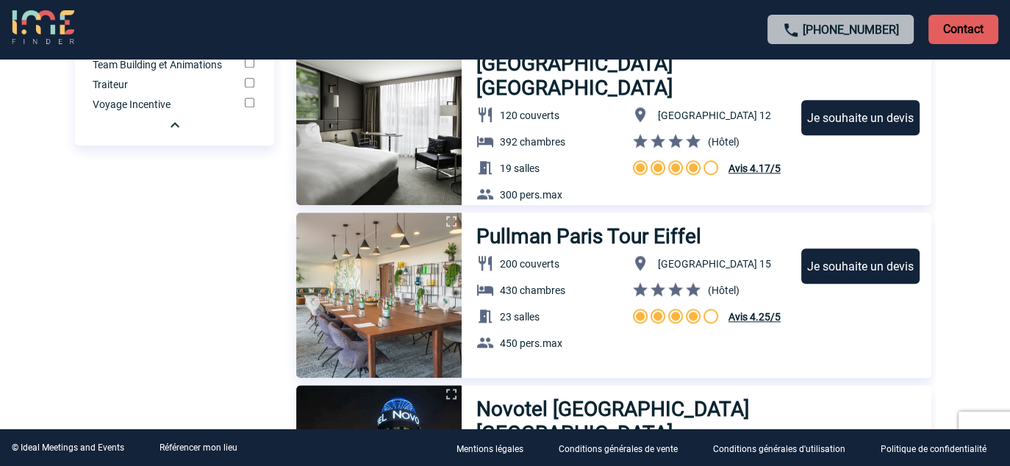
click at [446, 302] on img at bounding box center [445, 302] width 18 height 18
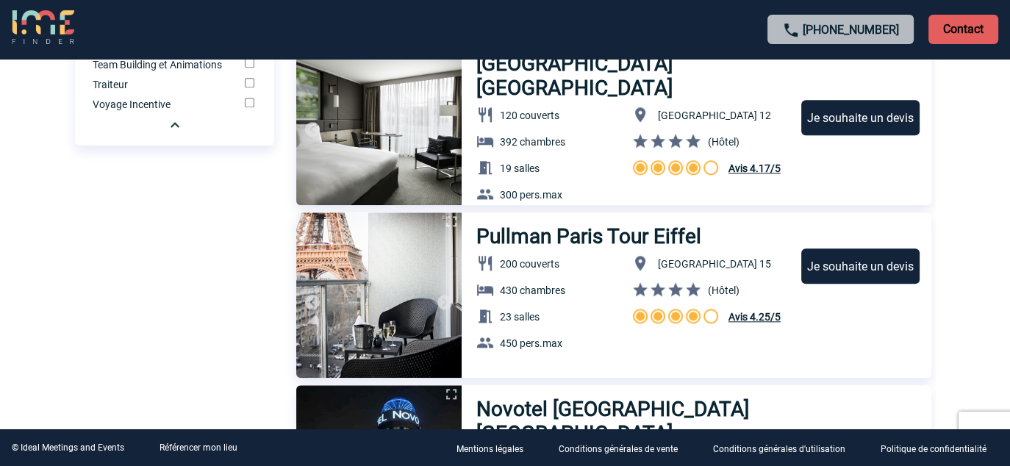
click at [446, 302] on img at bounding box center [445, 302] width 18 height 18
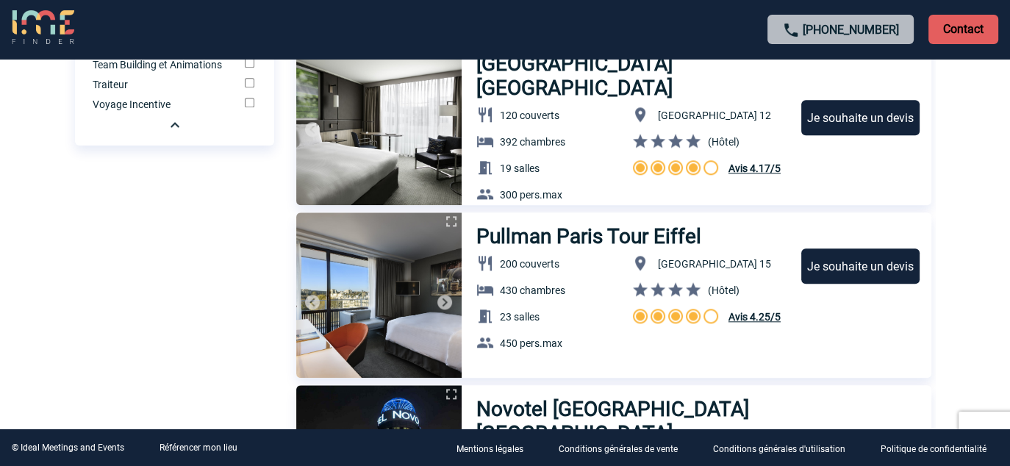
scroll to position [1778, 0]
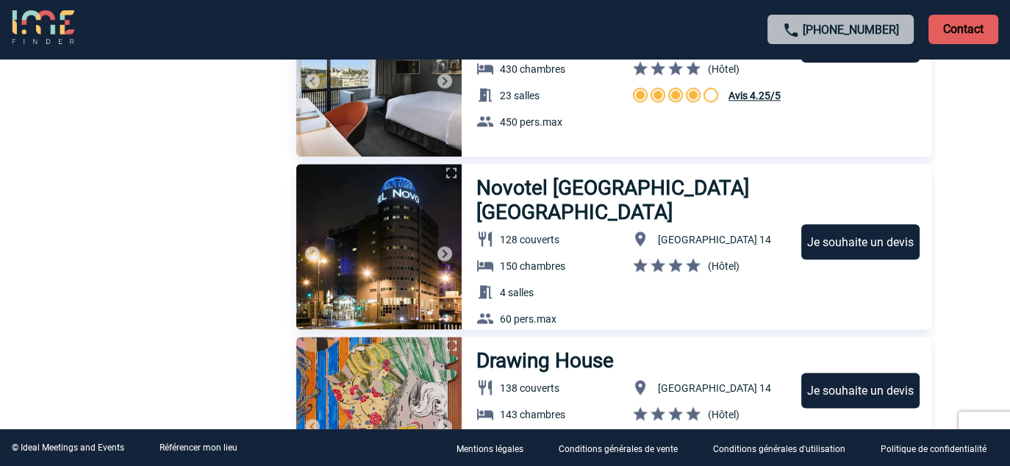
click at [441, 258] on img at bounding box center [445, 254] width 18 height 18
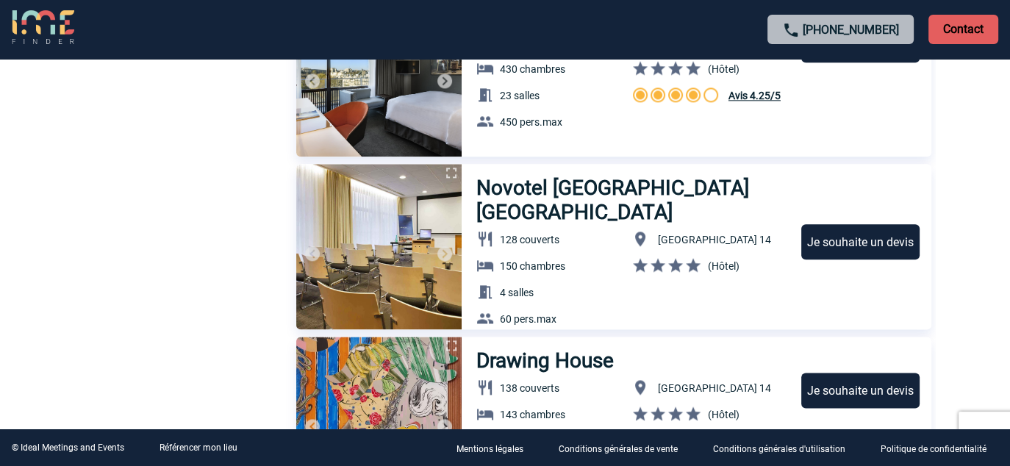
click at [441, 257] on img at bounding box center [445, 254] width 18 height 18
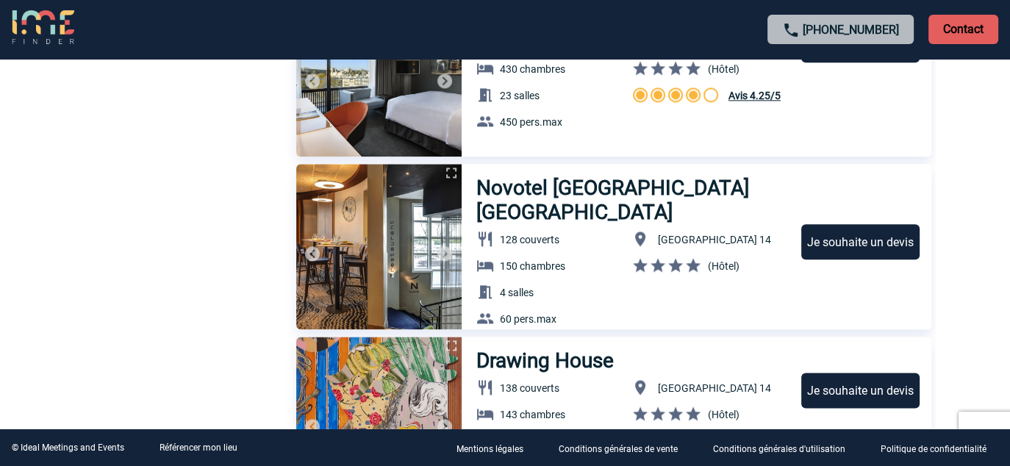
click at [441, 257] on img at bounding box center [445, 254] width 18 height 18
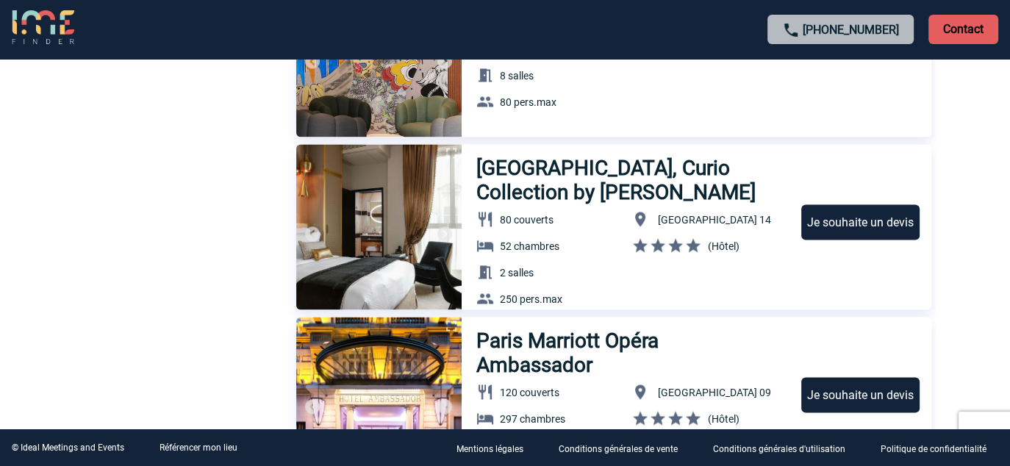
scroll to position [2219, 0]
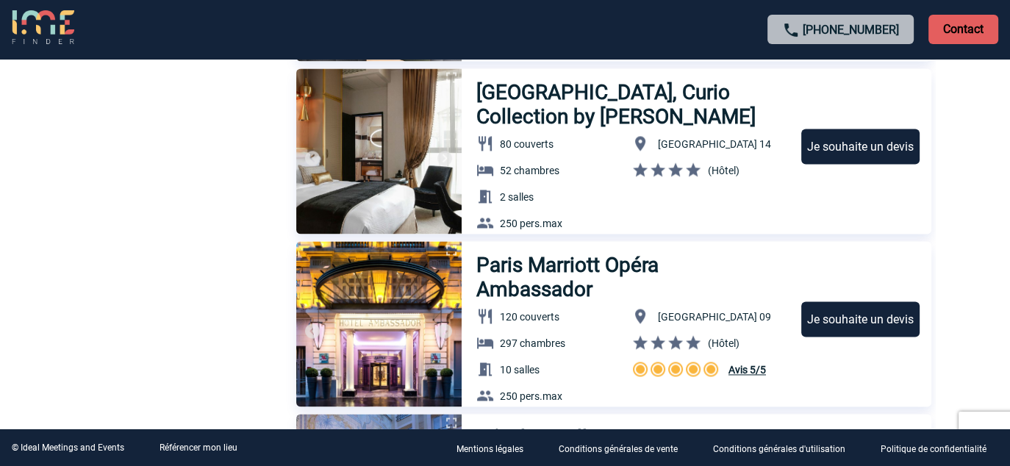
click at [447, 337] on img at bounding box center [445, 331] width 18 height 18
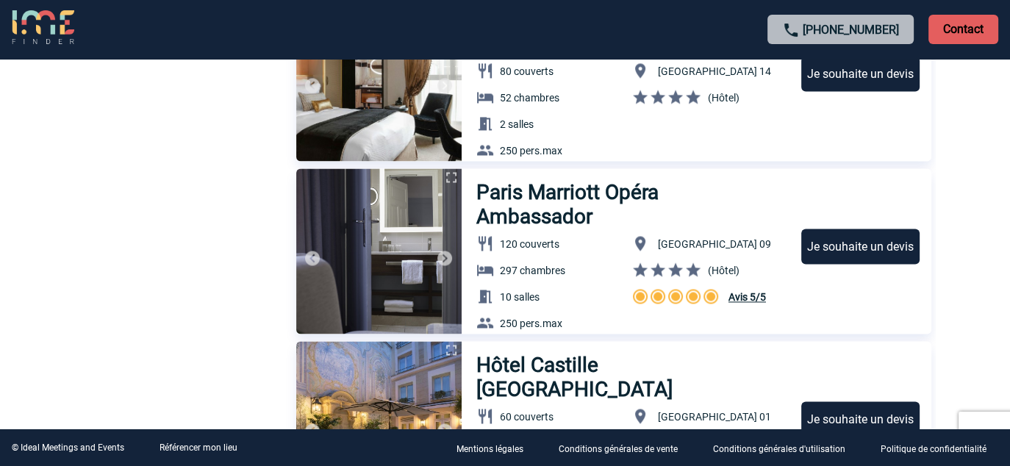
scroll to position [2292, 0]
click at [448, 257] on img at bounding box center [445, 258] width 18 height 18
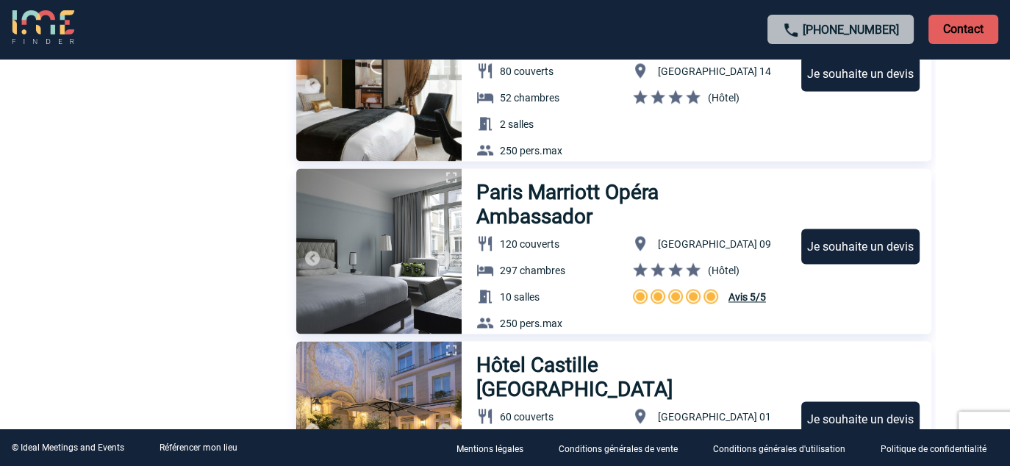
click at [448, 257] on img at bounding box center [445, 258] width 18 height 18
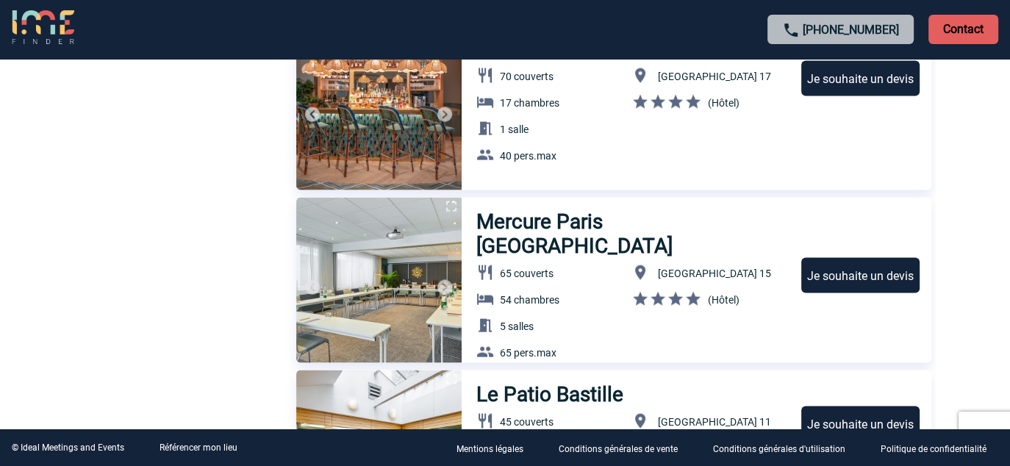
scroll to position [2955, 0]
click at [451, 281] on img at bounding box center [445, 287] width 18 height 18
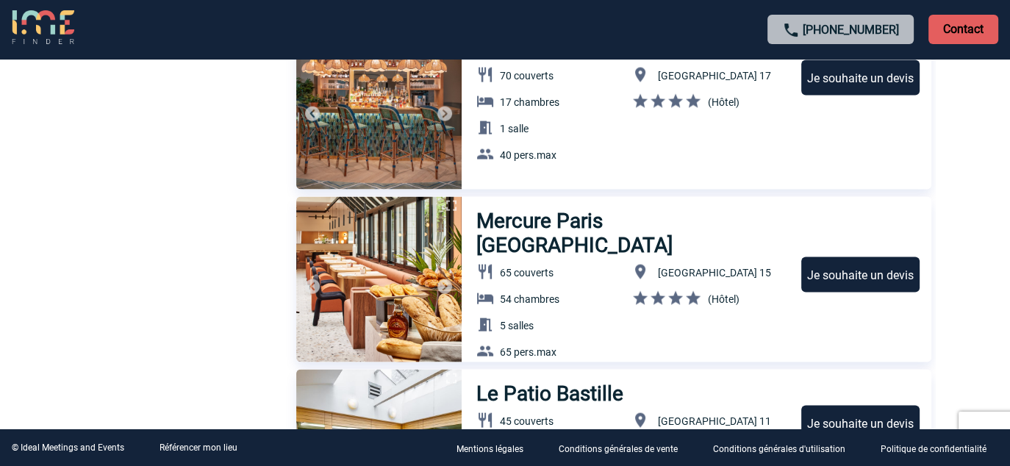
click at [448, 285] on img at bounding box center [445, 287] width 18 height 18
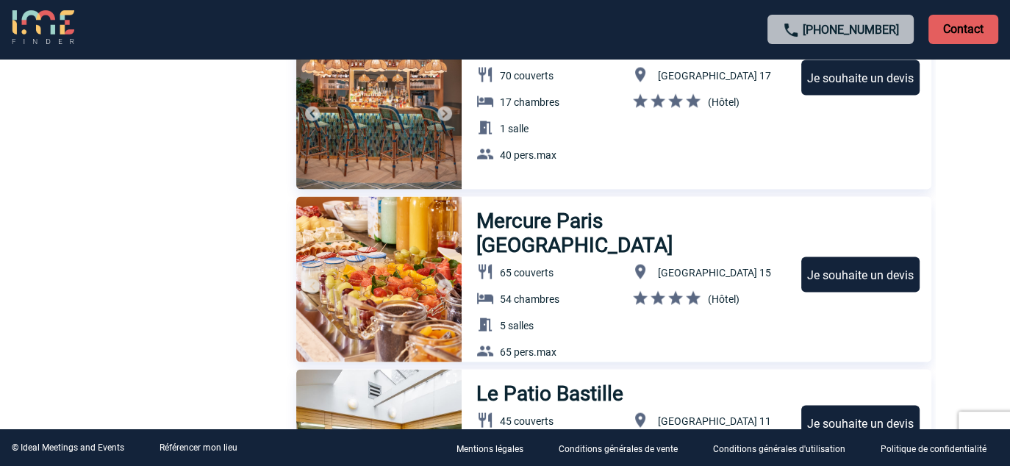
click at [448, 285] on img at bounding box center [445, 287] width 18 height 18
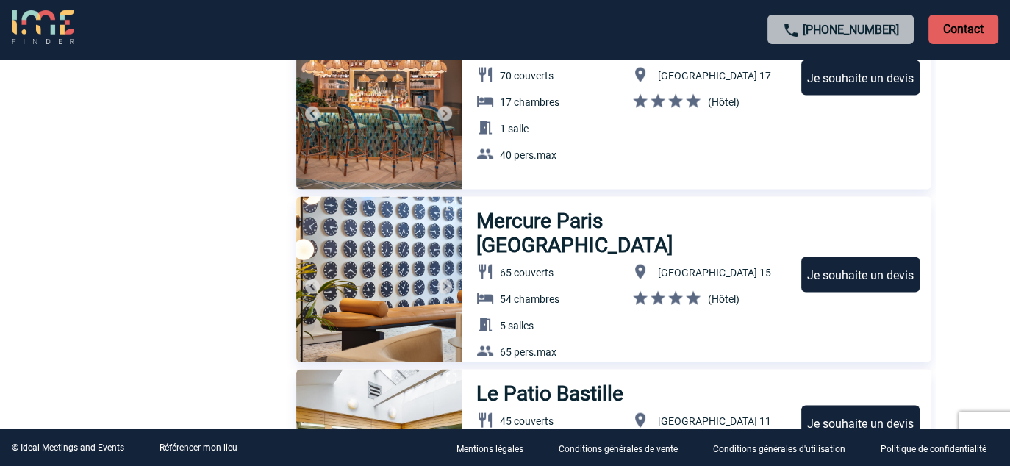
click at [448, 285] on img at bounding box center [445, 287] width 18 height 18
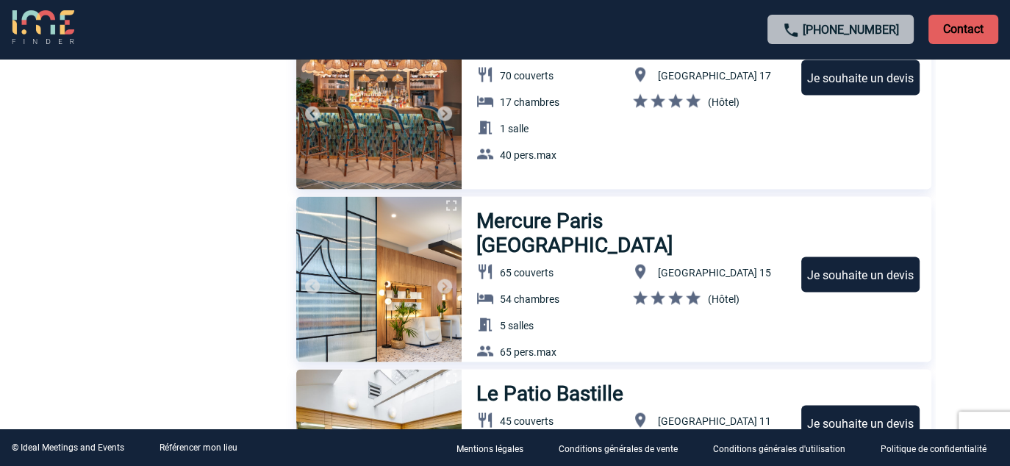
click at [448, 285] on img at bounding box center [445, 287] width 18 height 18
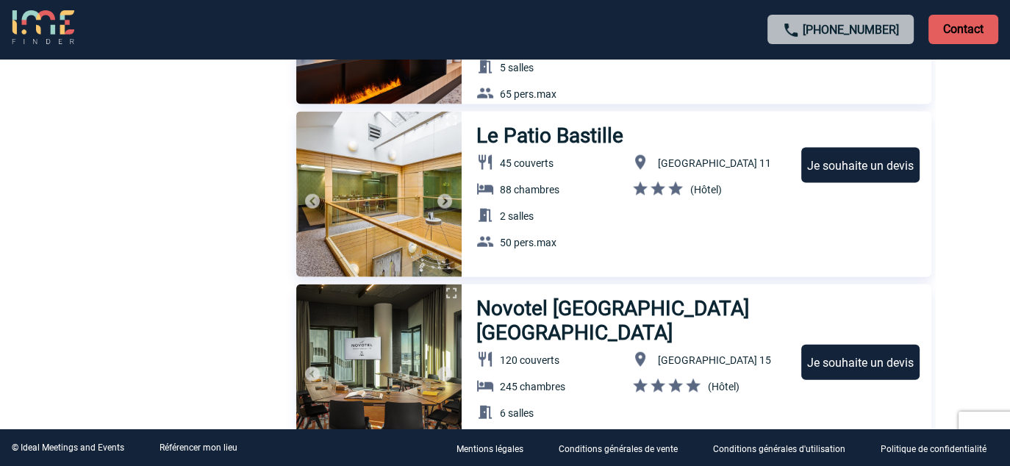
scroll to position [3249, 0]
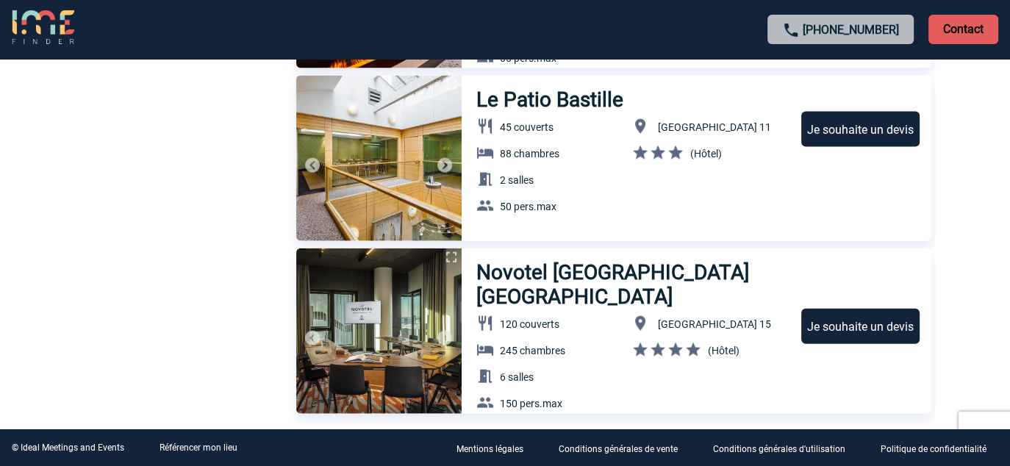
click at [444, 333] on img at bounding box center [445, 338] width 18 height 18
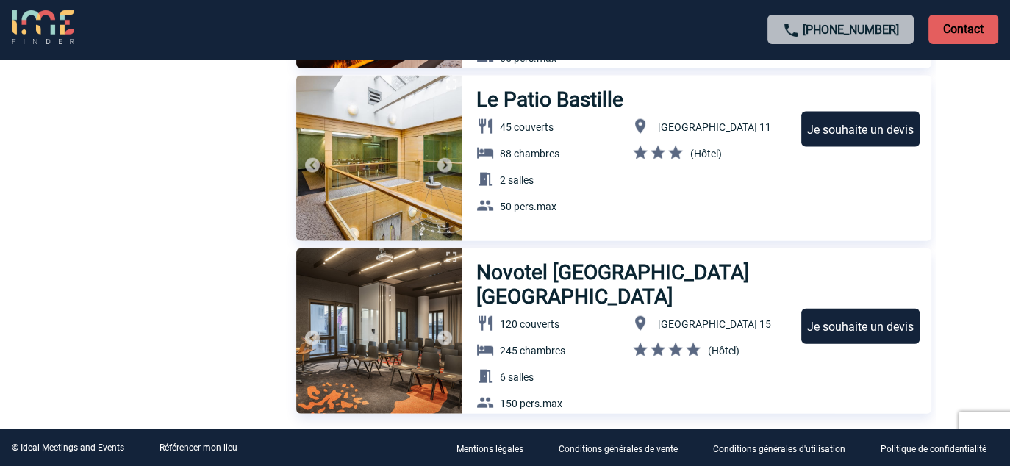
click at [440, 335] on img at bounding box center [445, 338] width 18 height 18
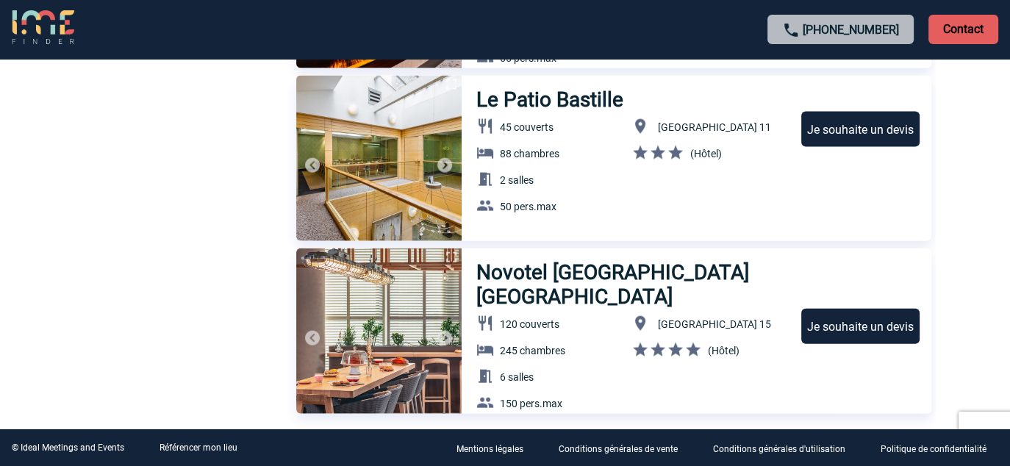
click at [440, 335] on img at bounding box center [445, 338] width 18 height 18
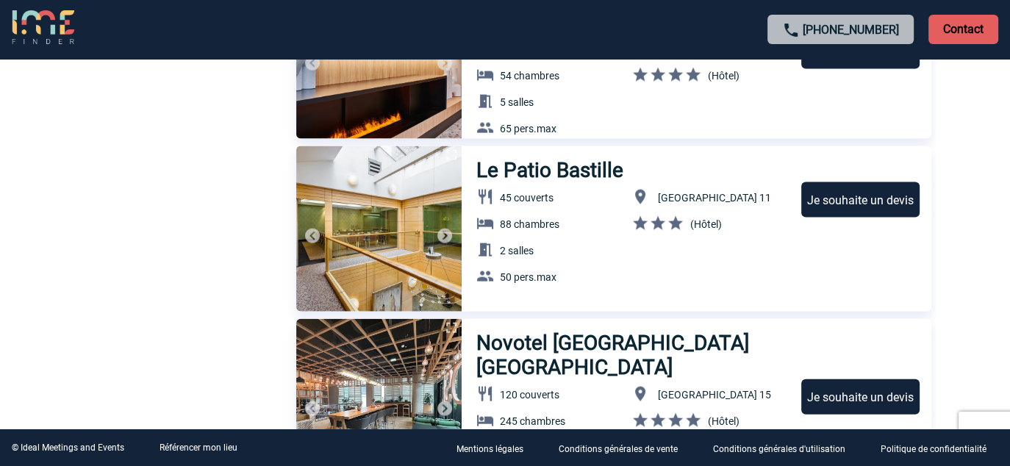
scroll to position [3102, 0]
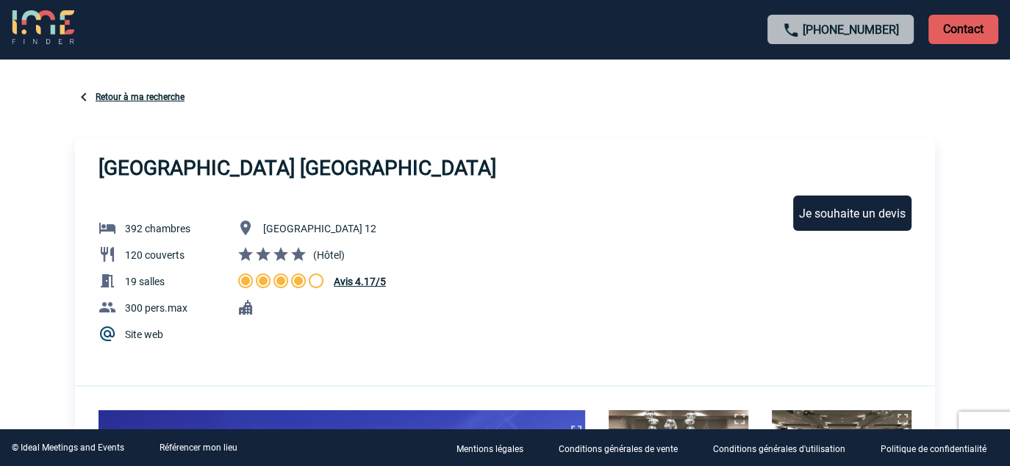
click at [248, 227] on img at bounding box center [246, 228] width 18 height 18
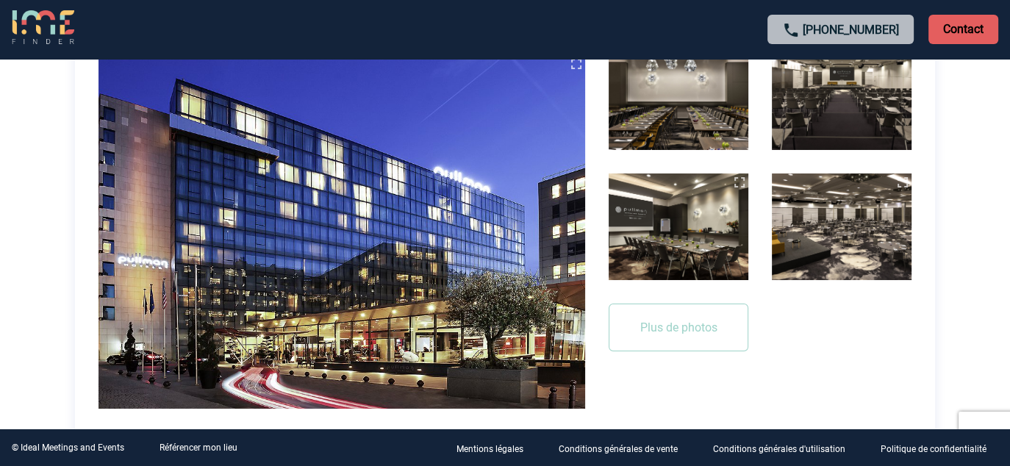
scroll to position [368, 0]
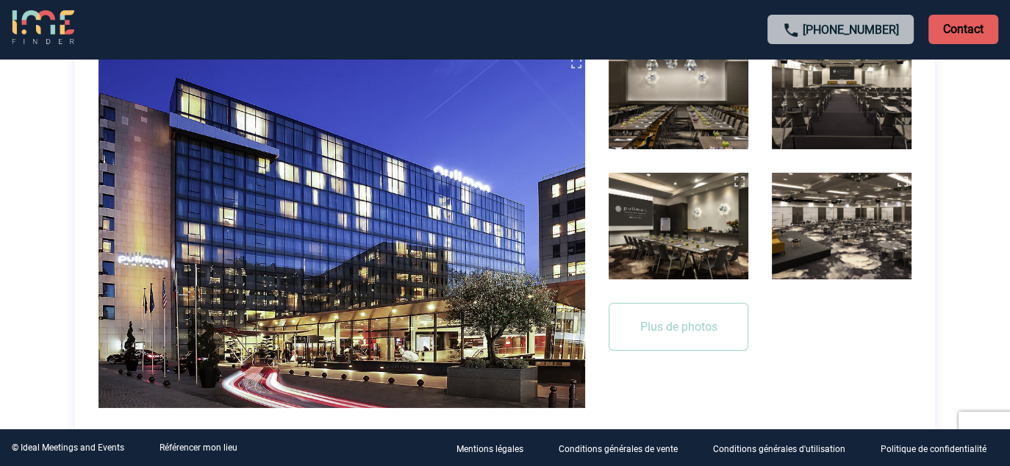
click at [843, 235] on img at bounding box center [842, 226] width 140 height 107
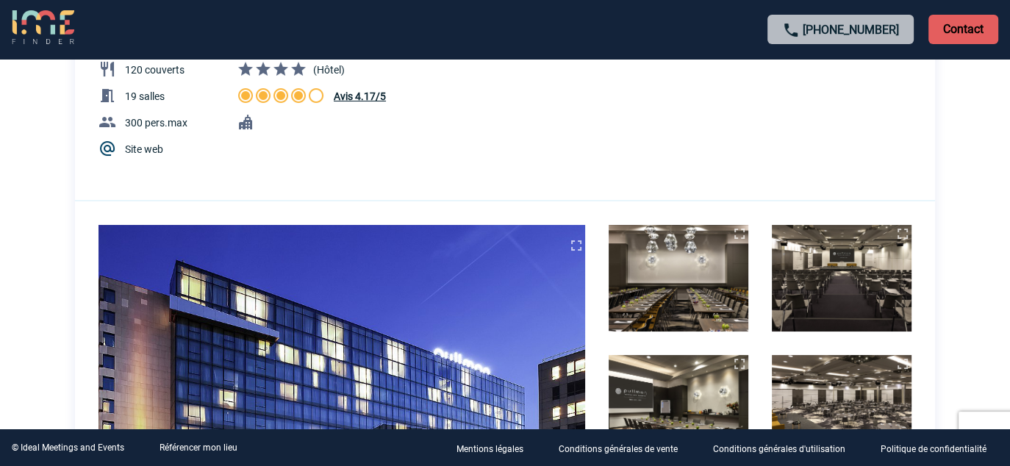
scroll to position [147, 0]
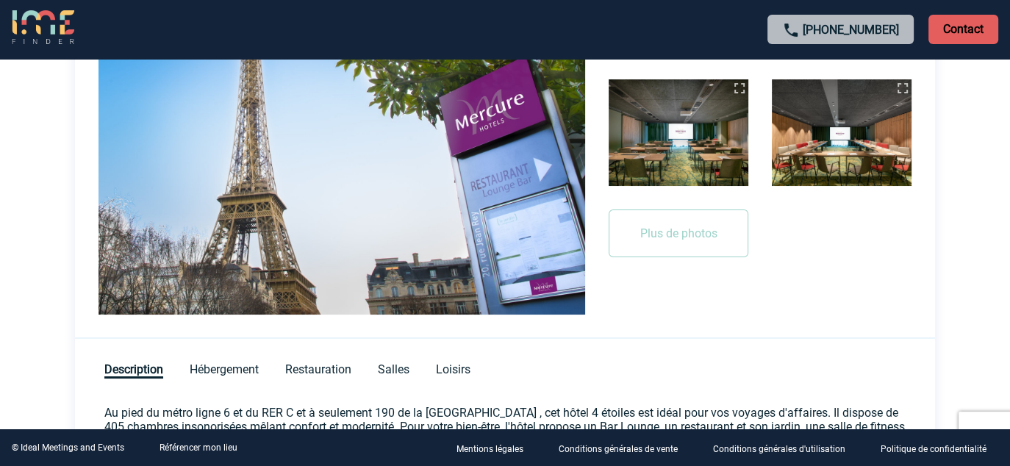
scroll to position [588, 0]
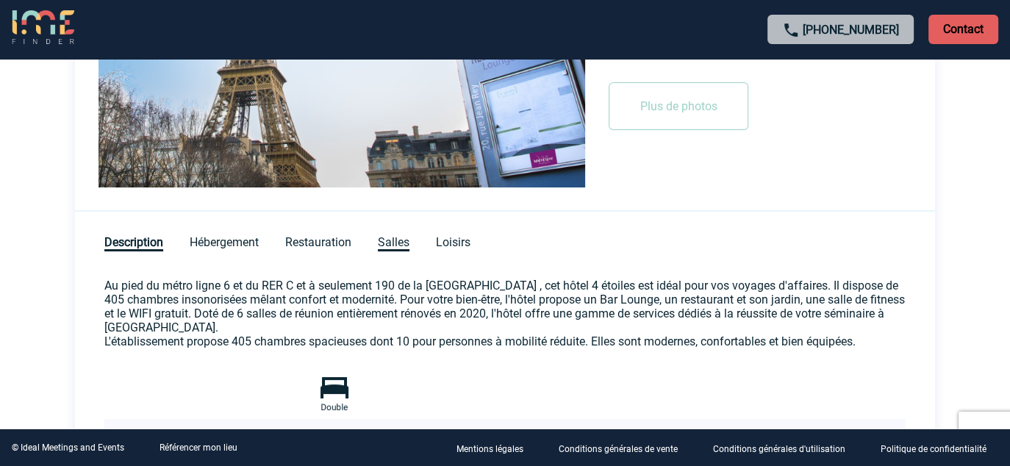
click at [391, 247] on span "Salles" at bounding box center [394, 243] width 32 height 16
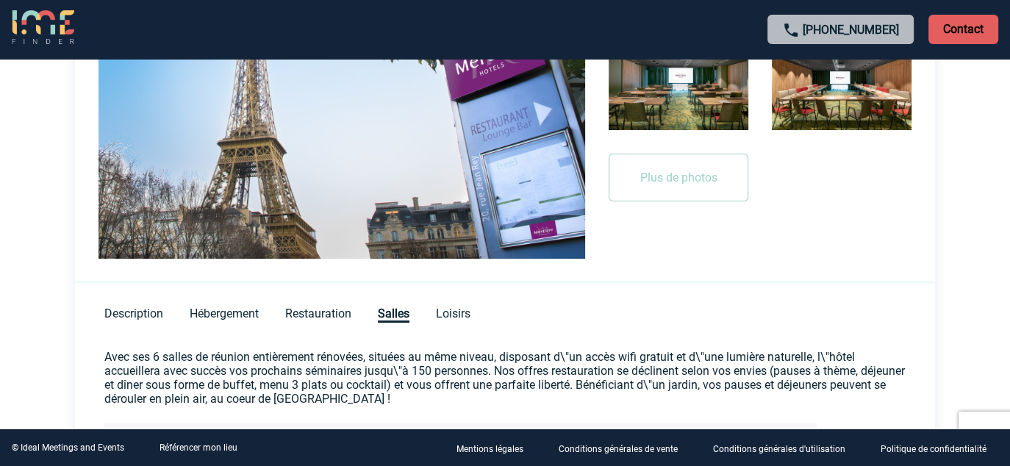
scroll to position [662, 0]
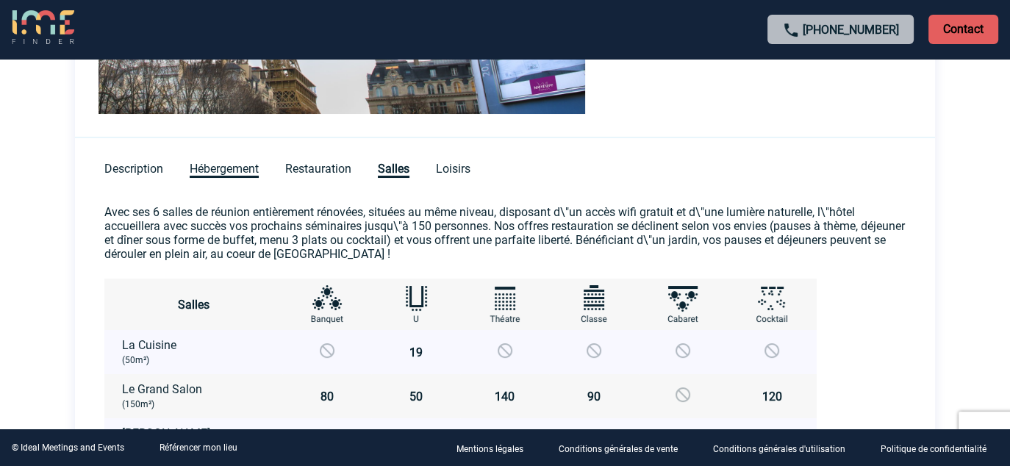
click at [246, 172] on span "Hébergement" at bounding box center [224, 170] width 69 height 16
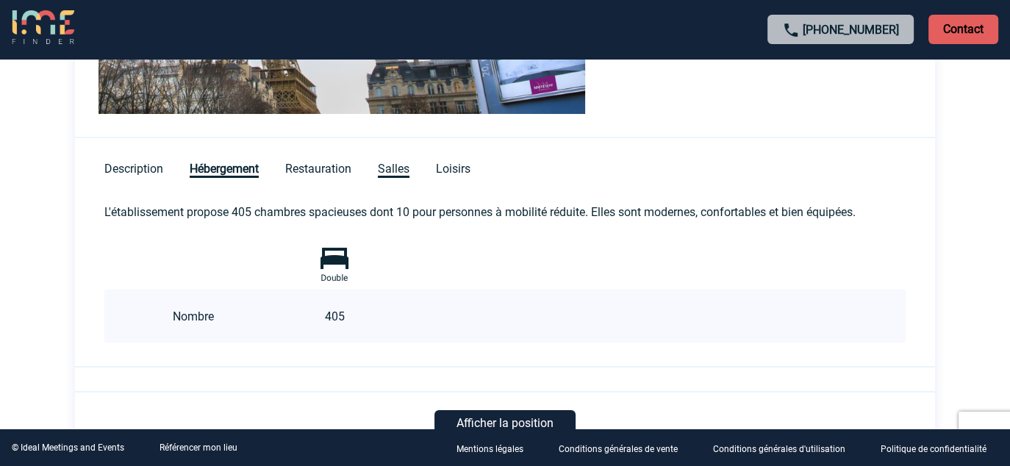
click at [397, 167] on span "Salles" at bounding box center [394, 170] width 32 height 16
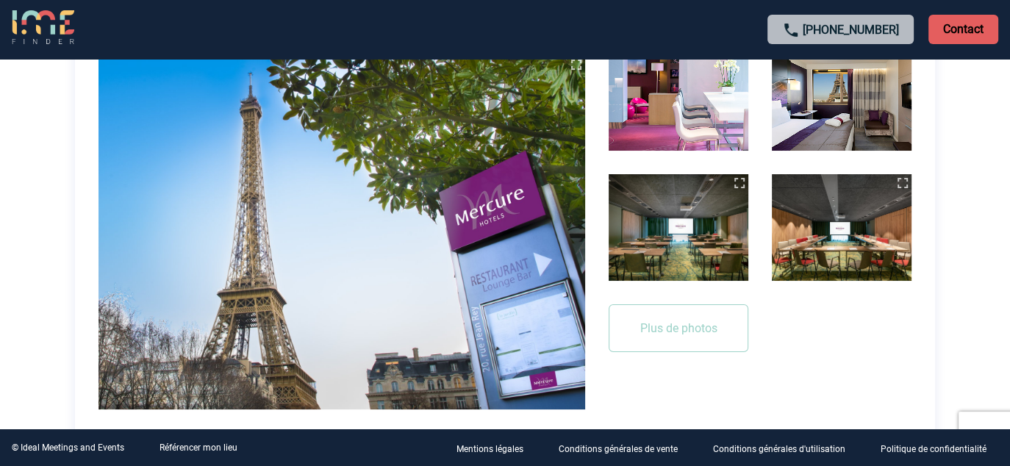
scroll to position [368, 0]
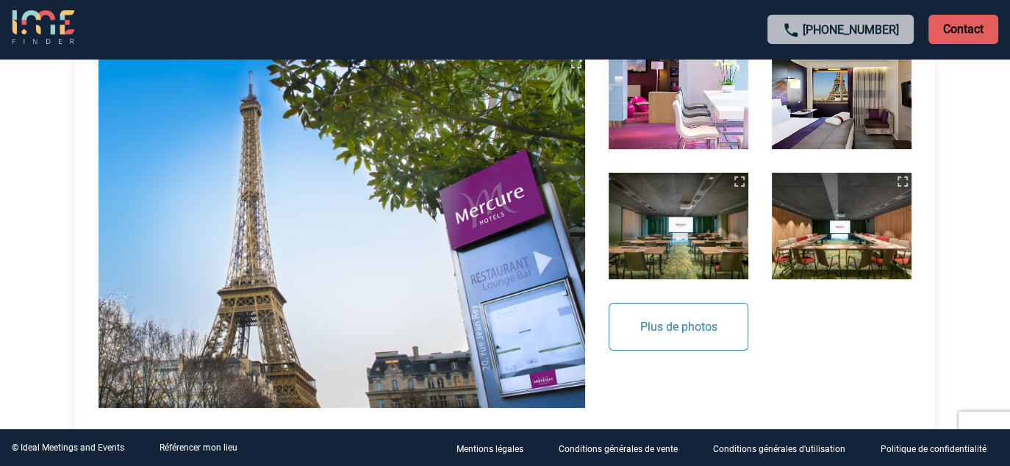
click at [709, 330] on button "Plus de photos" at bounding box center [679, 327] width 140 height 48
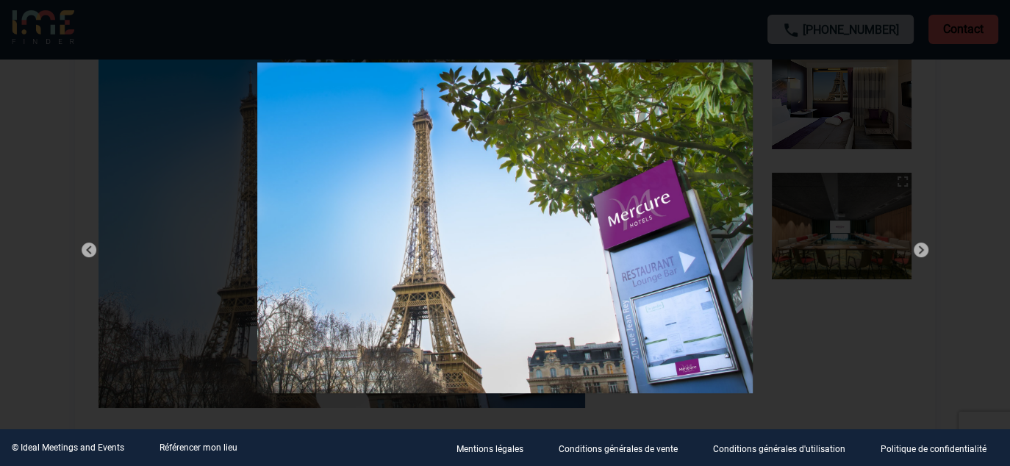
click at [918, 251] on img at bounding box center [922, 250] width 18 height 18
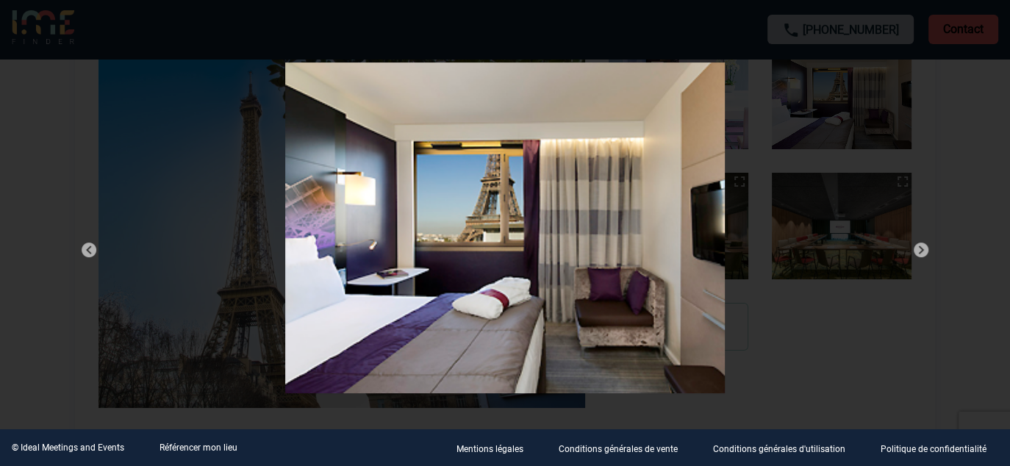
click at [918, 251] on img at bounding box center [922, 250] width 18 height 18
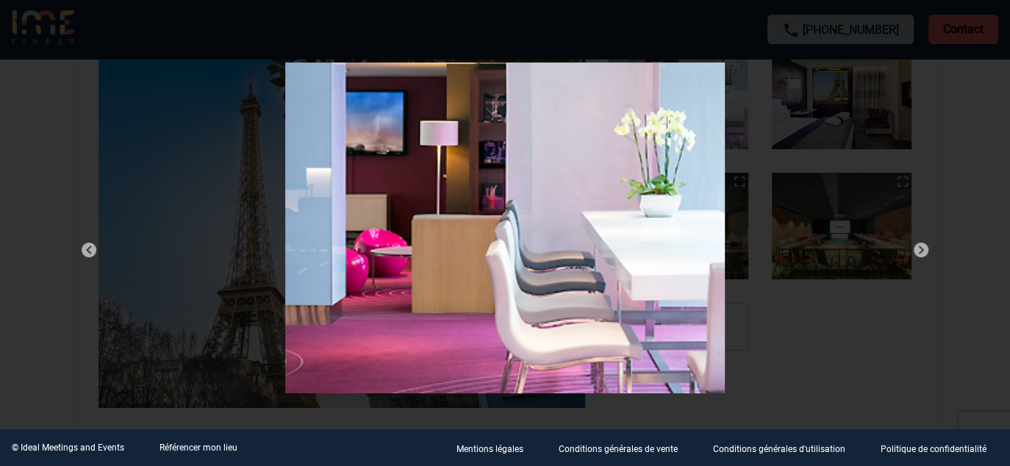
click at [918, 251] on img at bounding box center [922, 250] width 18 height 18
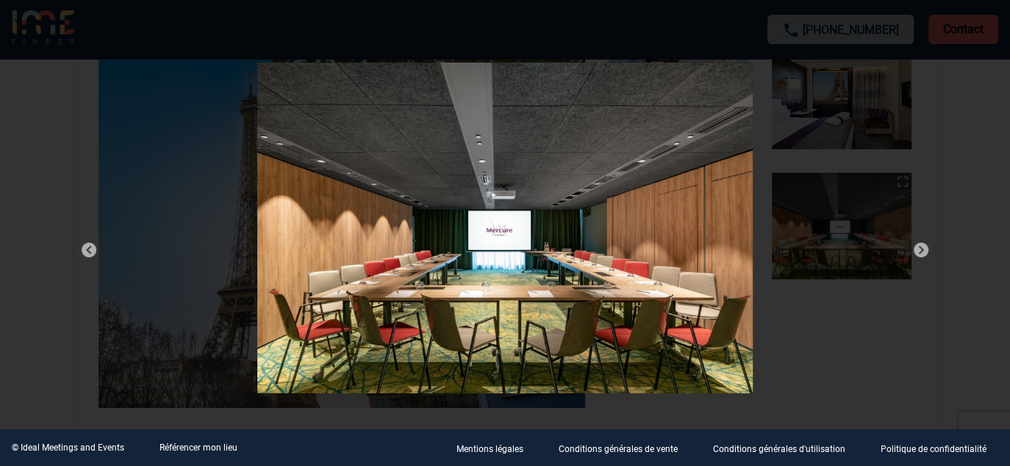
click at [918, 251] on img at bounding box center [922, 250] width 18 height 18
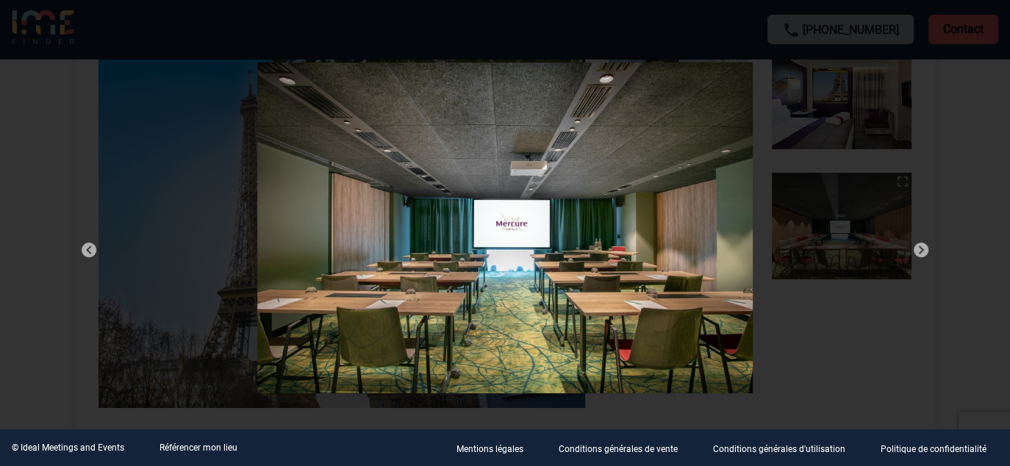
click at [918, 251] on img at bounding box center [922, 250] width 18 height 18
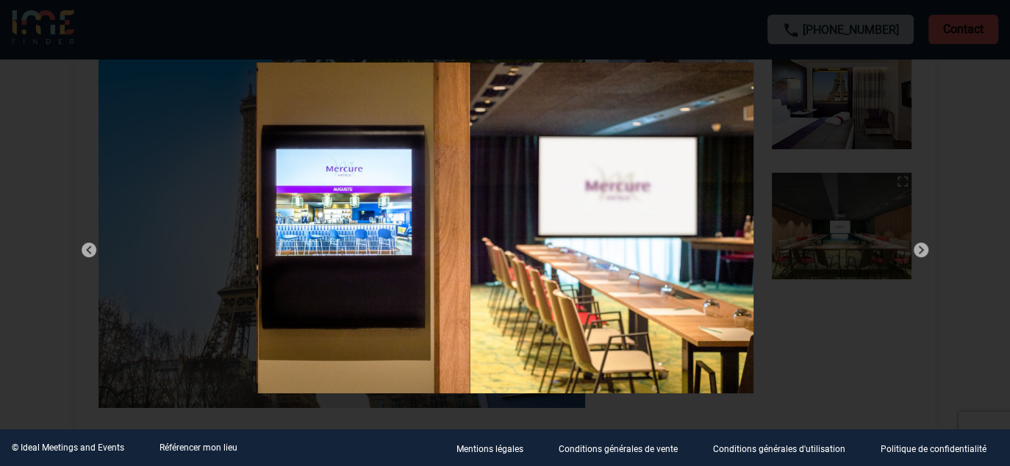
click at [918, 251] on img at bounding box center [922, 250] width 18 height 18
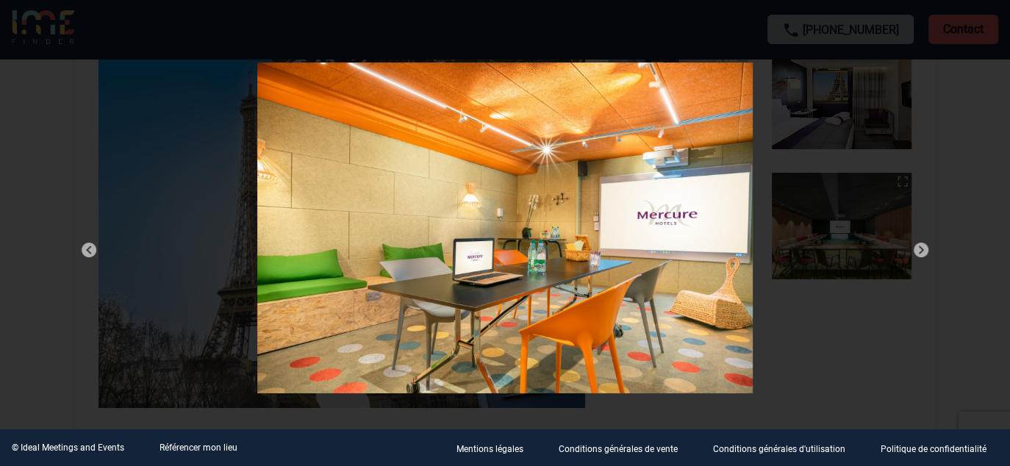
click at [918, 251] on img at bounding box center [922, 250] width 18 height 18
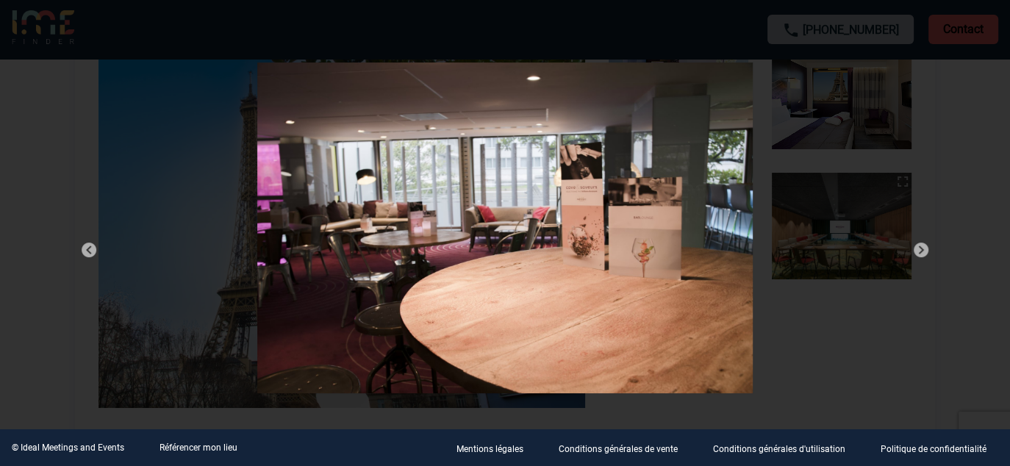
click at [918, 249] on img at bounding box center [922, 250] width 18 height 18
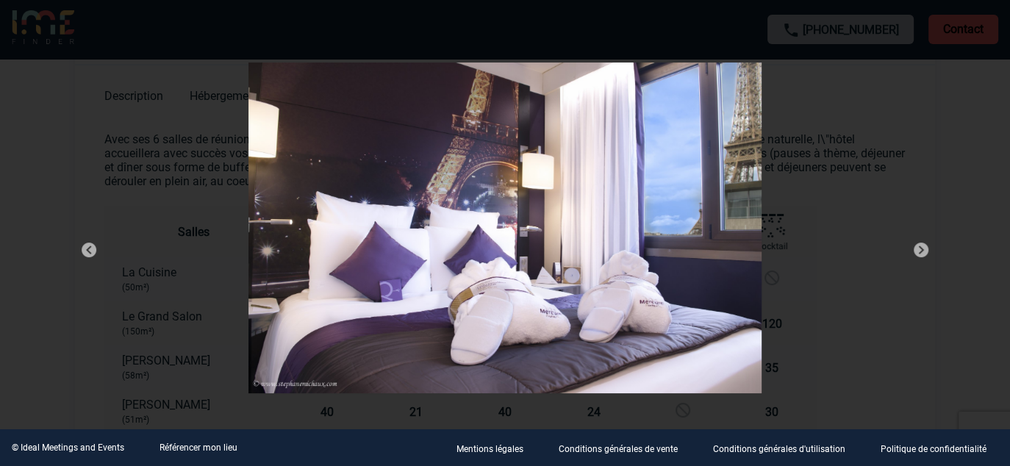
scroll to position [735, 0]
